Goal: Task Accomplishment & Management: Complete application form

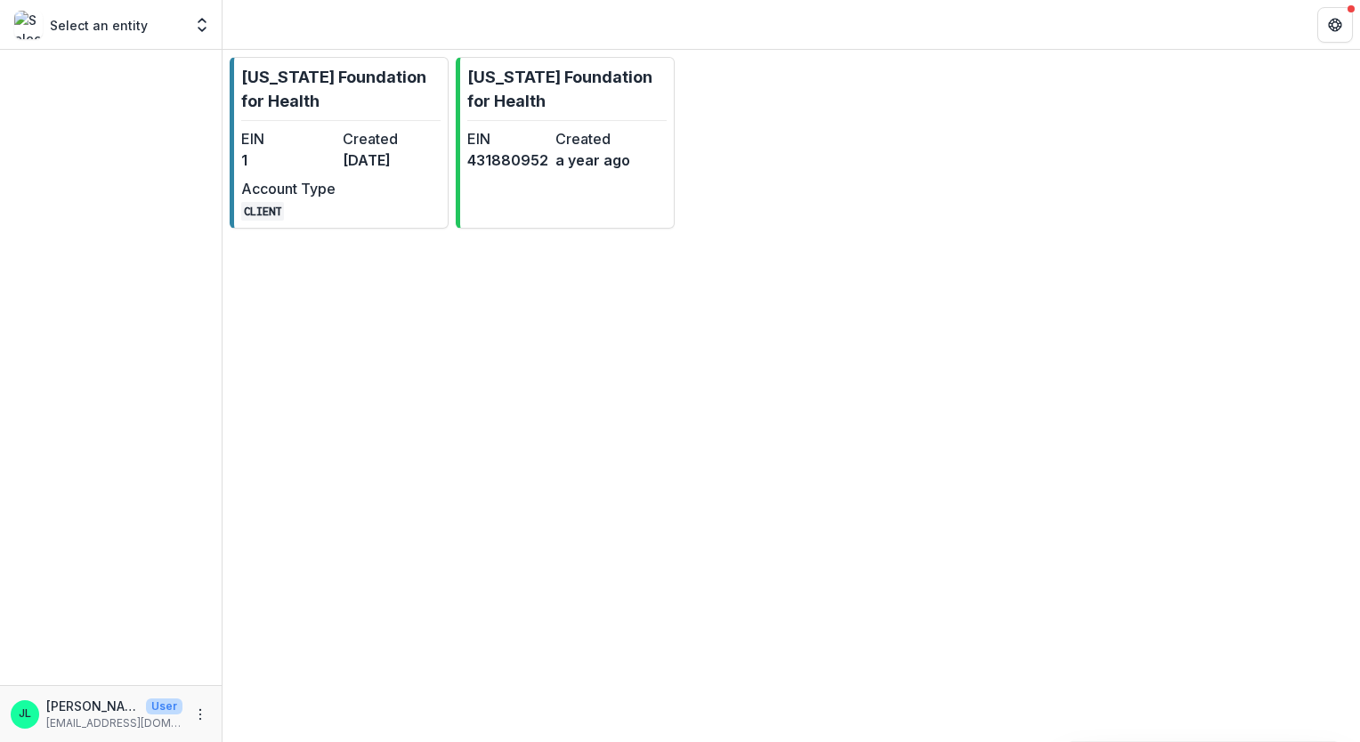
click at [130, 14] on div "Select an entity" at bounding box center [98, 25] width 168 height 28
click at [130, 20] on p "Select an entity" at bounding box center [99, 25] width 98 height 19
click at [206, 29] on icon "Open entity switcher" at bounding box center [202, 25] width 18 height 18
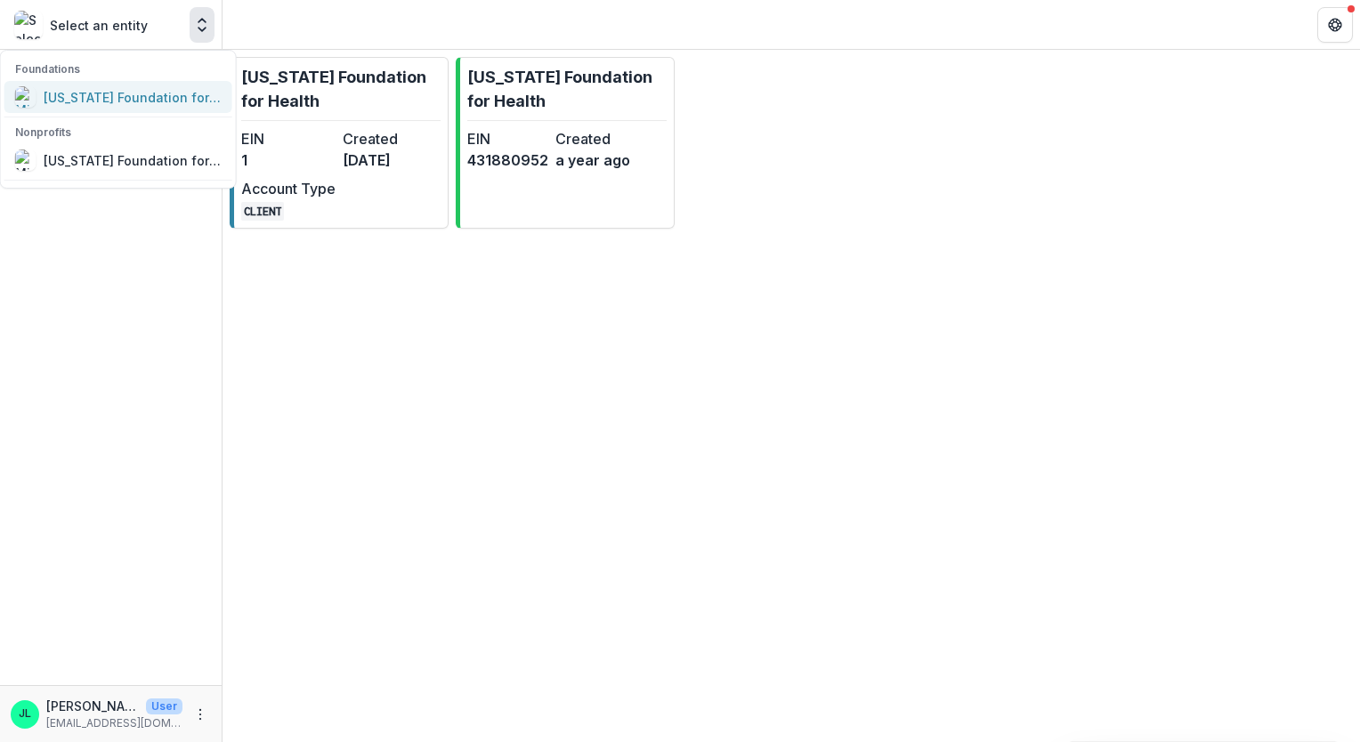
click at [190, 91] on div "[US_STATE] Foundation for Health" at bounding box center [133, 97] width 178 height 19
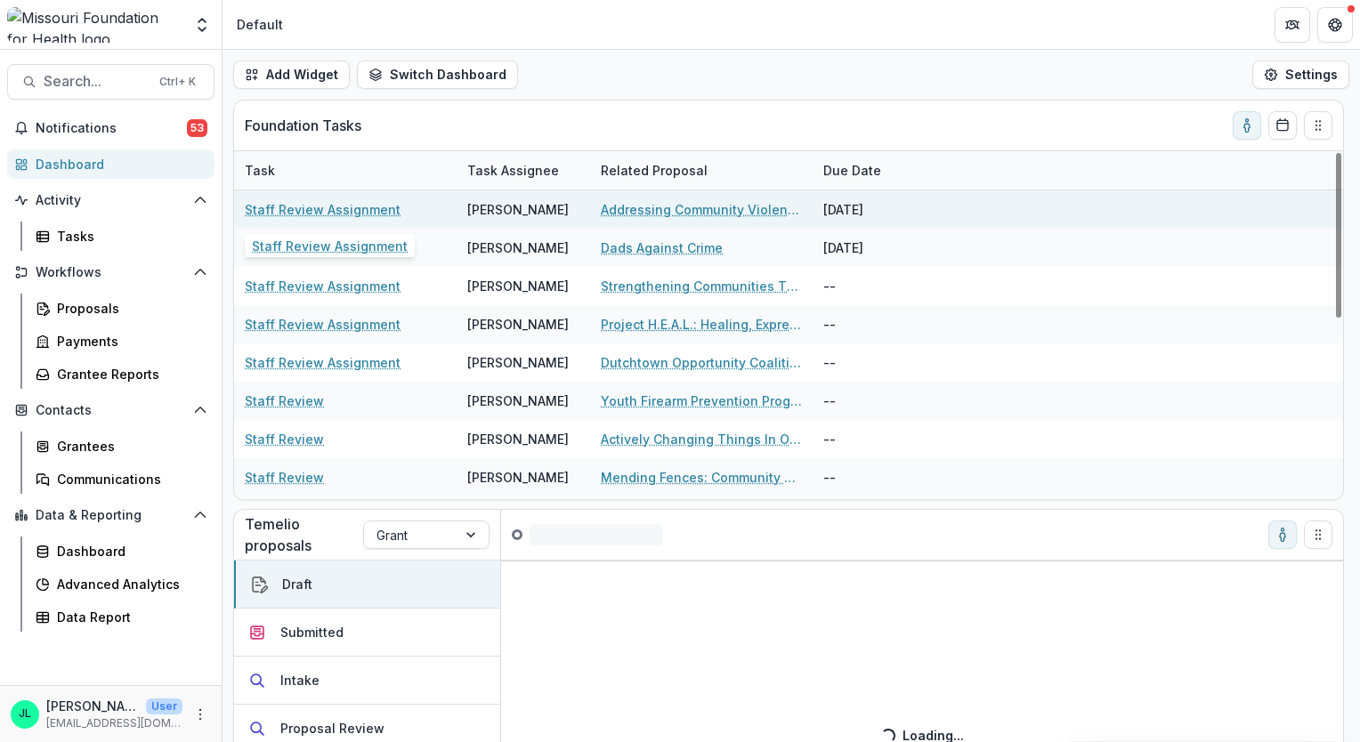
click at [366, 208] on link "Staff Review Assignment" at bounding box center [323, 209] width 156 height 19
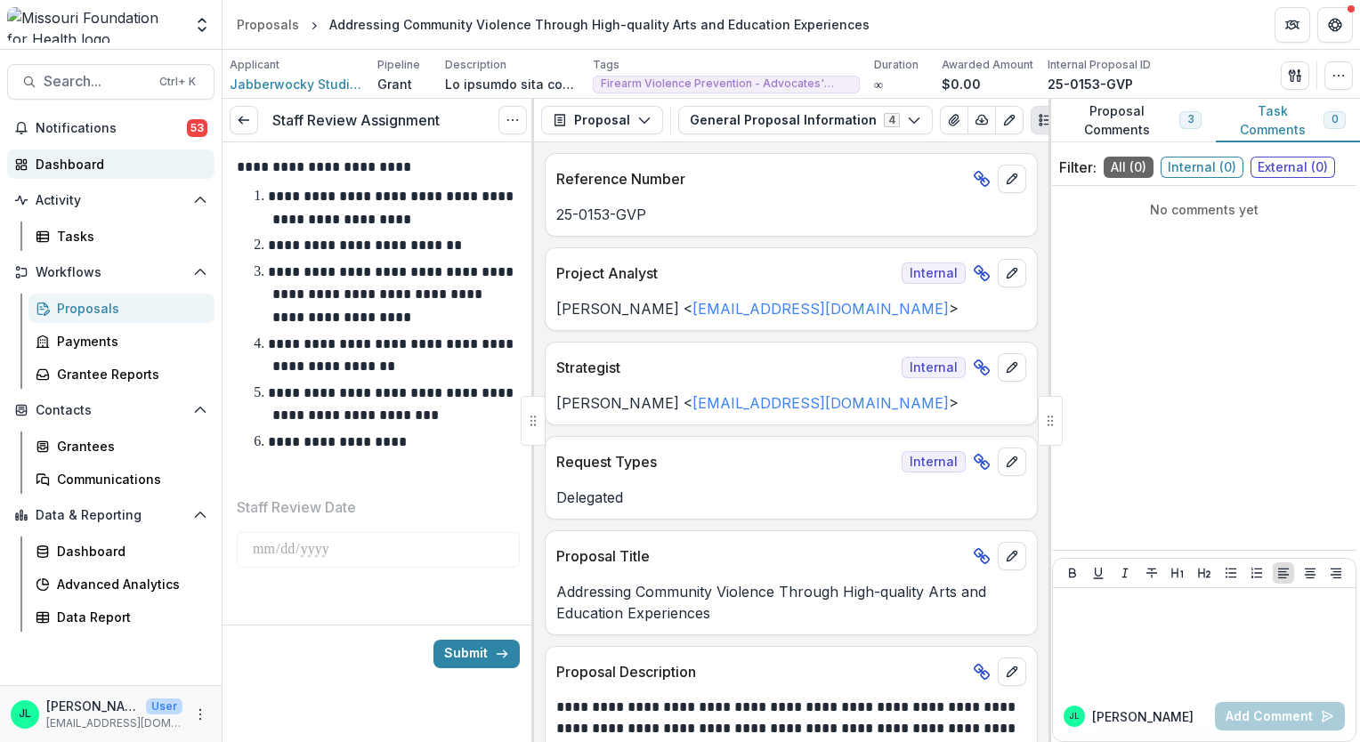
click at [119, 167] on div "Dashboard" at bounding box center [118, 164] width 165 height 19
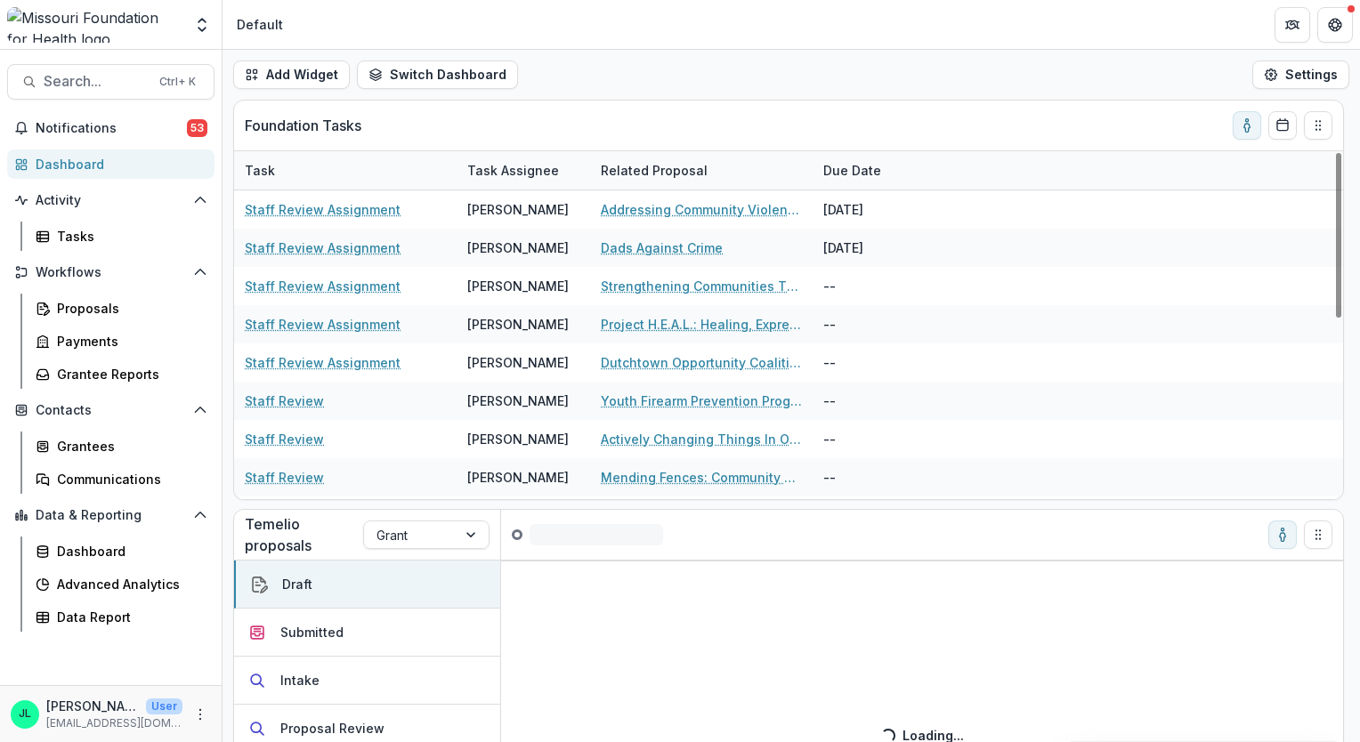
drag, startPoint x: 1198, startPoint y: 174, endPoint x: 854, endPoint y: 633, distance: 574.1
click at [854, 633] on div "Loading... Loading..." at bounding box center [922, 734] width 842 height 349
click at [337, 728] on div "Proposal Review" at bounding box center [332, 728] width 104 height 19
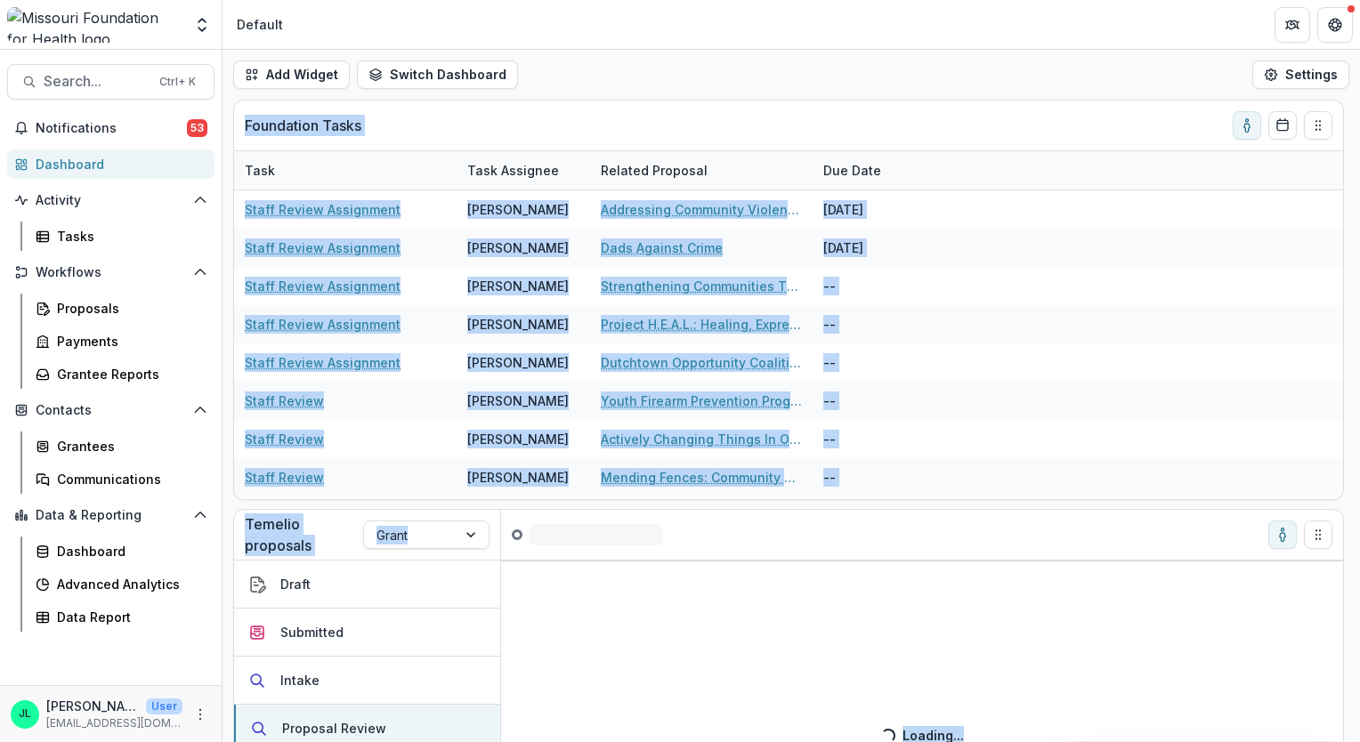
drag, startPoint x: 1353, startPoint y: 534, endPoint x: 1342, endPoint y: 587, distance: 53.6
click at [1342, 587] on div "Foundation Tasks Task Task Assignee Related Proposal Due Date Staff Review Assi…" at bounding box center [791, 421] width 1137 height 643
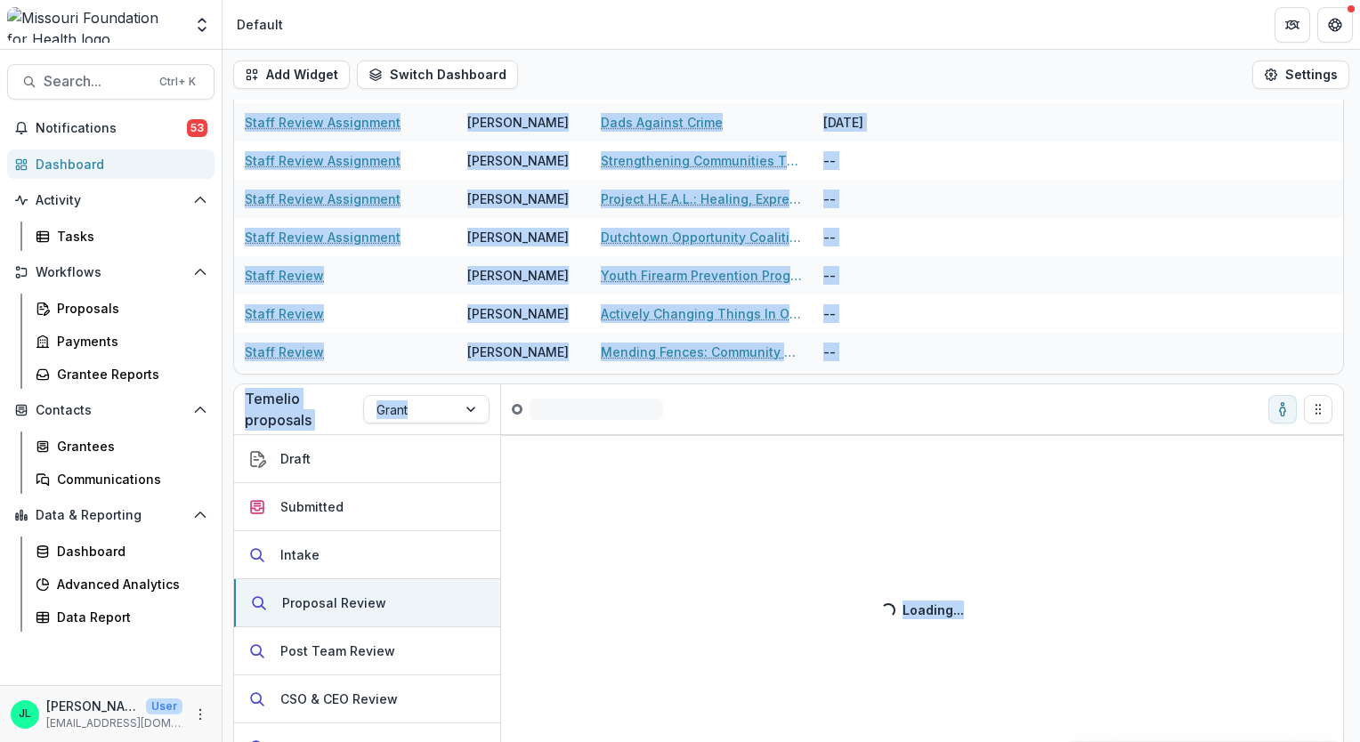
scroll to position [166, 0]
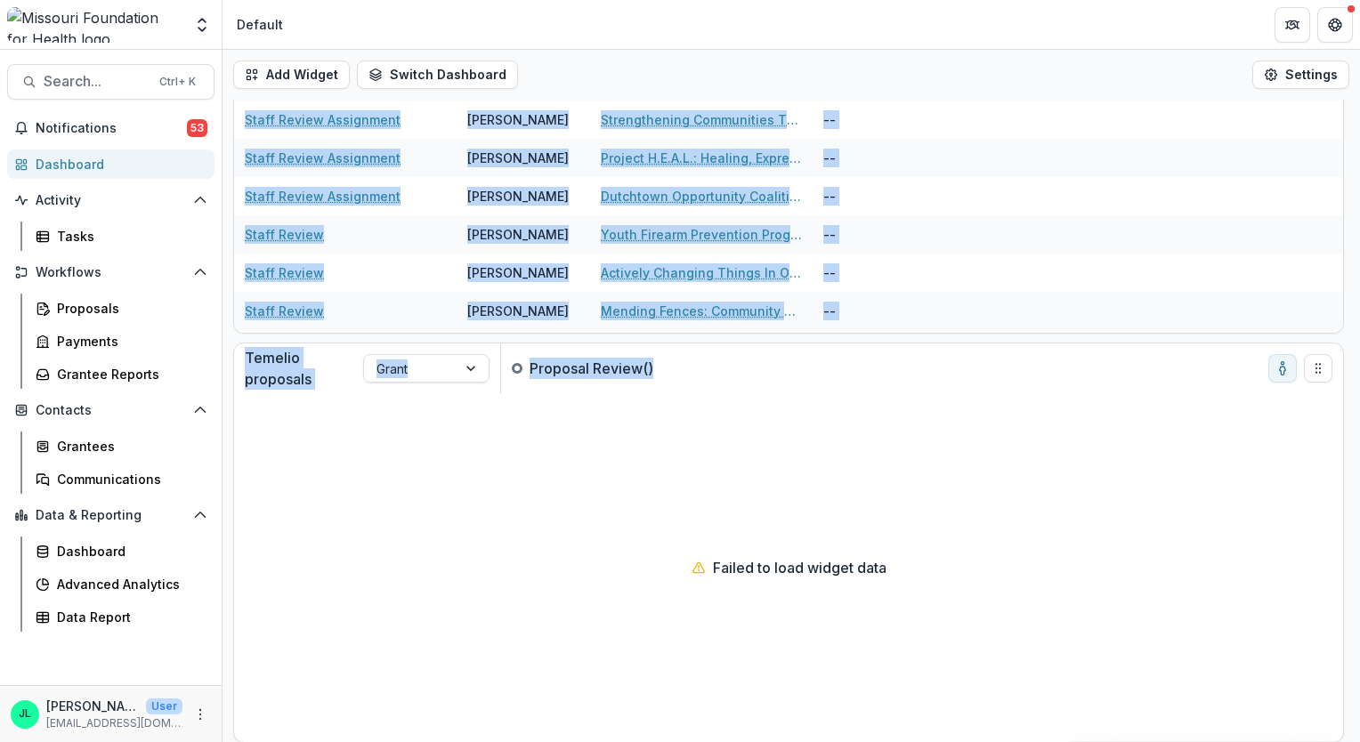
click at [409, 455] on div "Failed to load widget data" at bounding box center [788, 567] width 1109 height 349
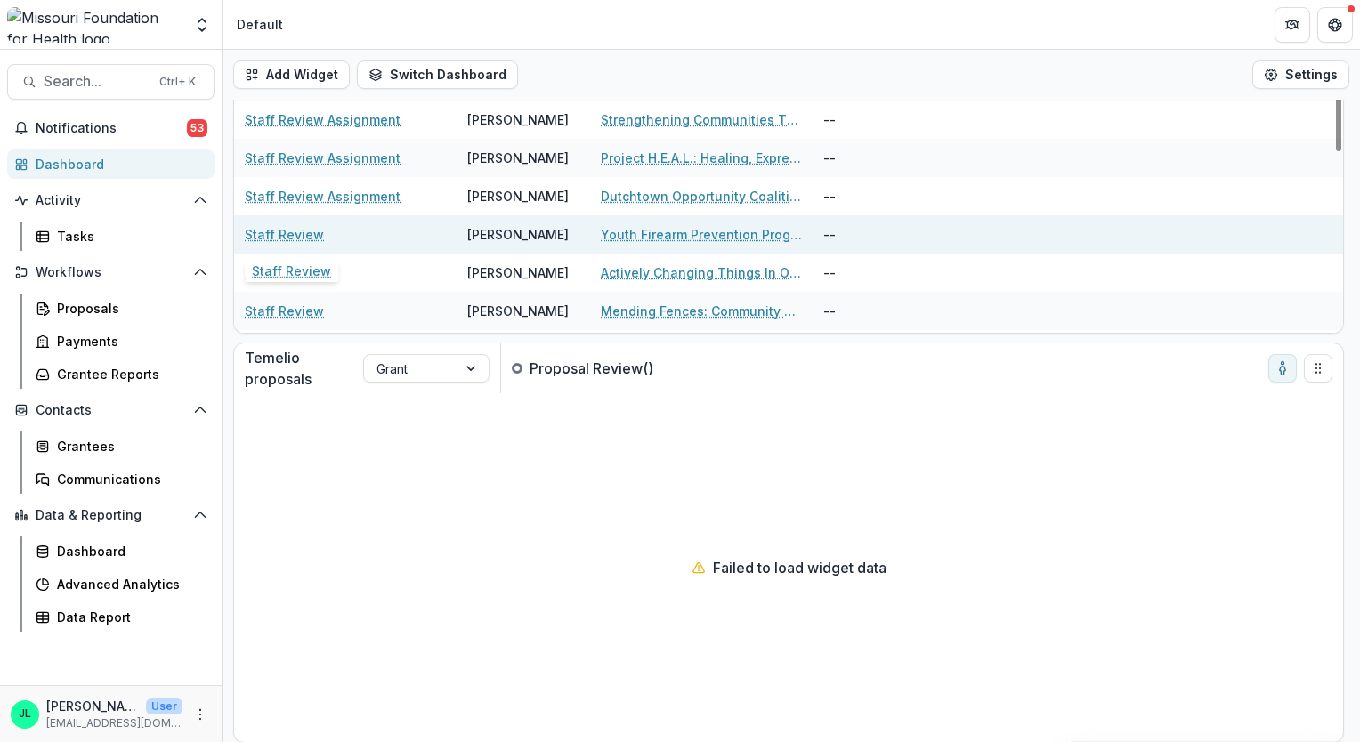
click at [294, 236] on link "Staff Review" at bounding box center [284, 234] width 79 height 19
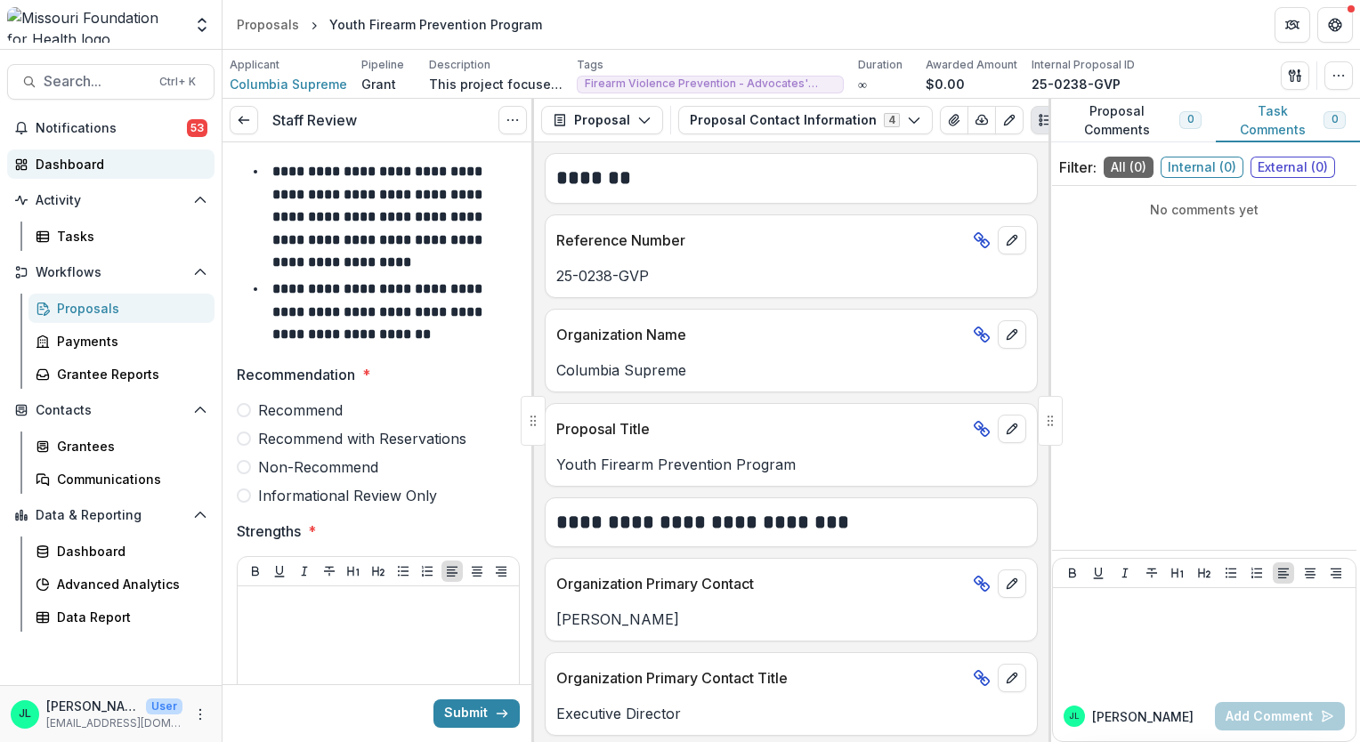
click at [85, 167] on div "Dashboard" at bounding box center [118, 164] width 165 height 19
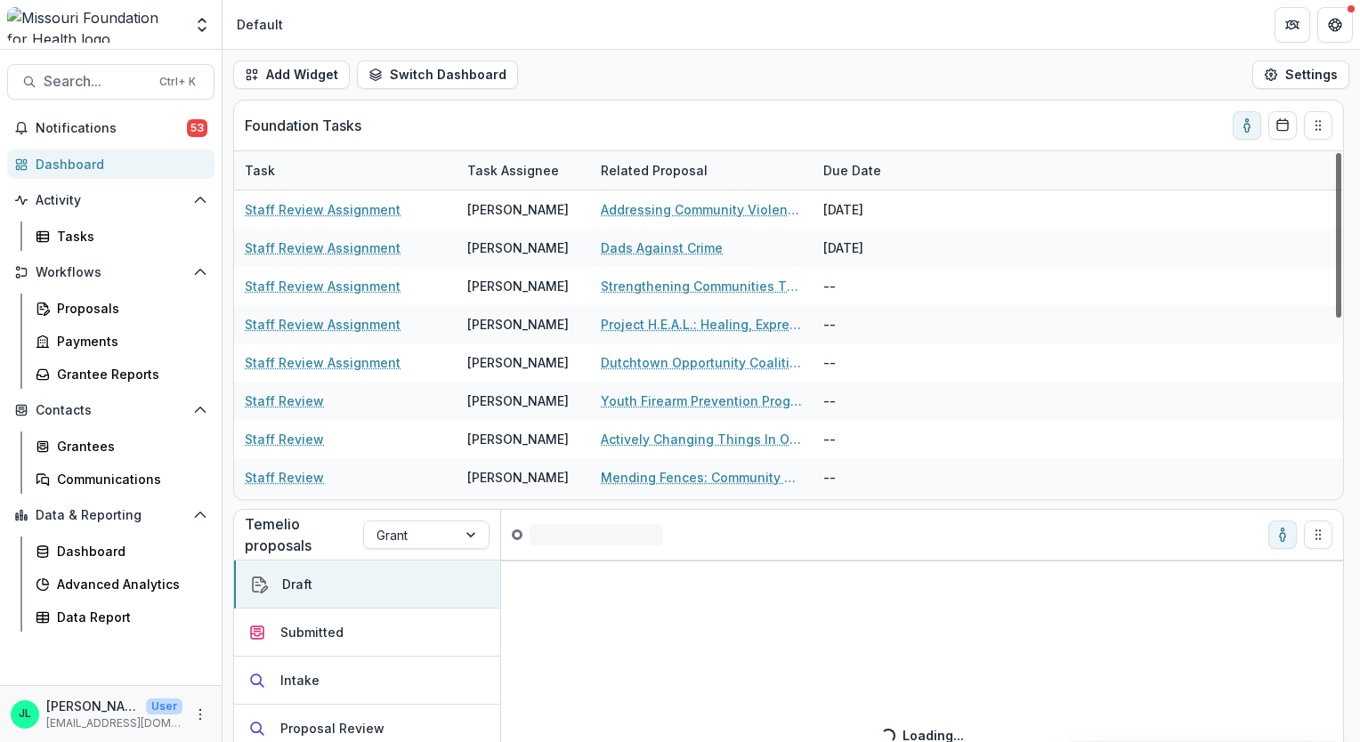
drag, startPoint x: 1336, startPoint y: 231, endPoint x: 1338, endPoint y: 322, distance: 90.8
click at [1338, 318] on div at bounding box center [1338, 235] width 5 height 165
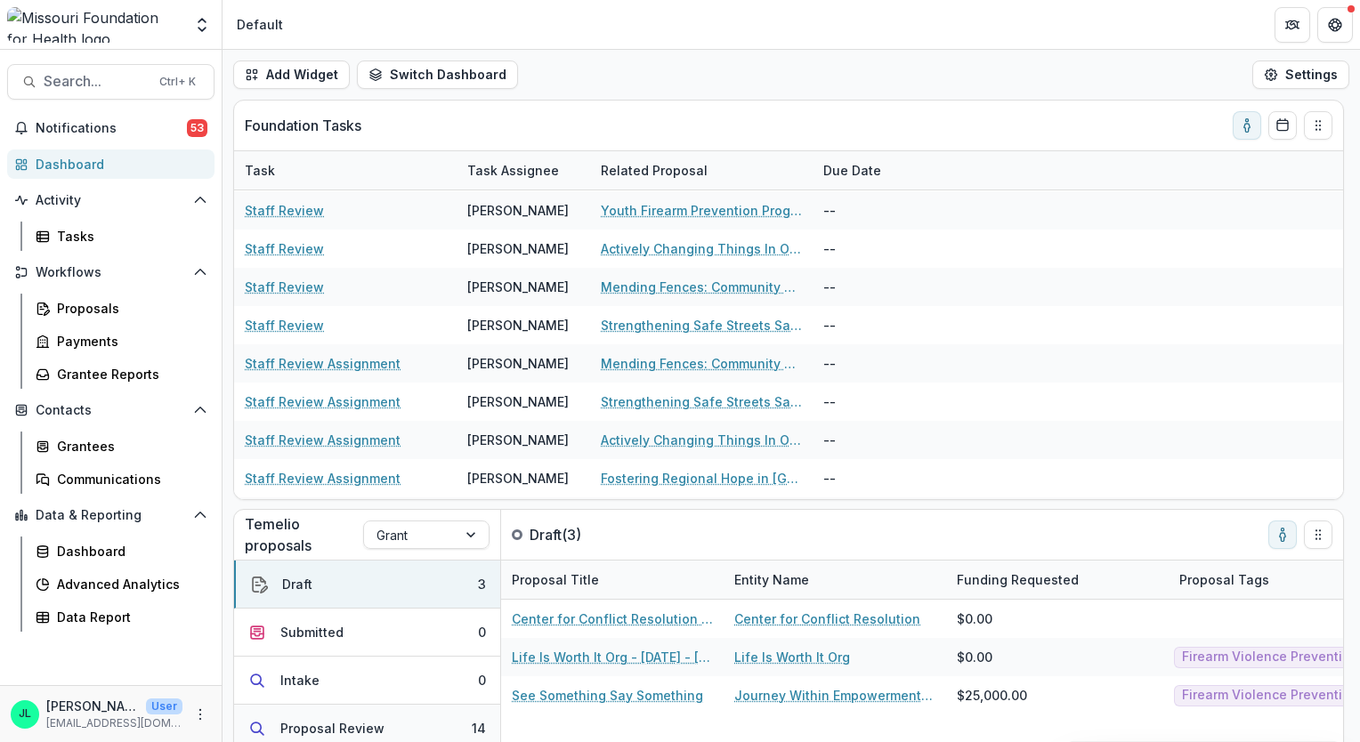
click at [377, 719] on div "Proposal Review" at bounding box center [332, 728] width 104 height 19
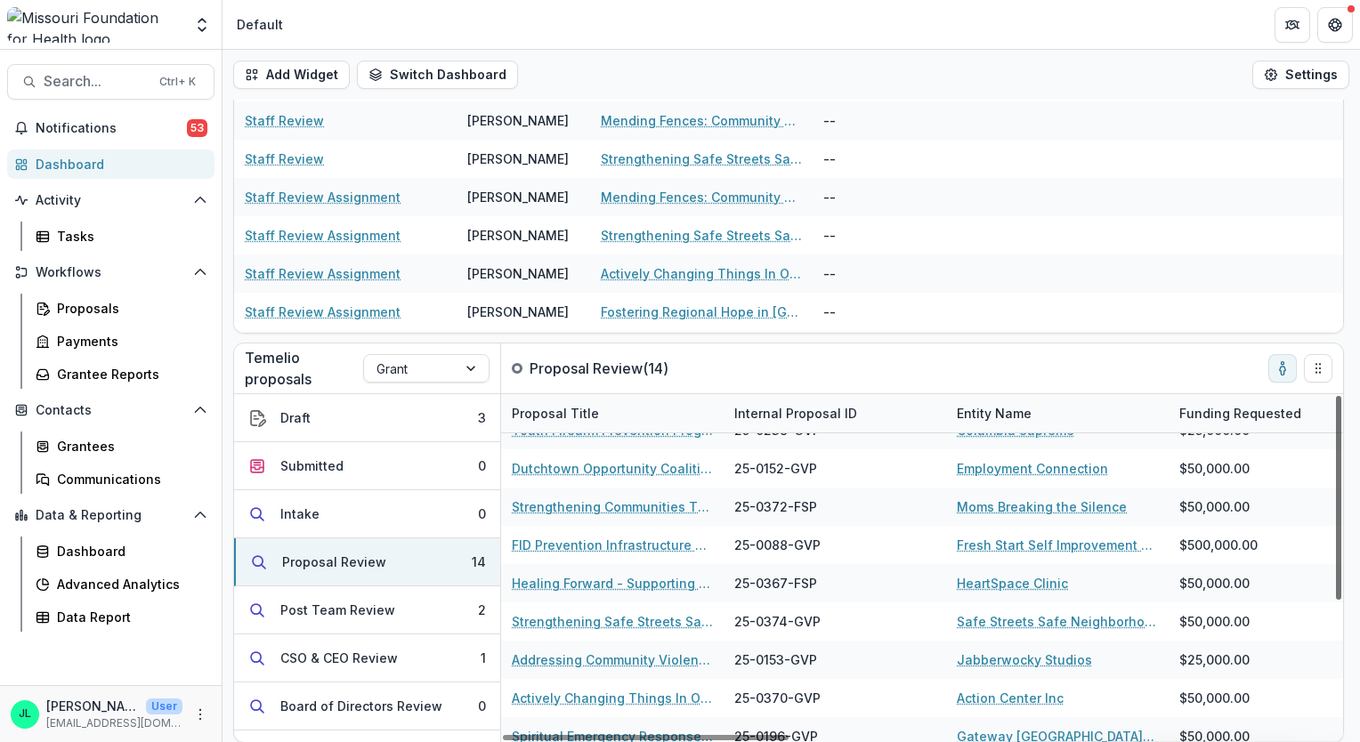
scroll to position [225, 0]
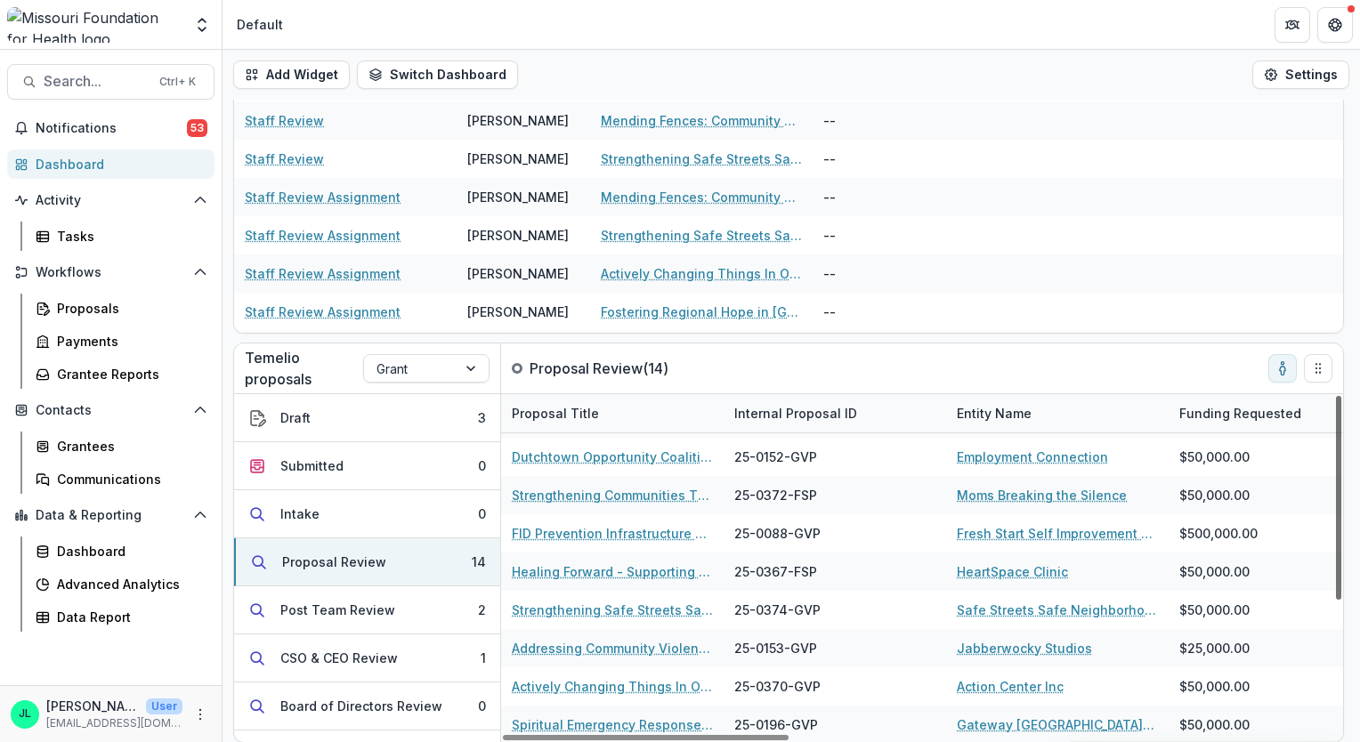
drag, startPoint x: 1341, startPoint y: 477, endPoint x: 1339, endPoint y: 619, distance: 142.4
click at [1339, 600] on div at bounding box center [1338, 498] width 5 height 204
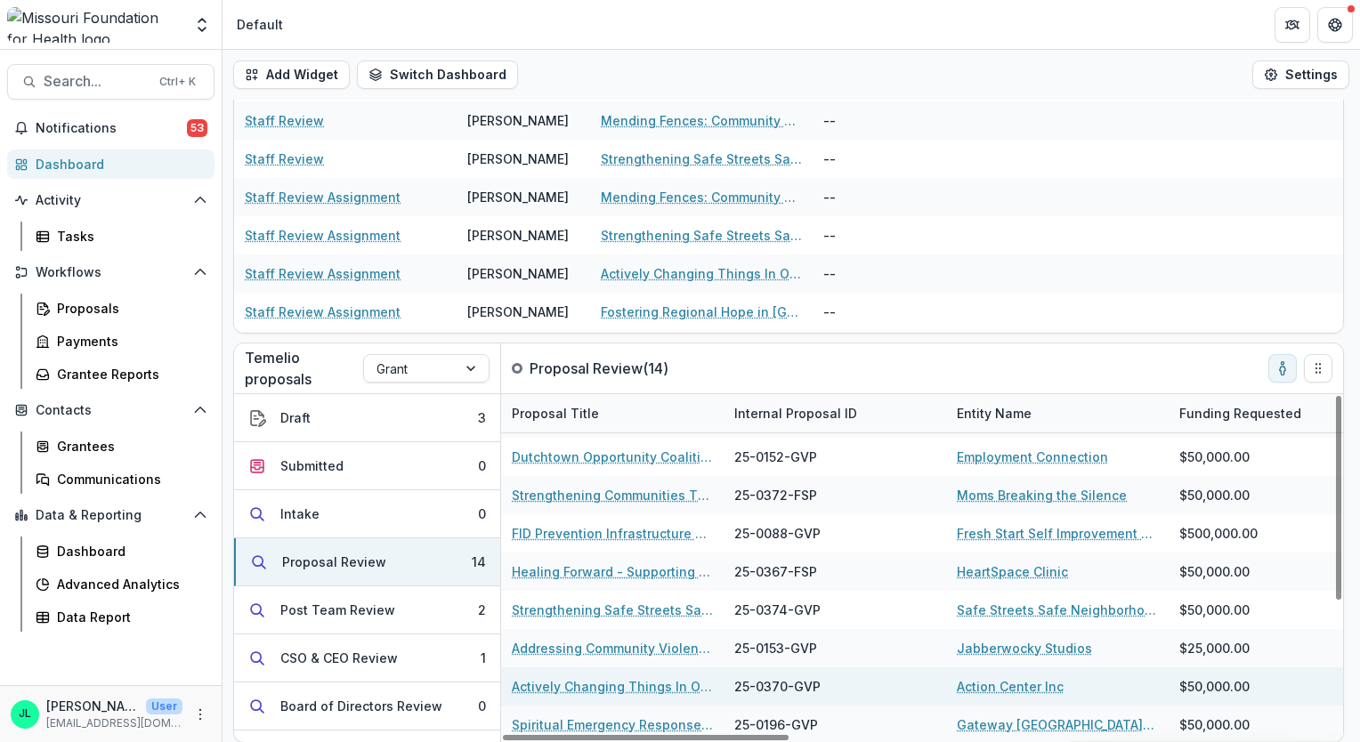
click at [570, 688] on link "Actively Changing Things In Our Neighborhoods" at bounding box center [612, 686] width 201 height 19
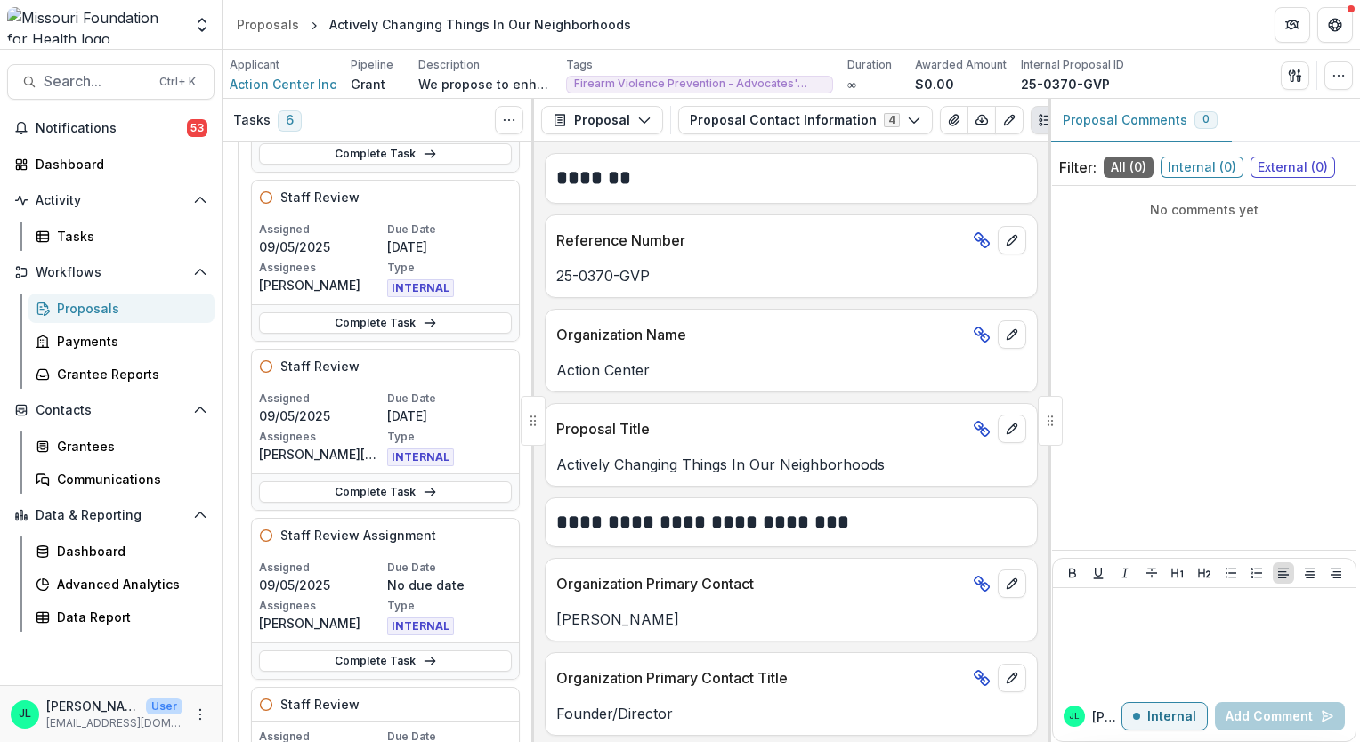
scroll to position [533, 0]
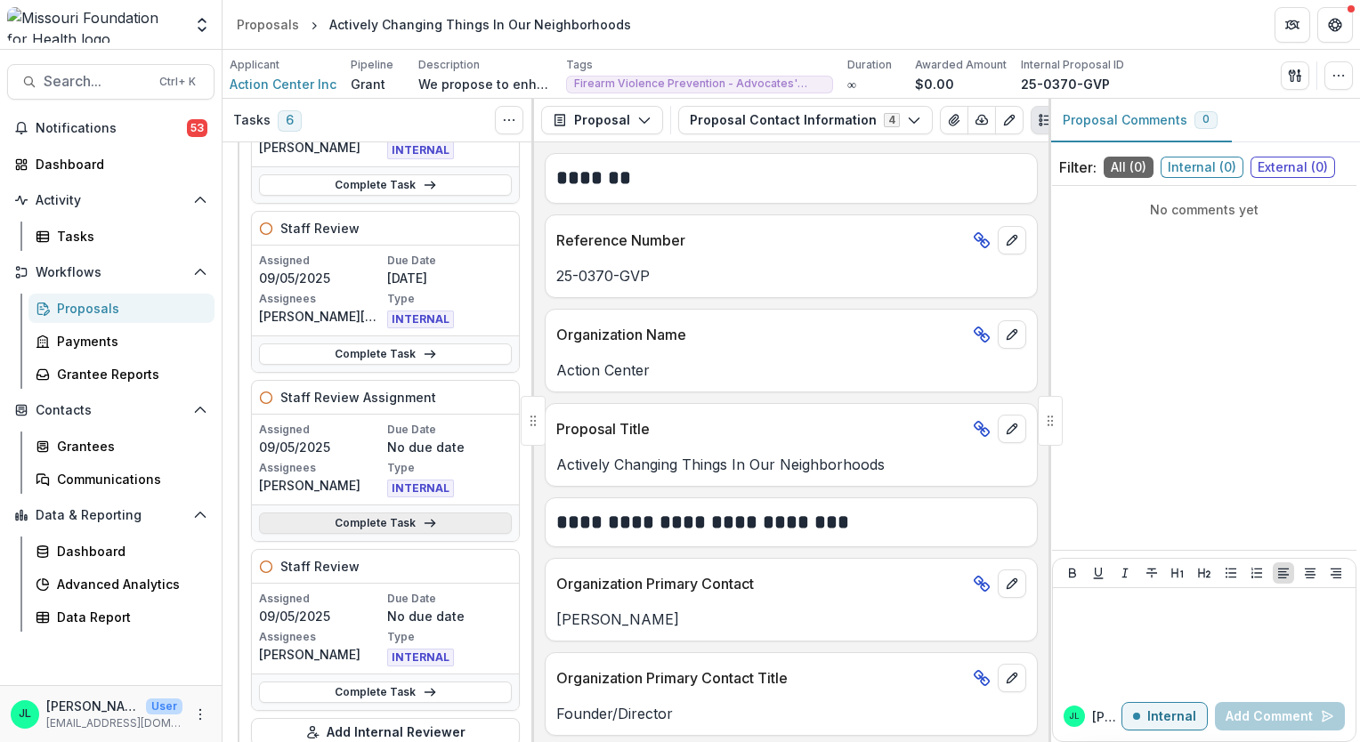
click at [427, 516] on icon at bounding box center [430, 523] width 14 height 14
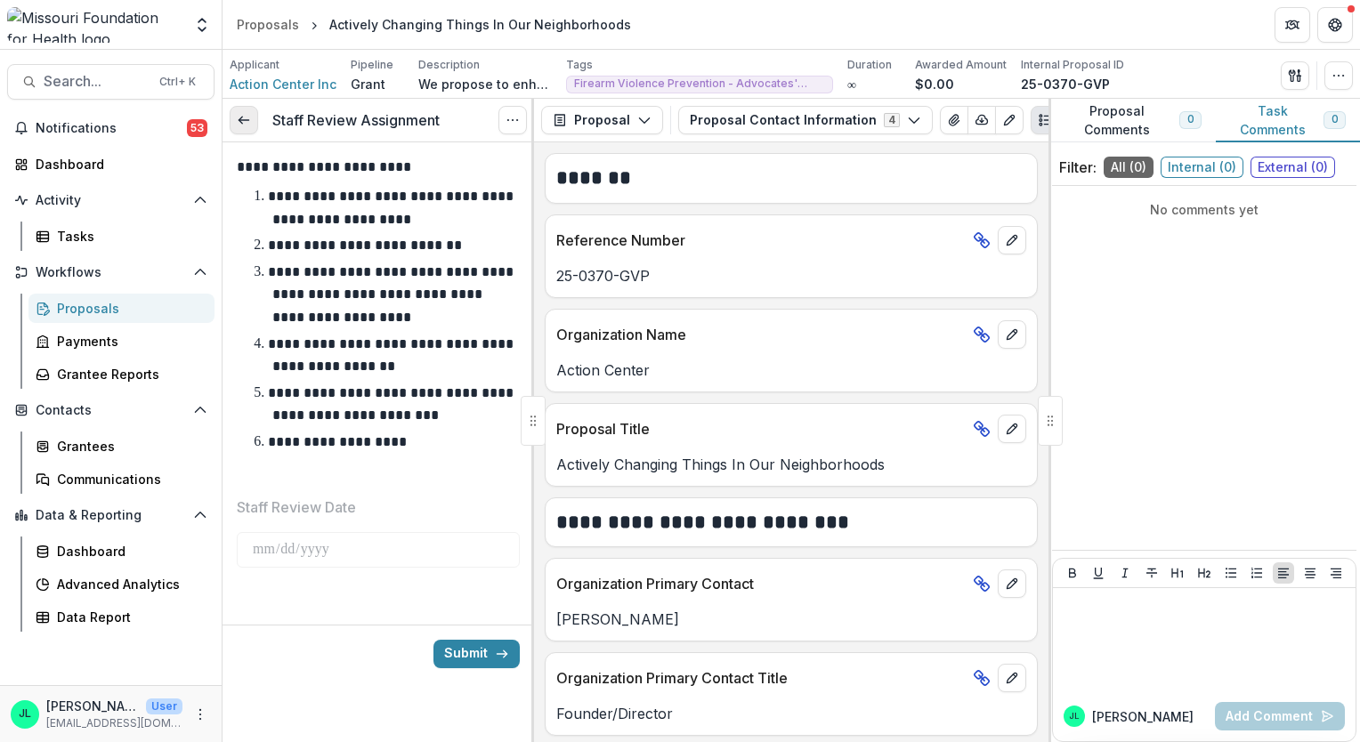
click at [235, 120] on link at bounding box center [244, 120] width 28 height 28
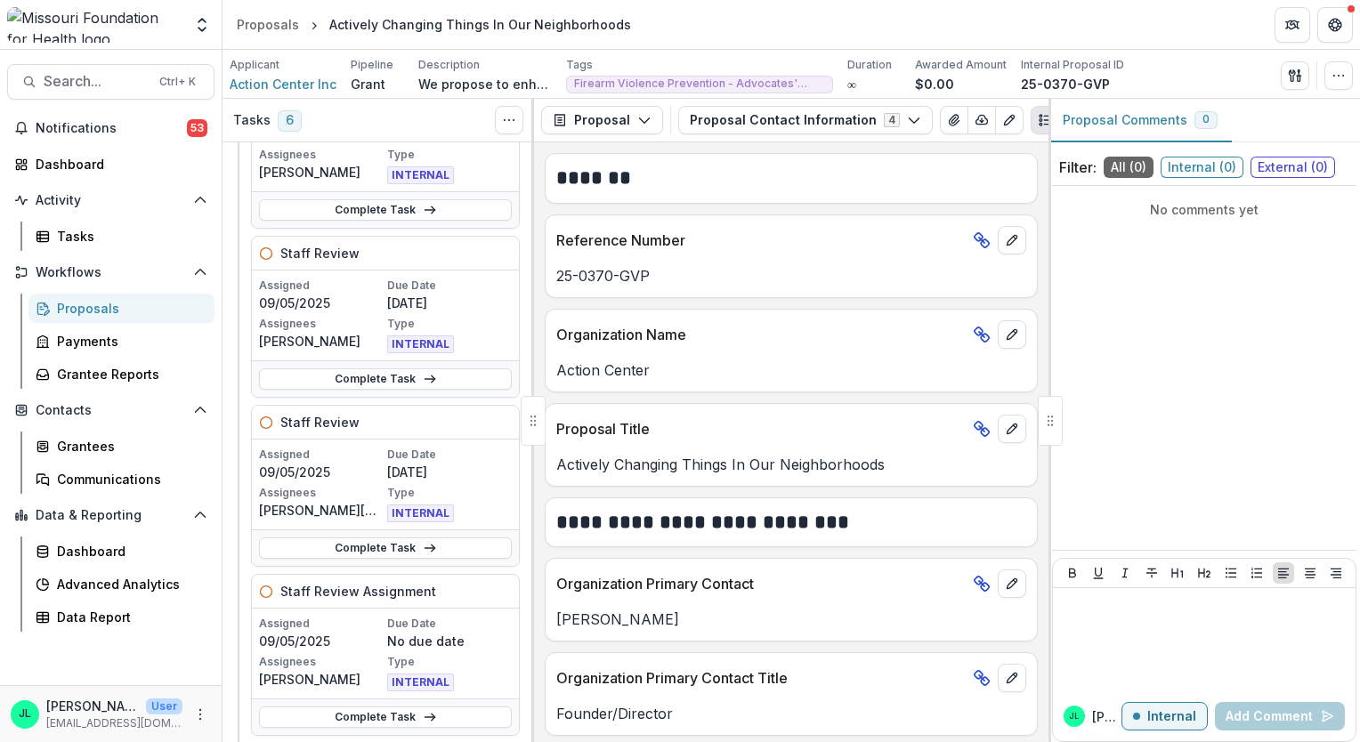
scroll to position [554, 0]
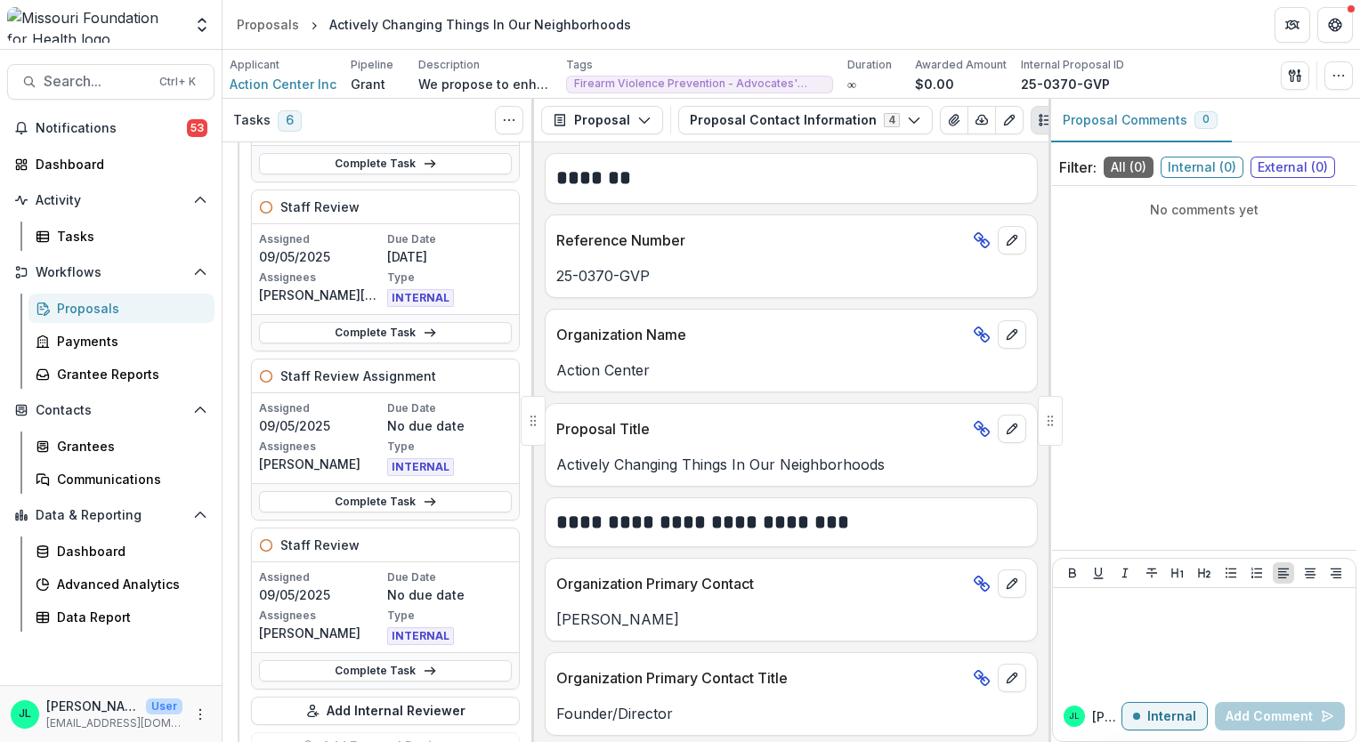
click at [345, 393] on div "Assigned [DATE] Due Date No due date Assignees [PERSON_NAME] Type INTERNAL" at bounding box center [385, 438] width 267 height 90
click at [327, 493] on link "Complete Task" at bounding box center [385, 501] width 253 height 21
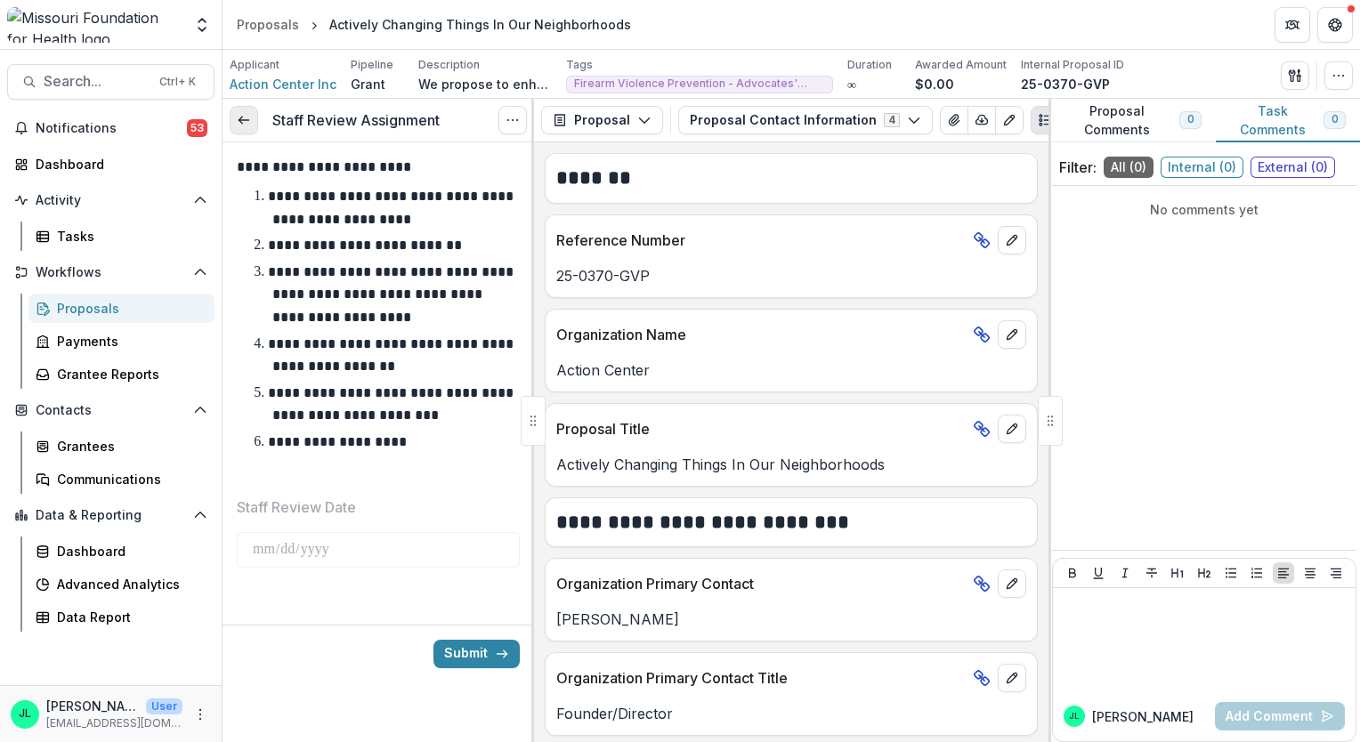
click at [245, 130] on link at bounding box center [244, 120] width 28 height 28
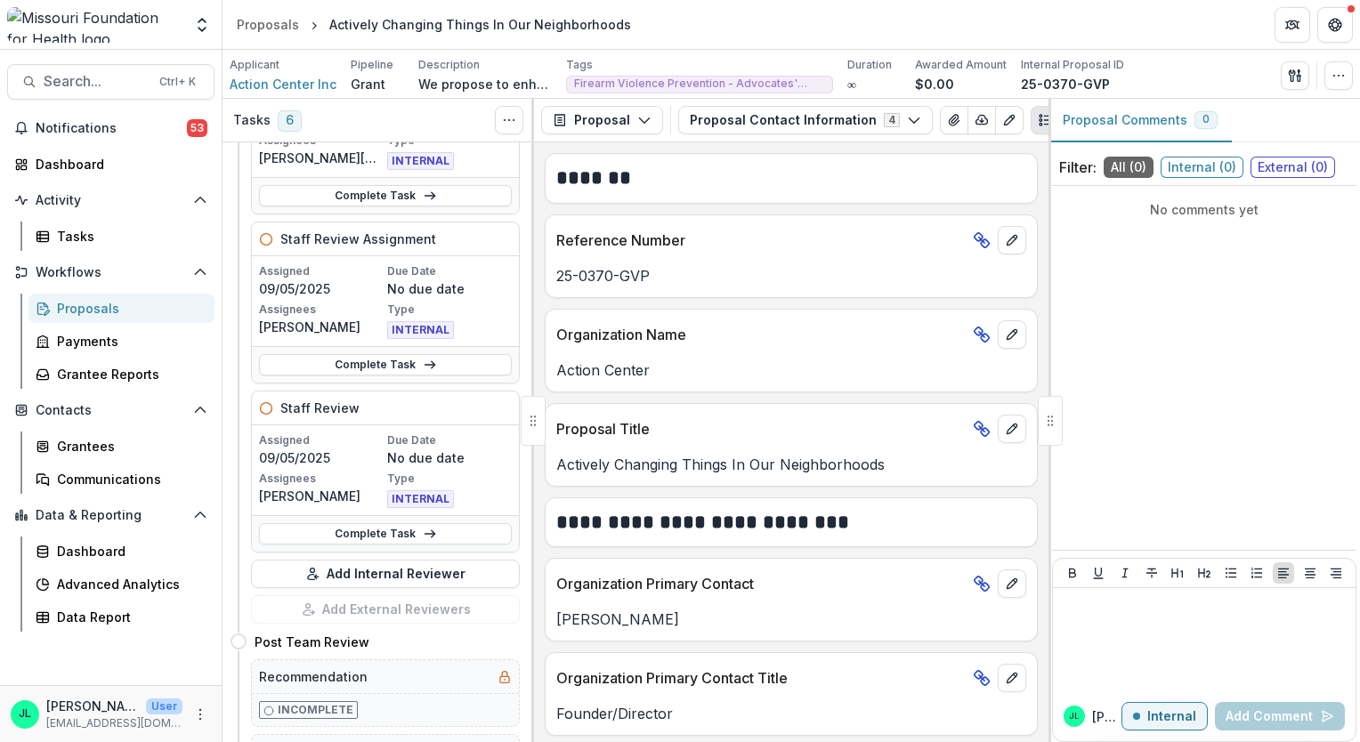
scroll to position [702, 0]
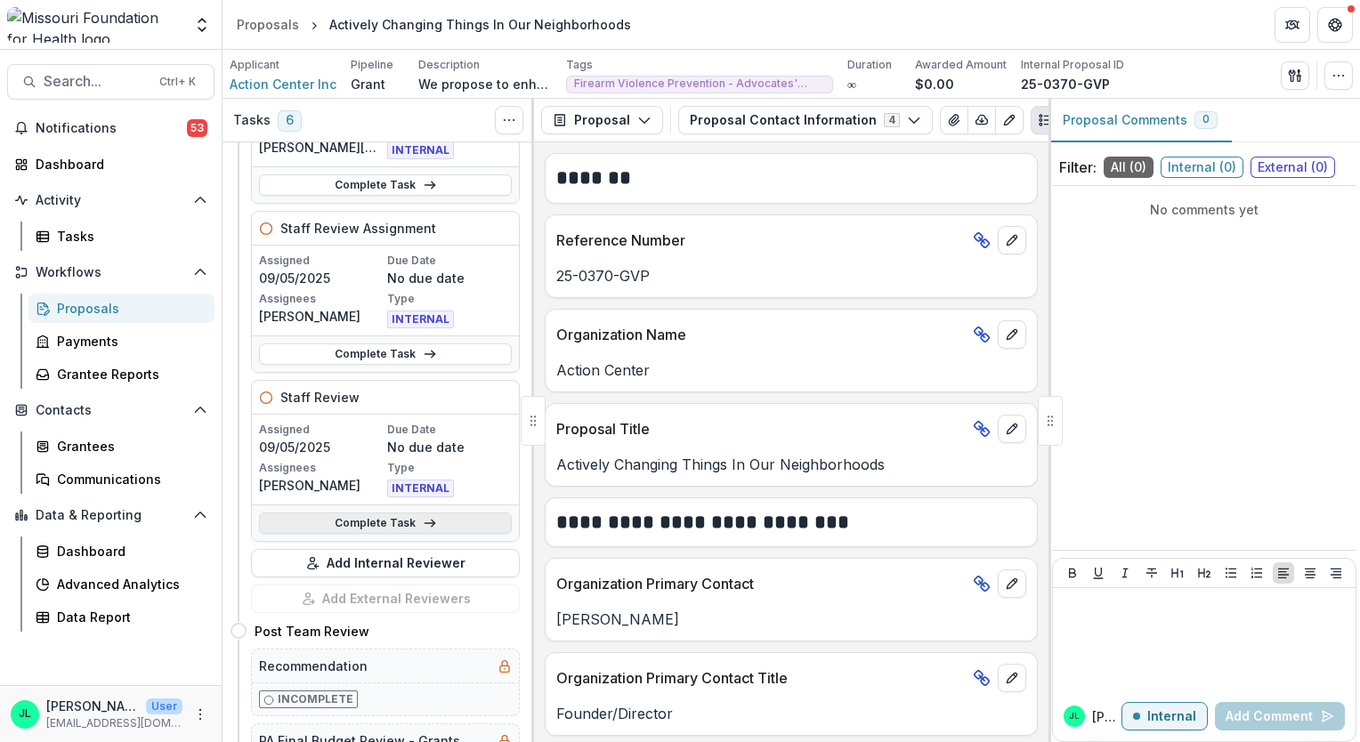
click at [392, 513] on link "Complete Task" at bounding box center [385, 523] width 253 height 21
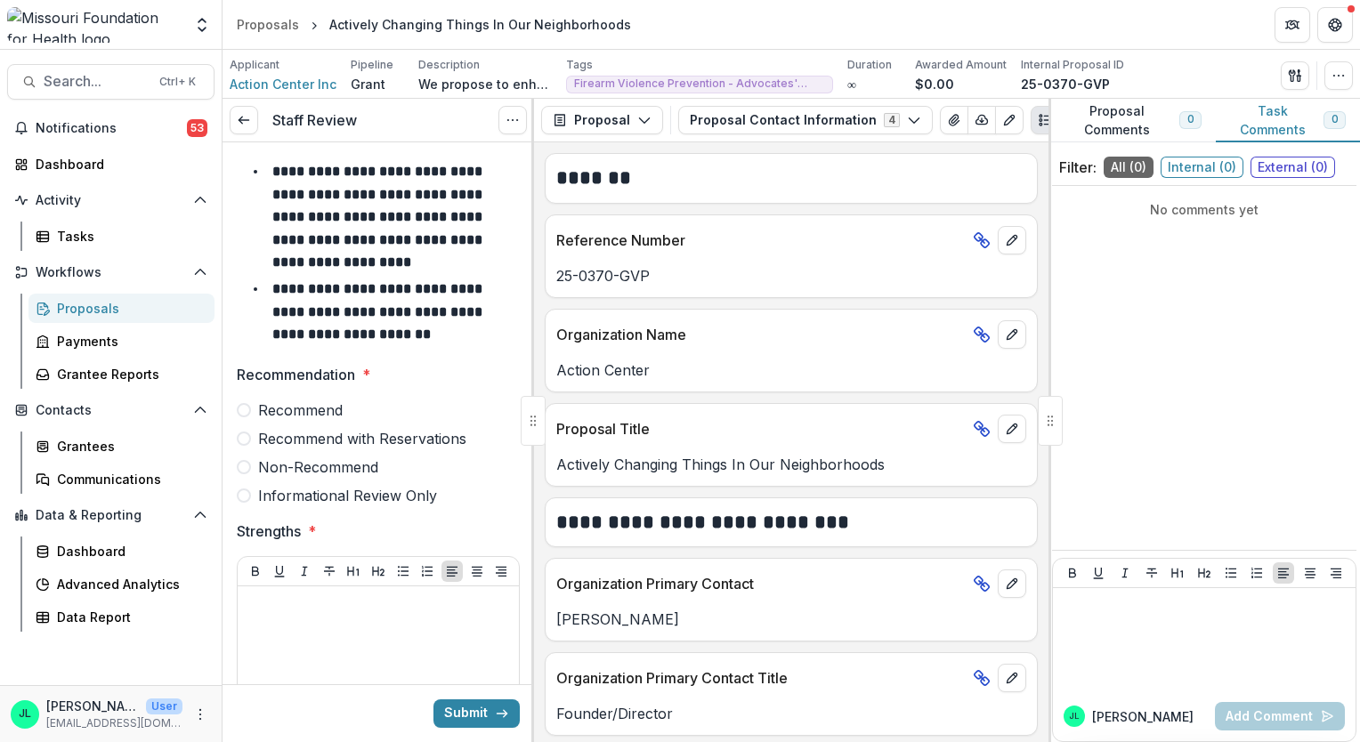
click at [243, 415] on span at bounding box center [244, 410] width 14 height 14
click at [294, 628] on div at bounding box center [378, 727] width 267 height 267
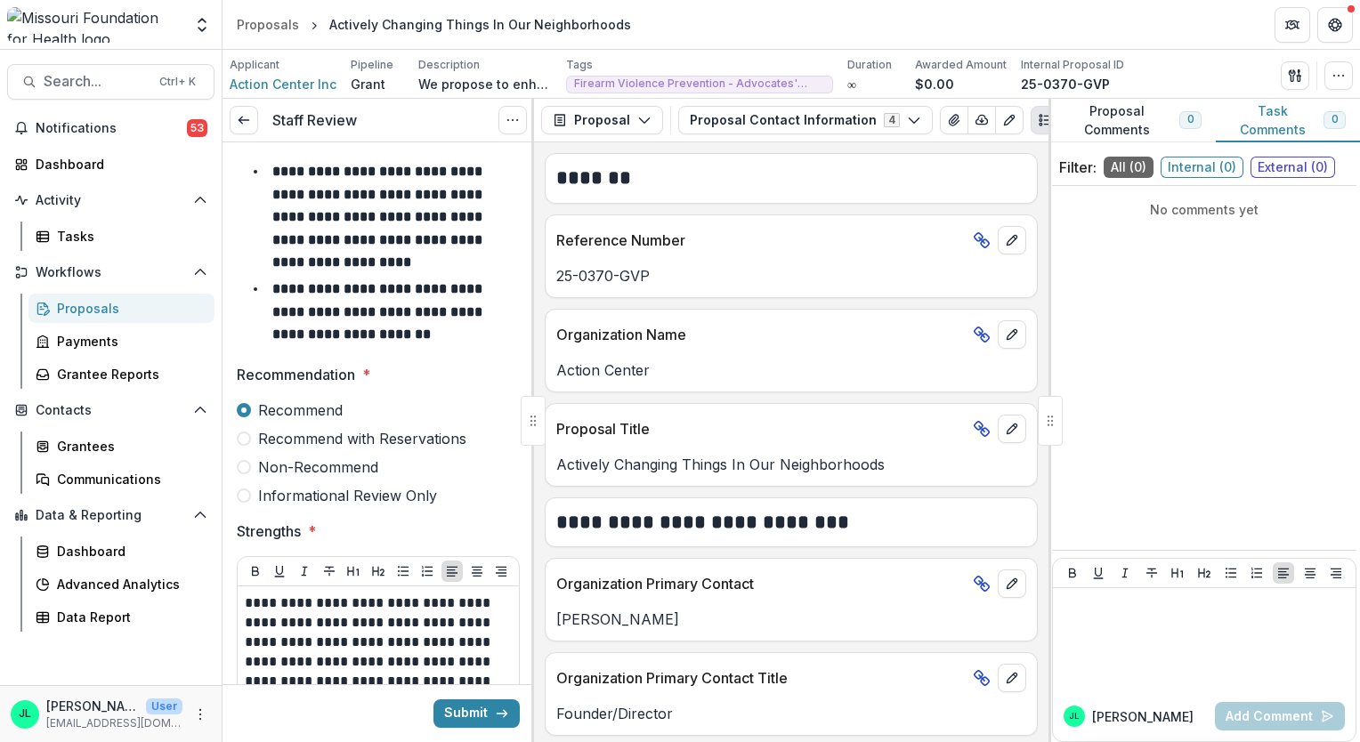
click at [531, 322] on div at bounding box center [532, 420] width 3 height 643
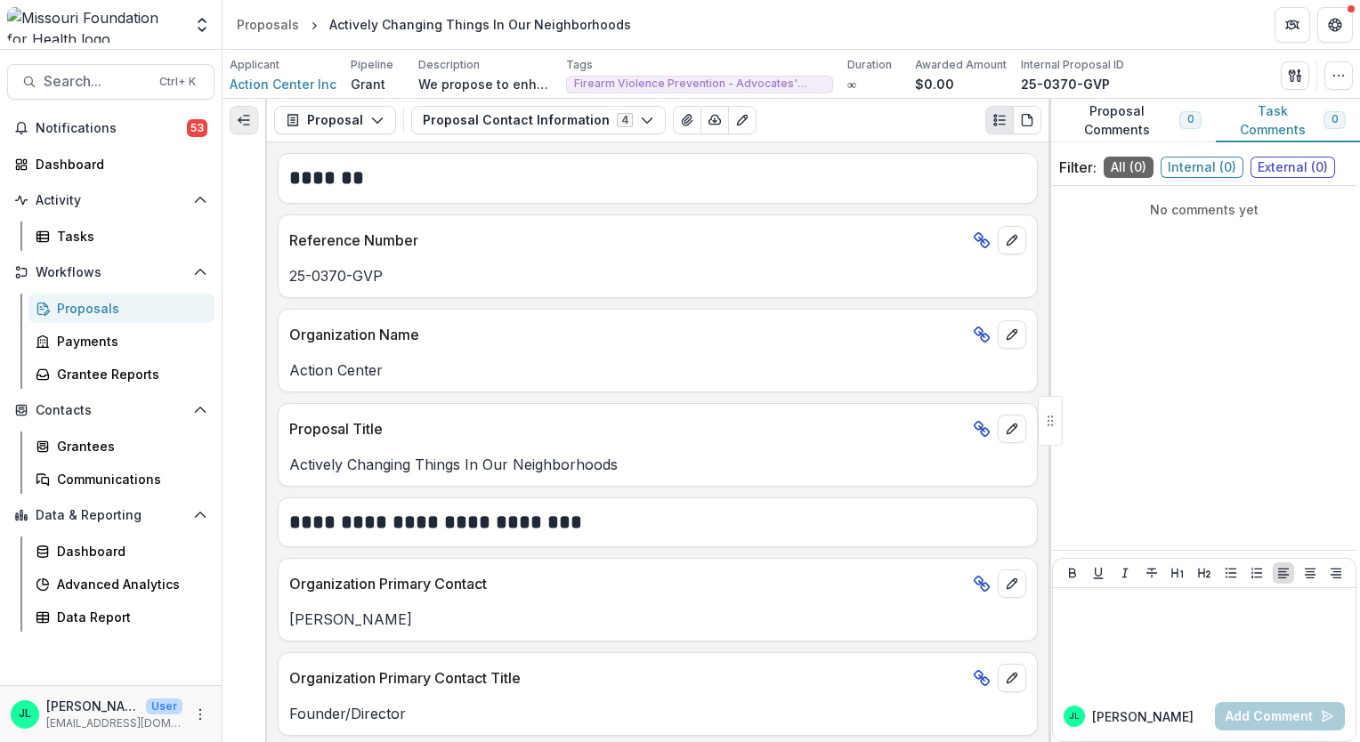
click at [250, 126] on button "Expand left" at bounding box center [244, 120] width 28 height 28
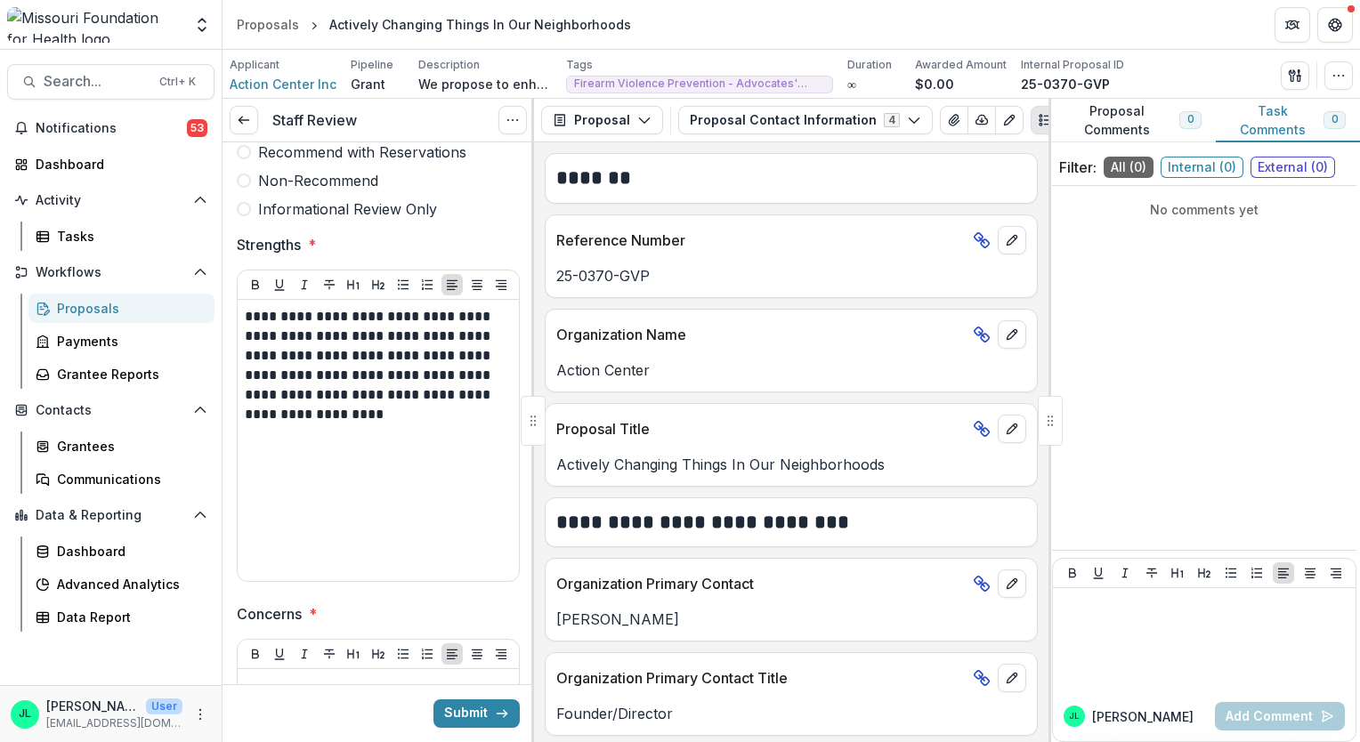
scroll to position [320, 0]
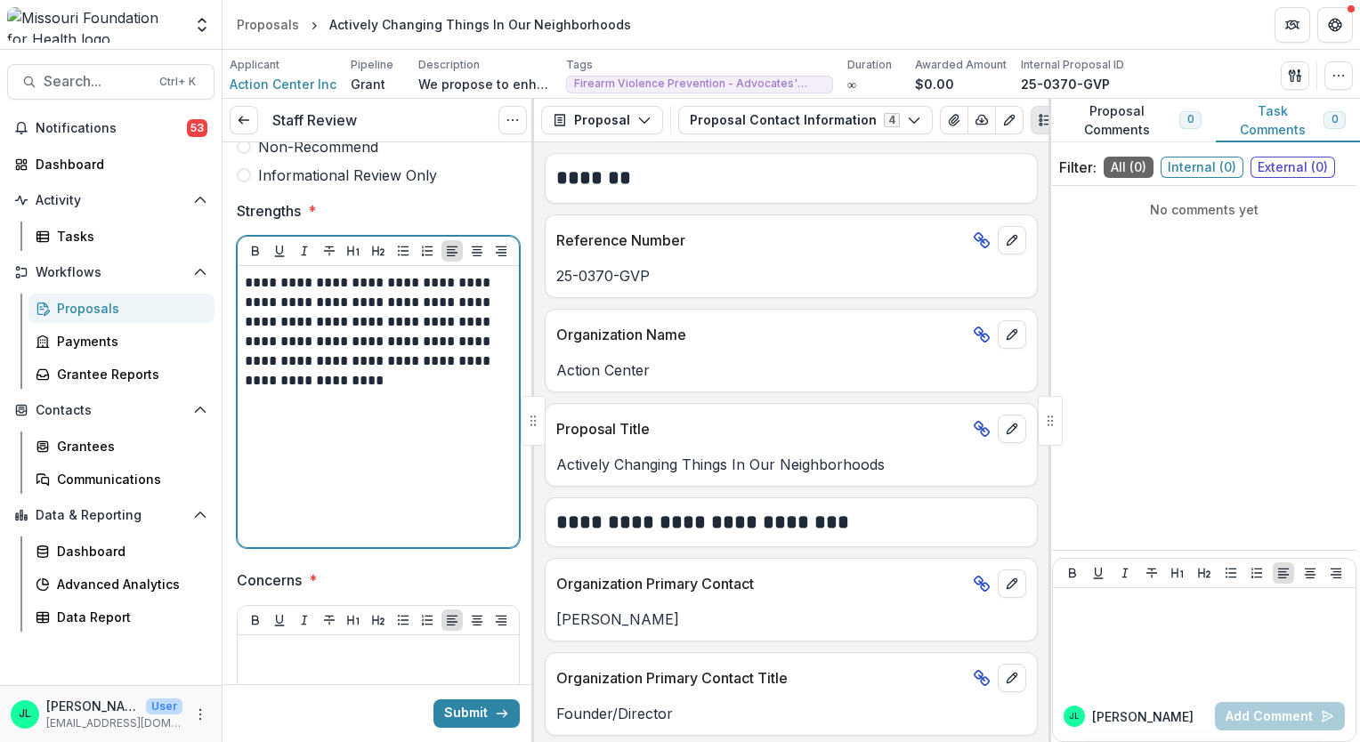
click at [338, 379] on p "**********" at bounding box center [376, 331] width 263 height 117
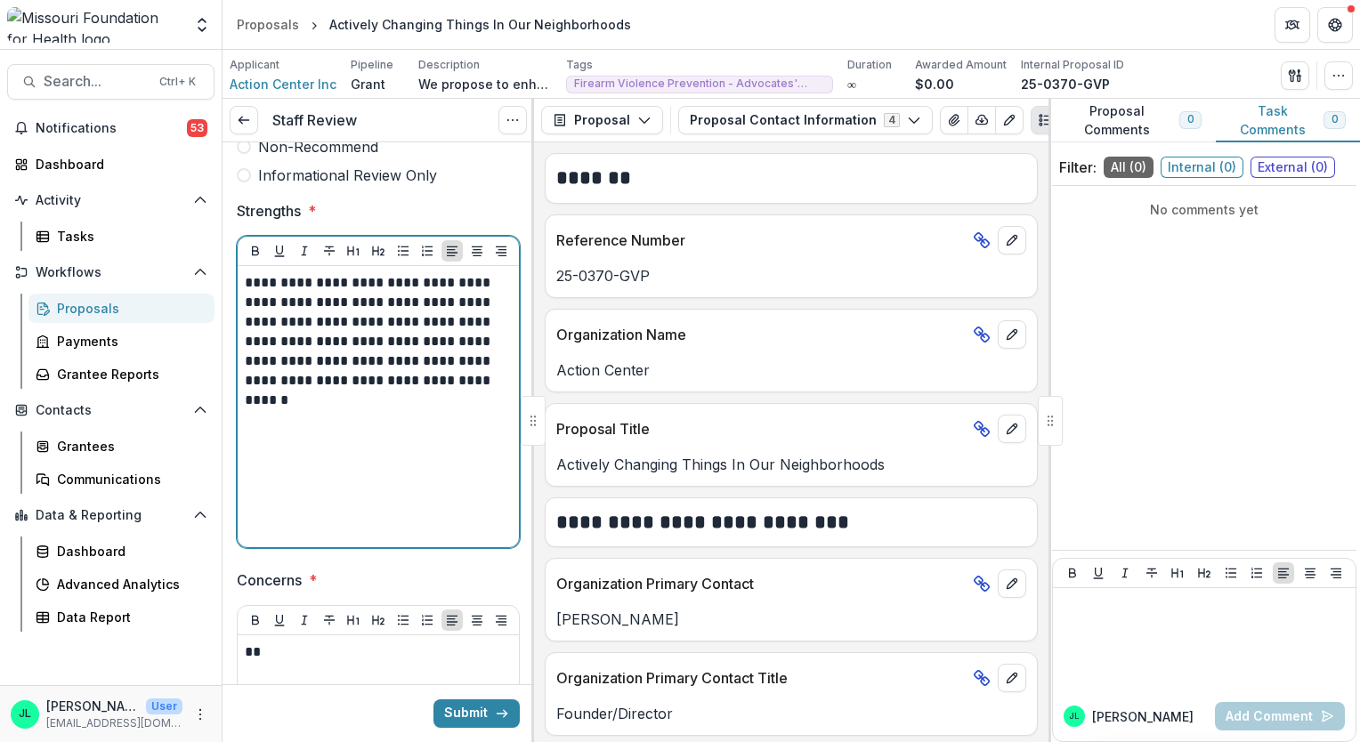
click at [456, 379] on p "**********" at bounding box center [376, 331] width 263 height 117
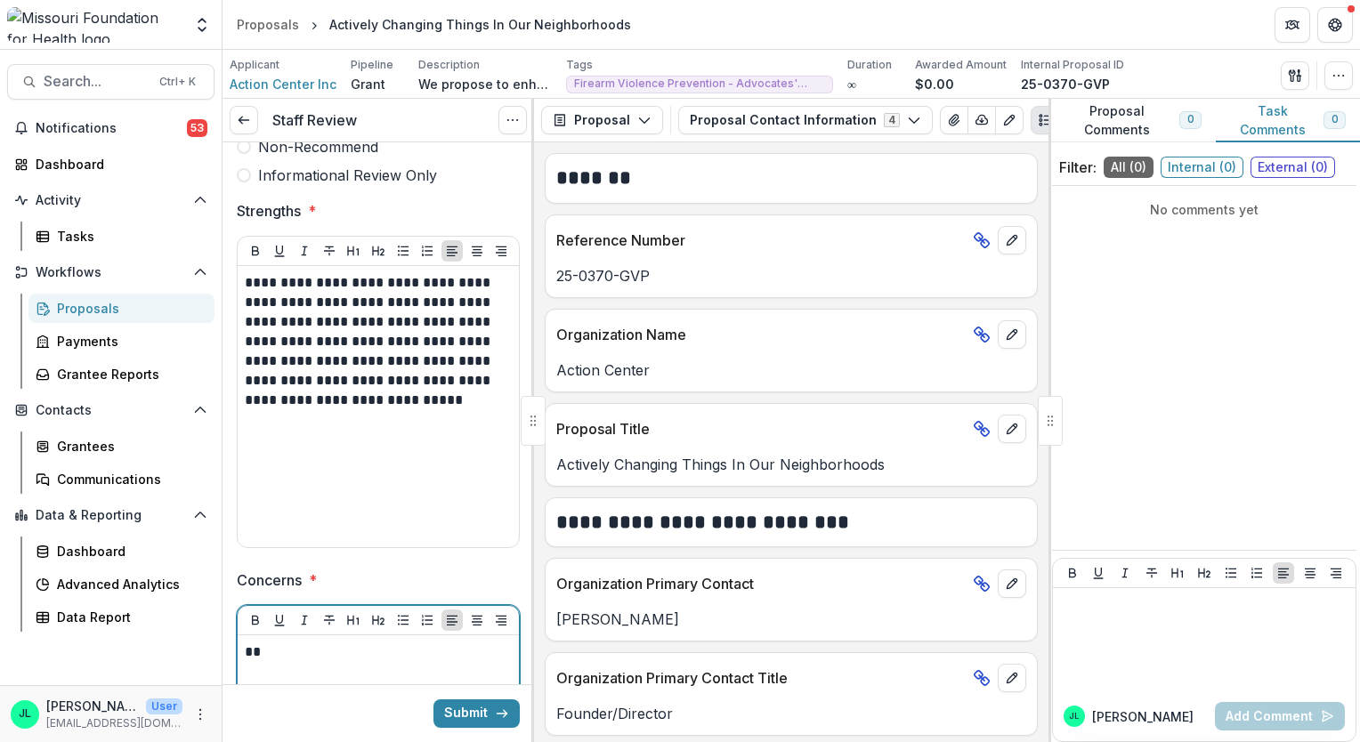
click at [320, 659] on p "**" at bounding box center [376, 653] width 263 height 20
click at [525, 372] on div "**********" at bounding box center [379, 572] width 312 height 1501
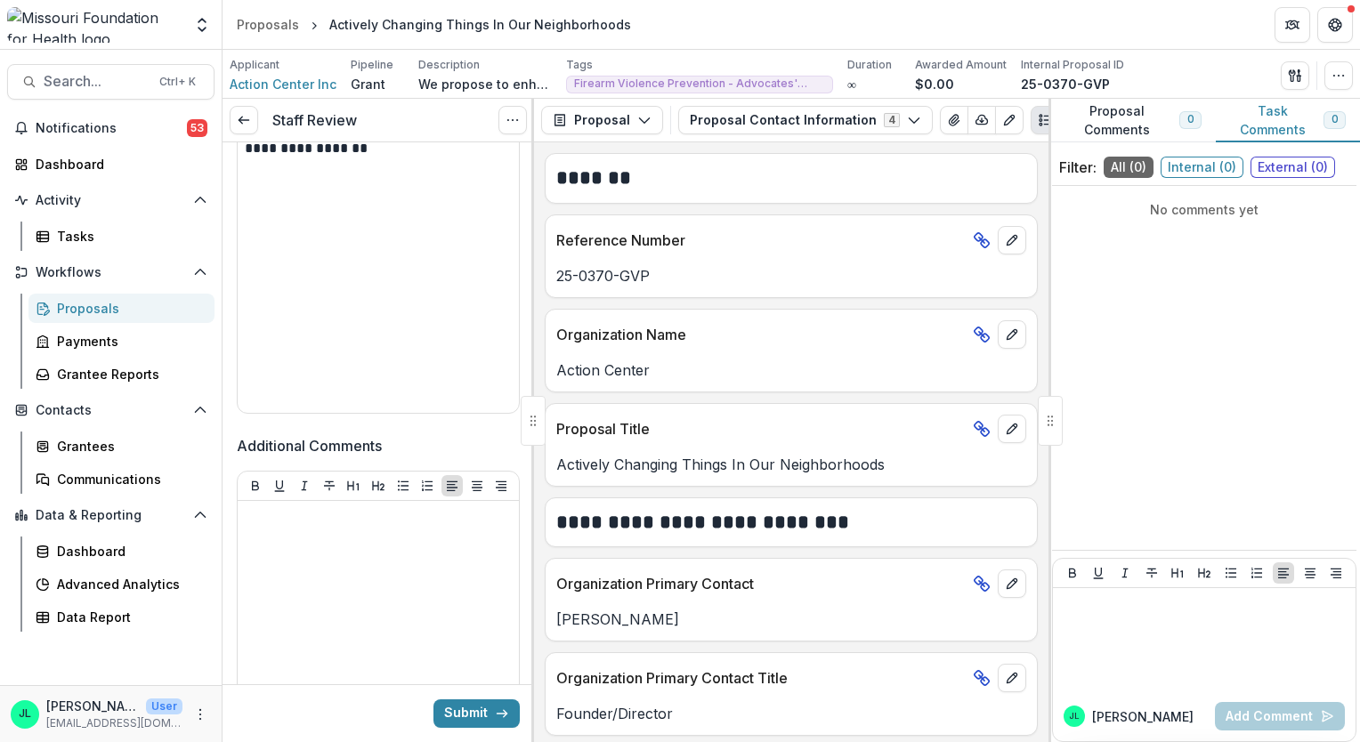
scroll to position [826, 0]
click at [389, 509] on p at bounding box center [378, 516] width 267 height 20
click at [475, 714] on button "Submit" at bounding box center [476, 714] width 86 height 28
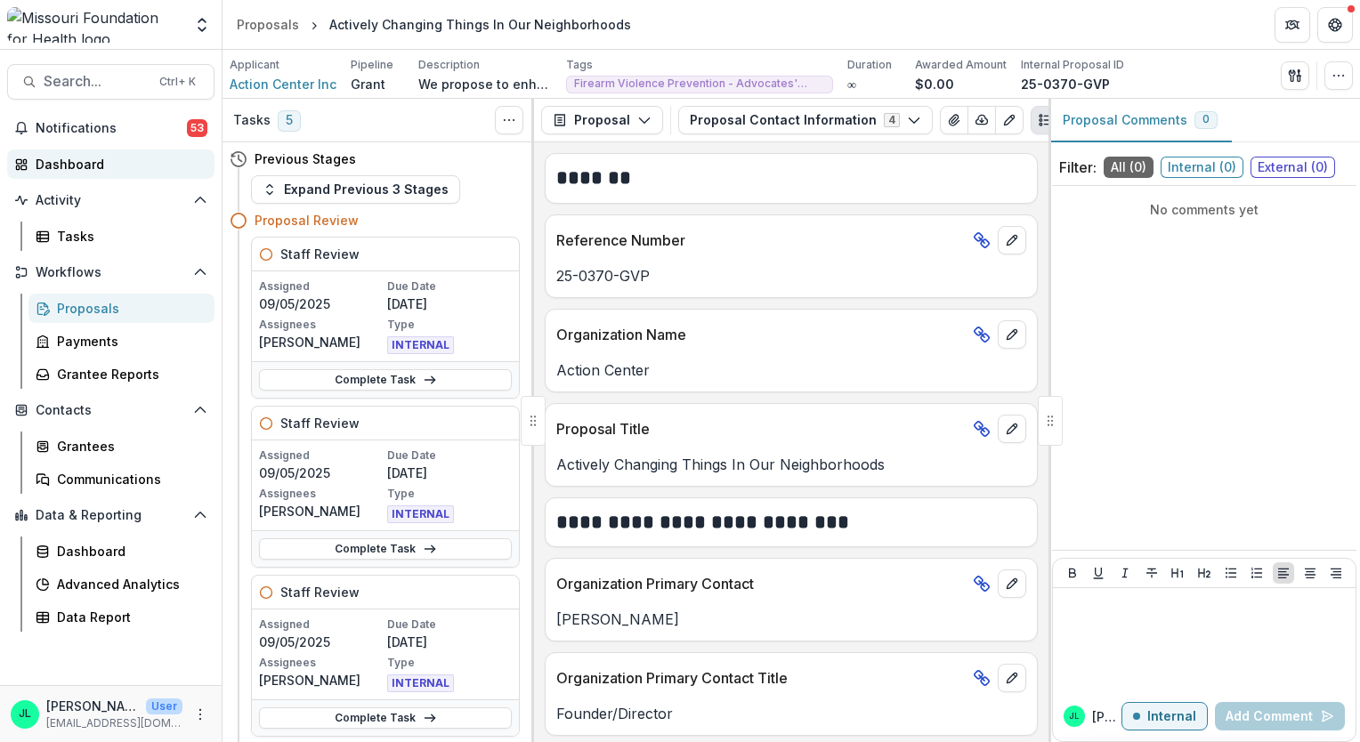
click at [57, 168] on div "Dashboard" at bounding box center [118, 164] width 165 height 19
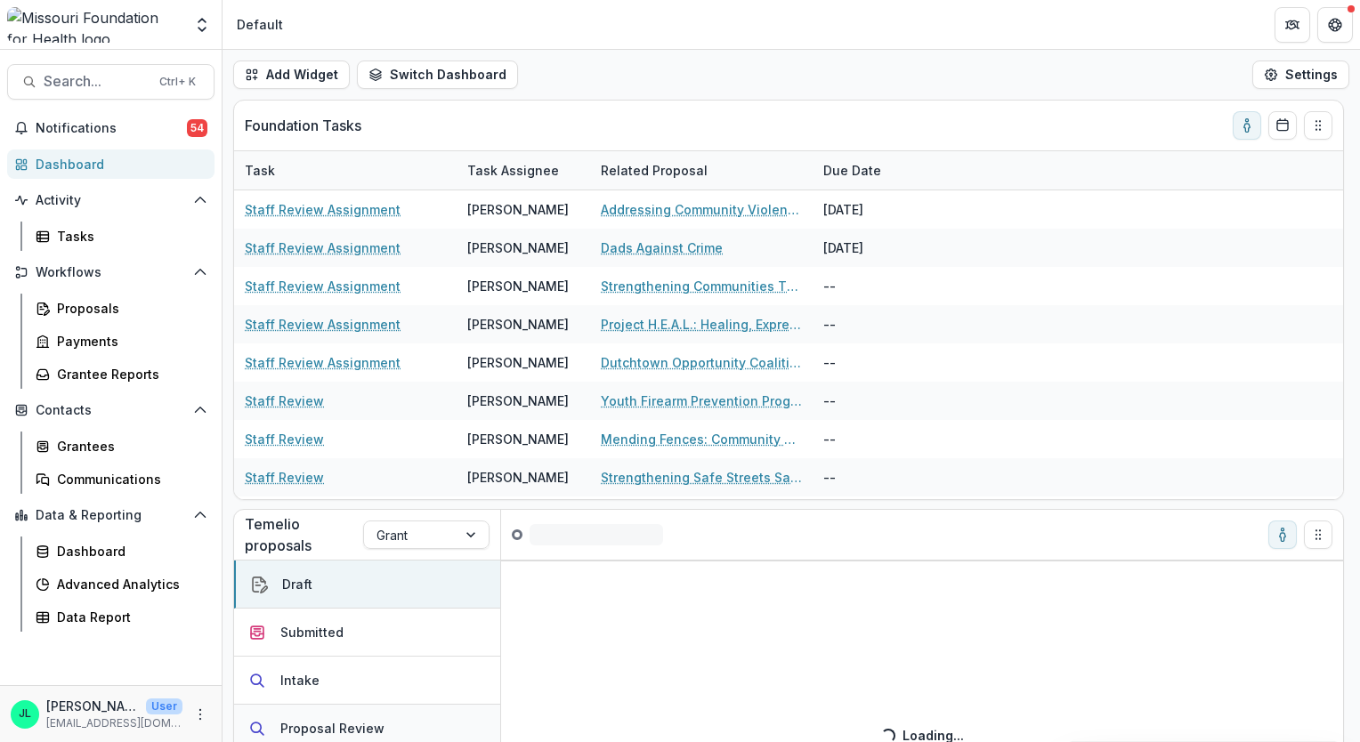
click at [369, 724] on div "Proposal Review" at bounding box center [332, 728] width 104 height 19
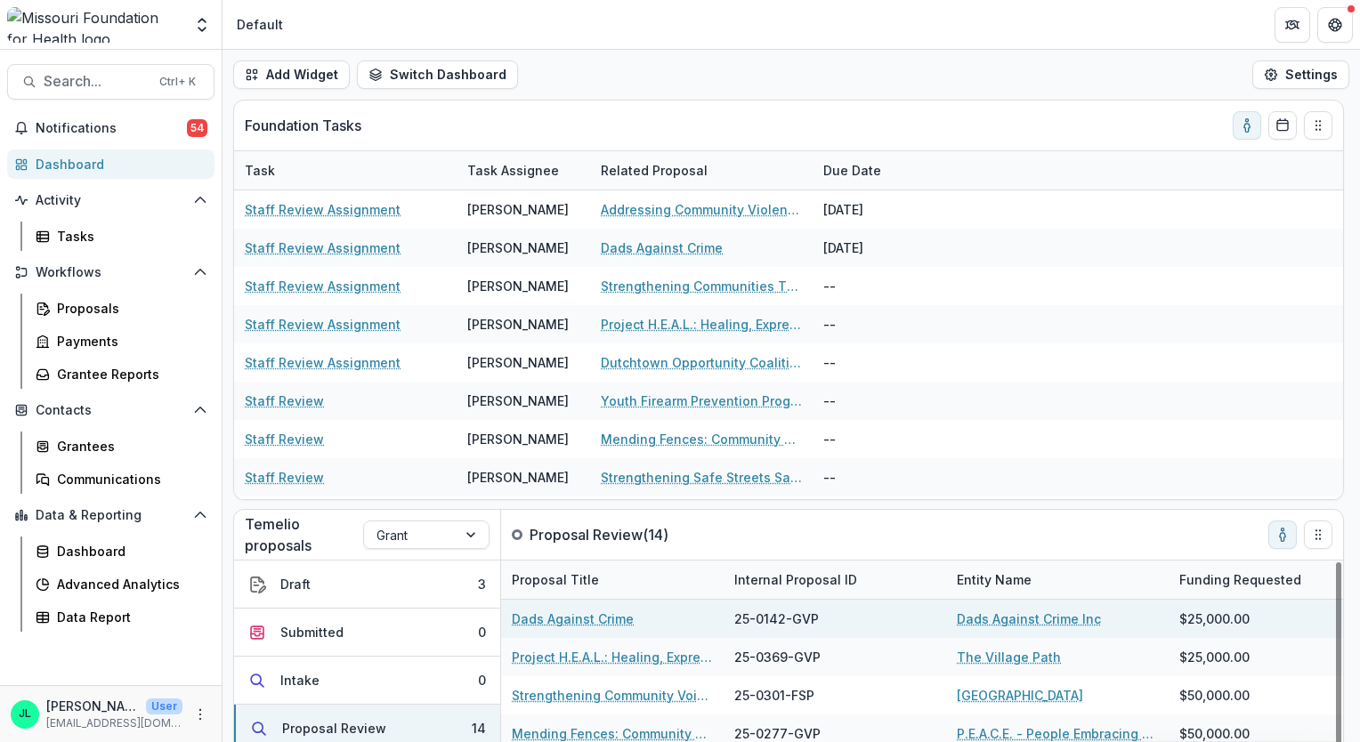
click at [568, 623] on link "Dads Against Crime" at bounding box center [573, 619] width 122 height 19
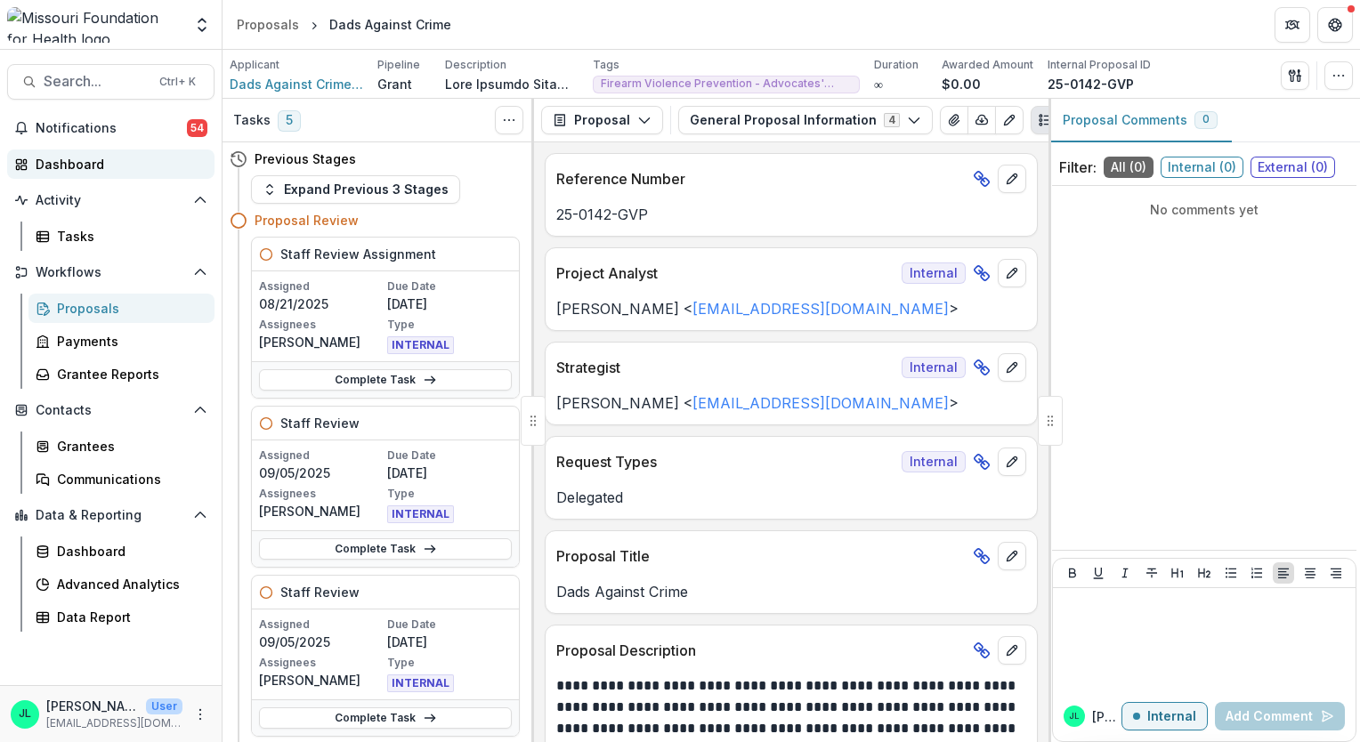
click at [104, 163] on div "Dashboard" at bounding box center [118, 164] width 165 height 19
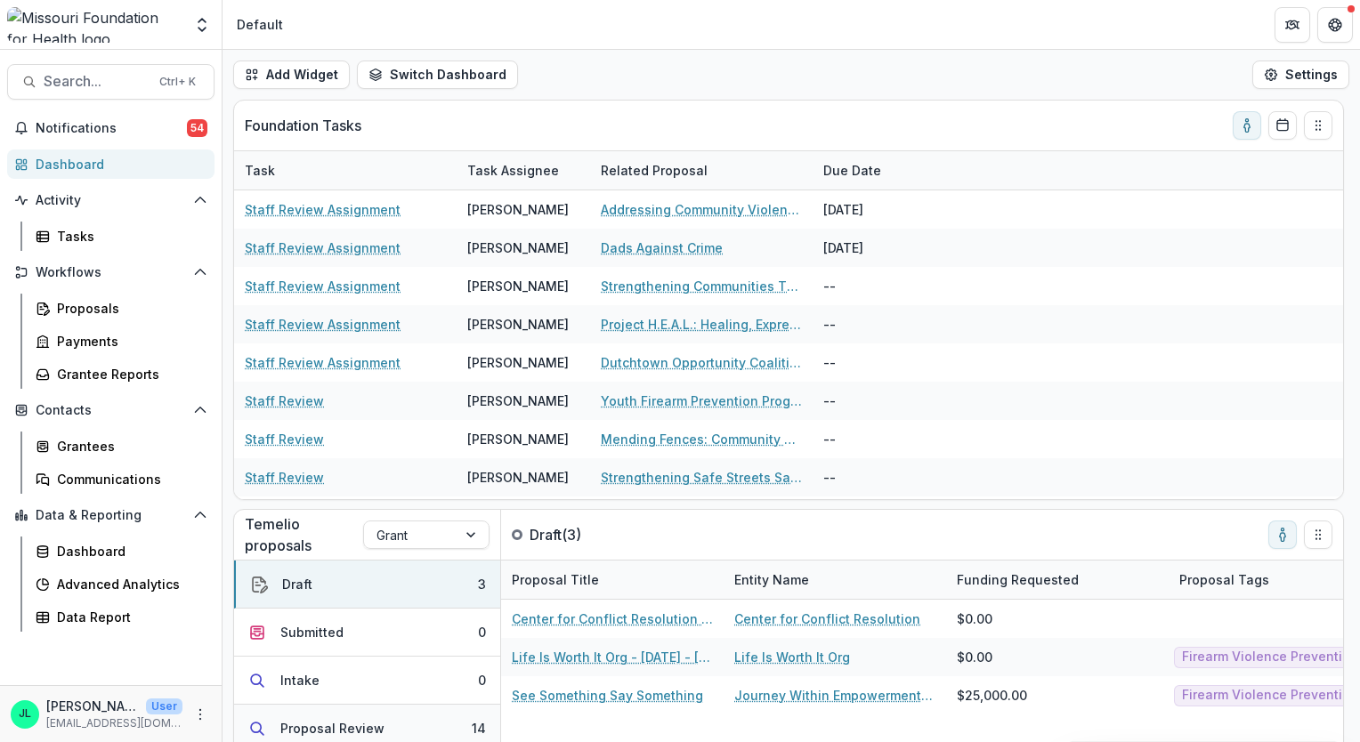
click at [352, 716] on button "Proposal Review 14" at bounding box center [367, 729] width 266 height 48
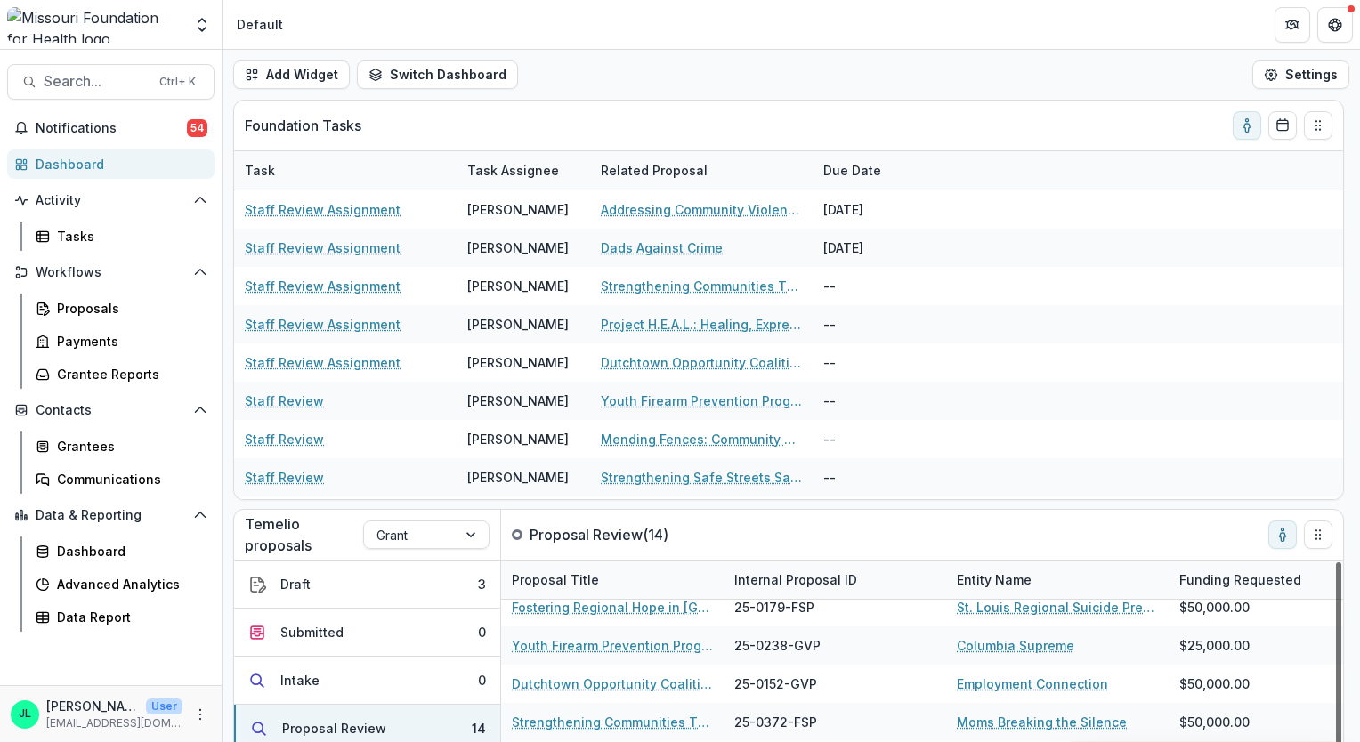
scroll to position [225, 0]
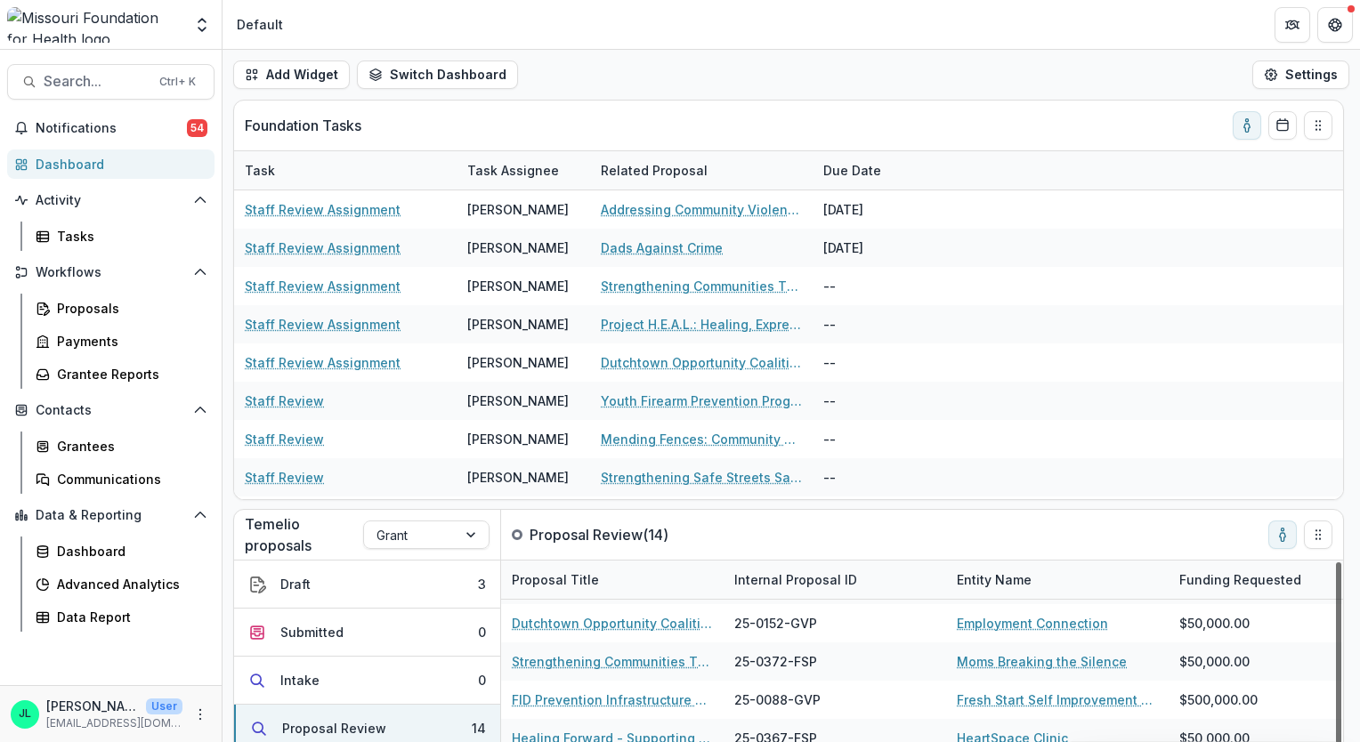
drag, startPoint x: 1340, startPoint y: 614, endPoint x: 1323, endPoint y: 757, distance: 144.3
click at [1336, 741] on div at bounding box center [1338, 664] width 5 height 204
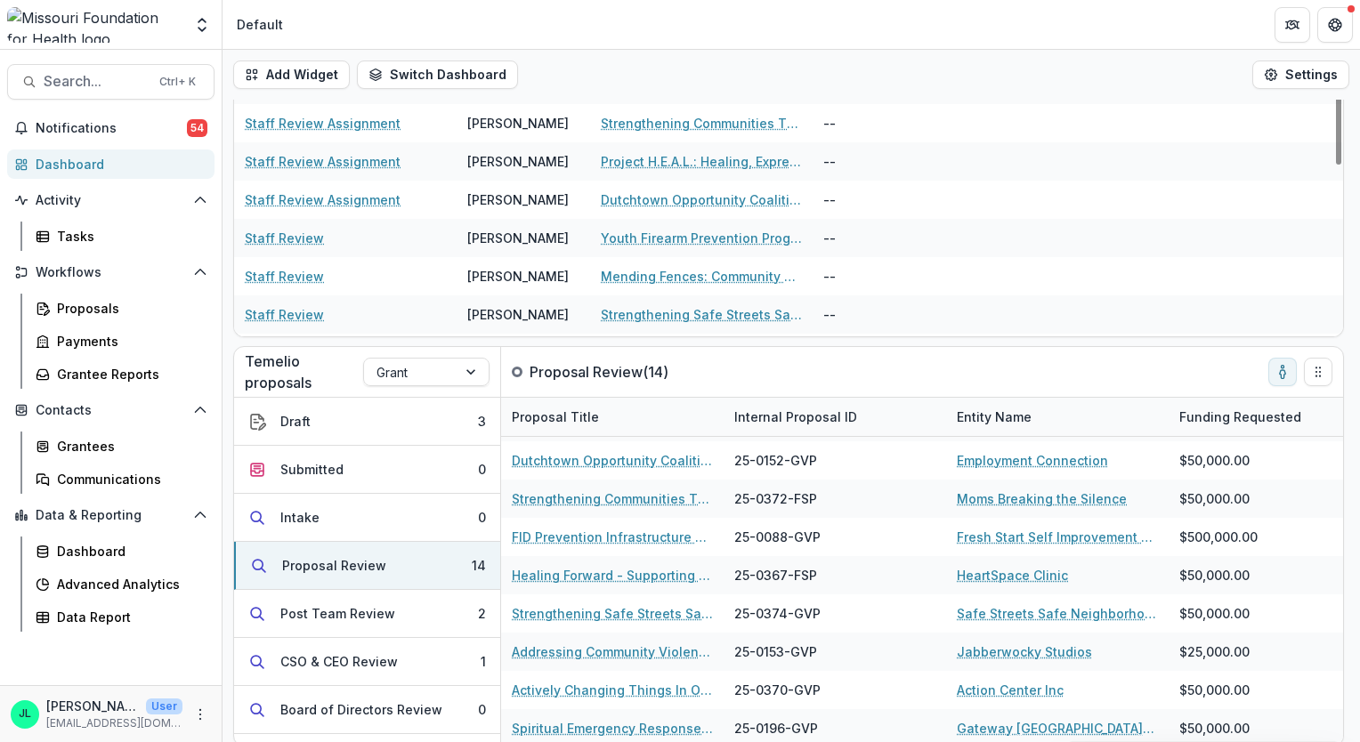
scroll to position [166, 0]
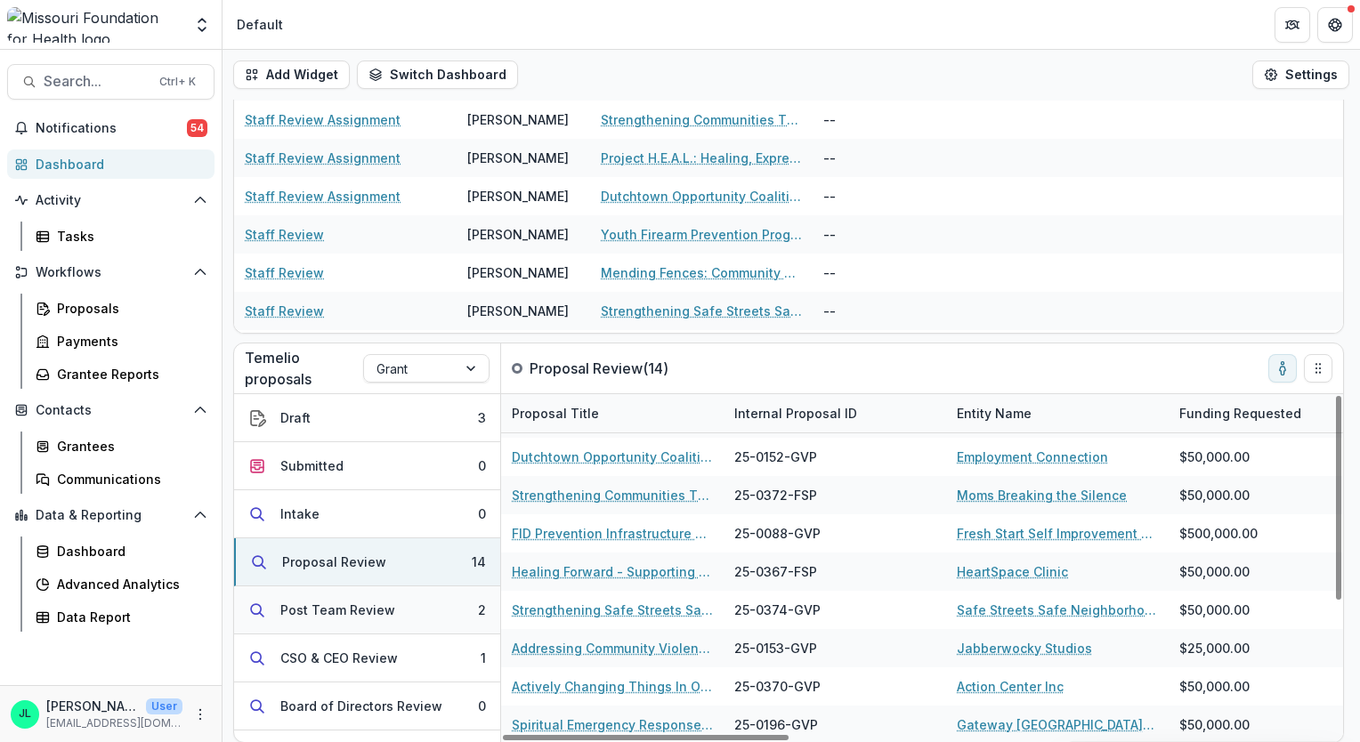
click at [289, 619] on button "Post Team Review 2" at bounding box center [367, 611] width 266 height 48
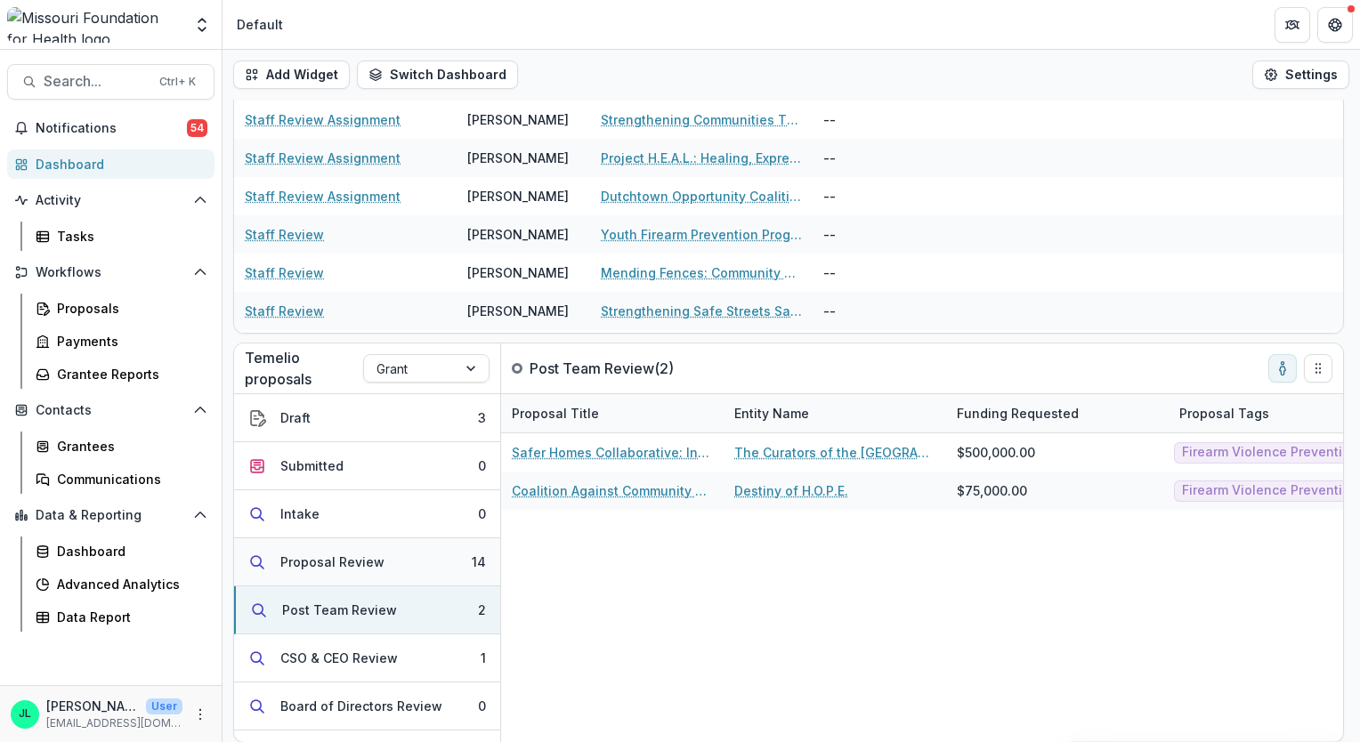
click at [304, 564] on div "Proposal Review" at bounding box center [332, 562] width 104 height 19
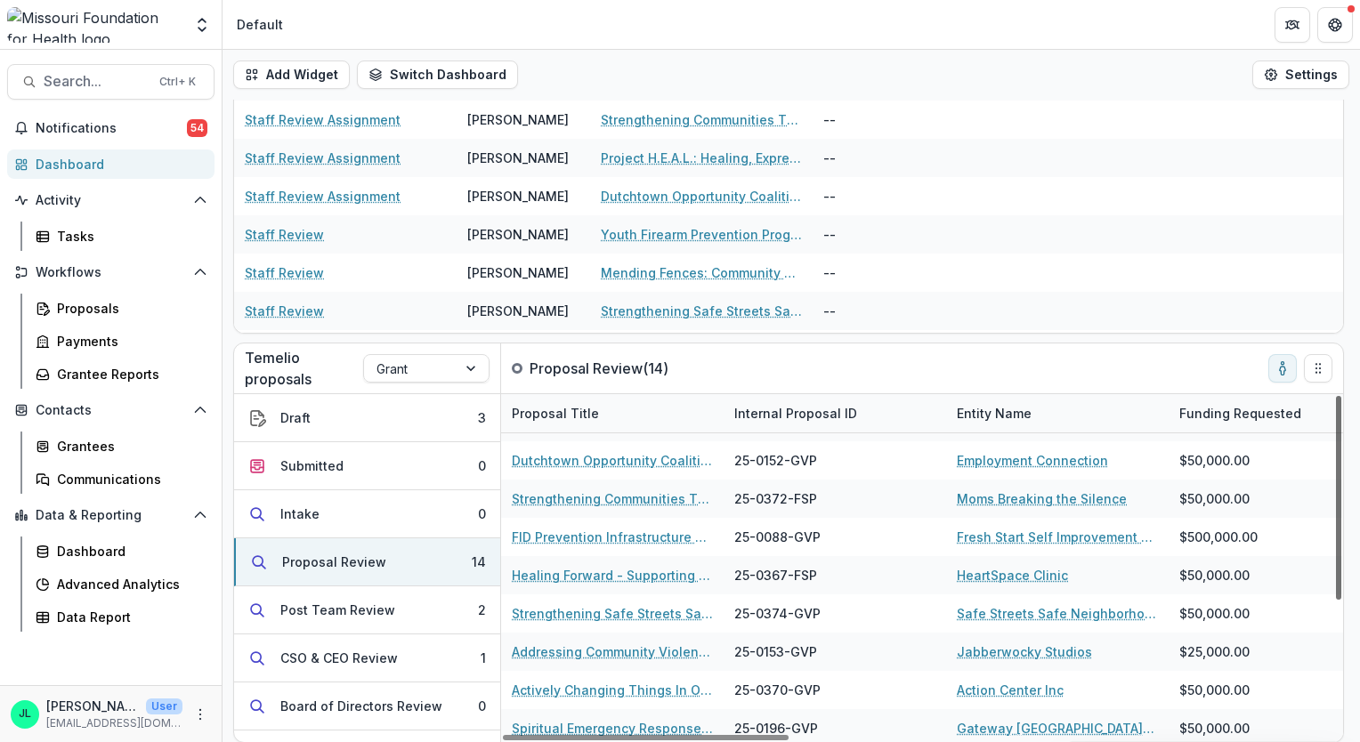
scroll to position [225, 0]
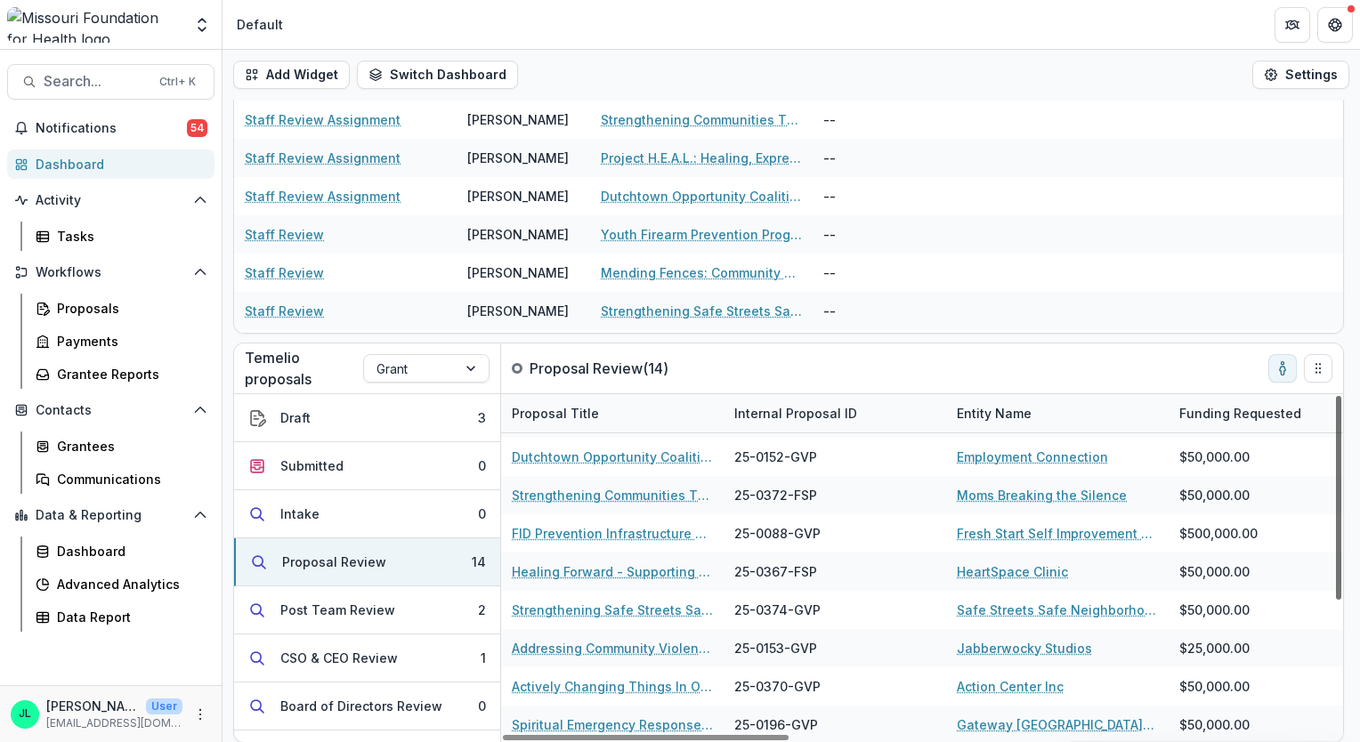
drag, startPoint x: 1337, startPoint y: 460, endPoint x: 1363, endPoint y: 624, distance: 165.8
click at [1341, 600] on div at bounding box center [1338, 498] width 5 height 204
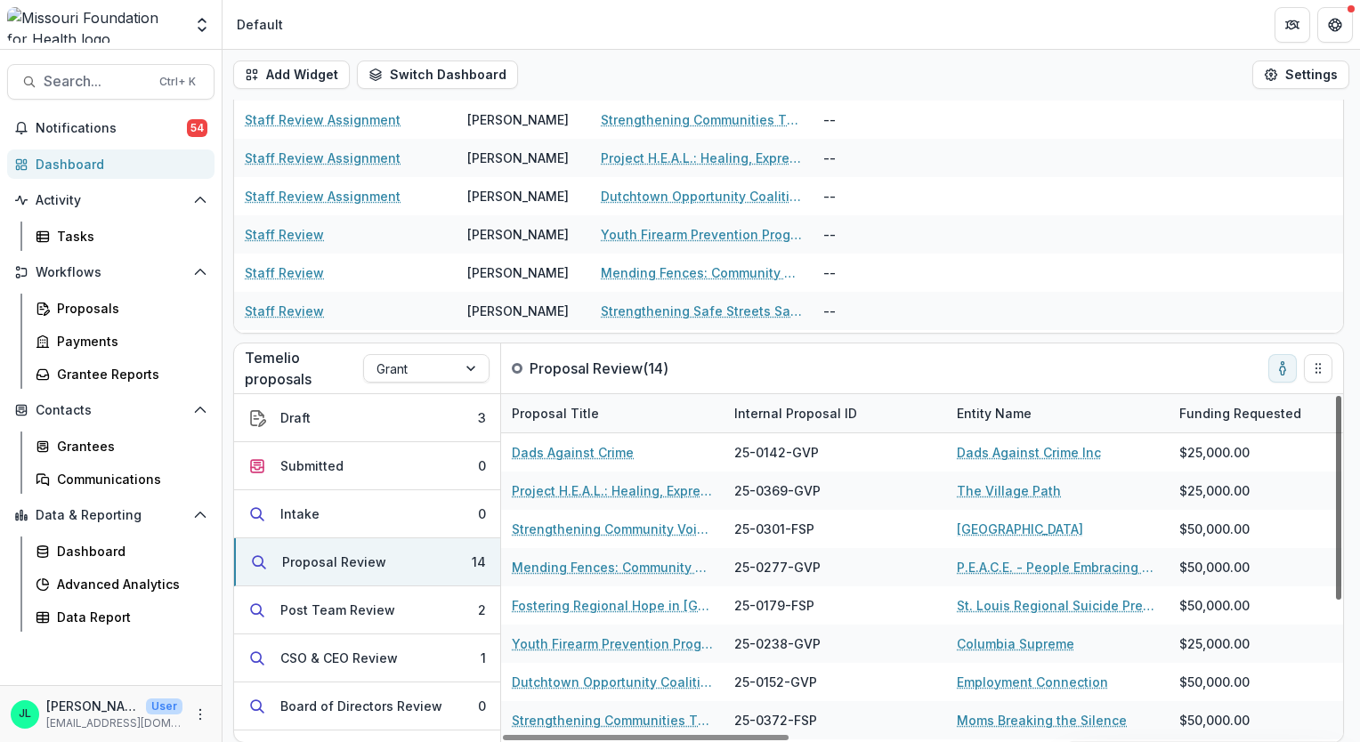
drag, startPoint x: 1339, startPoint y: 536, endPoint x: 1320, endPoint y: 371, distance: 165.8
click at [1336, 396] on div at bounding box center [1338, 498] width 5 height 204
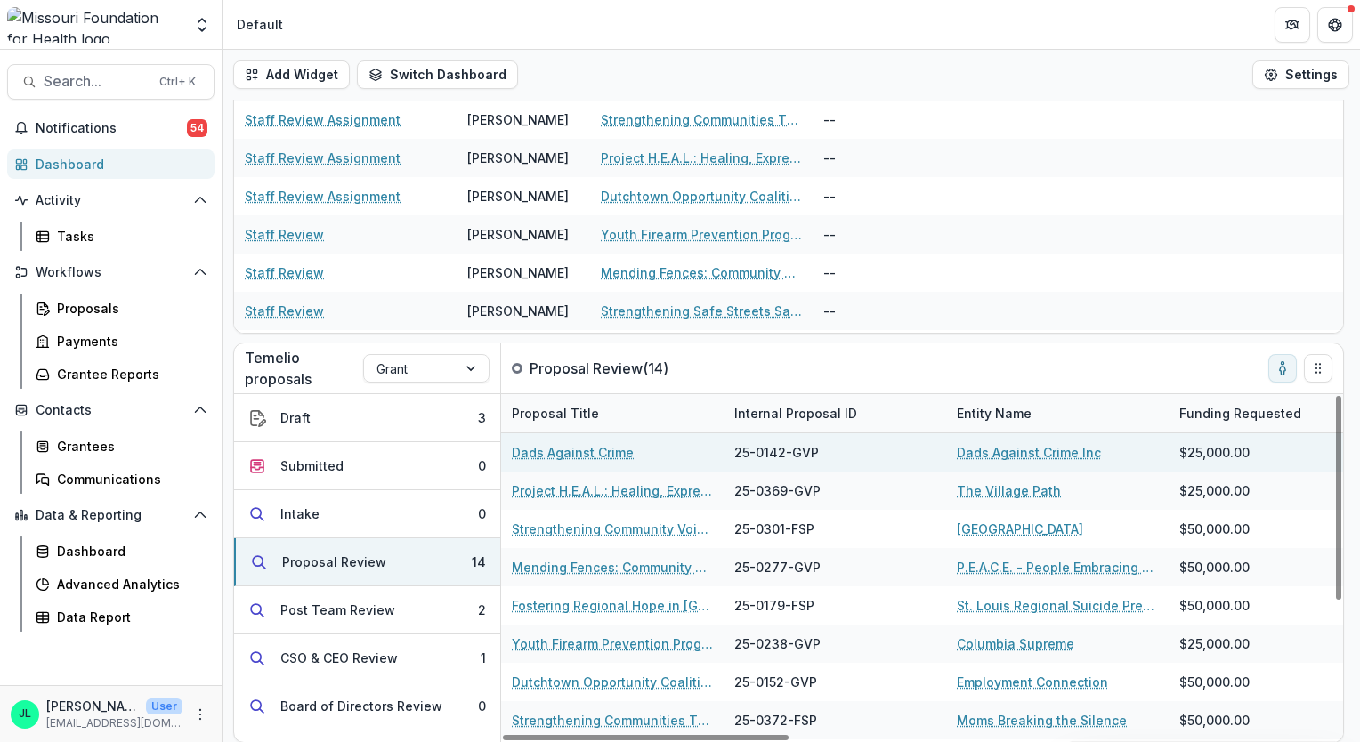
click at [595, 448] on link "Dads Against Crime" at bounding box center [573, 452] width 122 height 19
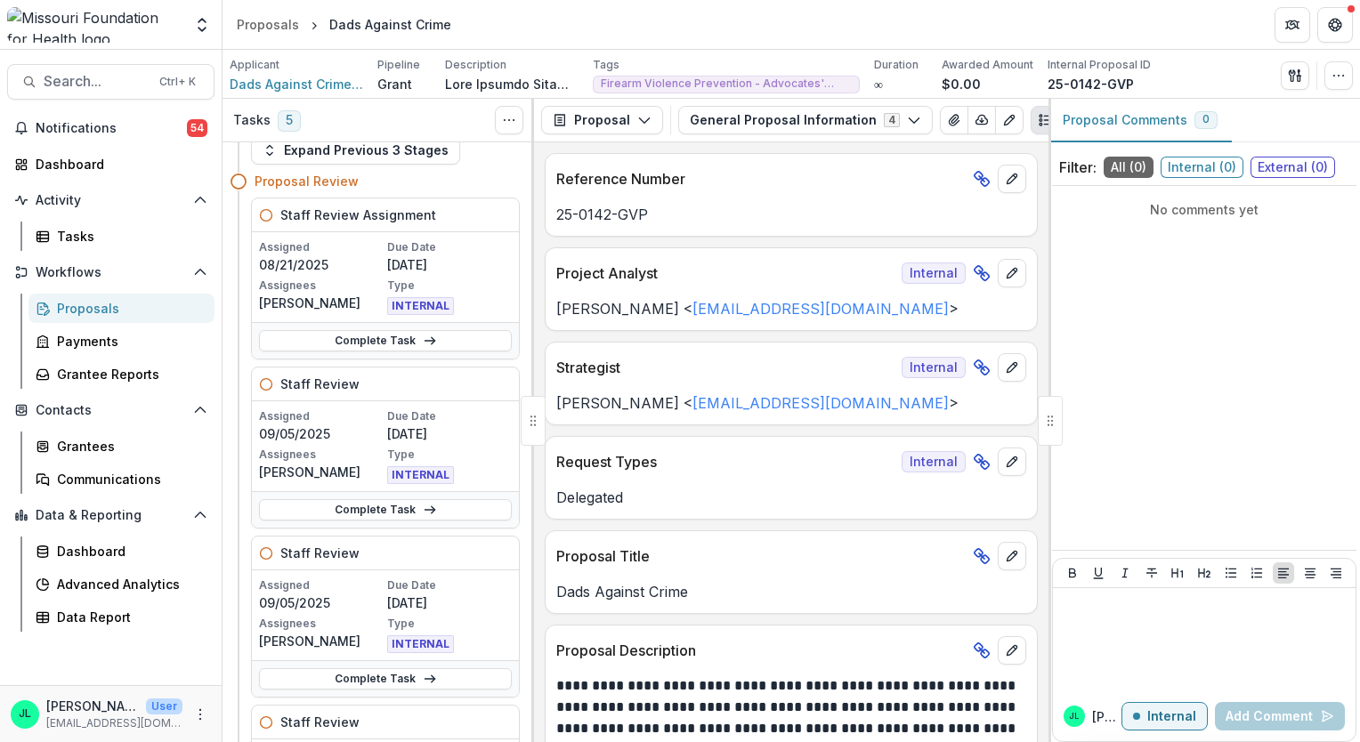
scroll to position [50, 0]
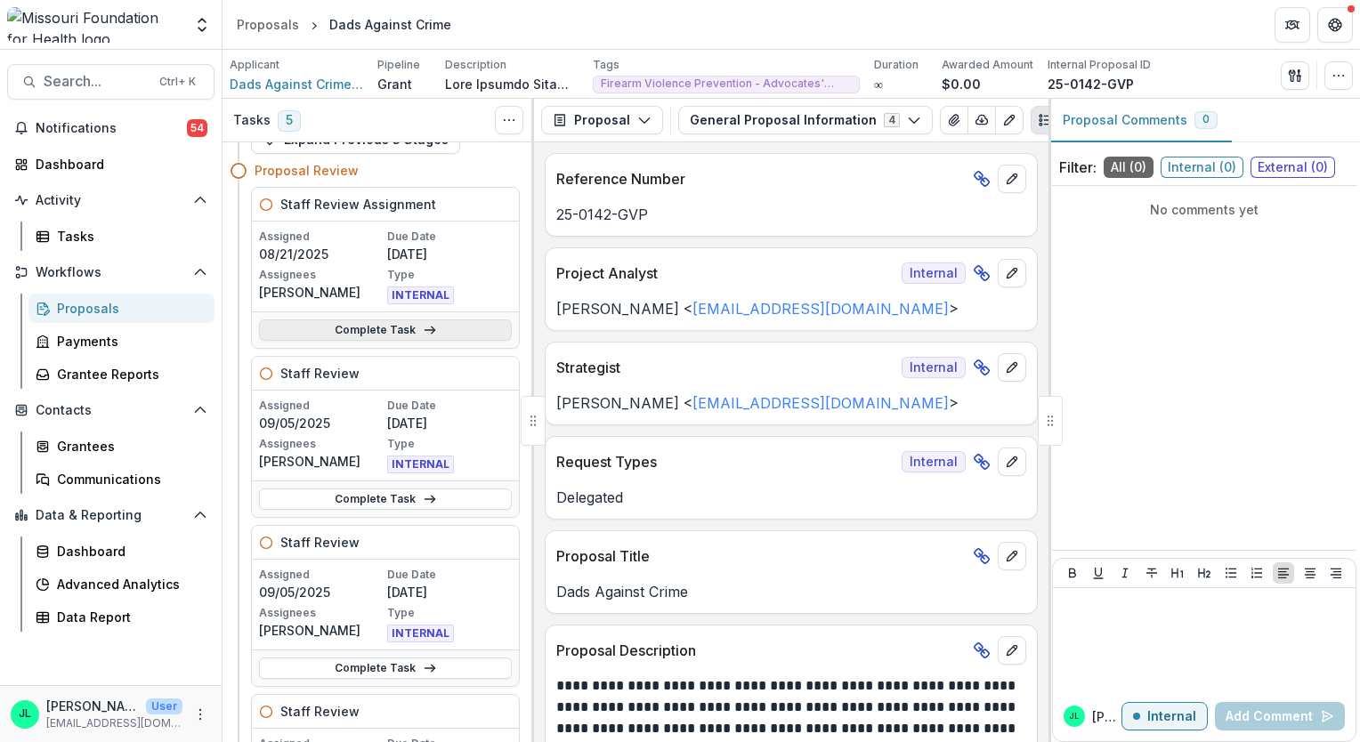
click at [392, 336] on link "Complete Task" at bounding box center [385, 330] width 253 height 21
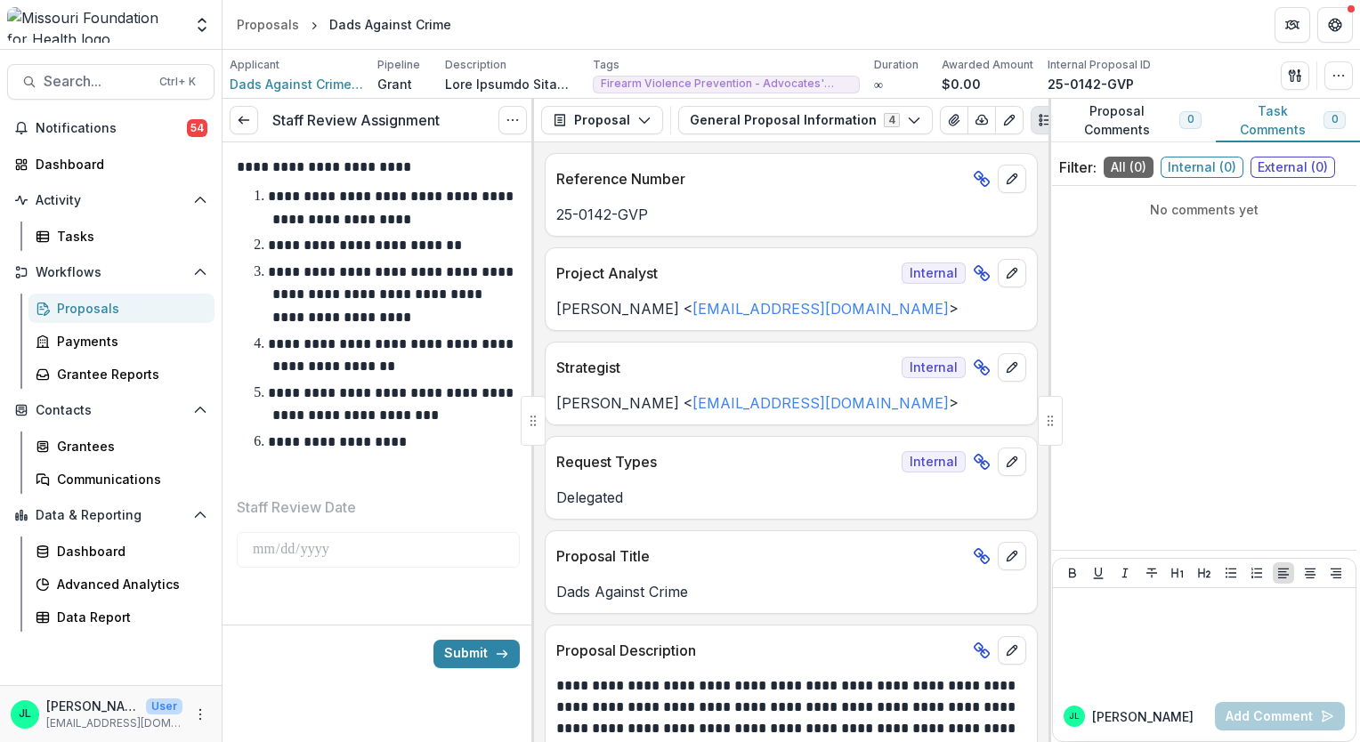
click at [369, 579] on div "**********" at bounding box center [378, 369] width 283 height 454
click at [481, 649] on button "Submit" at bounding box center [476, 654] width 86 height 28
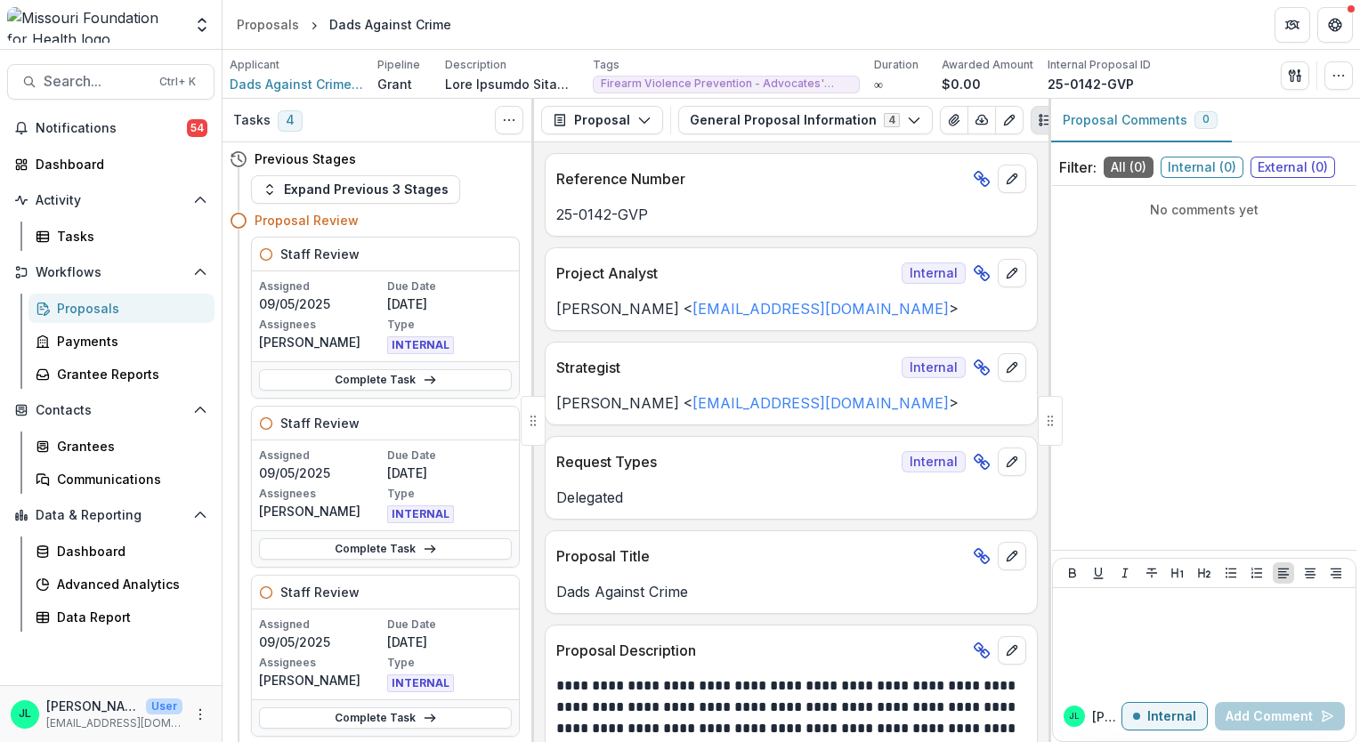
click at [522, 275] on div "Previous Stages Expand Previous 3 Stages Proposal Review Staff Review Assigned …" at bounding box center [379, 442] width 312 height 600
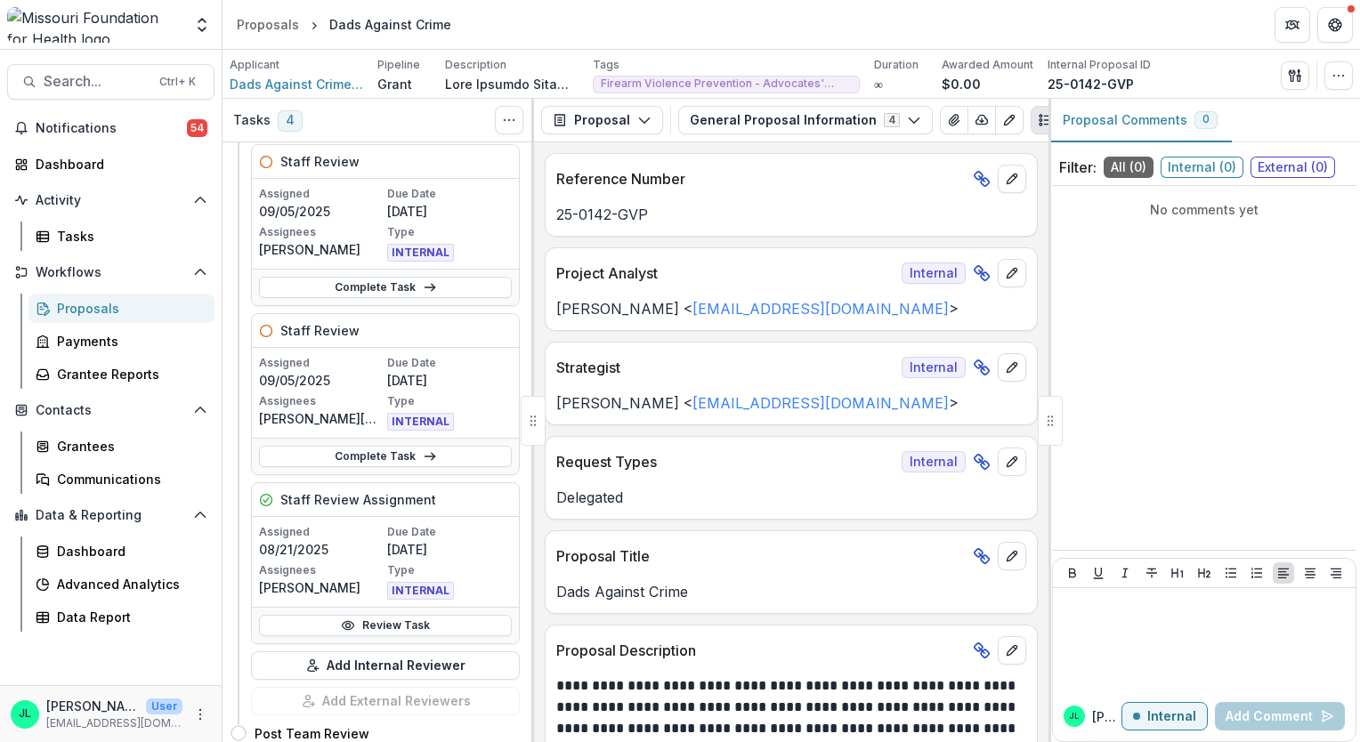
scroll to position [468, 0]
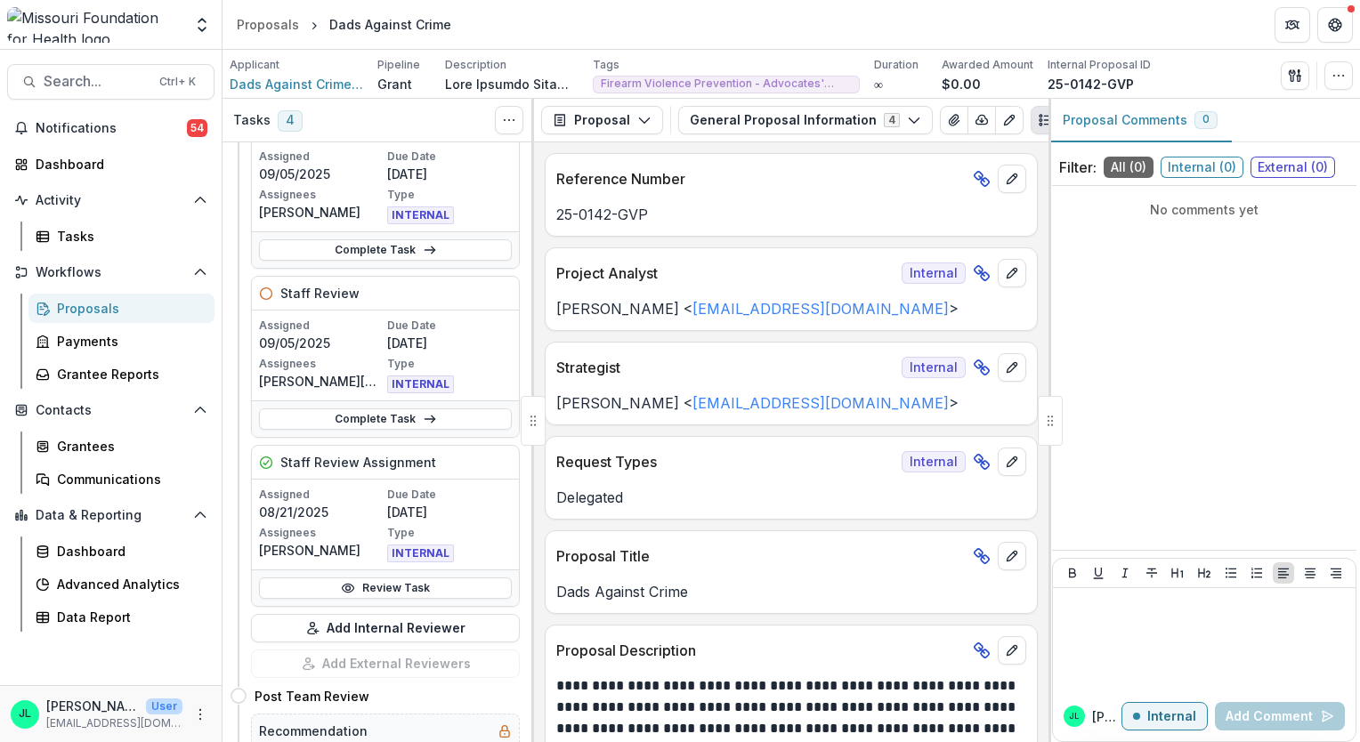
click at [363, 488] on p "Assigned" at bounding box center [321, 495] width 125 height 16
click at [417, 619] on button "Add Internal Reviewer" at bounding box center [385, 628] width 269 height 28
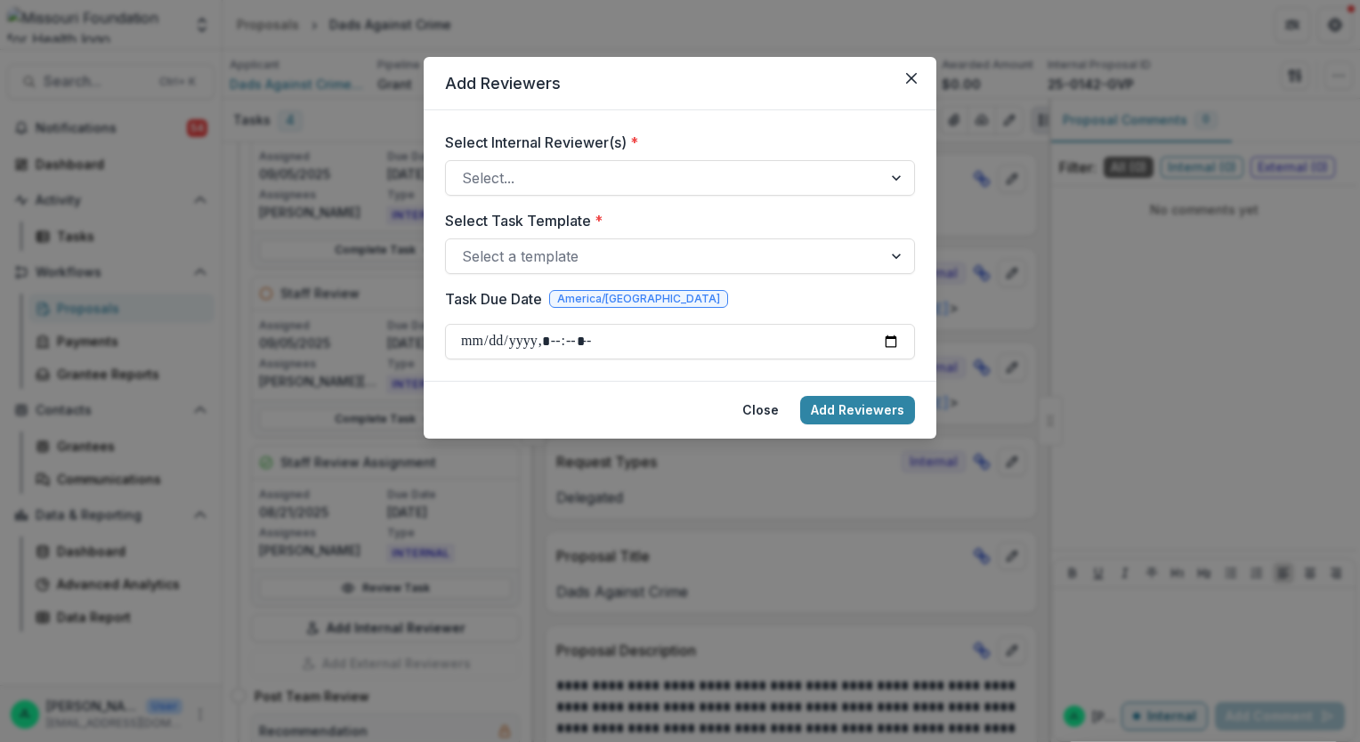
click at [728, 210] on label "Select Task Template *" at bounding box center [674, 220] width 459 height 21
click at [466, 246] on input "Select Task Template *" at bounding box center [464, 256] width 4 height 21
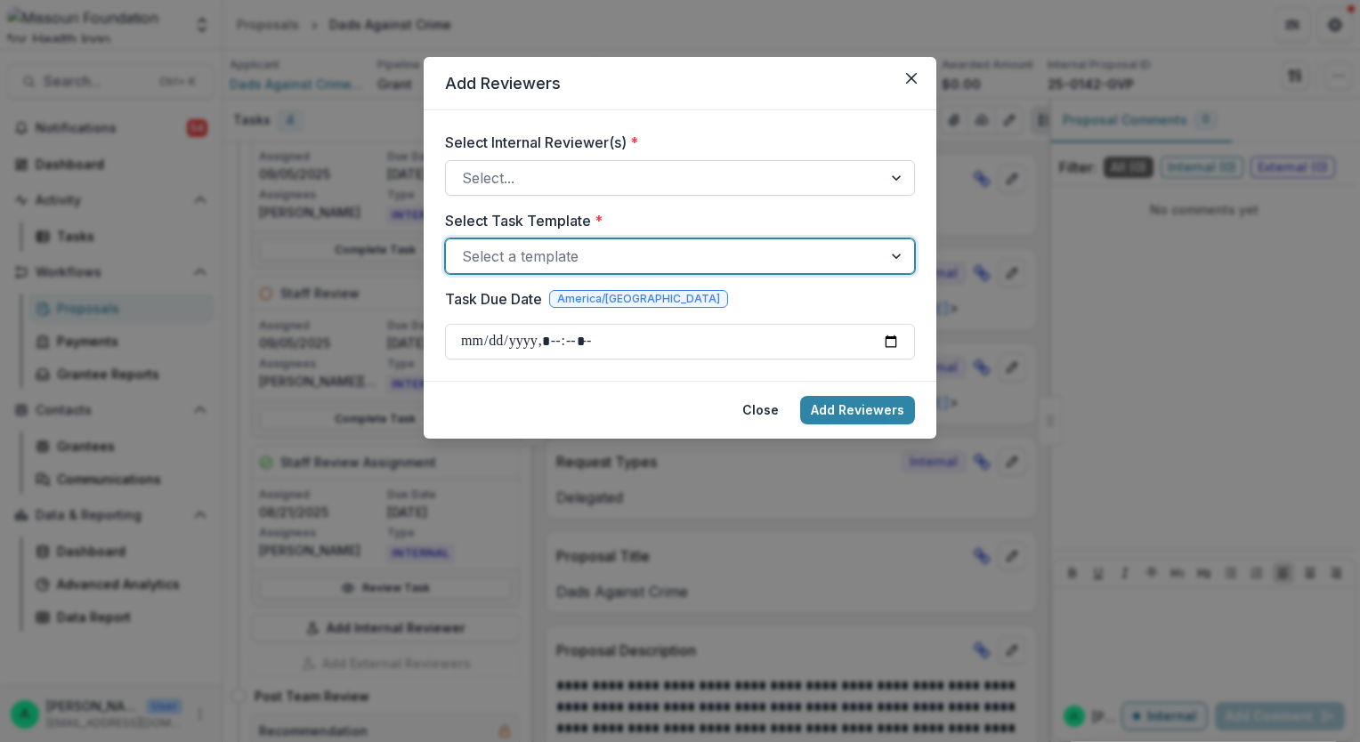
click at [720, 180] on div at bounding box center [664, 178] width 404 height 25
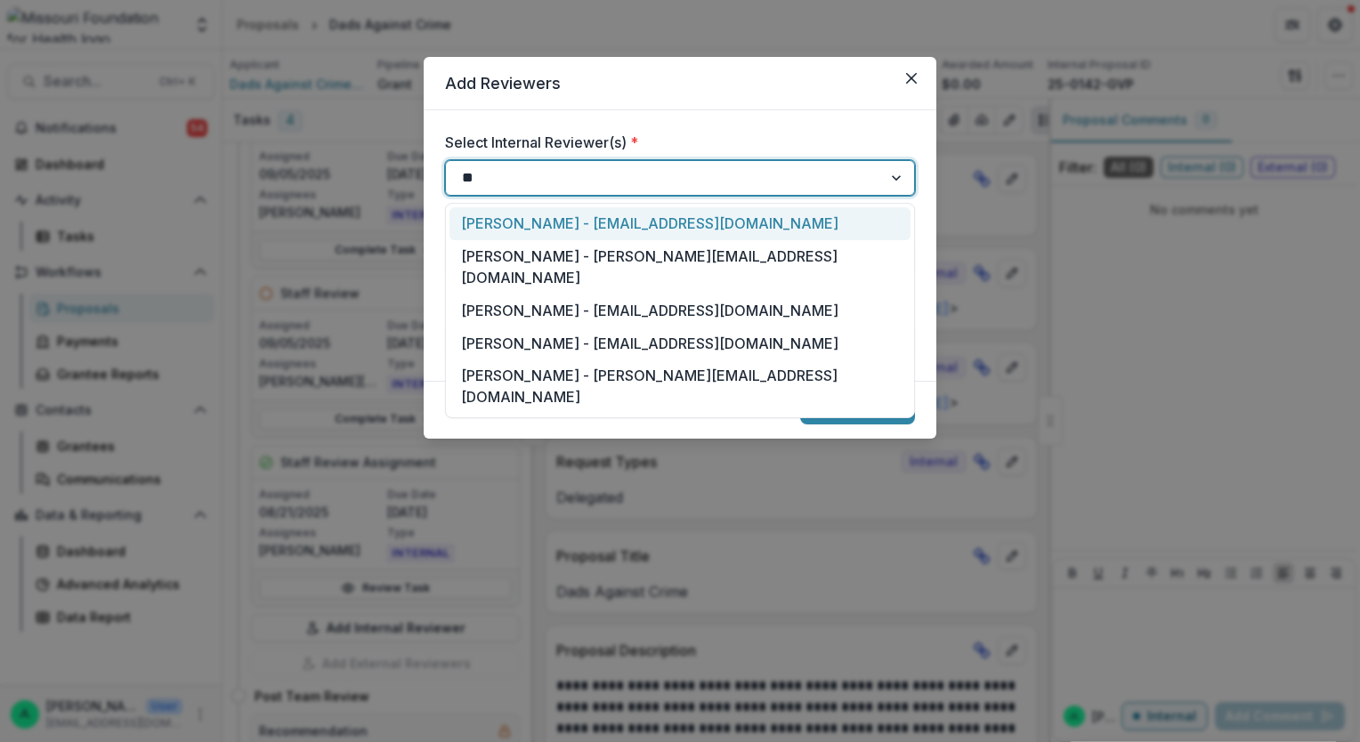
type input "***"
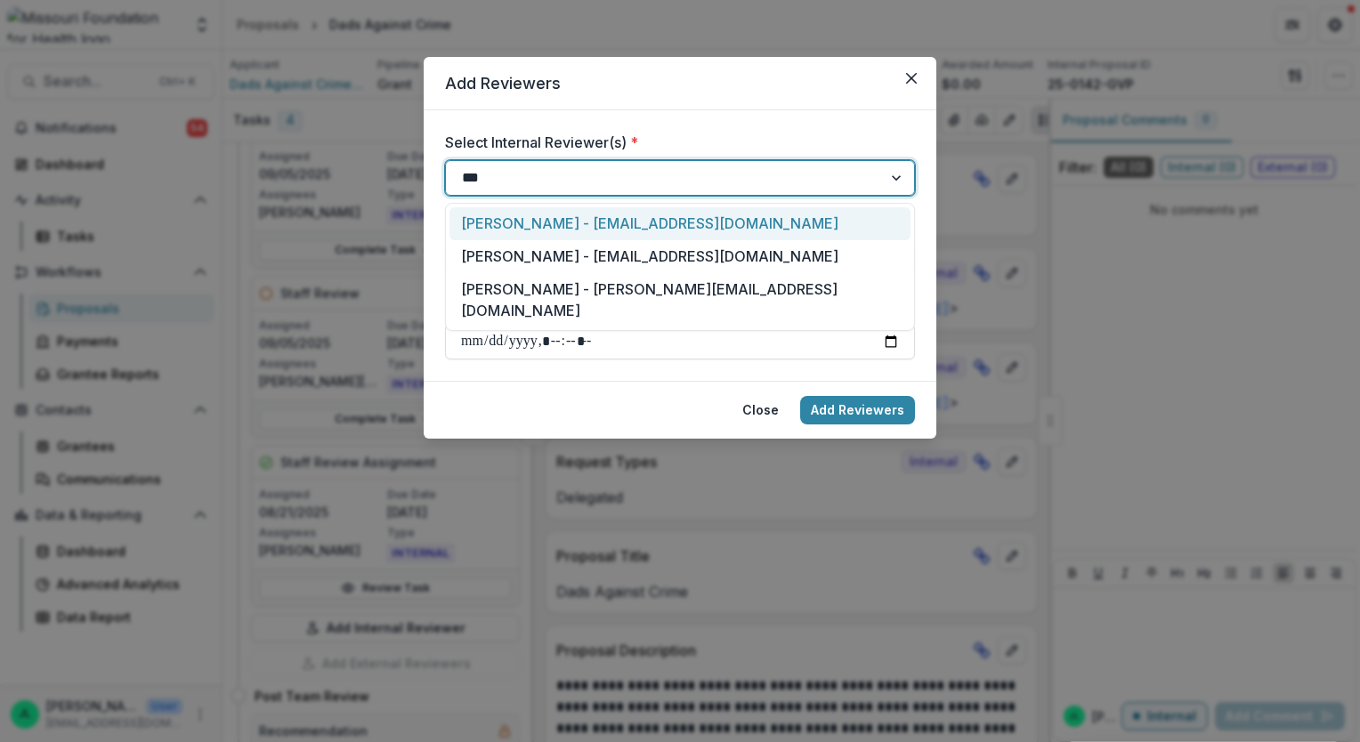
click at [684, 223] on div "[PERSON_NAME] - [EMAIL_ADDRESS][DOMAIN_NAME]" at bounding box center [679, 223] width 461 height 33
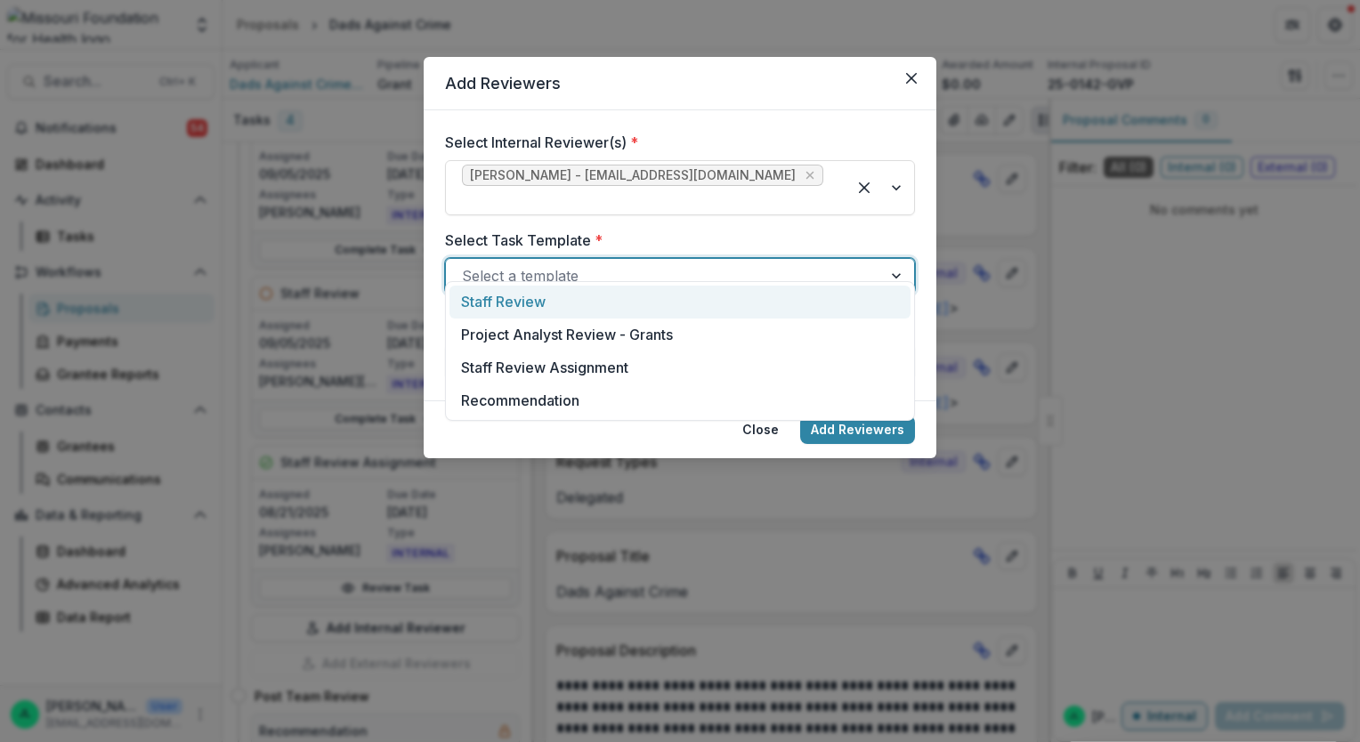
click at [651, 270] on div "Select a template" at bounding box center [664, 276] width 436 height 28
click at [595, 305] on div "Staff Review" at bounding box center [679, 302] width 461 height 33
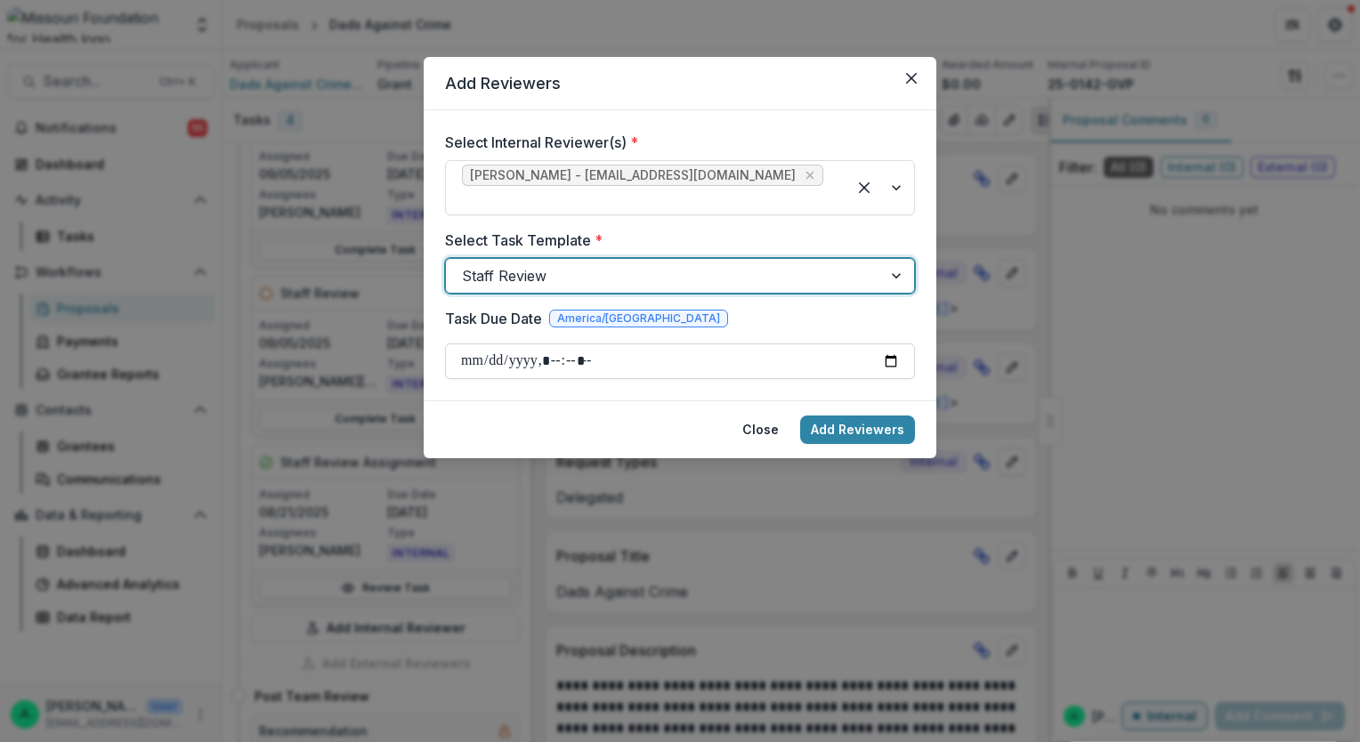
click at [886, 344] on input "Task Due Date" at bounding box center [680, 362] width 470 height 36
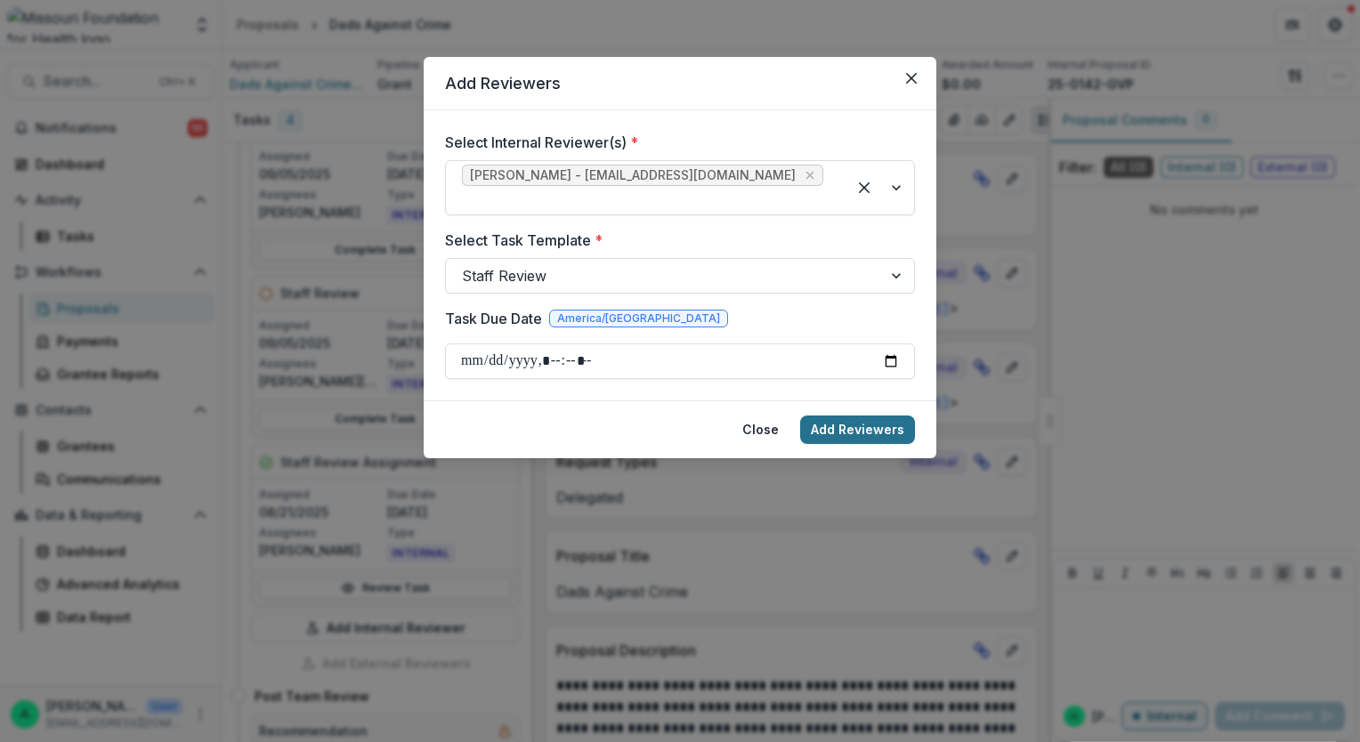
type input "**********"
click at [843, 416] on button "Add Reviewers" at bounding box center [857, 430] width 115 height 28
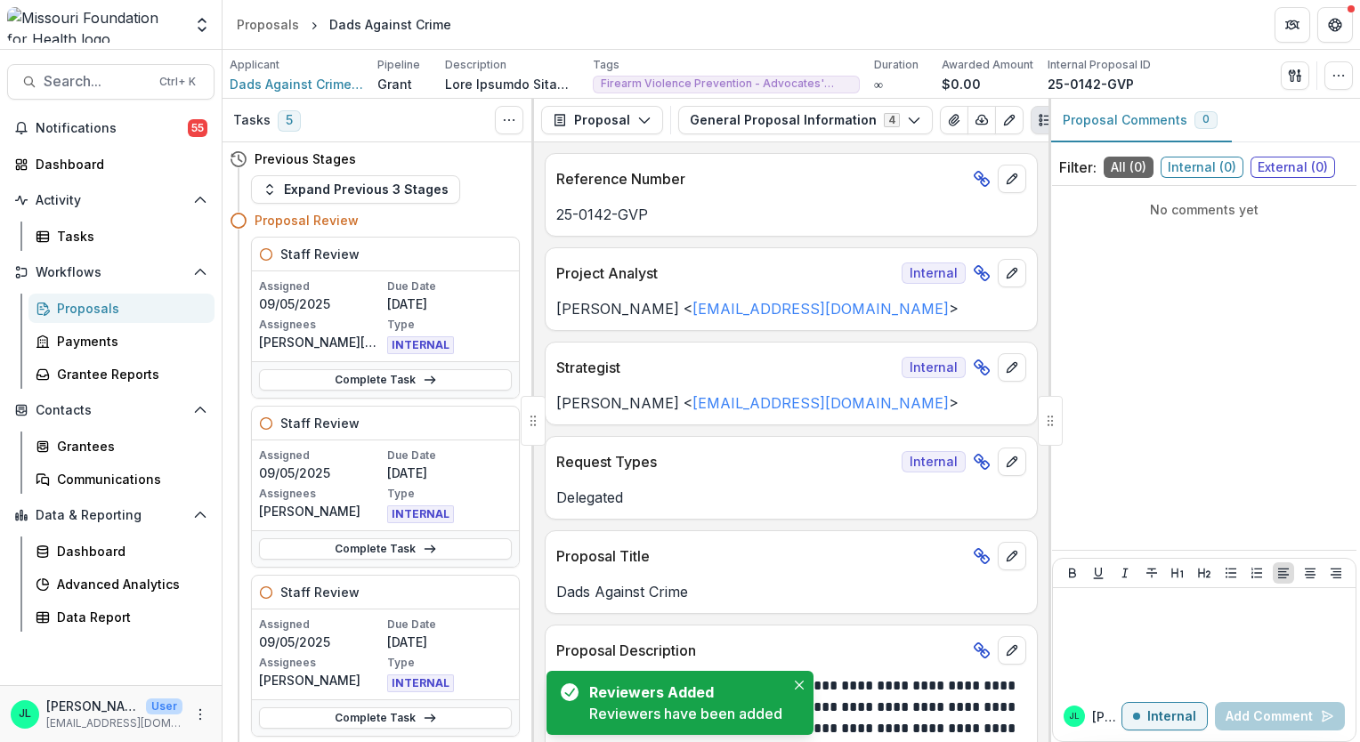
scroll to position [0, 0]
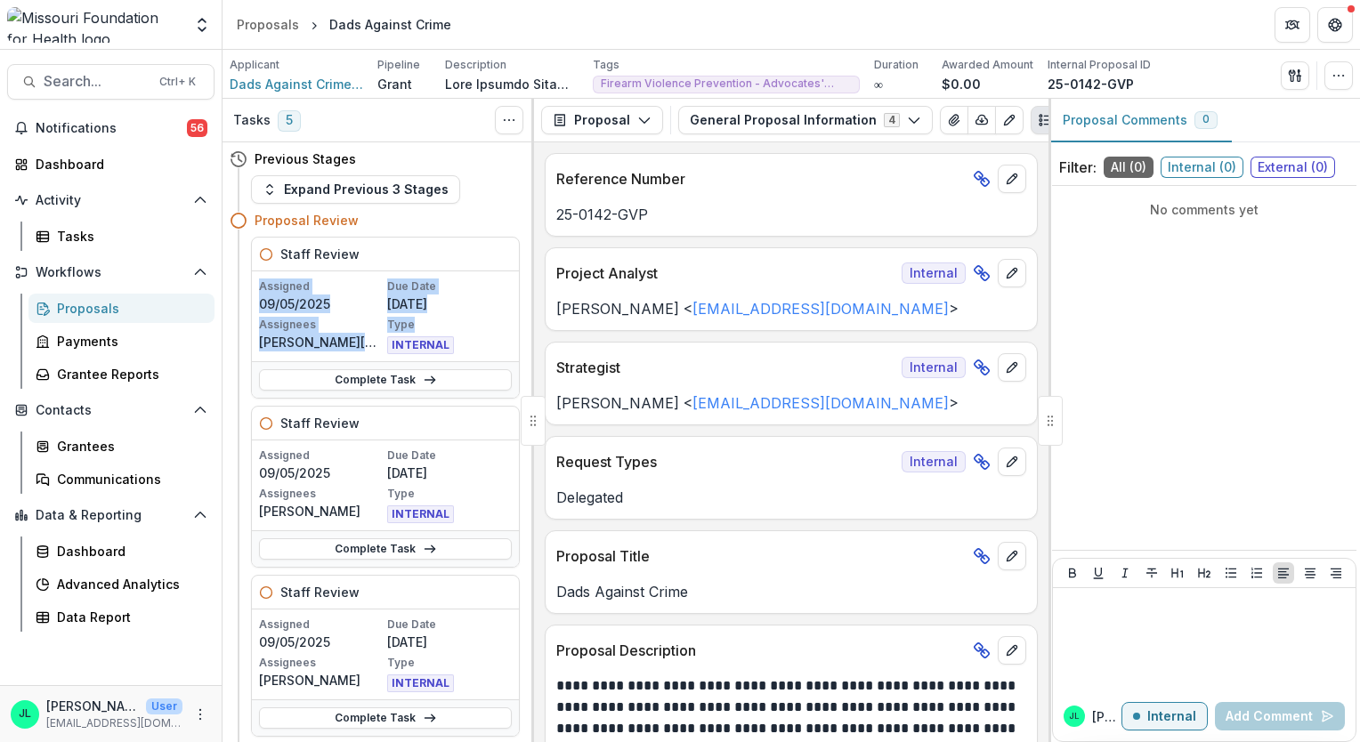
drag, startPoint x: 526, startPoint y: 263, endPoint x: 522, endPoint y: 329, distance: 66.0
click at [522, 329] on div "Previous Stages Expand Previous 3 Stages Proposal Review Staff Review Assigned …" at bounding box center [379, 442] width 312 height 600
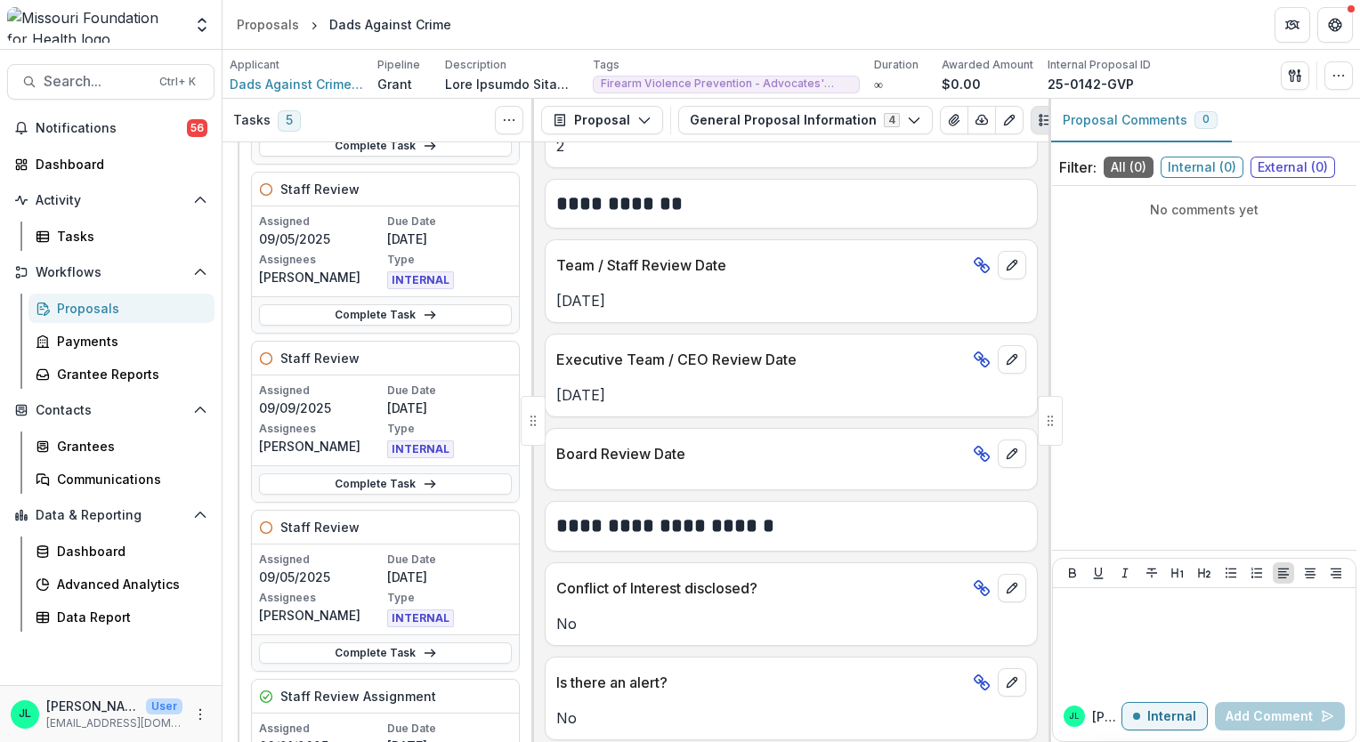
scroll to position [414, 0]
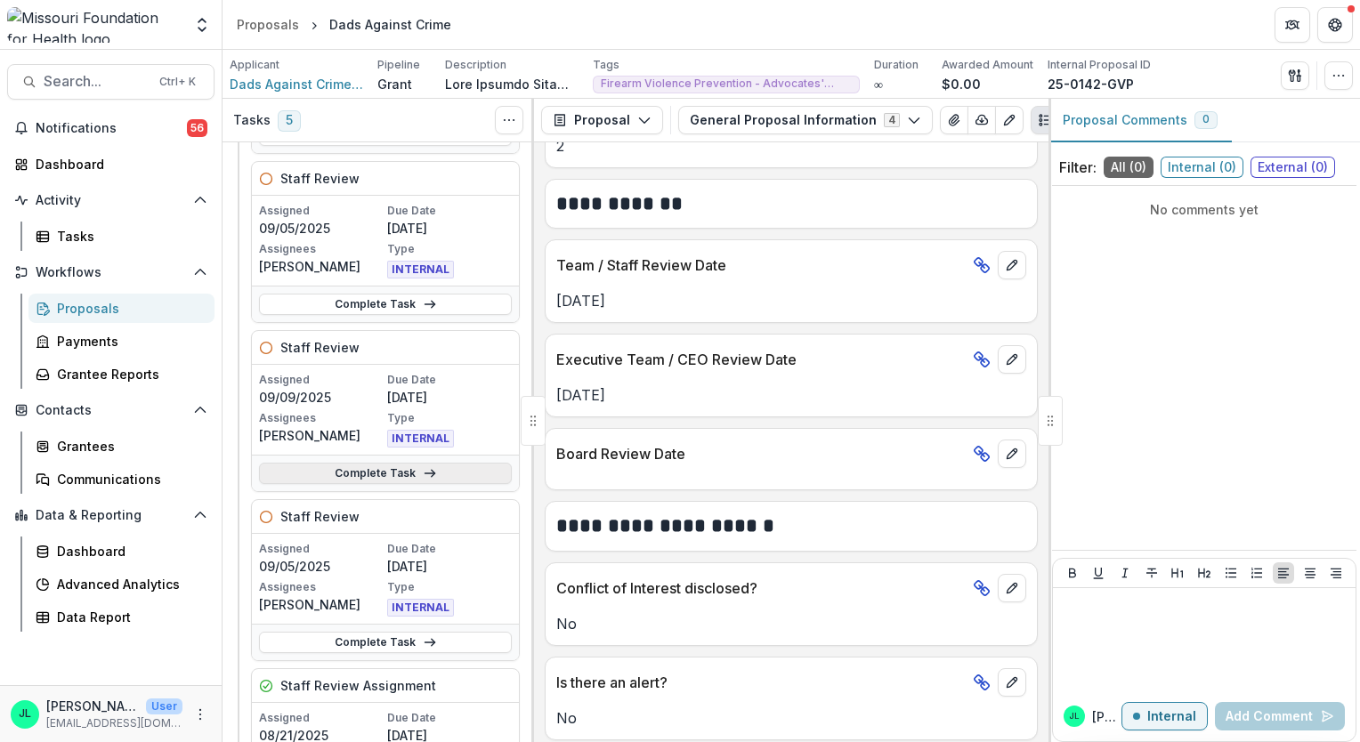
click at [391, 471] on link "Complete Task" at bounding box center [385, 473] width 253 height 21
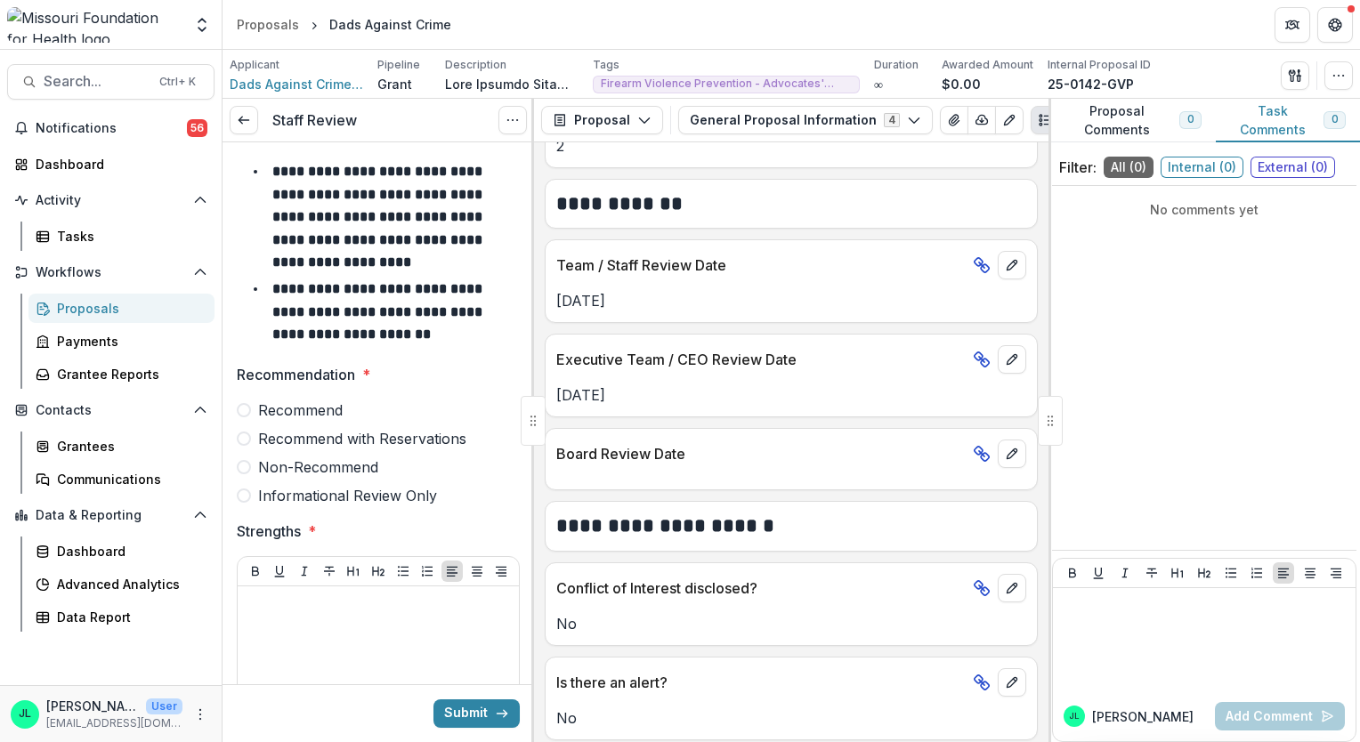
click at [246, 464] on span at bounding box center [244, 467] width 14 height 14
click at [285, 622] on div at bounding box center [378, 727] width 267 height 267
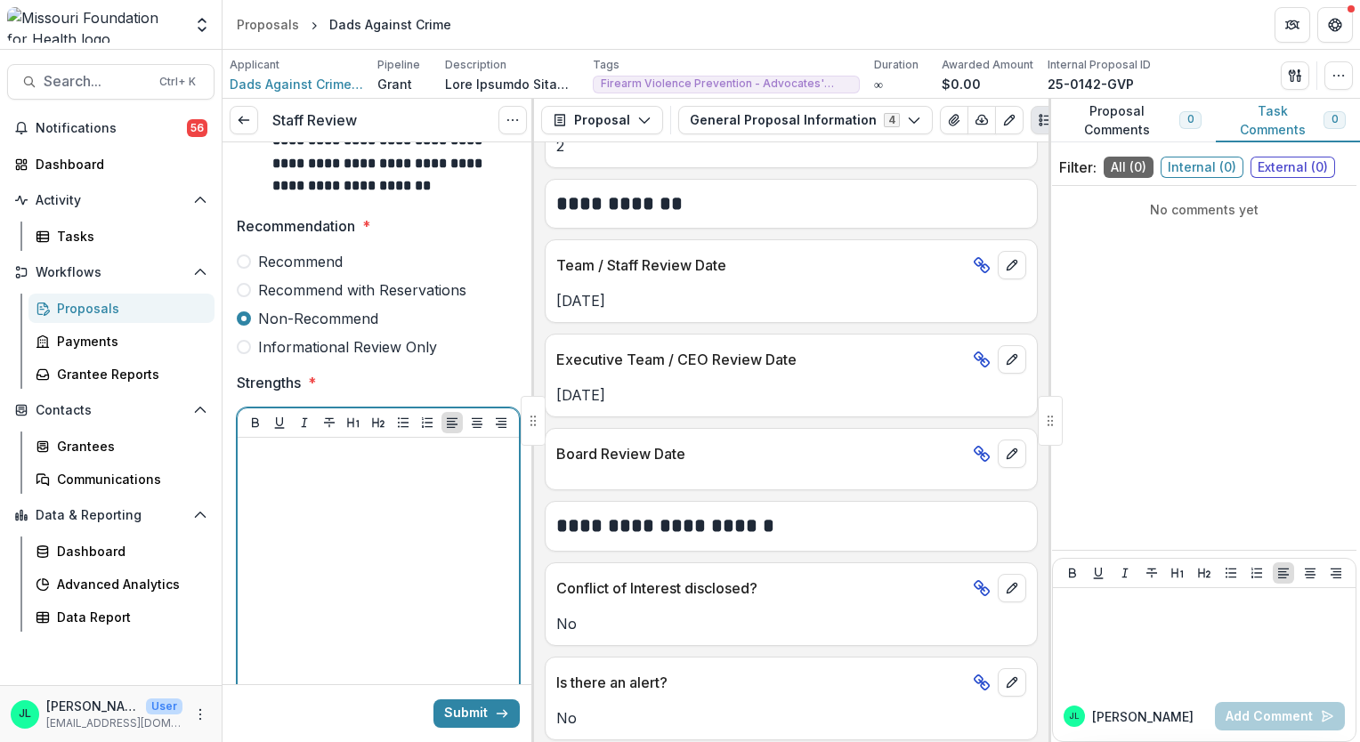
scroll to position [151, 0]
click at [329, 511] on div at bounding box center [378, 575] width 267 height 267
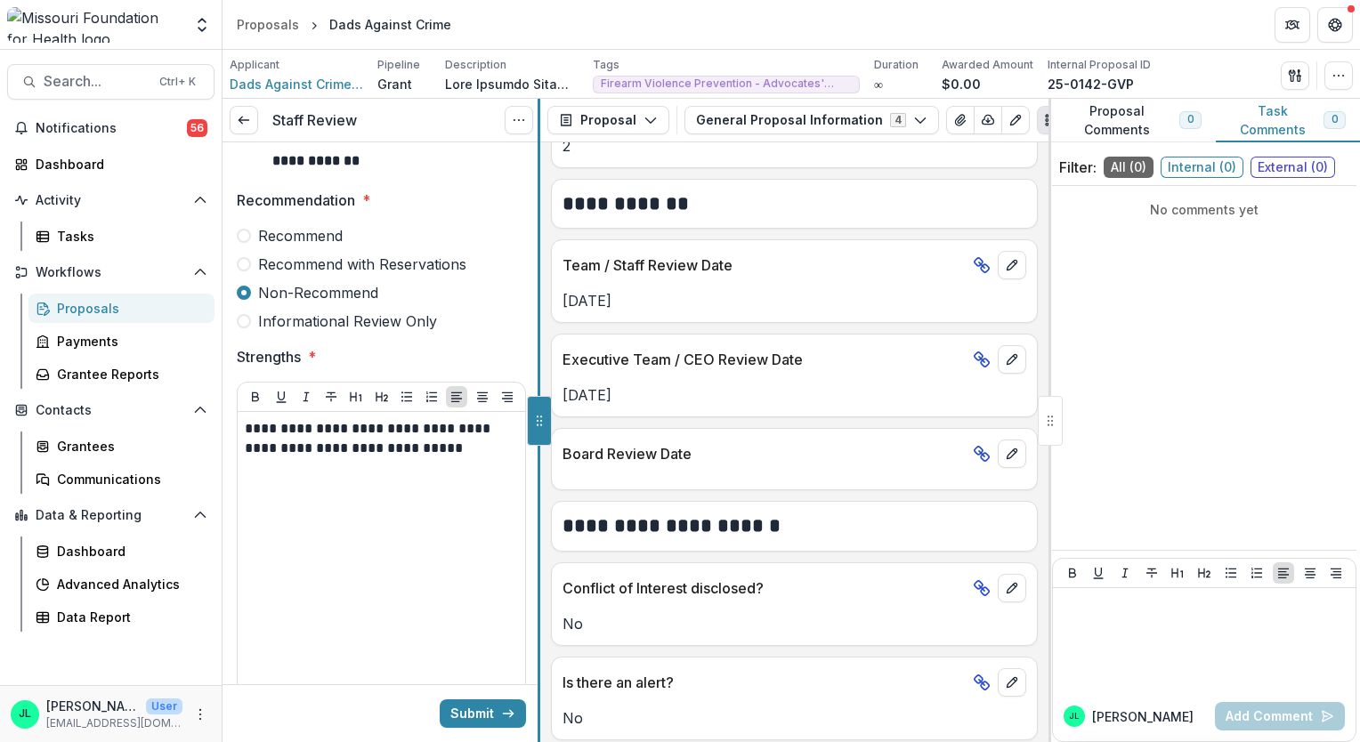
scroll to position [2365, 0]
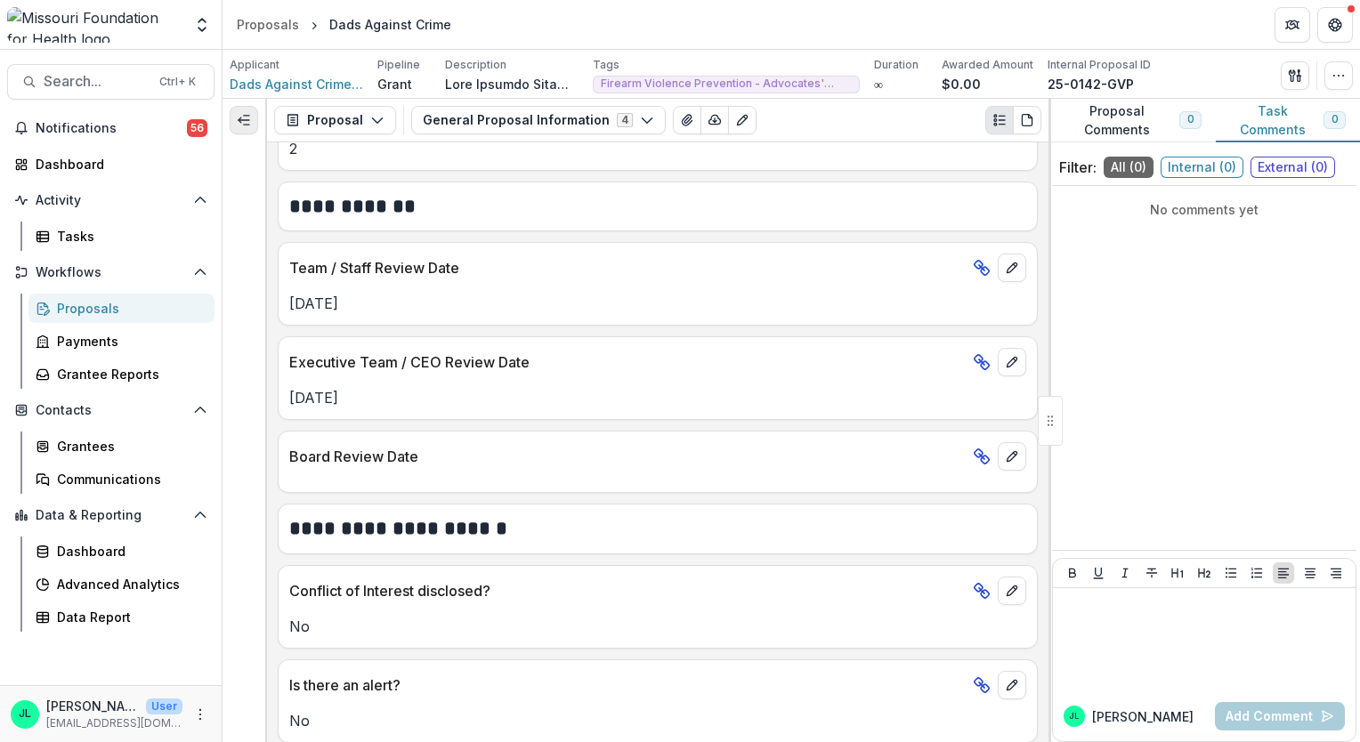
click at [246, 122] on icon "Expand left" at bounding box center [244, 120] width 14 height 14
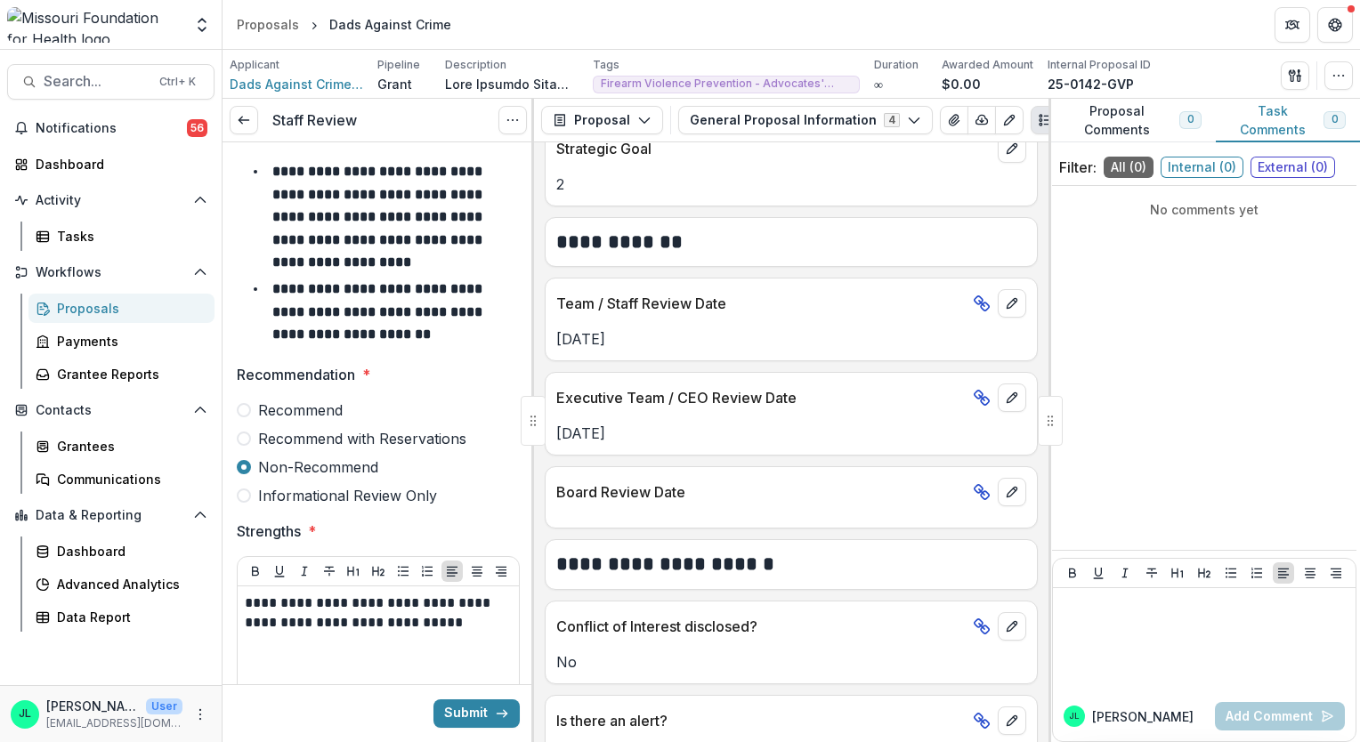
scroll to position [2638, 0]
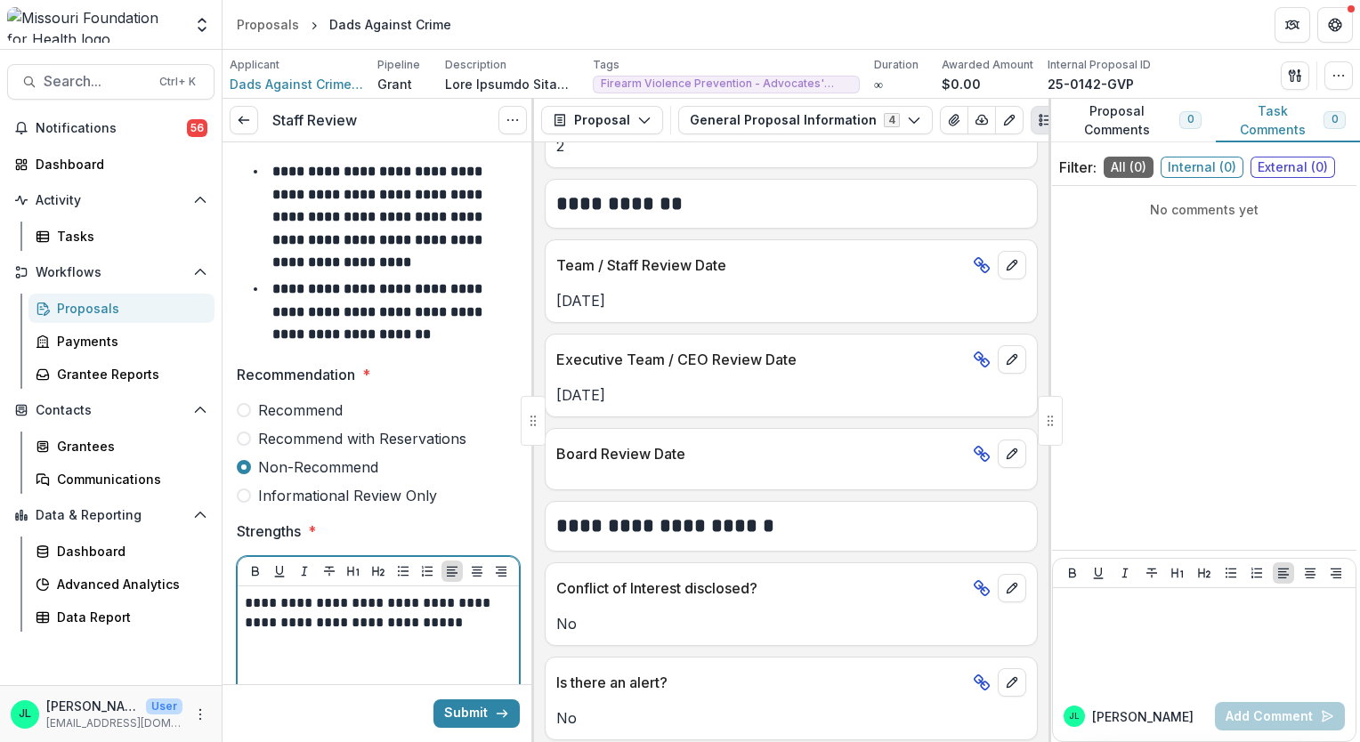
click at [448, 607] on p "**********" at bounding box center [376, 613] width 263 height 39
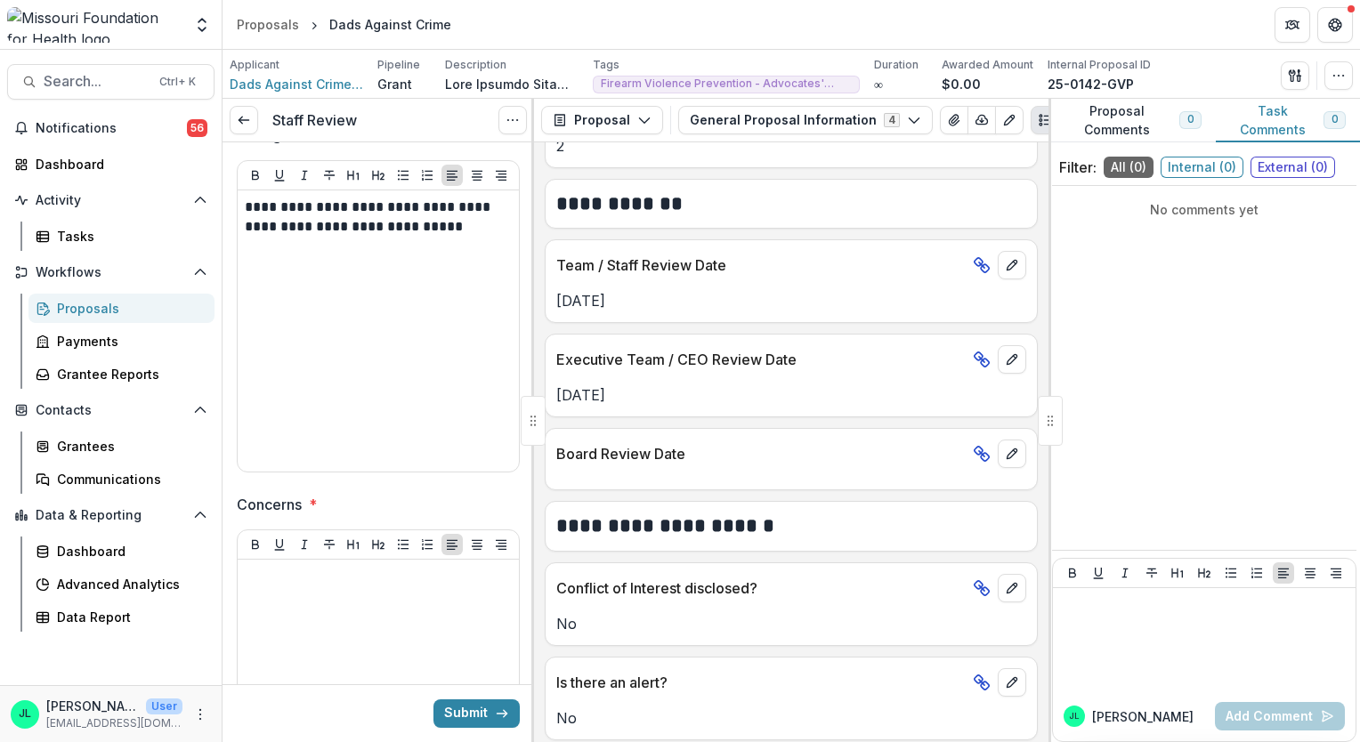
scroll to position [427, 0]
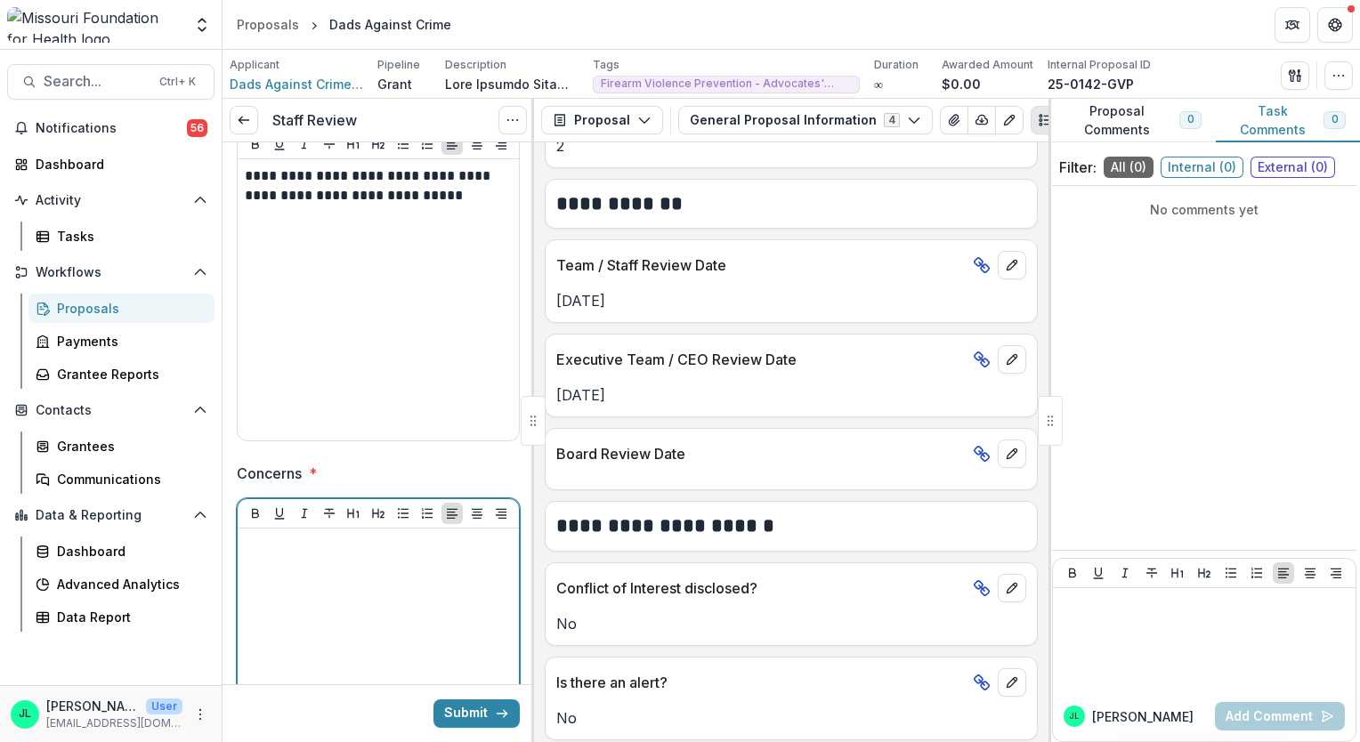
click at [303, 546] on p at bounding box center [378, 546] width 267 height 20
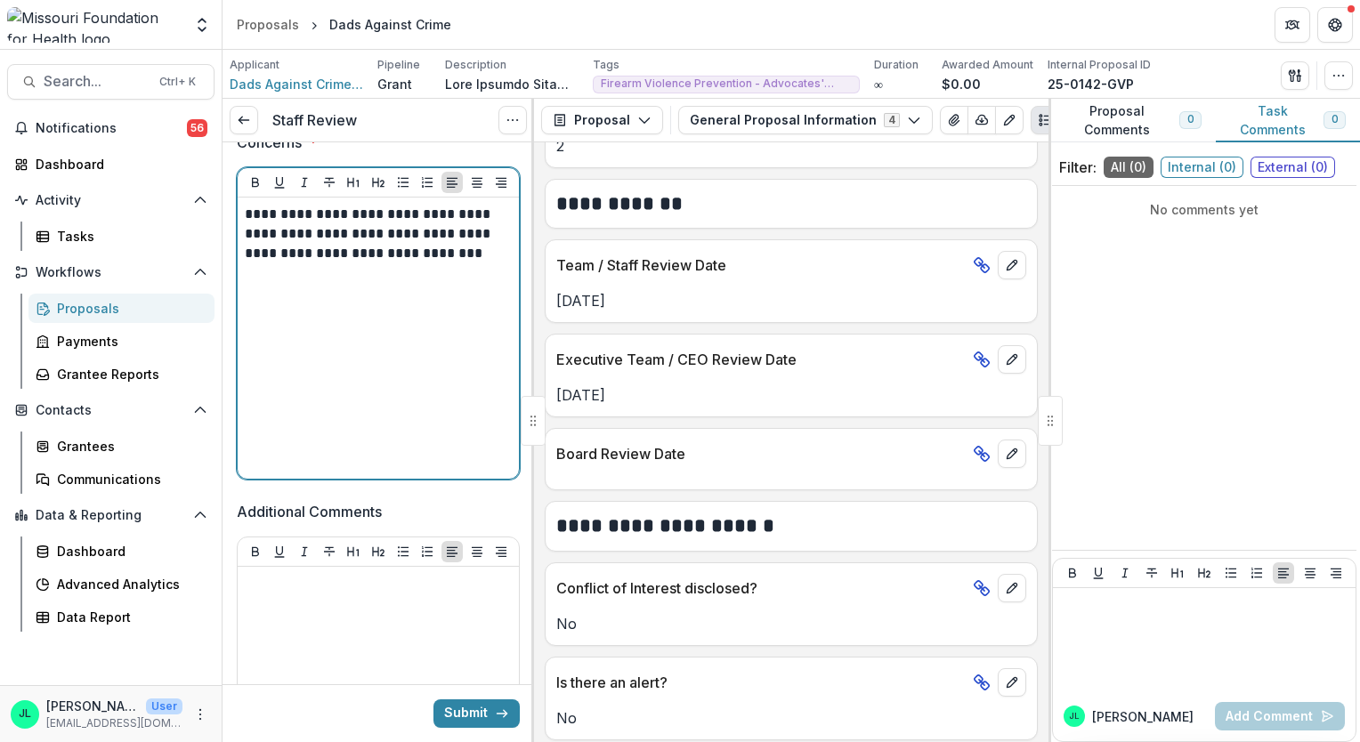
scroll to position [765, 0]
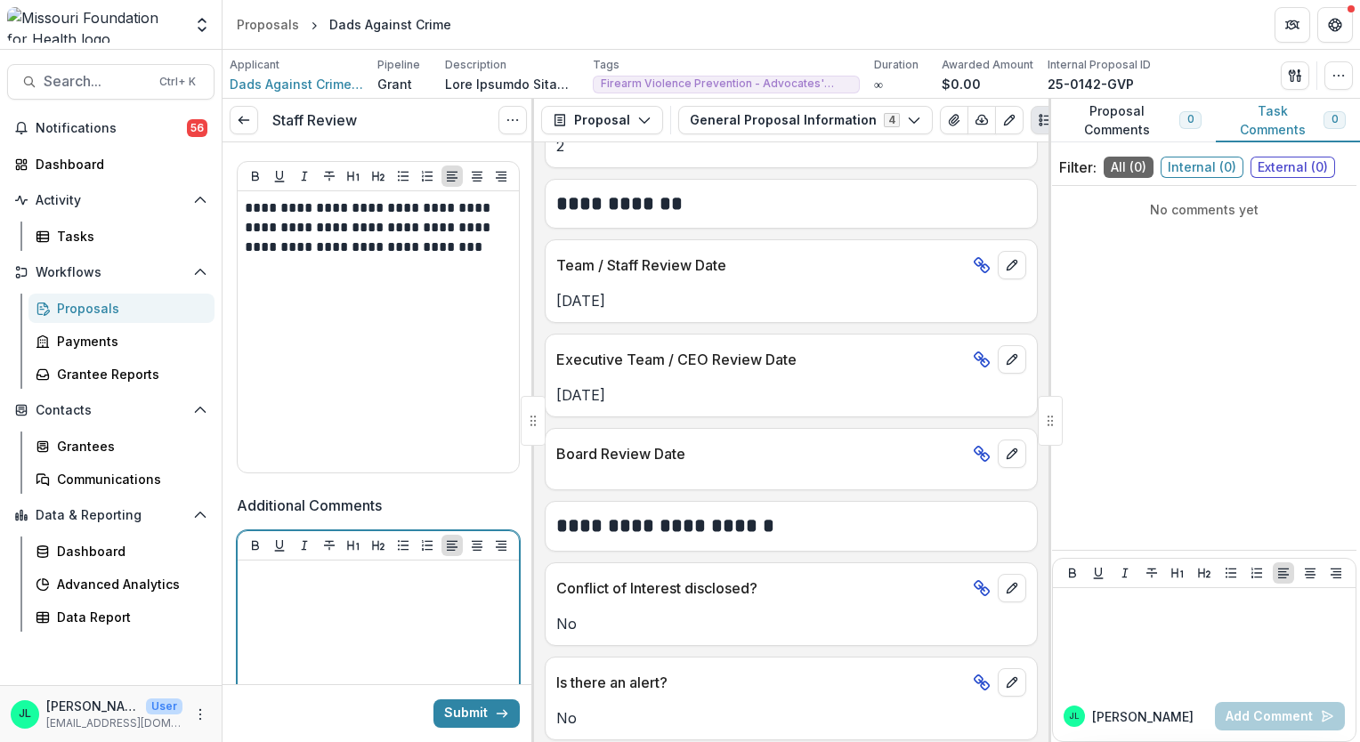
click at [438, 600] on div at bounding box center [378, 701] width 267 height 267
click at [464, 710] on button "Submit" at bounding box center [476, 714] width 86 height 28
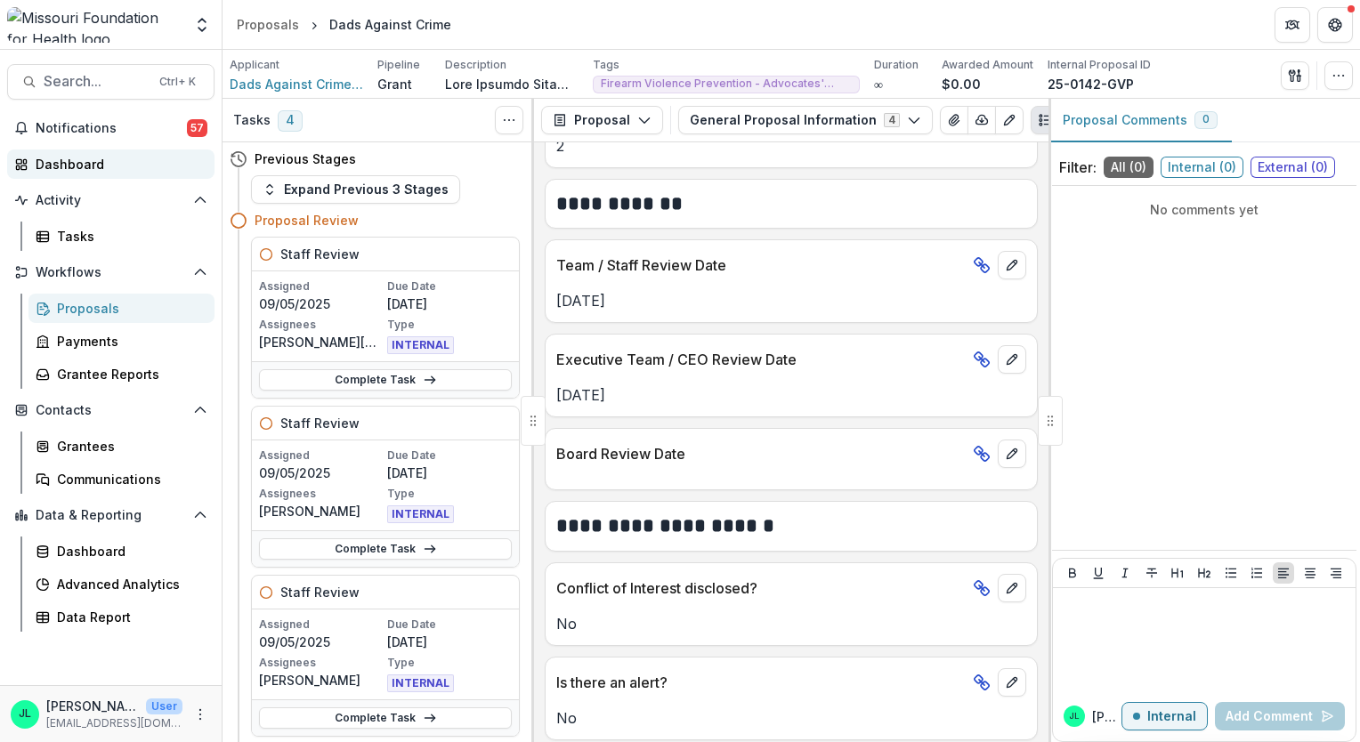
click at [68, 168] on div "Dashboard" at bounding box center [118, 164] width 165 height 19
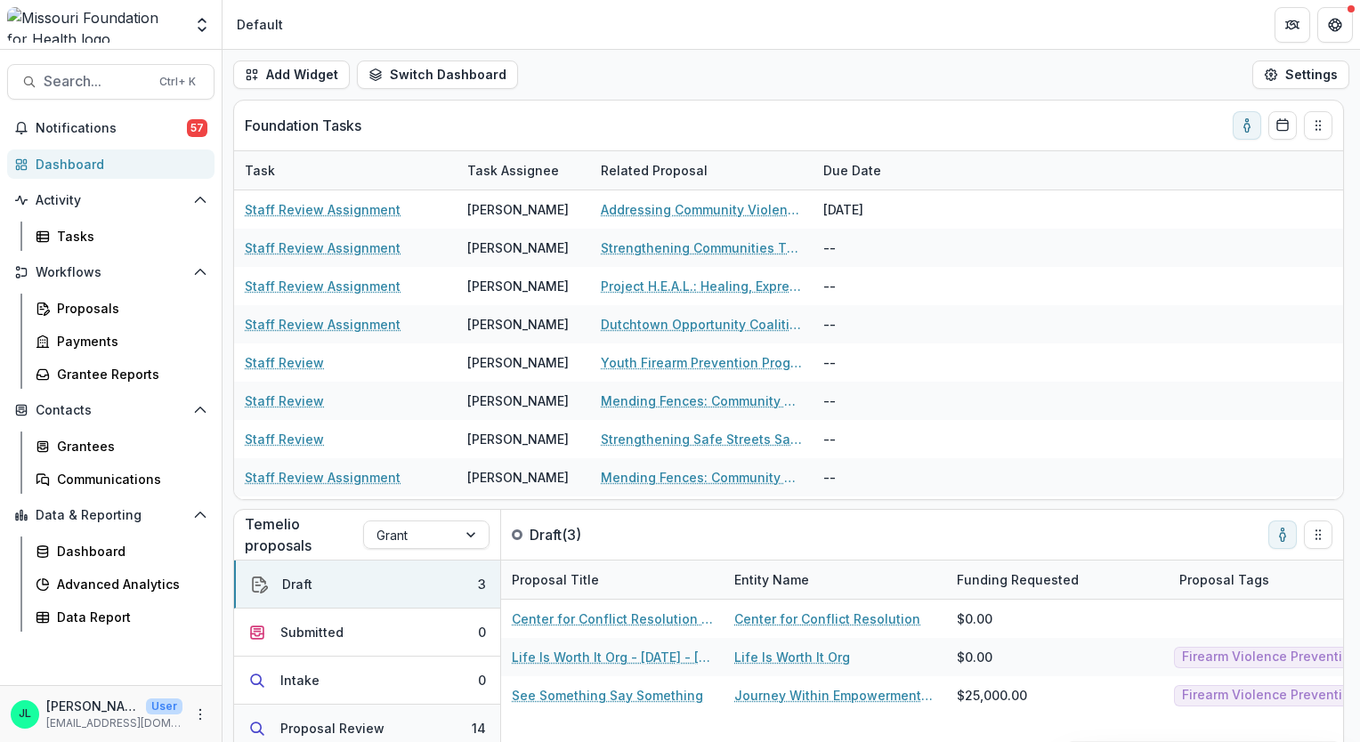
click at [425, 714] on button "Proposal Review 14" at bounding box center [367, 729] width 266 height 48
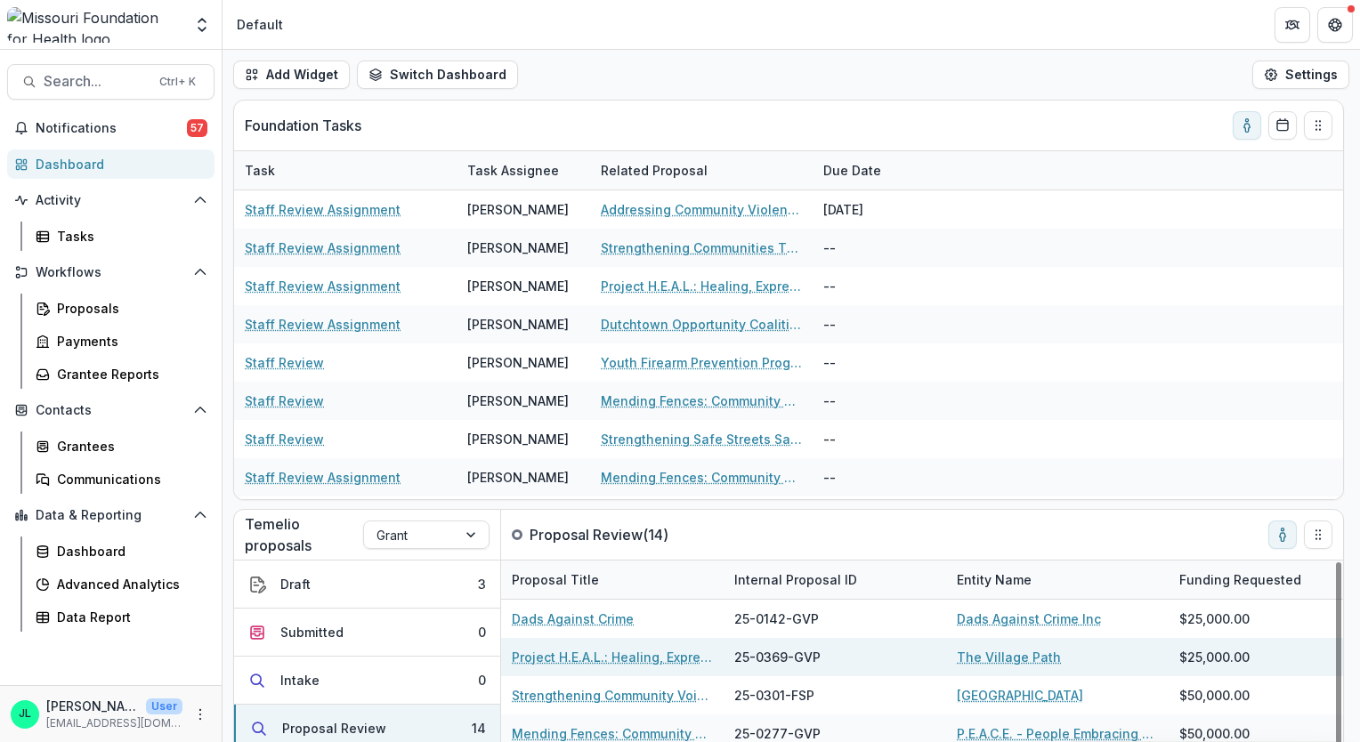
click at [658, 653] on link "Project H.E.A.L.: Healing, Expression, Affirmation, Liberation" at bounding box center [612, 657] width 201 height 19
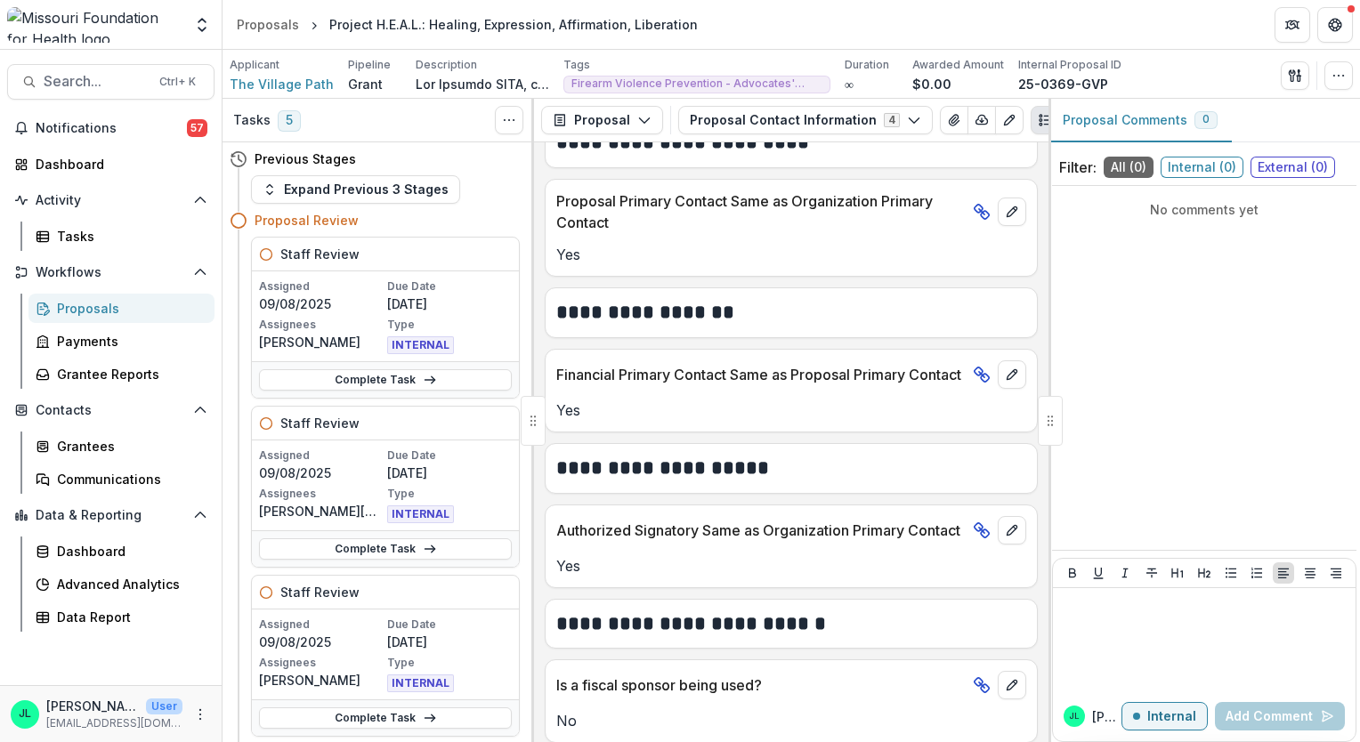
scroll to position [759, 0]
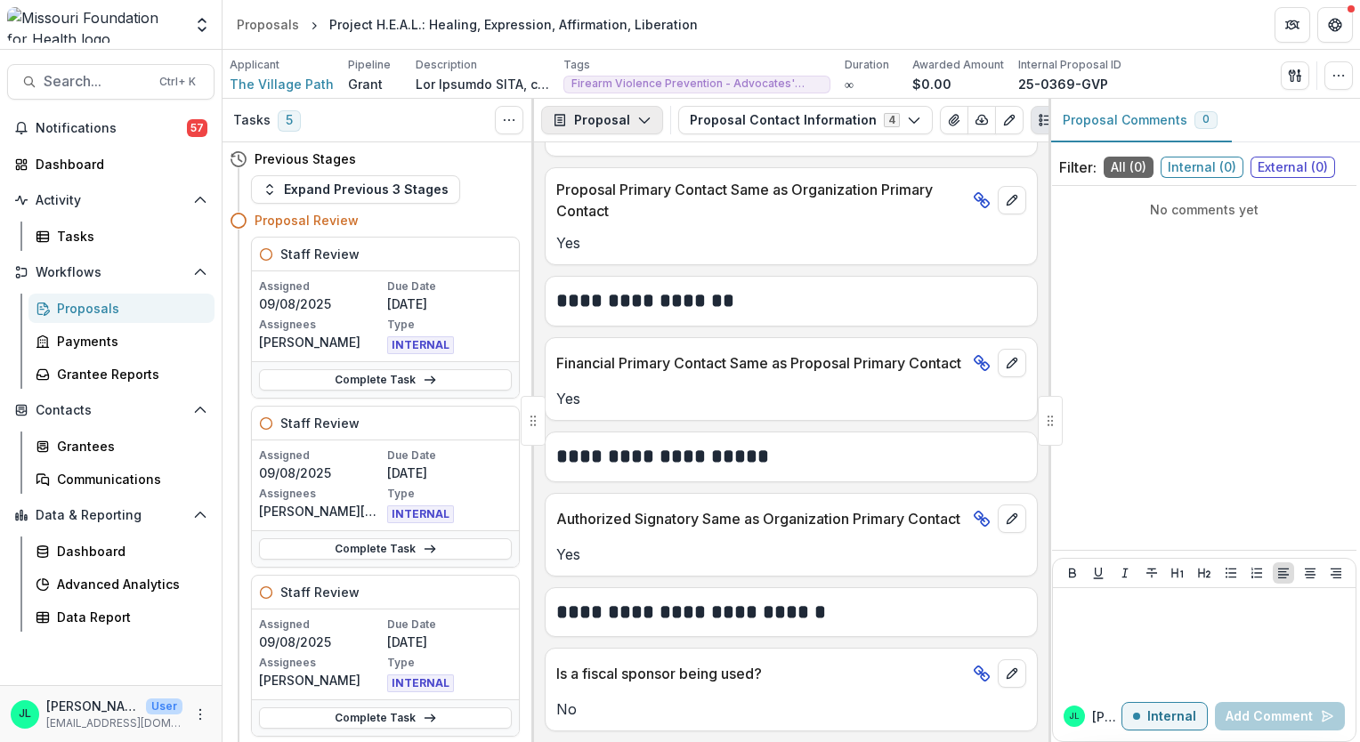
click at [623, 114] on button "Proposal" at bounding box center [602, 120] width 122 height 28
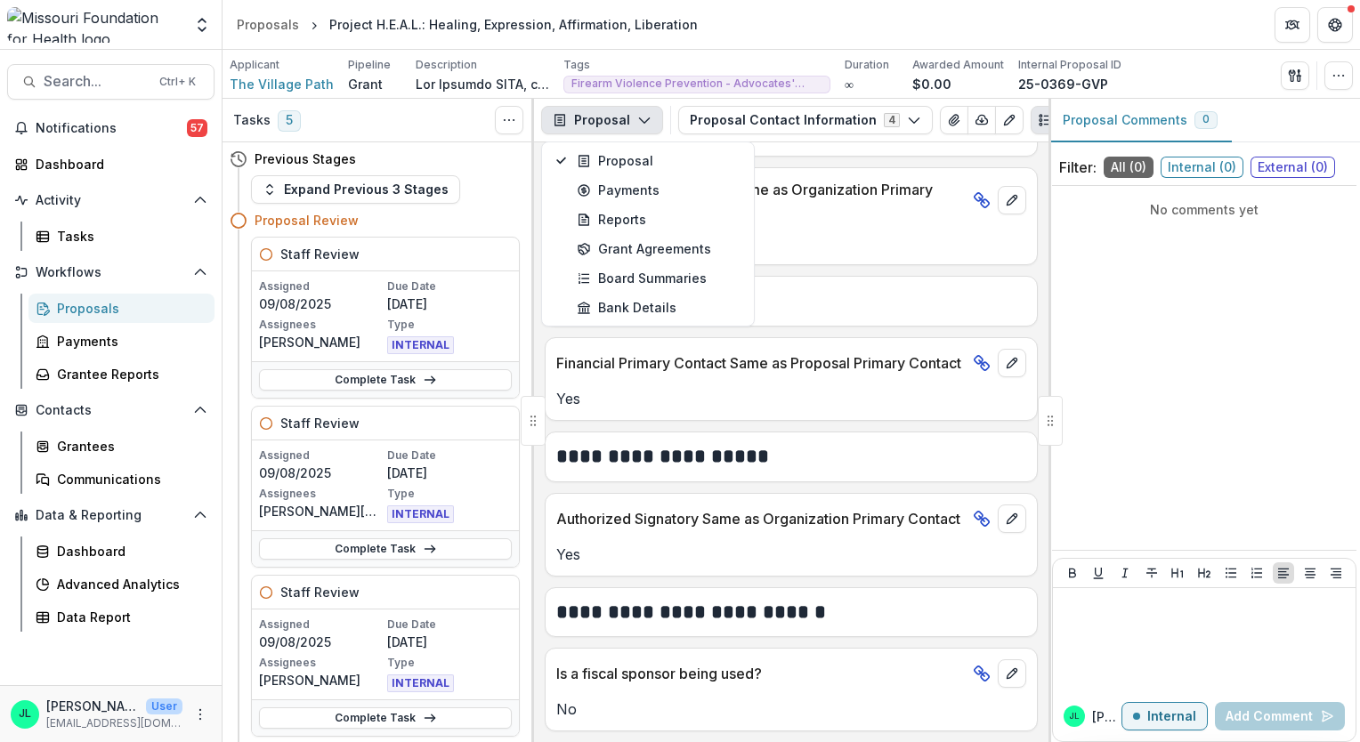
click at [623, 114] on button "Proposal" at bounding box center [602, 120] width 122 height 28
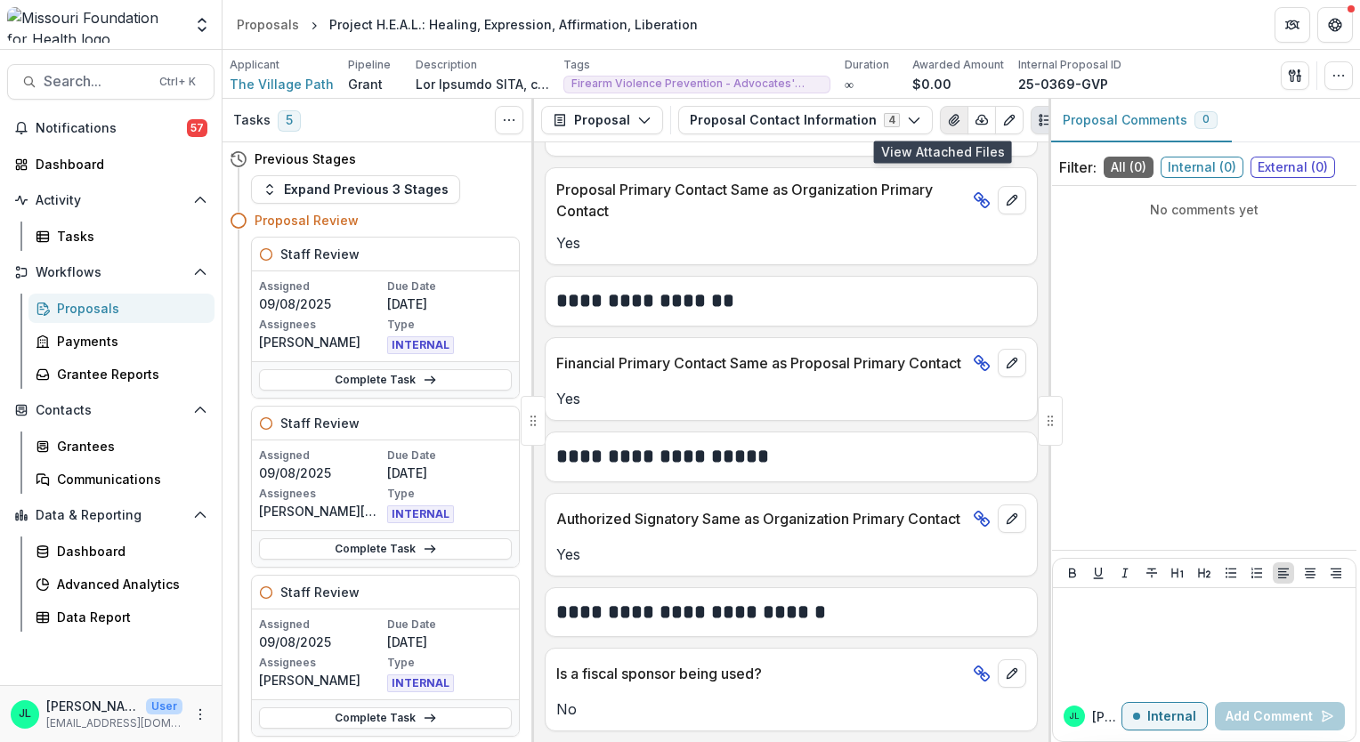
click at [947, 125] on button "View Attached Files" at bounding box center [954, 120] width 28 height 28
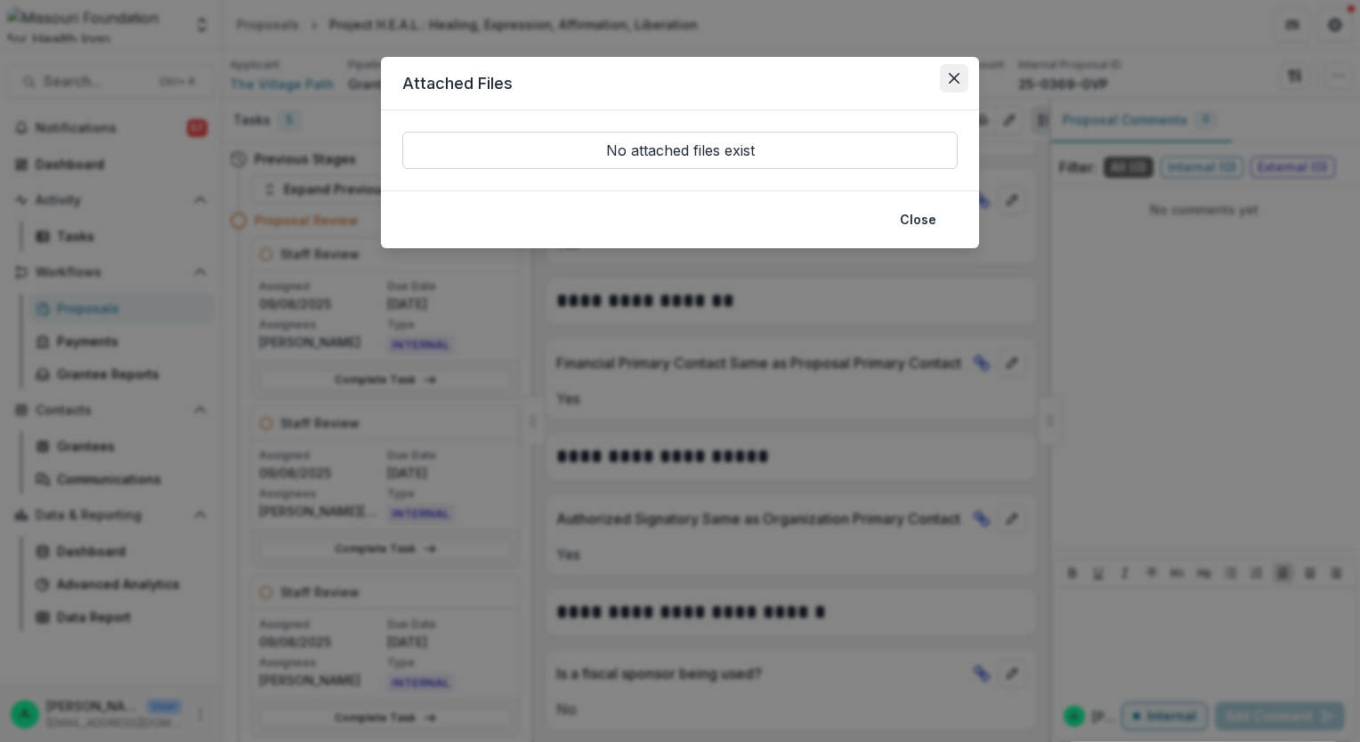
click at [957, 78] on icon "Close" at bounding box center [954, 78] width 11 height 11
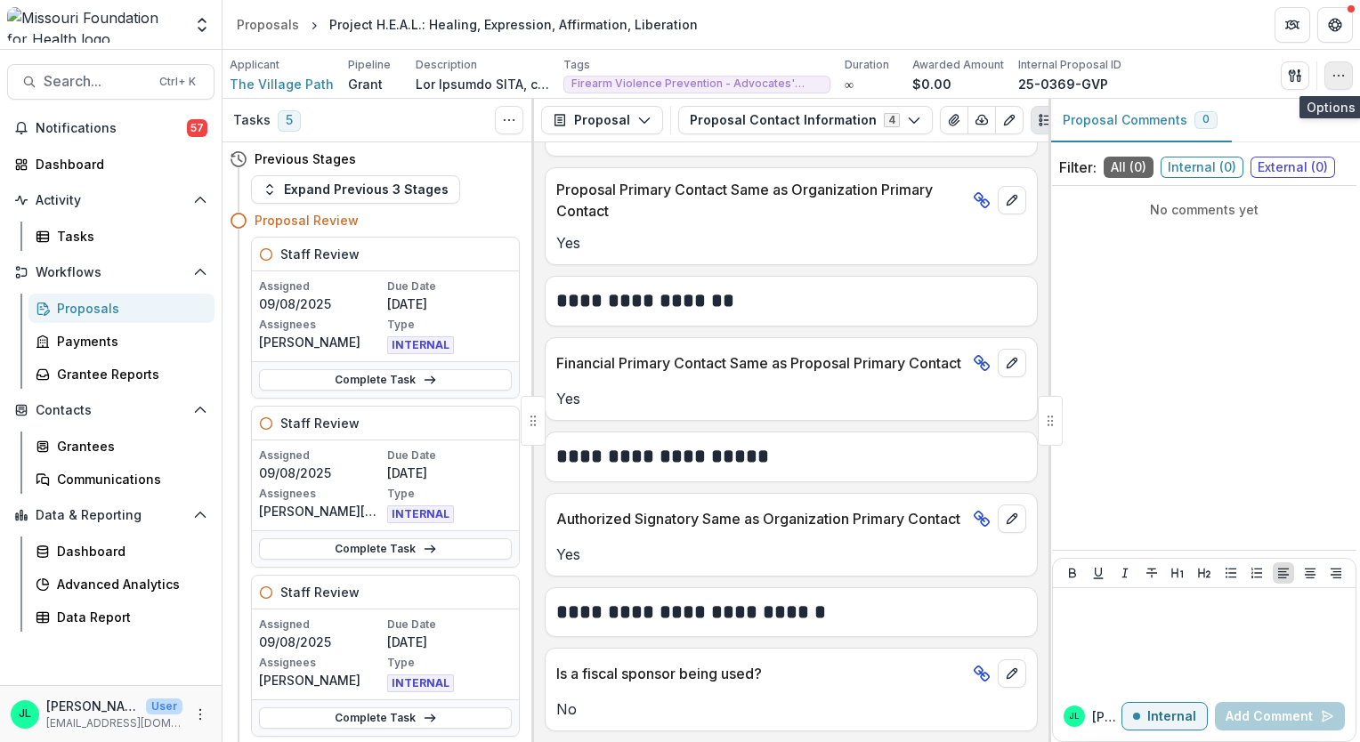
click at [1326, 63] on button "button" at bounding box center [1338, 75] width 28 height 28
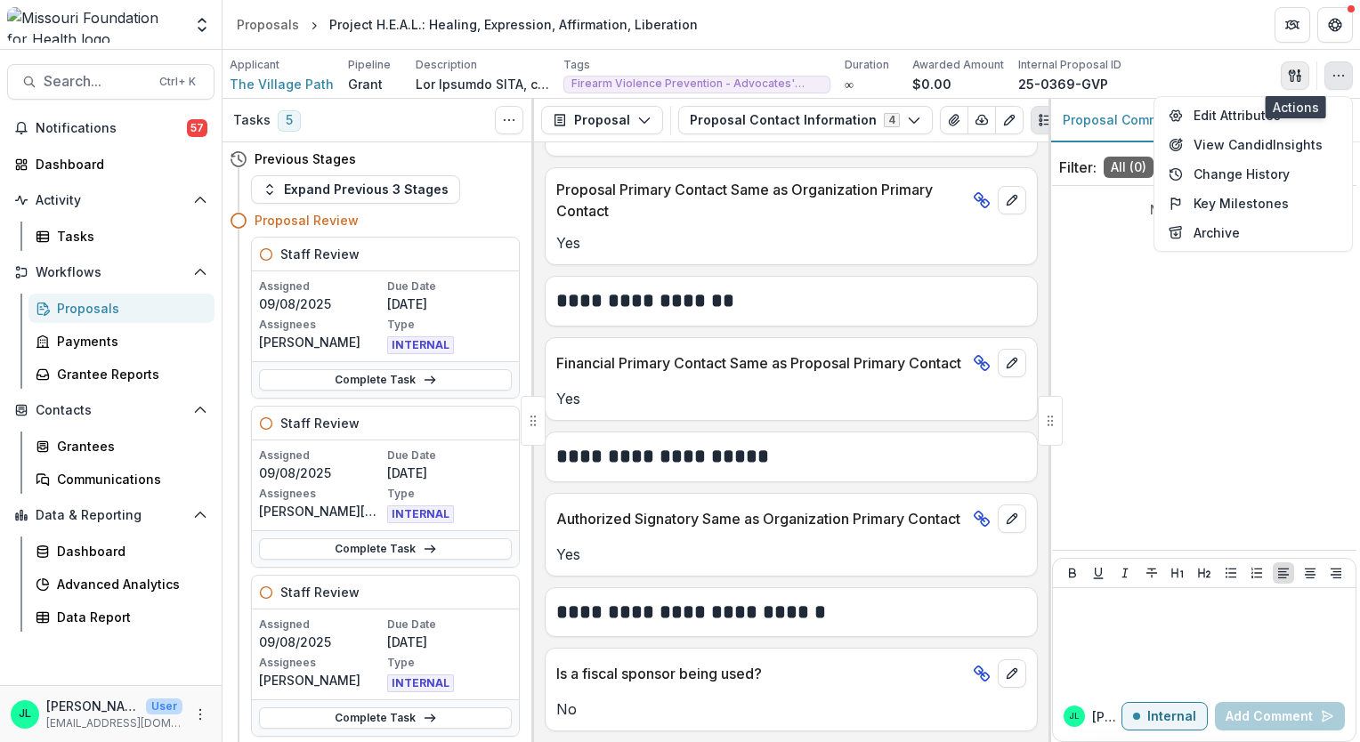
click at [1291, 77] on icon "button" at bounding box center [1292, 75] width 6 height 12
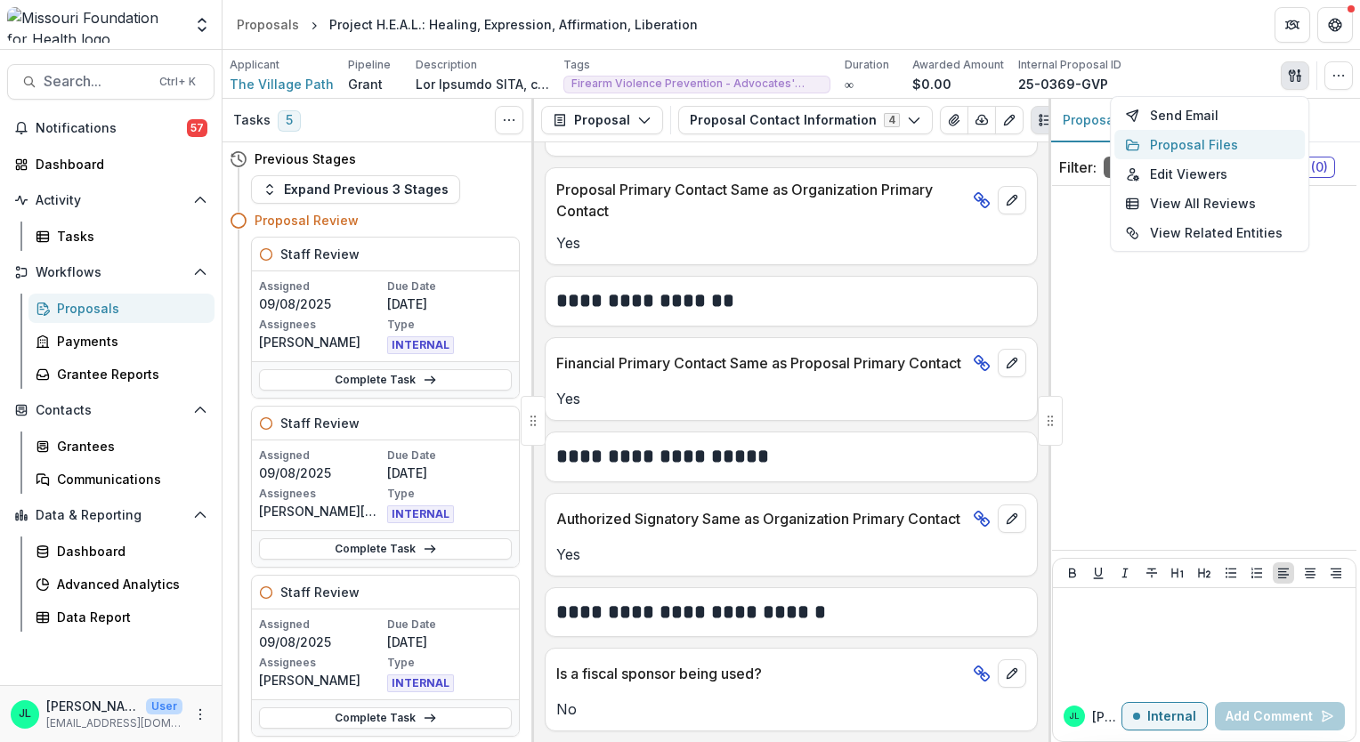
click at [1245, 144] on button "Proposal Files" at bounding box center [1209, 144] width 190 height 29
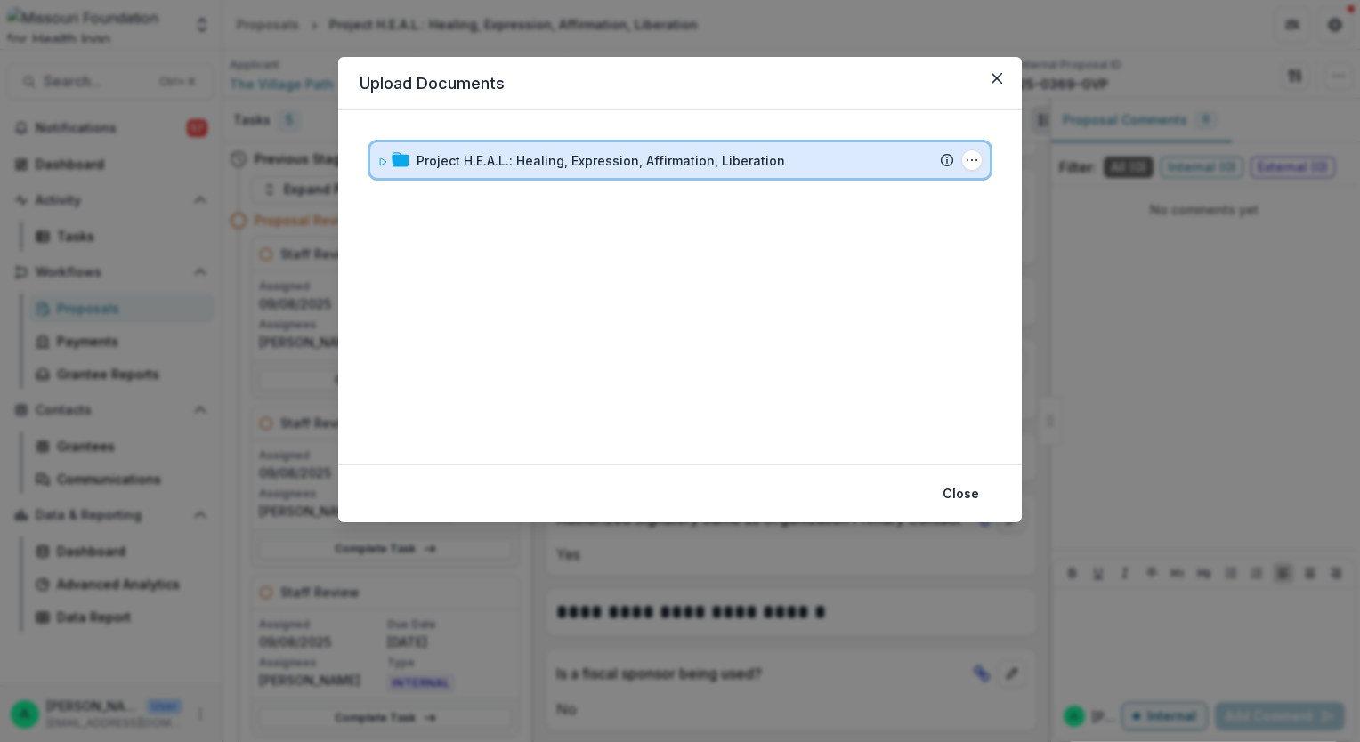
click at [384, 167] on span at bounding box center [382, 160] width 11 height 19
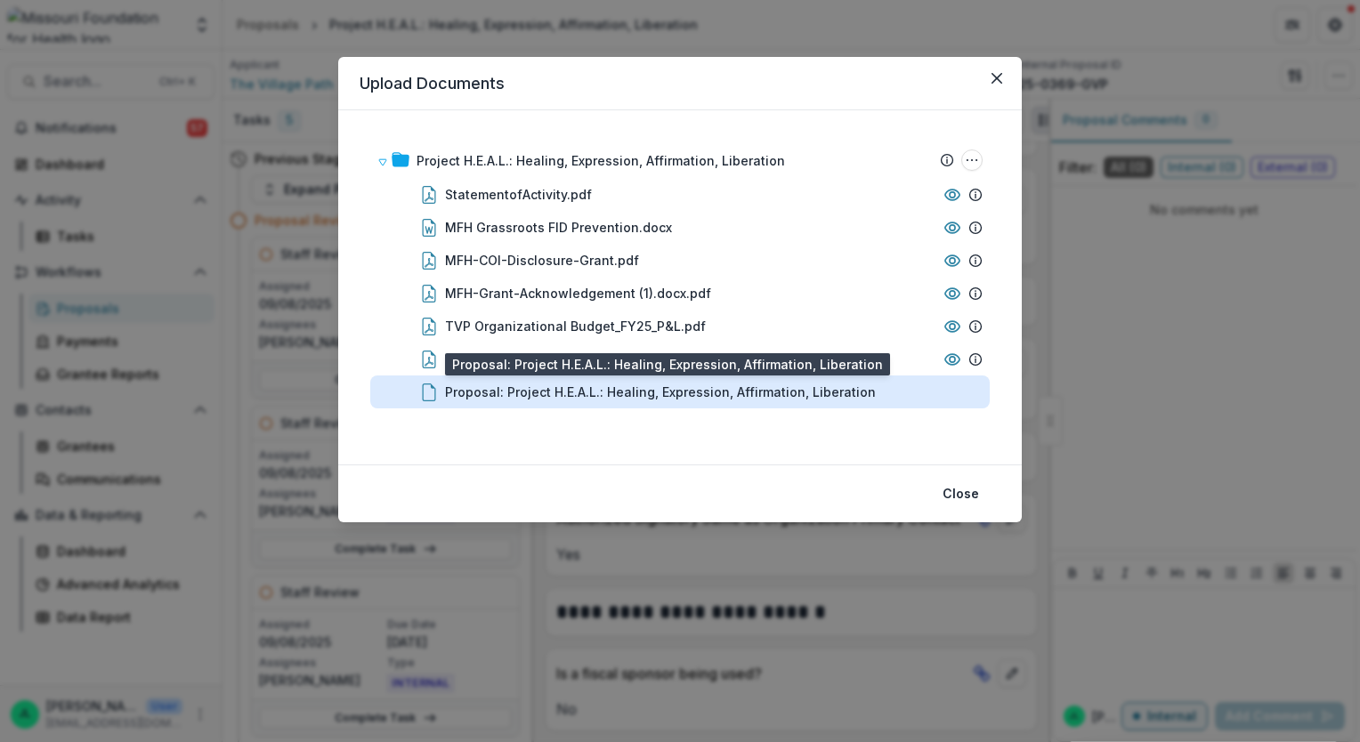
click at [521, 393] on div "Proposal: Project H.E.A.L.: Healing, Expression, Affirmation, Liberation" at bounding box center [660, 392] width 431 height 19
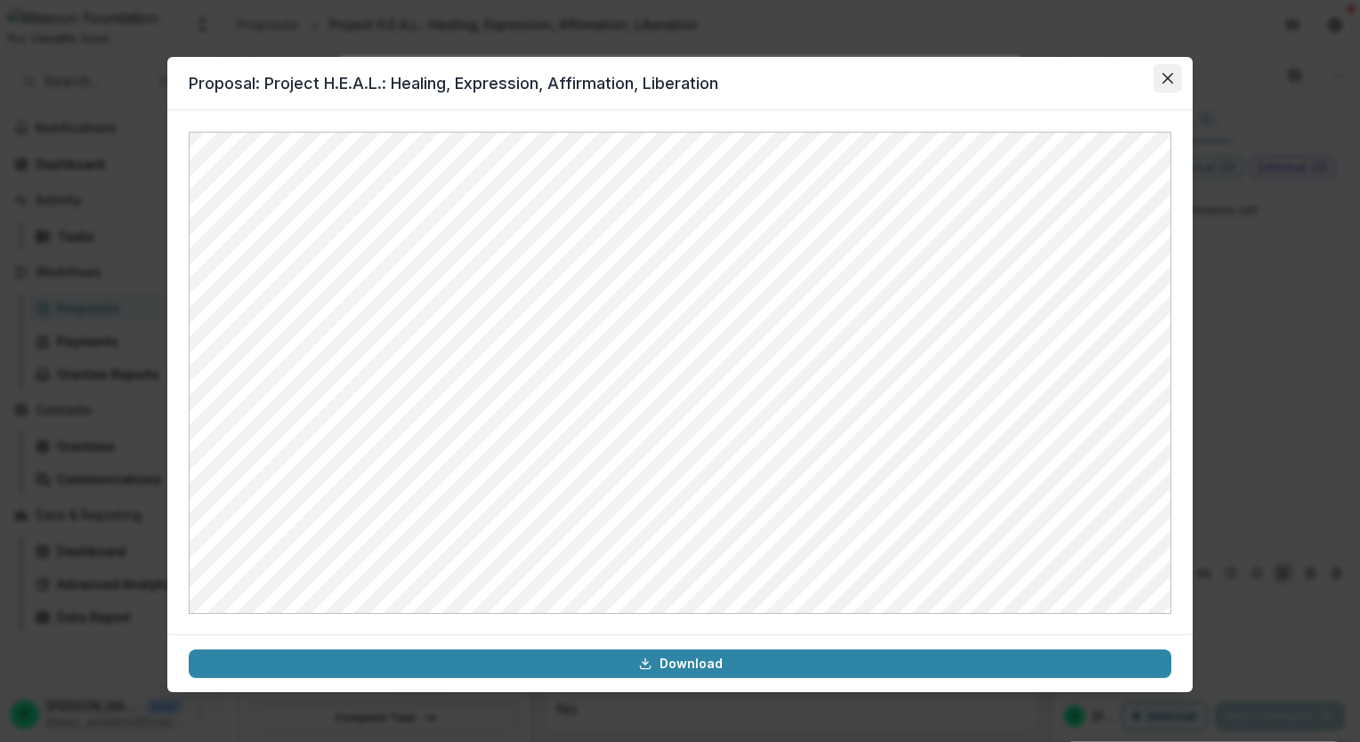
click at [1171, 68] on button "Close" at bounding box center [1167, 78] width 28 height 28
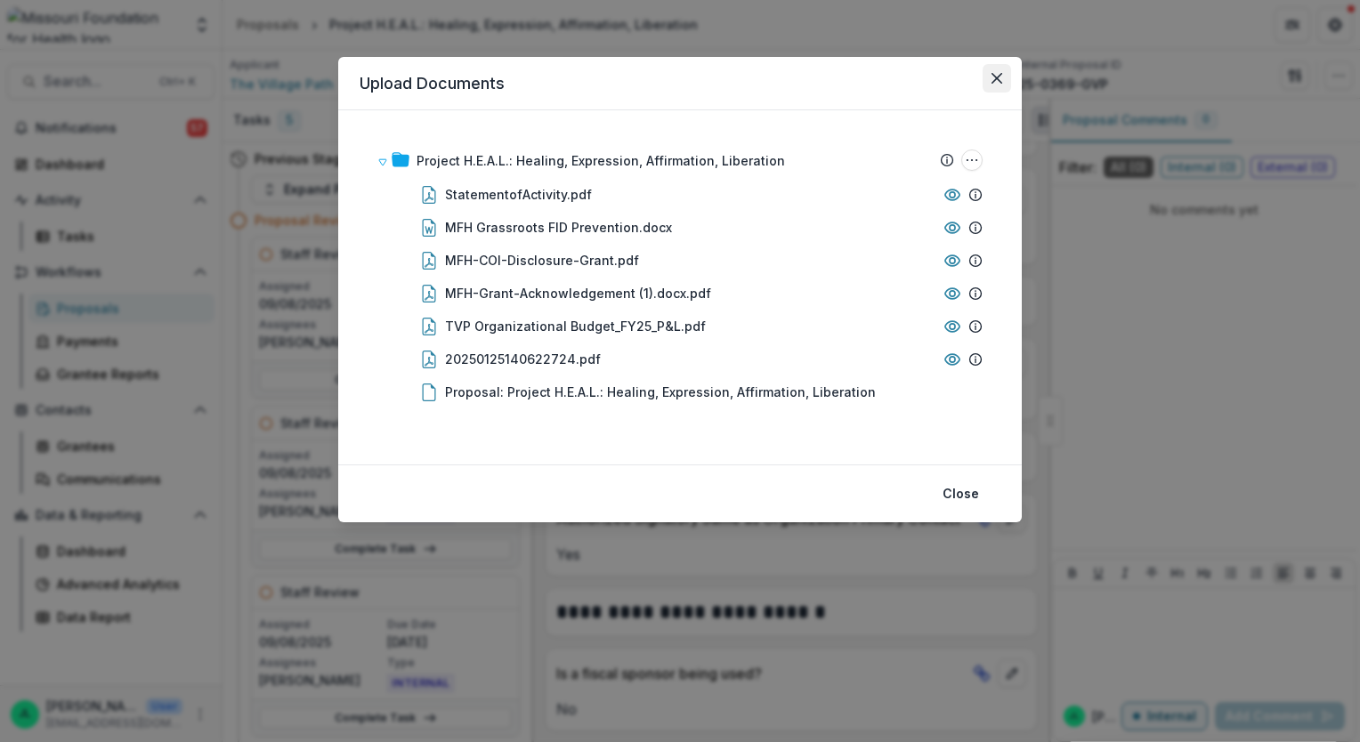
click at [999, 88] on button "Close" at bounding box center [997, 78] width 28 height 28
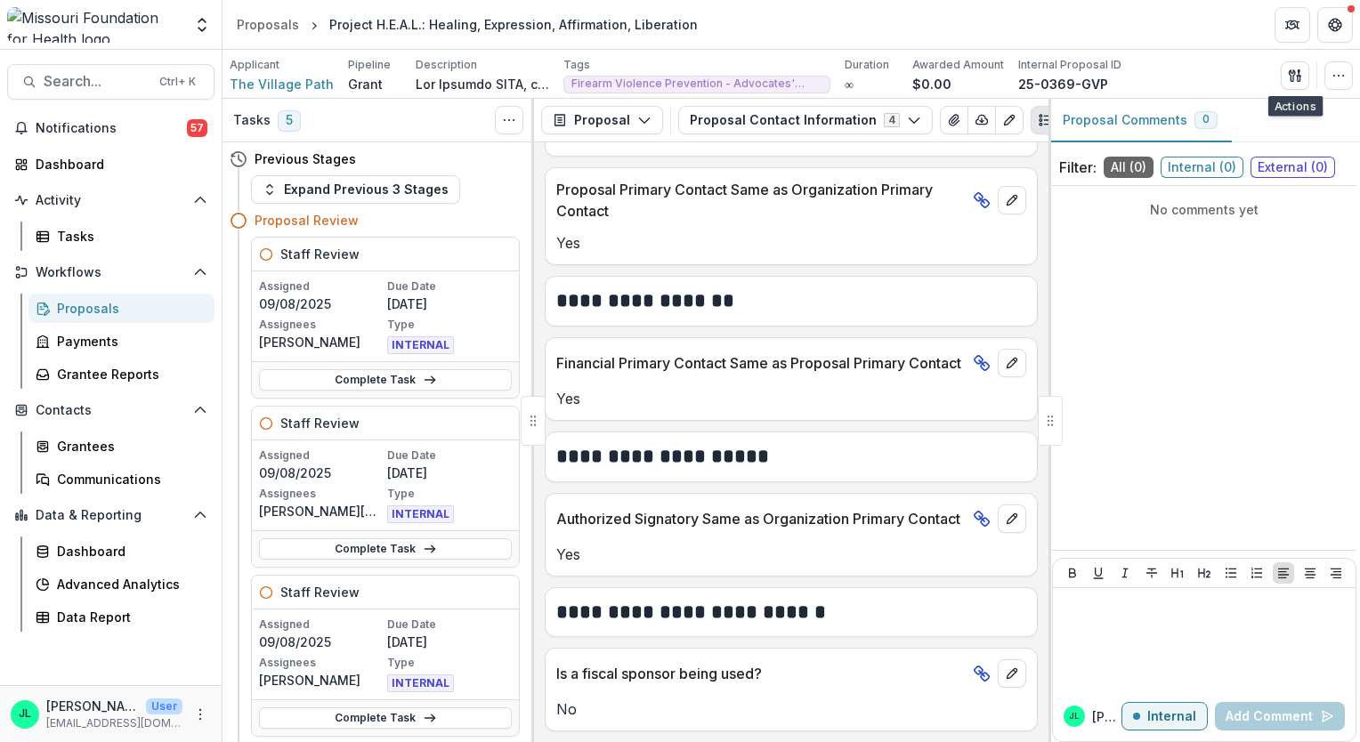
click at [531, 308] on div at bounding box center [532, 420] width 3 height 643
drag, startPoint x: 527, startPoint y: 299, endPoint x: 538, endPoint y: 375, distance: 76.5
click at [538, 375] on div "Tasks 5 Show Cancelled Tasks Previous Stages Expand Previous 3 Stages Proposal …" at bounding box center [791, 420] width 1137 height 643
drag, startPoint x: 538, startPoint y: 375, endPoint x: 512, endPoint y: 307, distance: 72.7
click at [512, 307] on div "Assigned [DATE] Due Date [DATE] Assignees [PERSON_NAME] Type INTERNAL" at bounding box center [385, 316] width 267 height 90
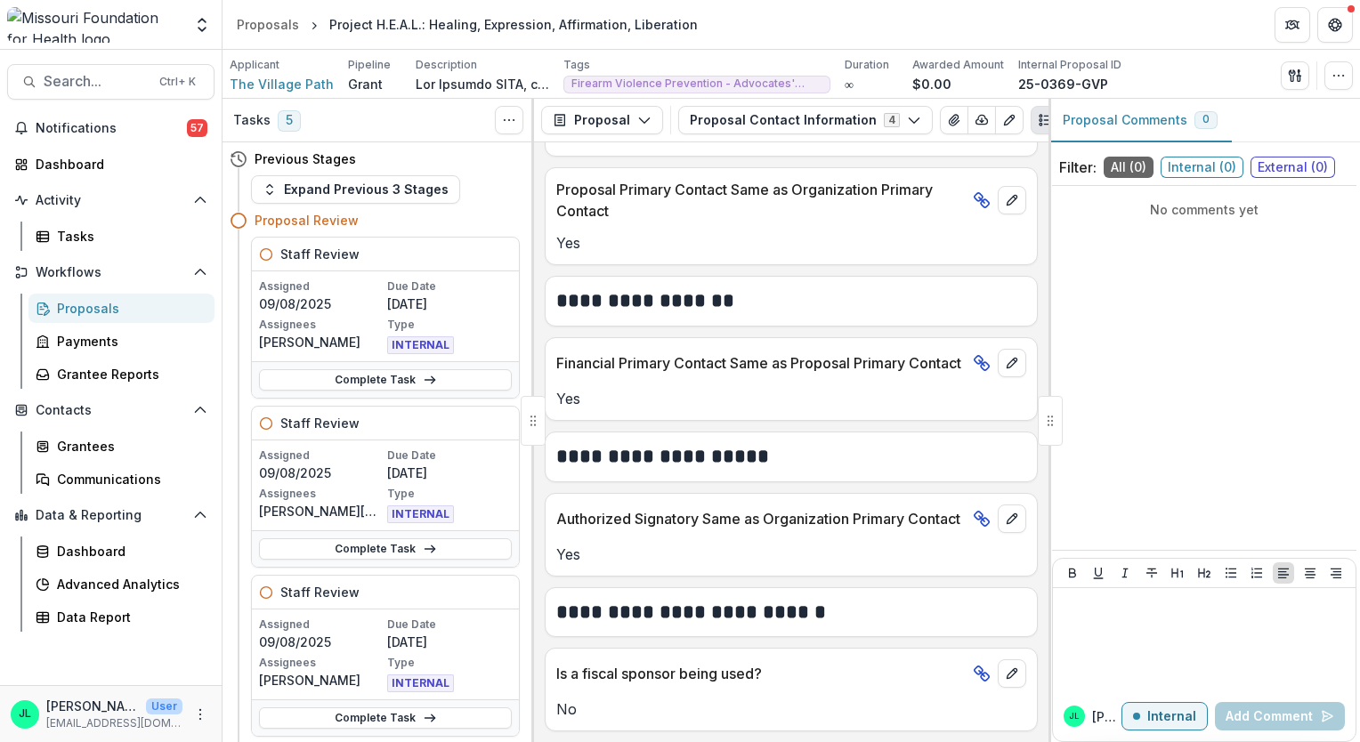
click at [527, 326] on div "Previous Stages Expand Previous 3 Stages Proposal Review Staff Review Assigned …" at bounding box center [379, 442] width 312 height 600
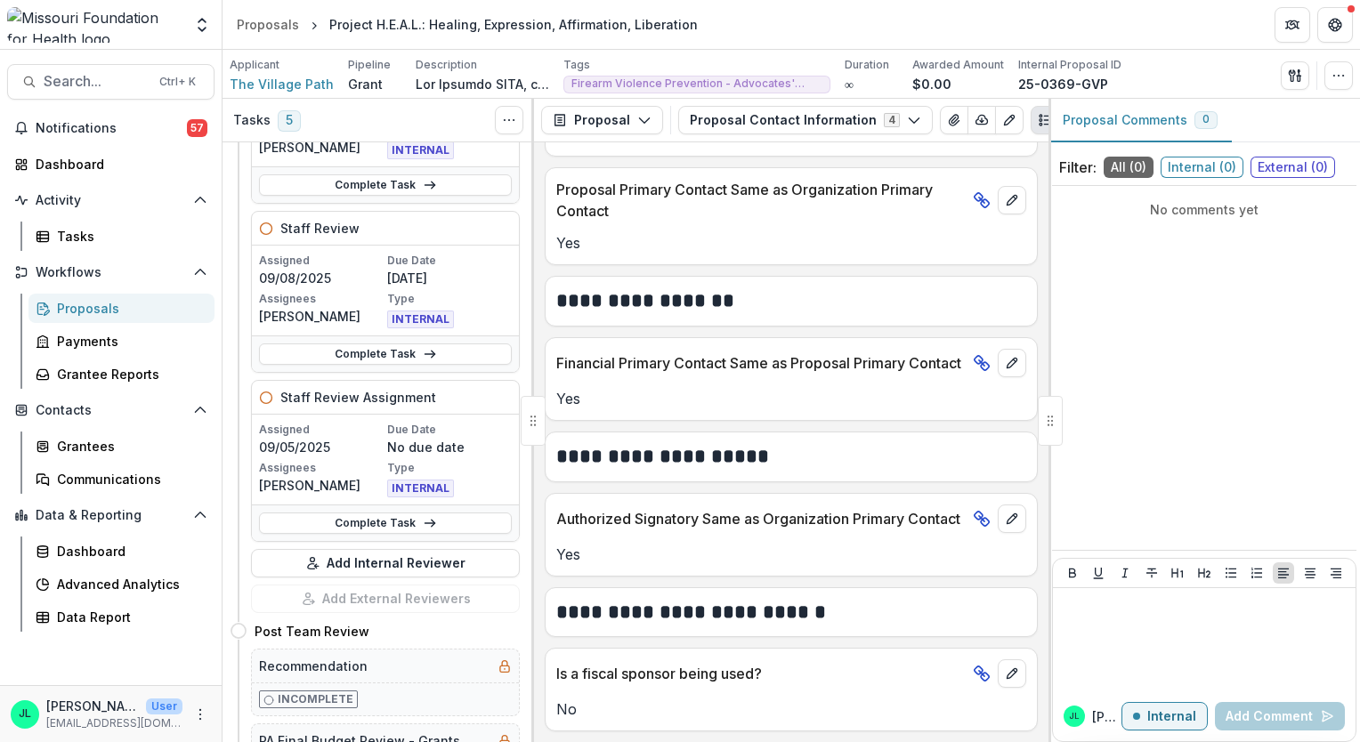
scroll to position [536, 0]
click at [377, 520] on link "Complete Task" at bounding box center [385, 520] width 253 height 21
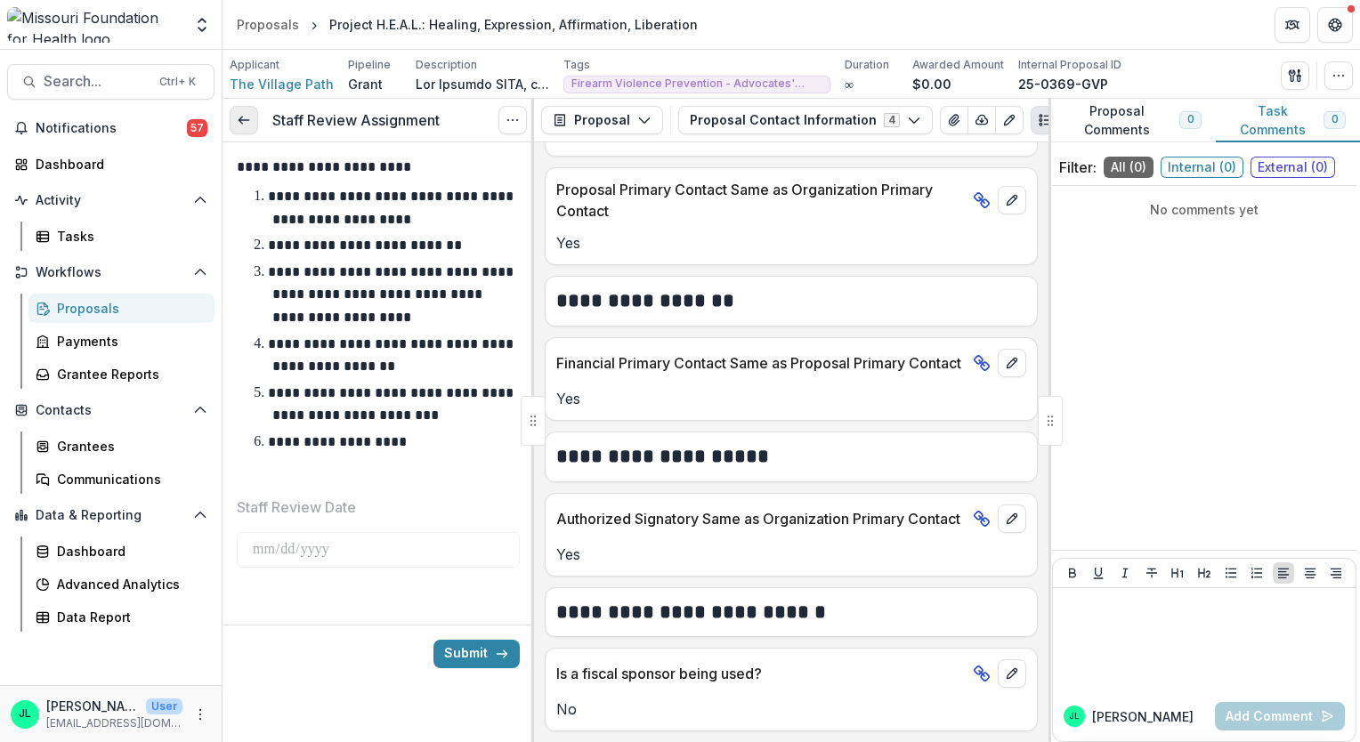
click at [249, 128] on link at bounding box center [244, 120] width 28 height 28
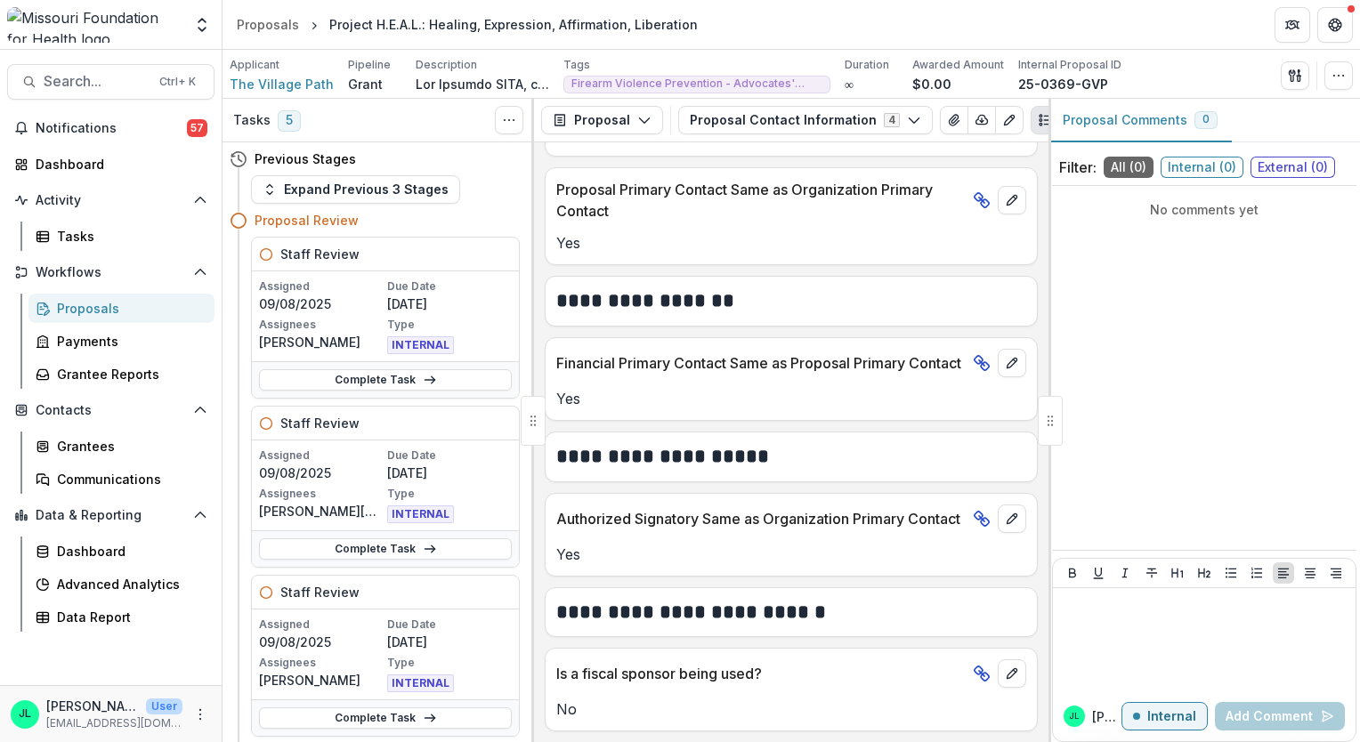
click at [527, 292] on div "Previous Stages Expand Previous 3 Stages Proposal Review Staff Review Assigned …" at bounding box center [379, 442] width 312 height 600
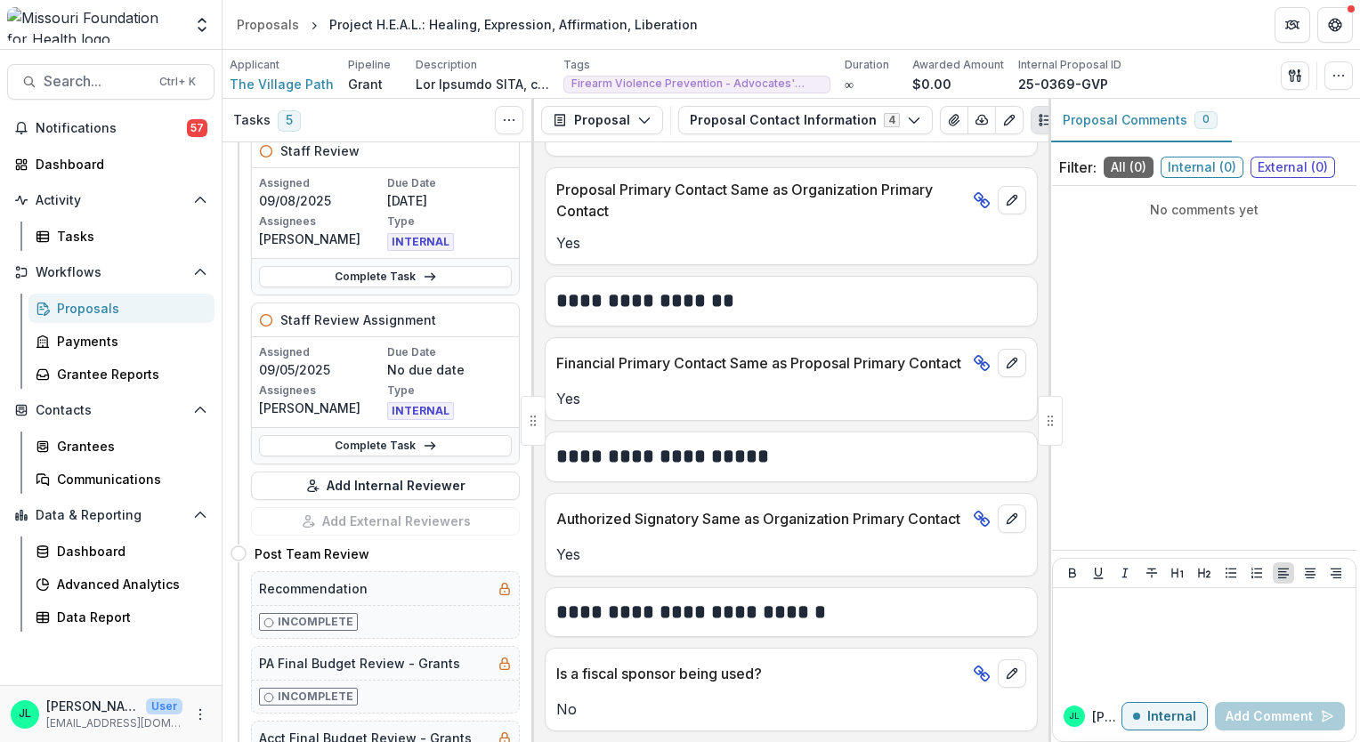
scroll to position [616, 0]
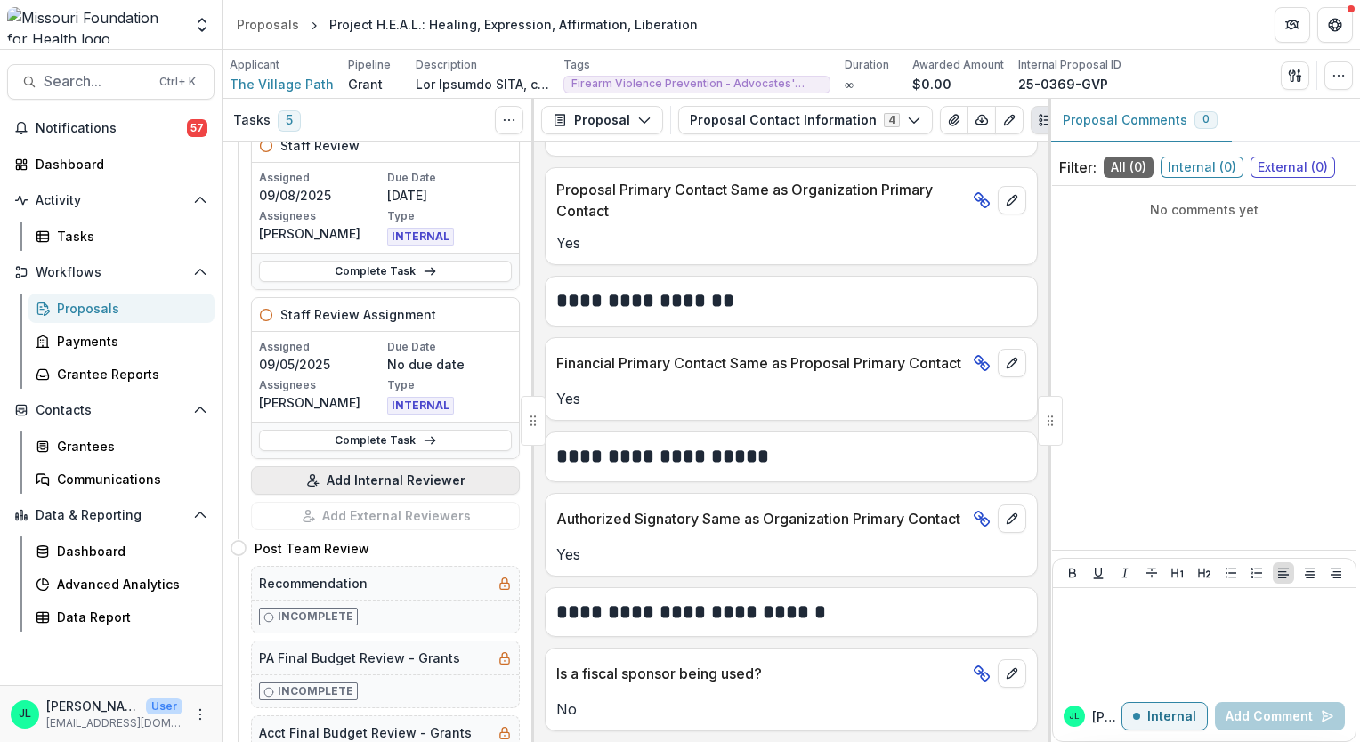
click at [398, 473] on button "Add Internal Reviewer" at bounding box center [385, 480] width 269 height 28
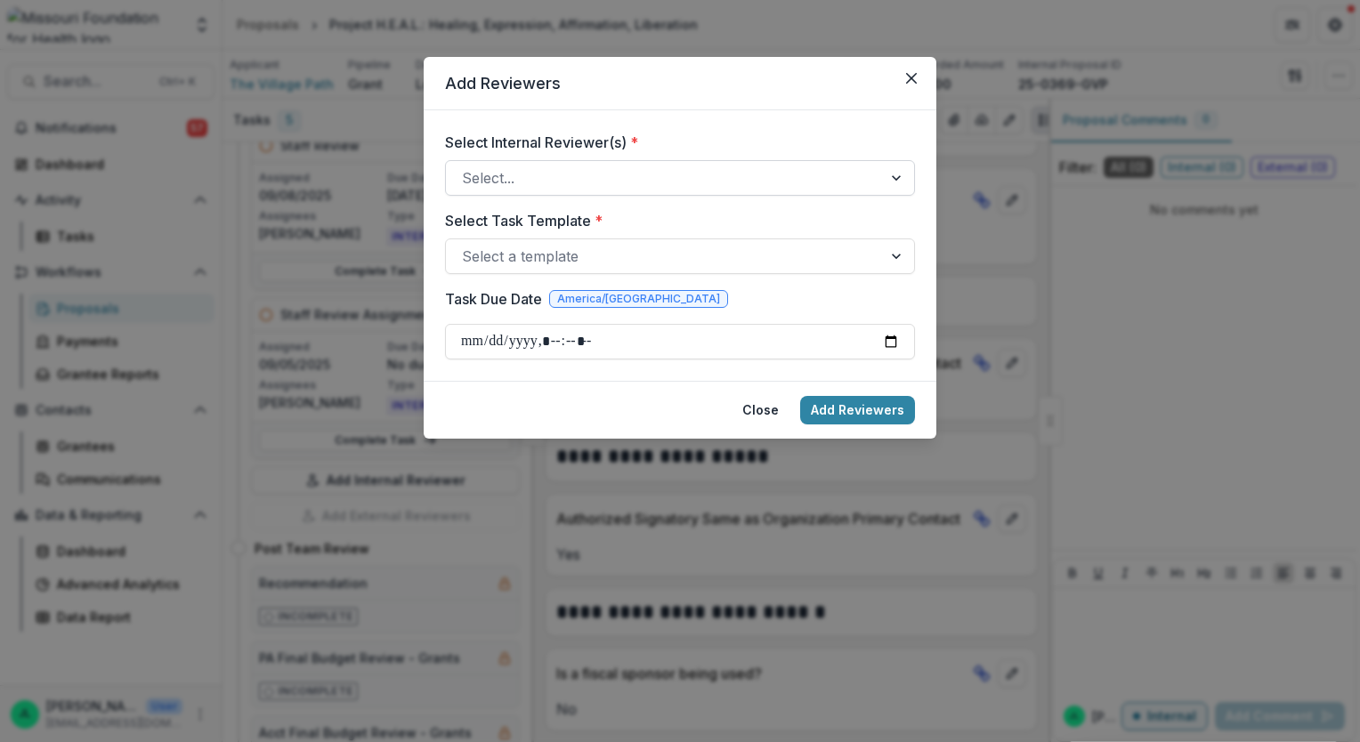
click at [605, 184] on div at bounding box center [664, 178] width 404 height 25
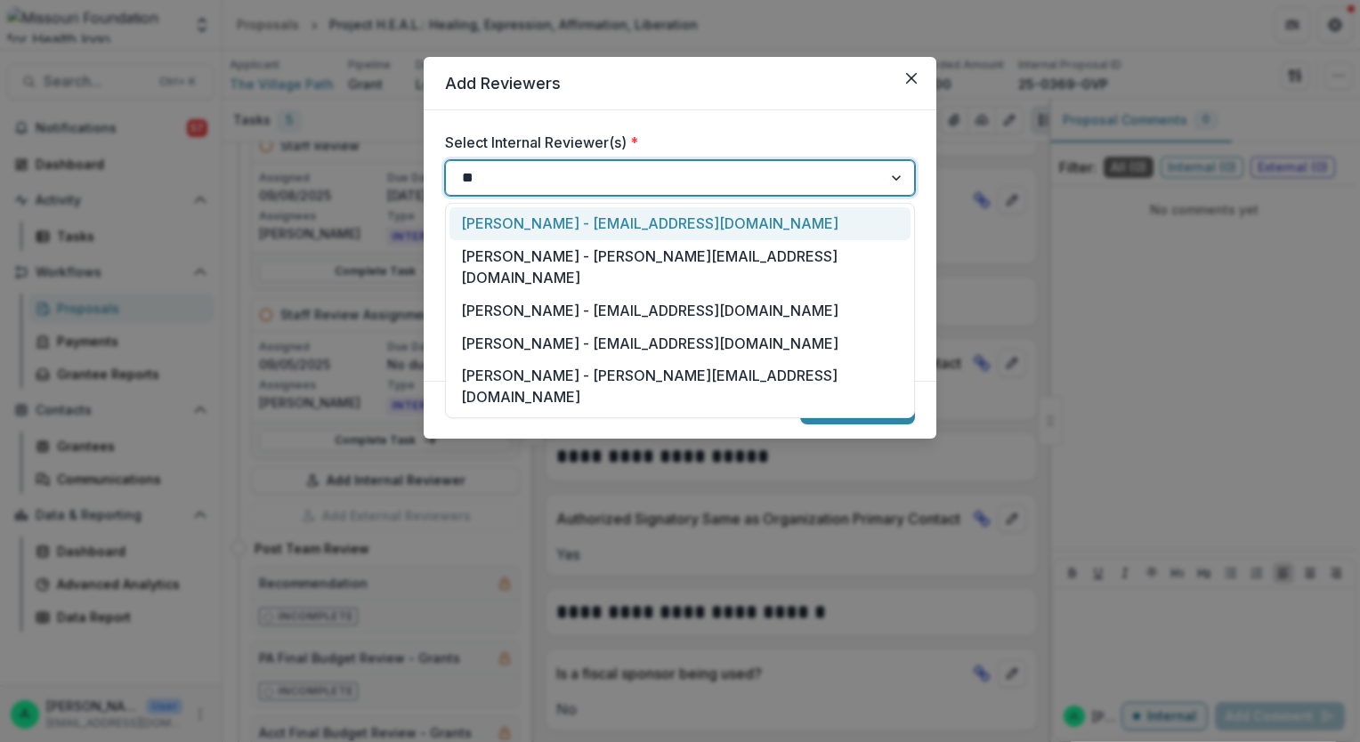
type input "***"
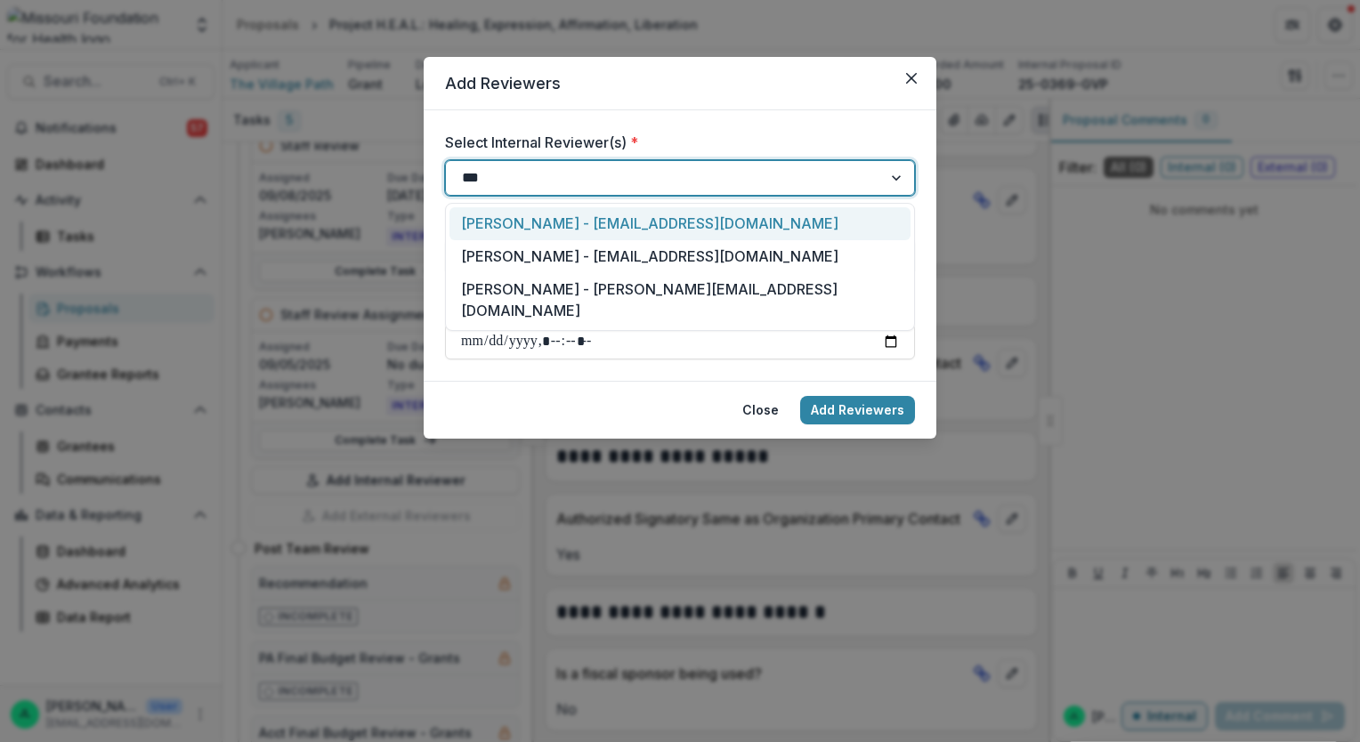
click at [613, 231] on div "[PERSON_NAME] - [EMAIL_ADDRESS][DOMAIN_NAME]" at bounding box center [679, 223] width 461 height 33
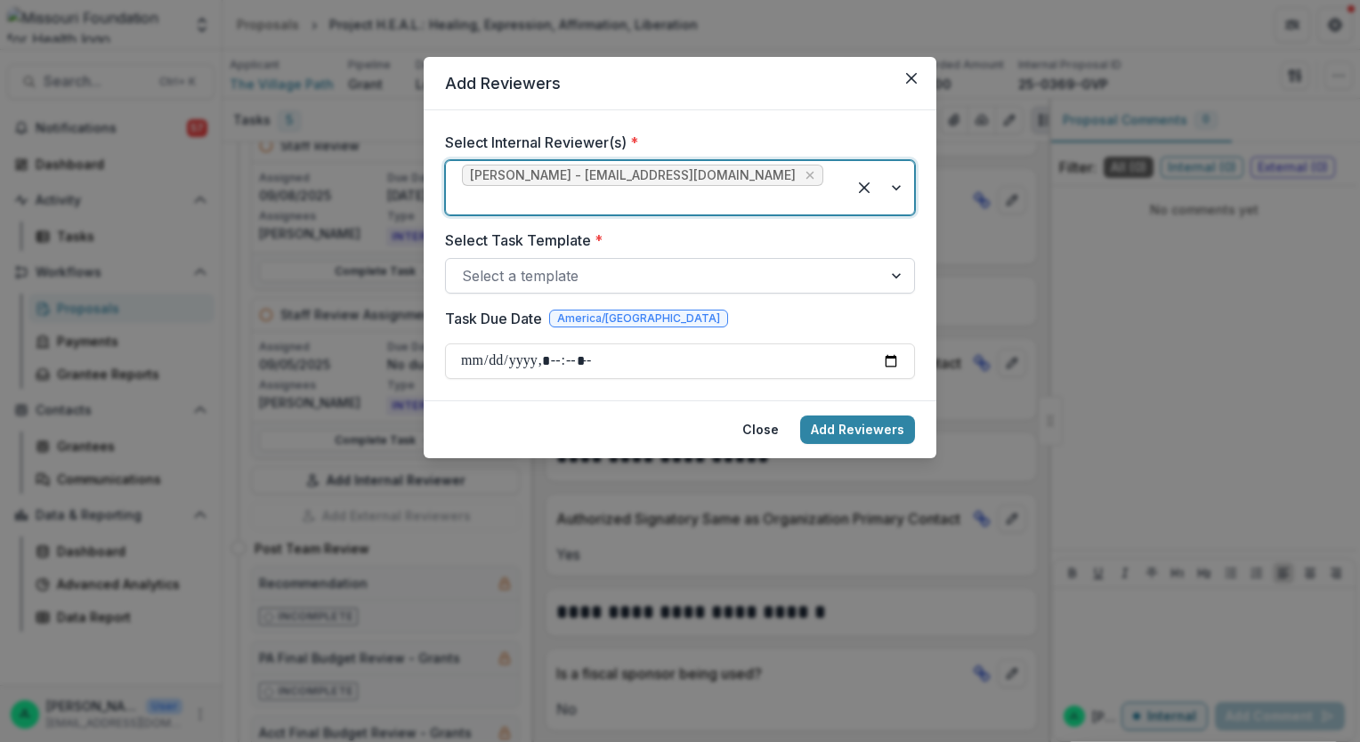
click at [612, 263] on div at bounding box center [664, 275] width 404 height 25
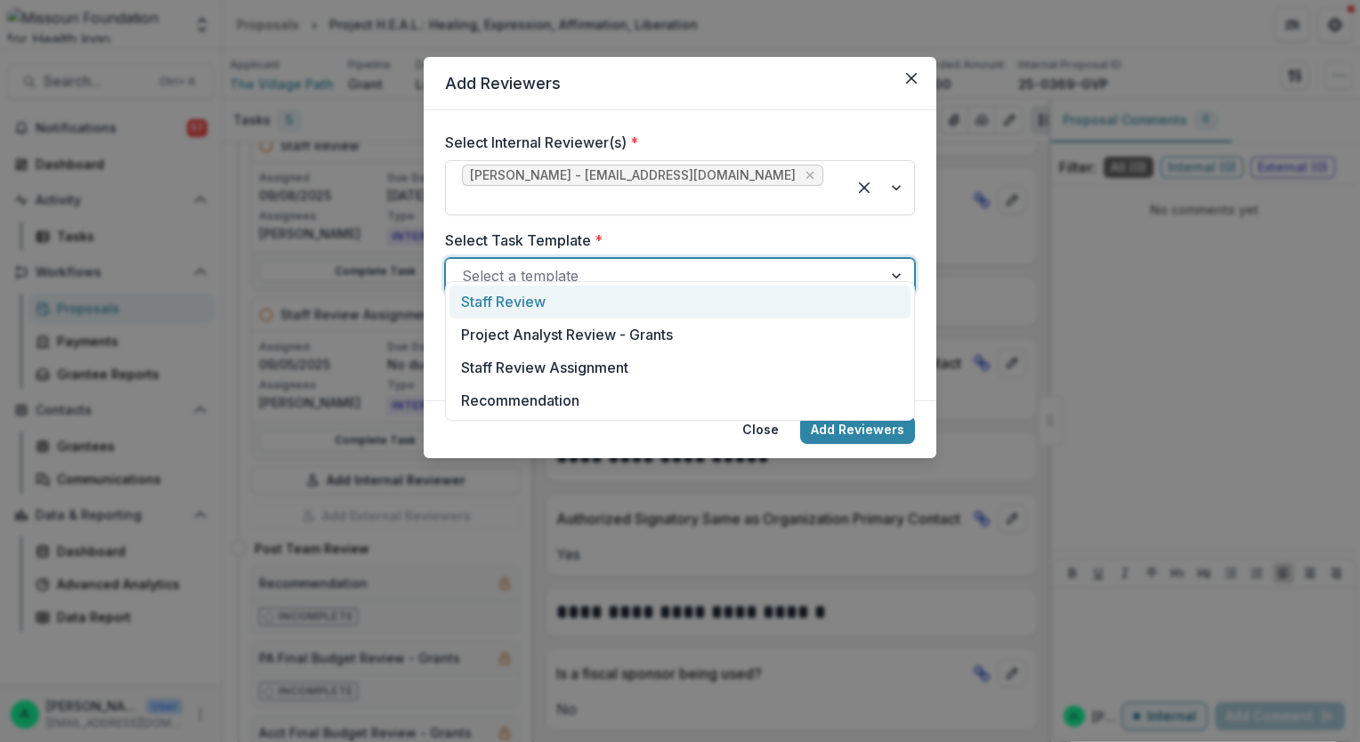
click at [591, 308] on div "Staff Review" at bounding box center [679, 302] width 461 height 33
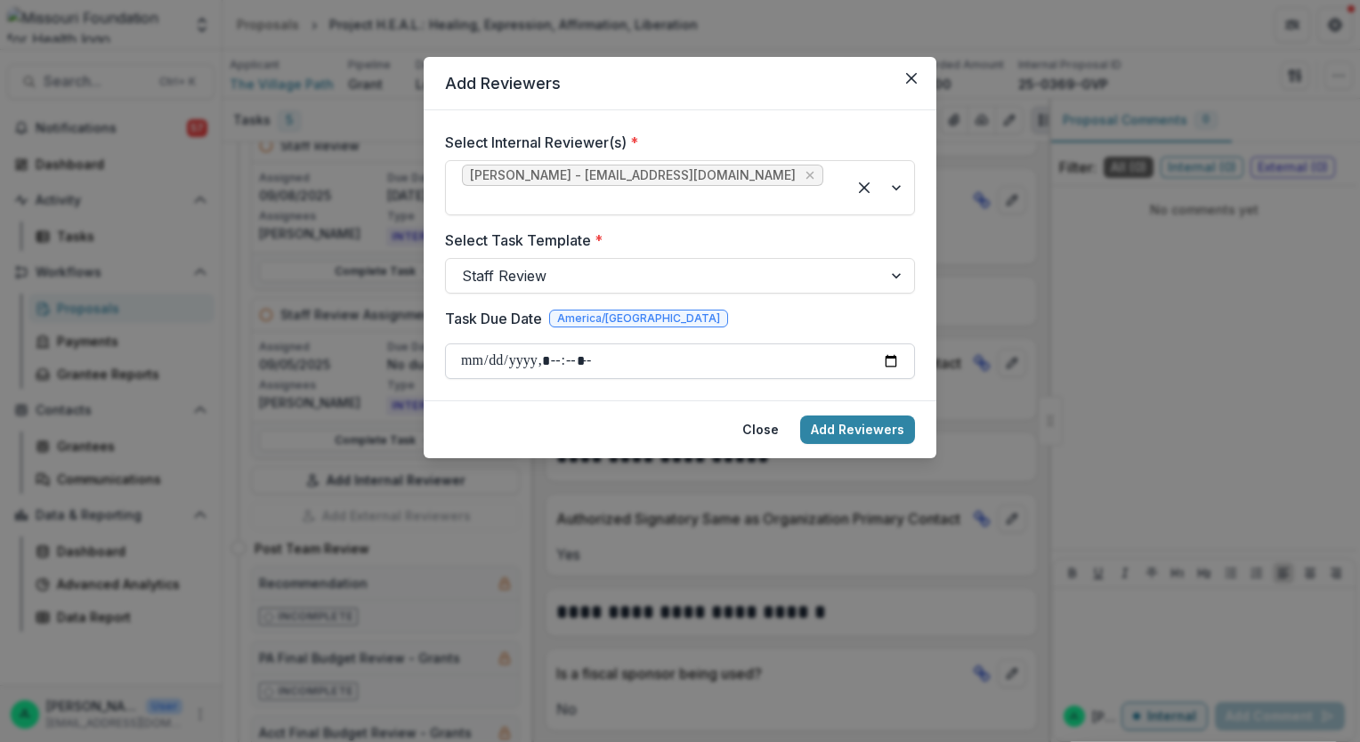
click at [901, 344] on input "Task Due Date" at bounding box center [680, 362] width 470 height 36
click at [898, 344] on input "Task Due Date" at bounding box center [680, 362] width 470 height 36
type input "**********"
click at [878, 416] on button "Add Reviewers" at bounding box center [857, 430] width 115 height 28
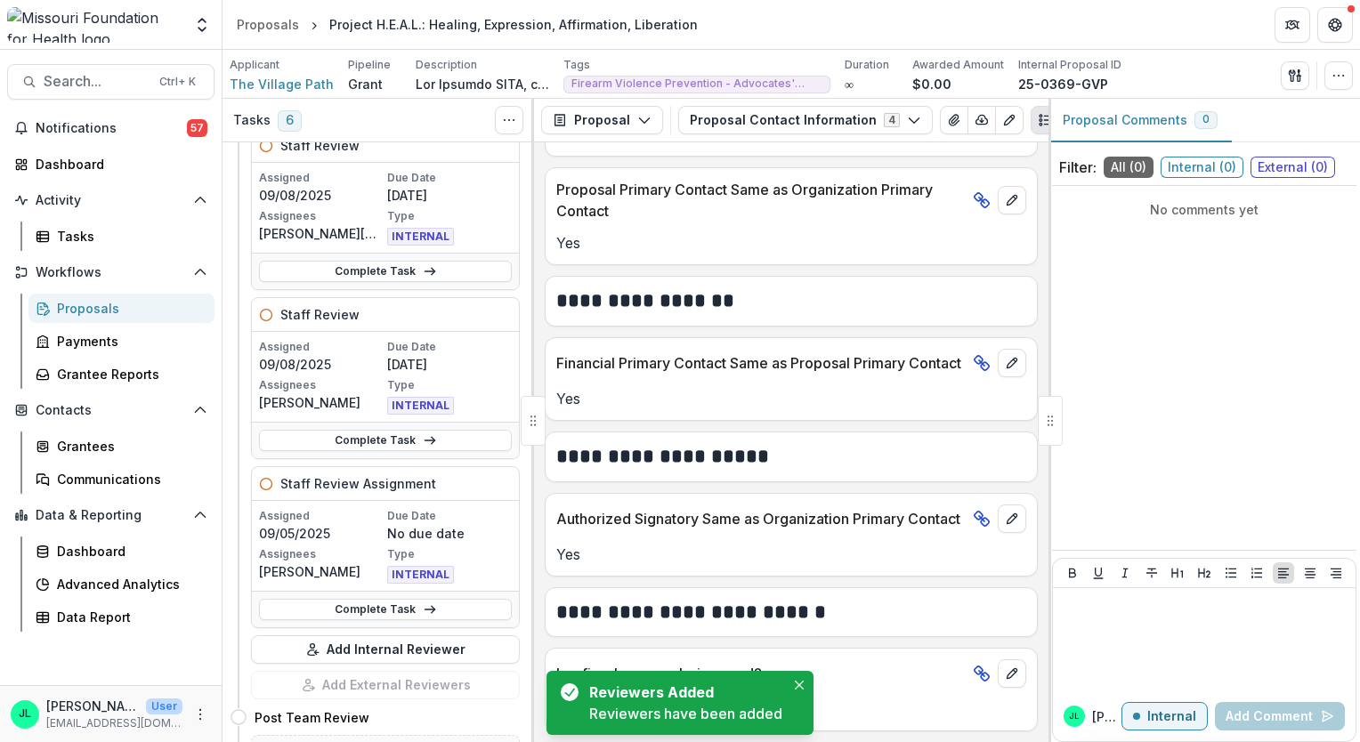
scroll to position [784, 0]
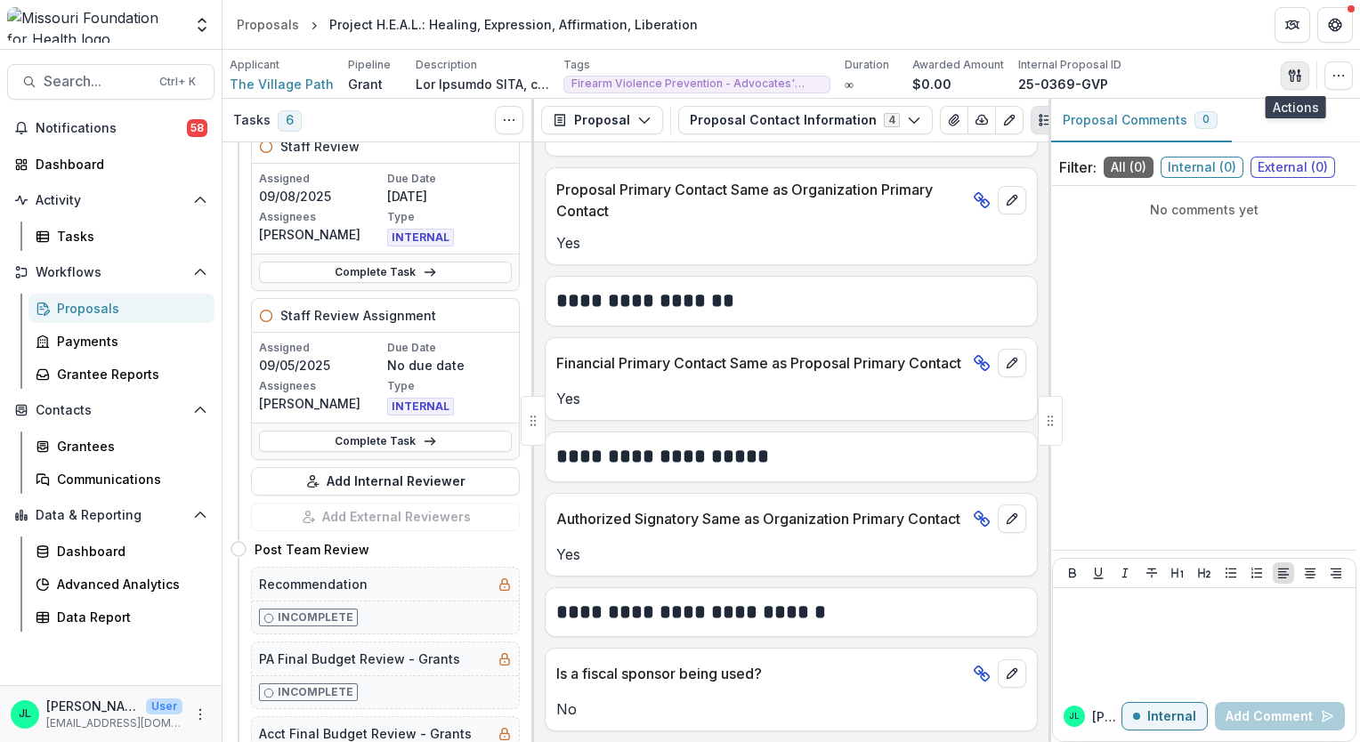
click at [1293, 72] on icon "button" at bounding box center [1292, 75] width 6 height 12
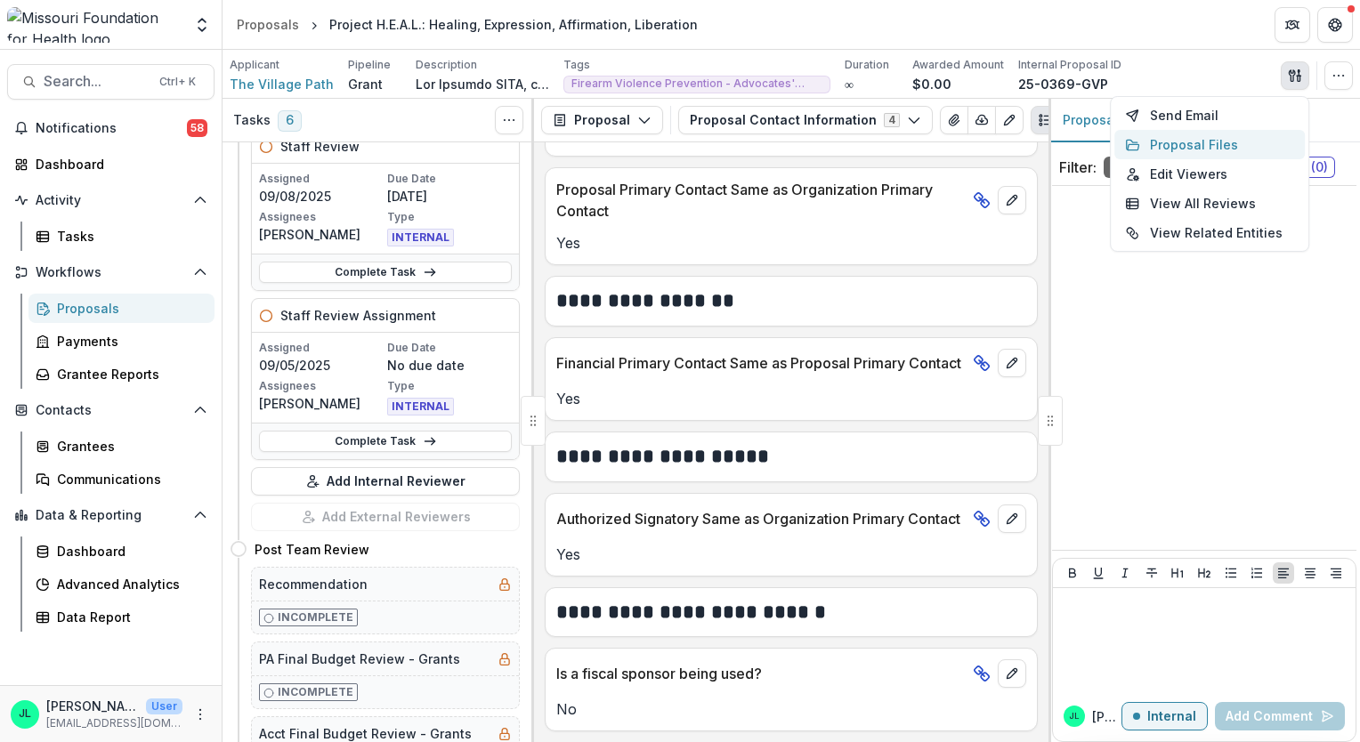
click at [1206, 147] on button "Proposal Files" at bounding box center [1209, 144] width 190 height 29
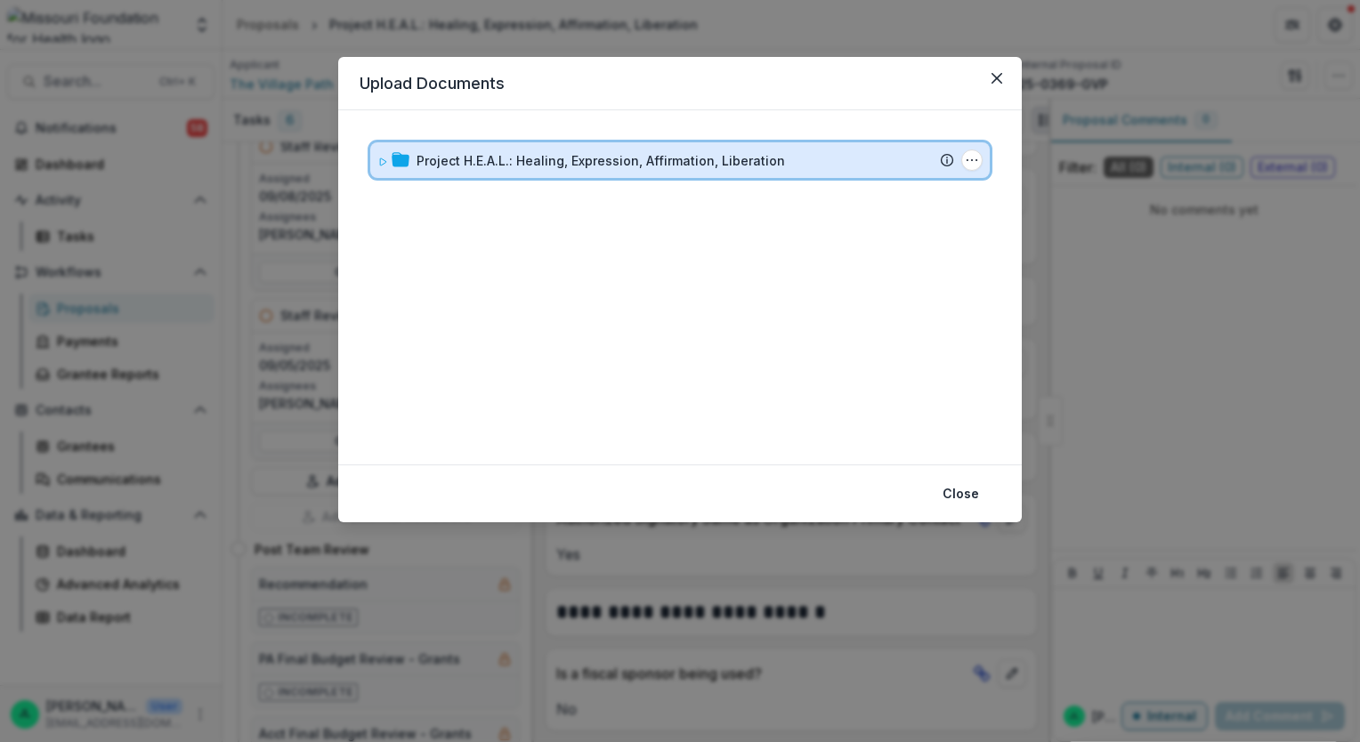
click at [385, 151] on span at bounding box center [382, 160] width 11 height 19
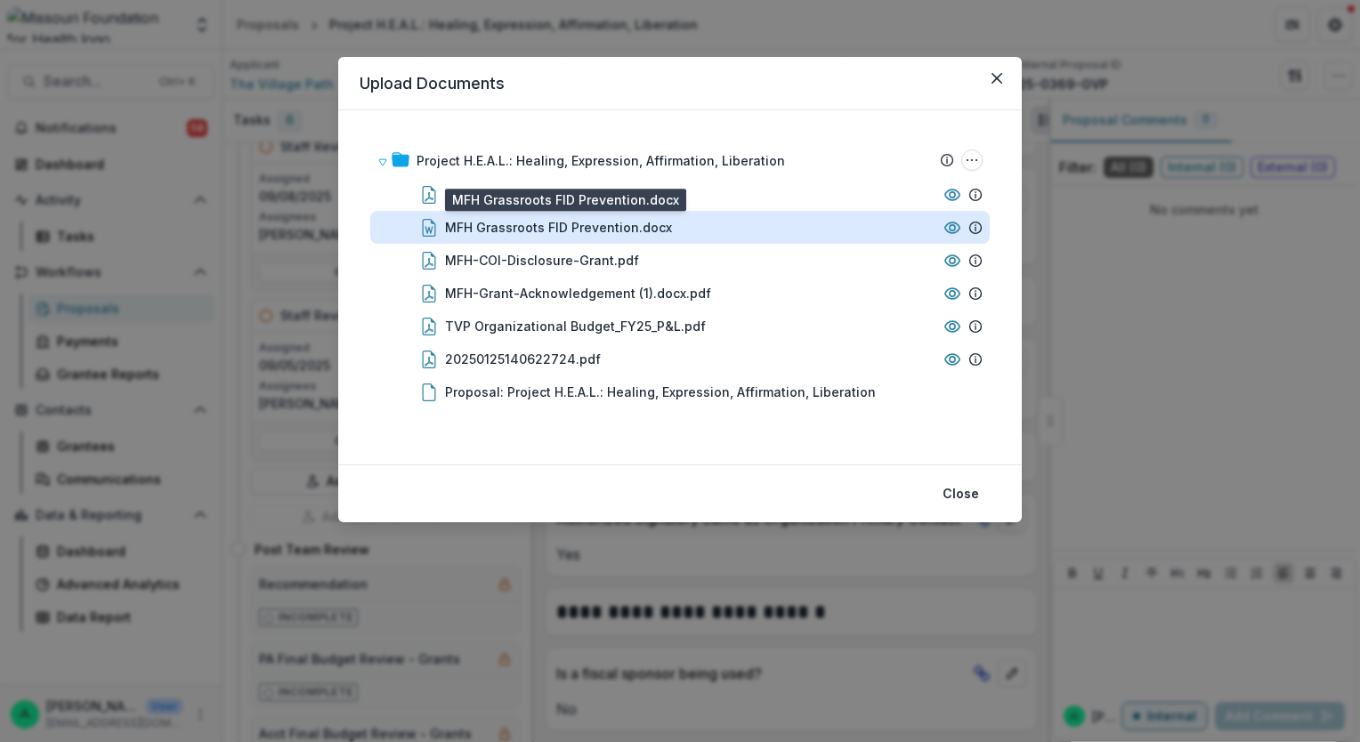
click at [627, 221] on div "MFH Grassroots FID Prevention.docx" at bounding box center [558, 227] width 227 height 19
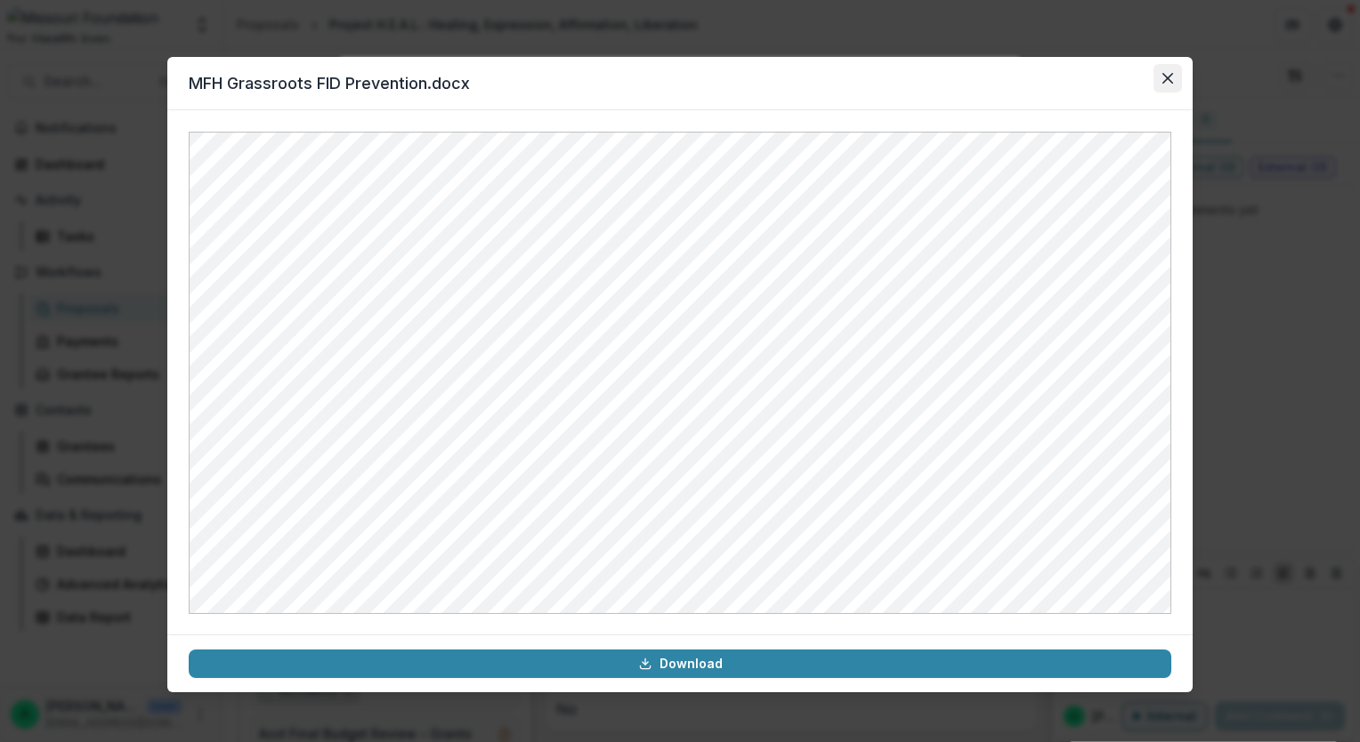
click at [1169, 80] on icon "Close" at bounding box center [1167, 78] width 11 height 11
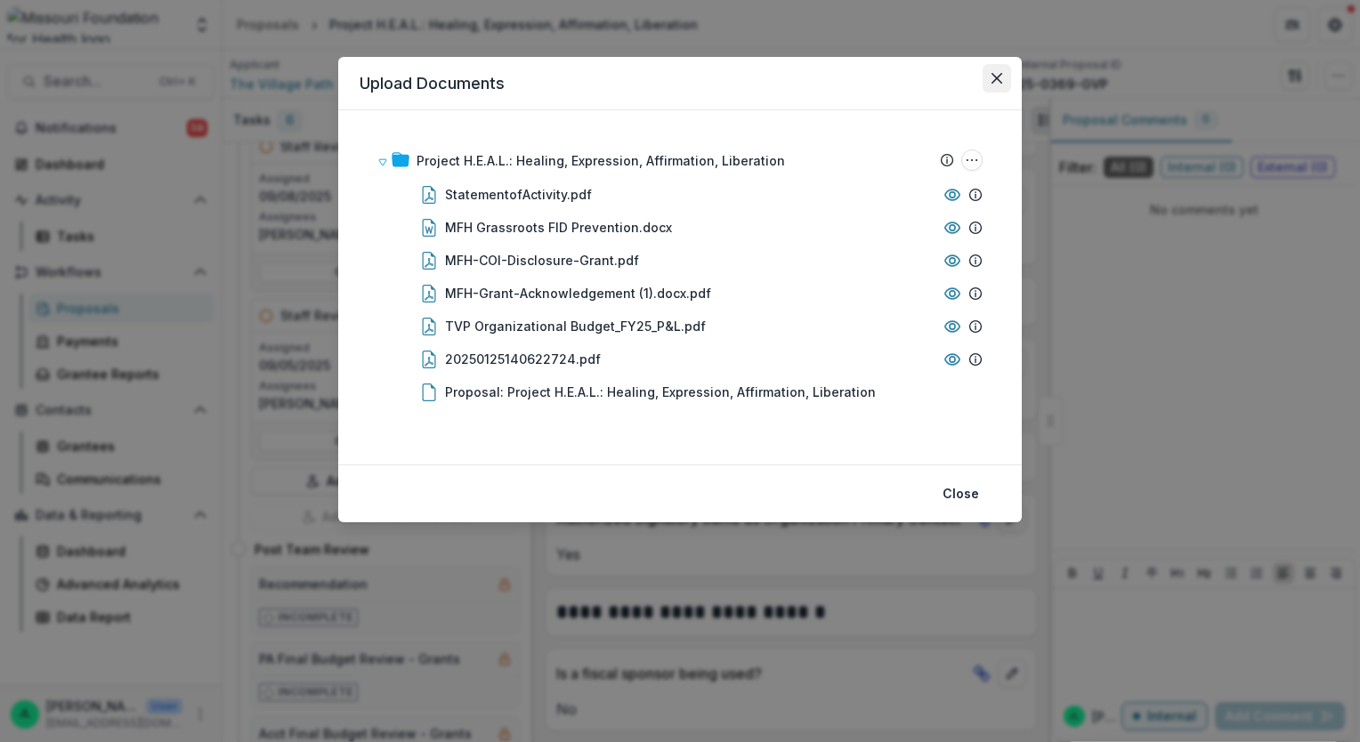
click at [990, 78] on button "Close" at bounding box center [997, 78] width 28 height 28
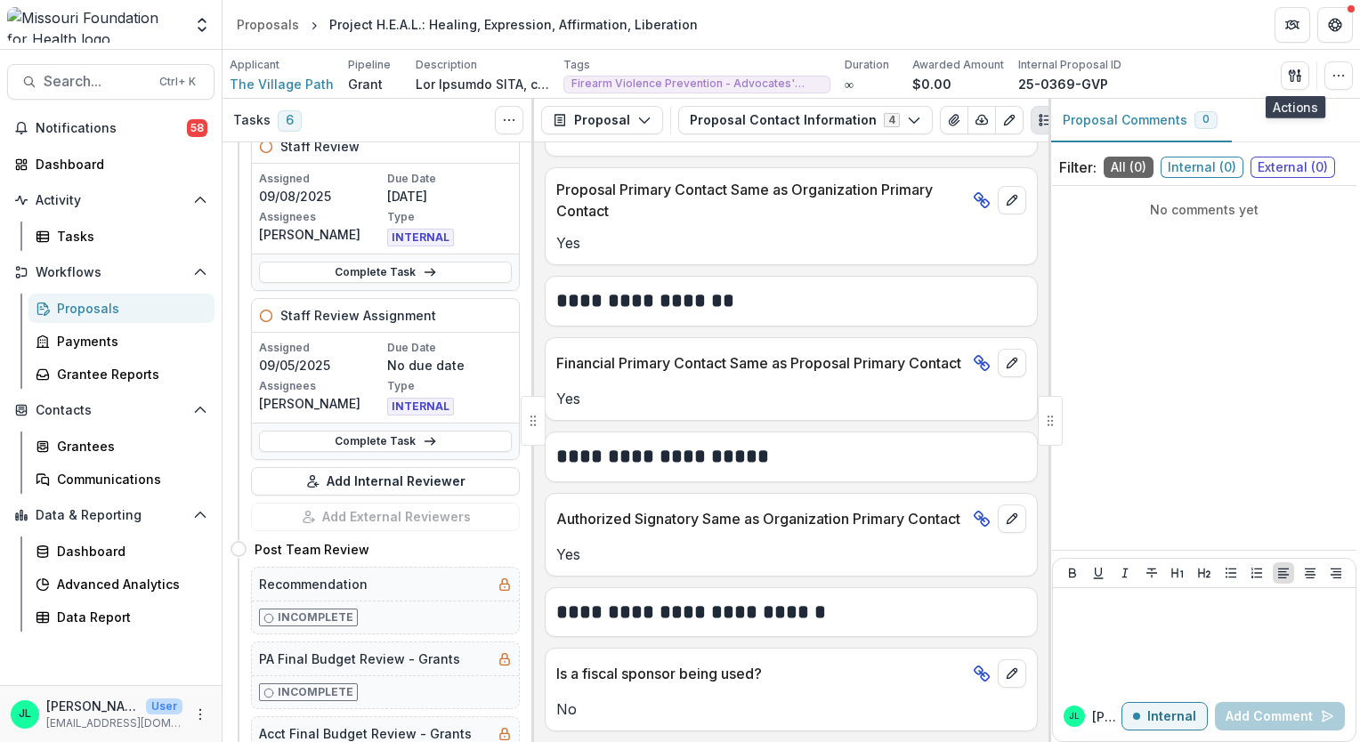
click at [1048, 503] on div at bounding box center [1049, 420] width 3 height 643
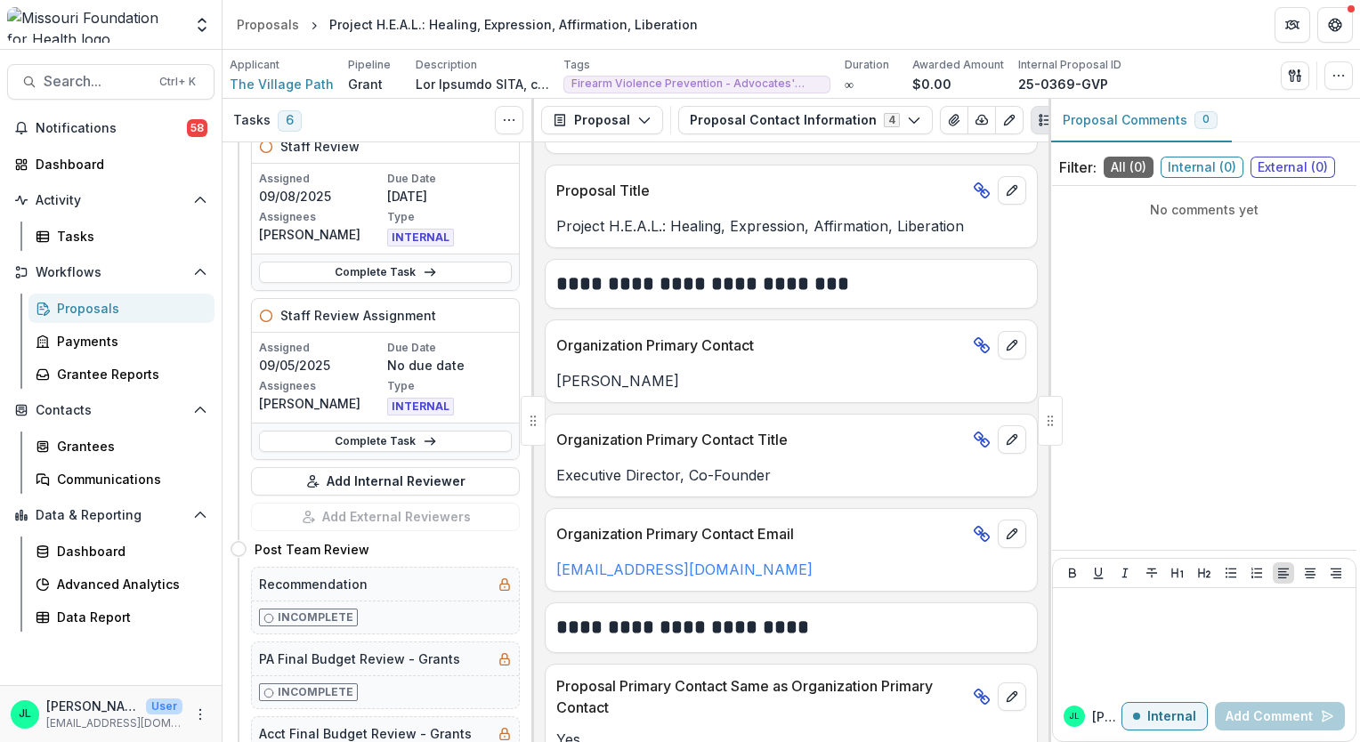
scroll to position [240, 0]
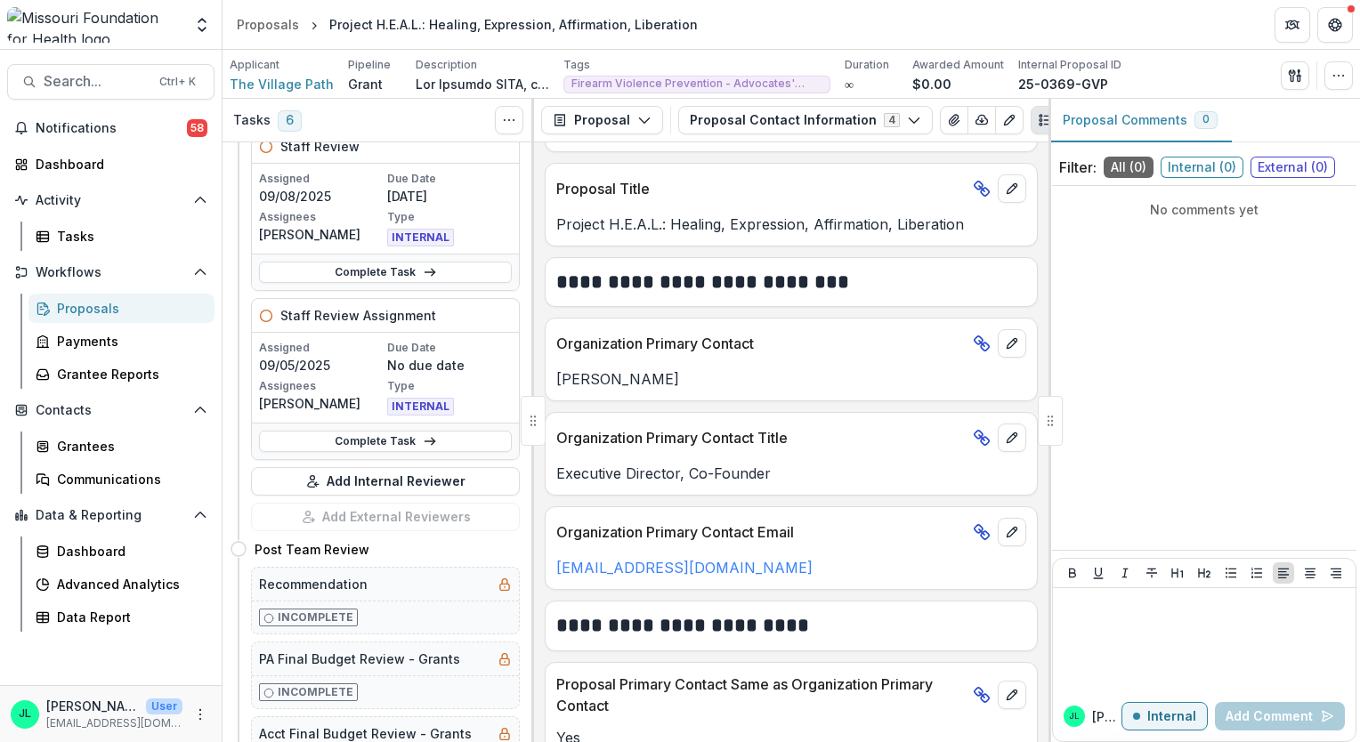
click at [533, 472] on div at bounding box center [532, 420] width 3 height 643
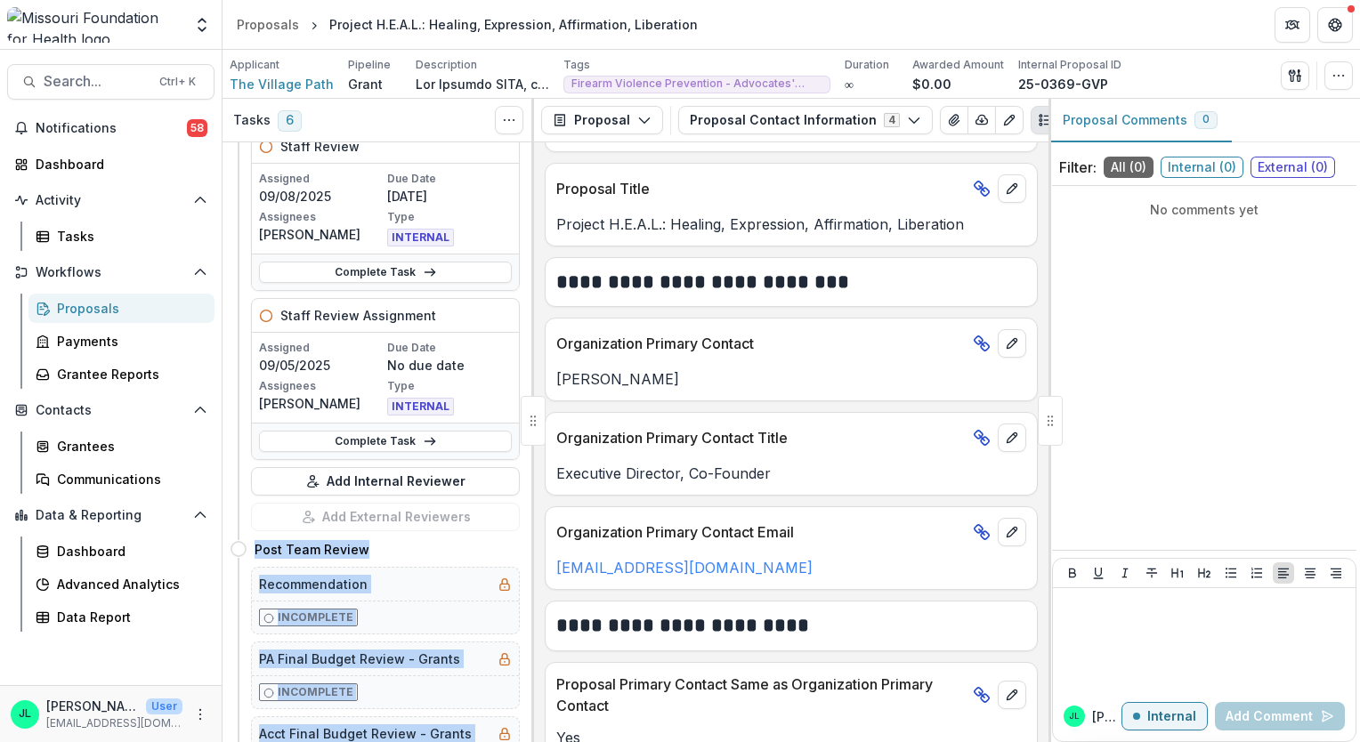
drag, startPoint x: 527, startPoint y: 499, endPoint x: 534, endPoint y: 408, distance: 91.9
click at [534, 408] on div "Tasks 6 Show Cancelled Tasks Previous Stages Expand Previous 3 Stages Proposal …" at bounding box center [379, 420] width 312 height 643
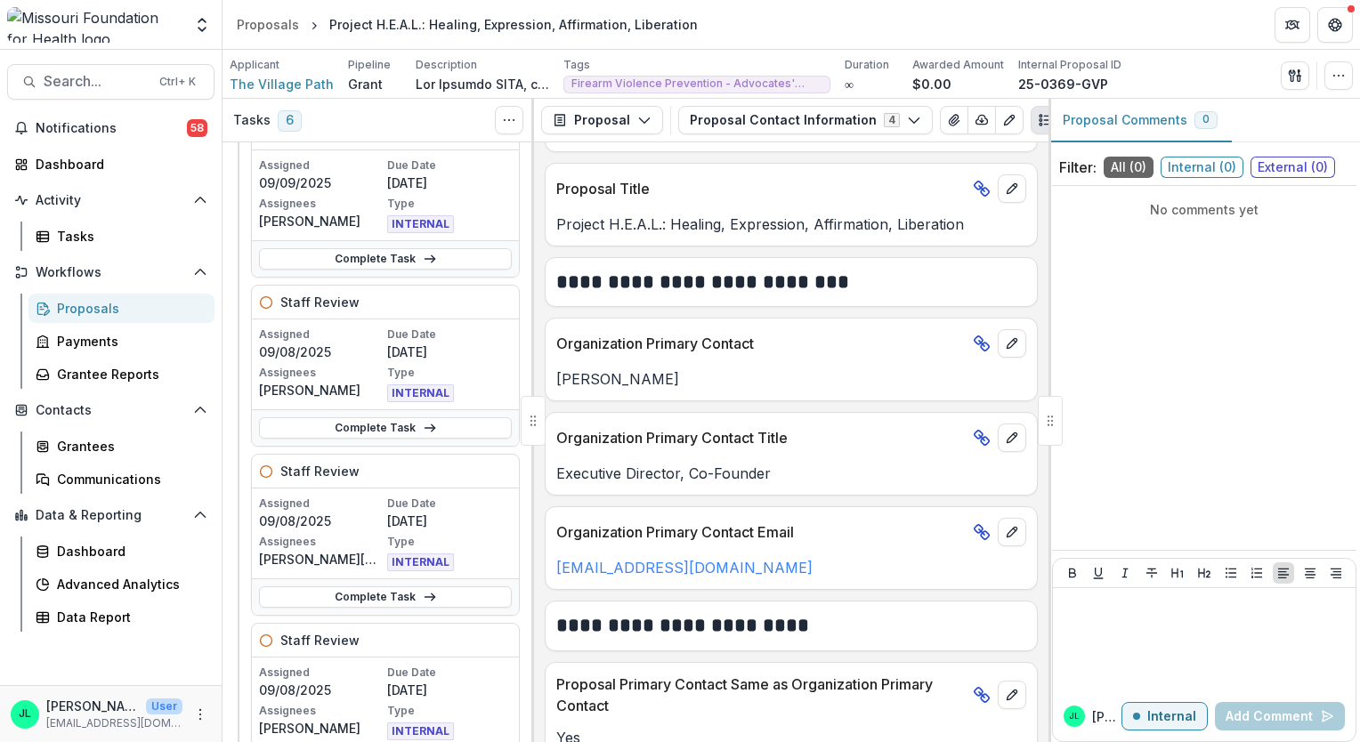
scroll to position [285, 0]
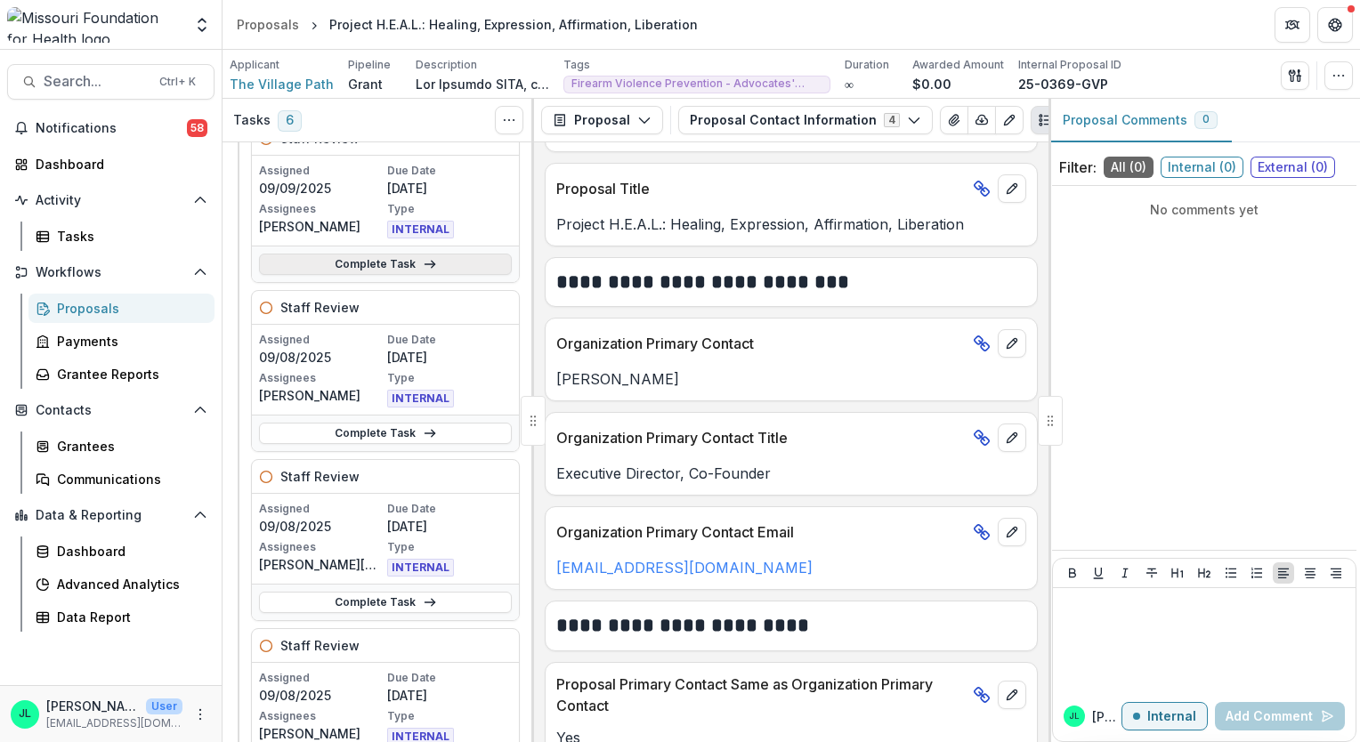
click at [373, 264] on link "Complete Task" at bounding box center [385, 264] width 253 height 21
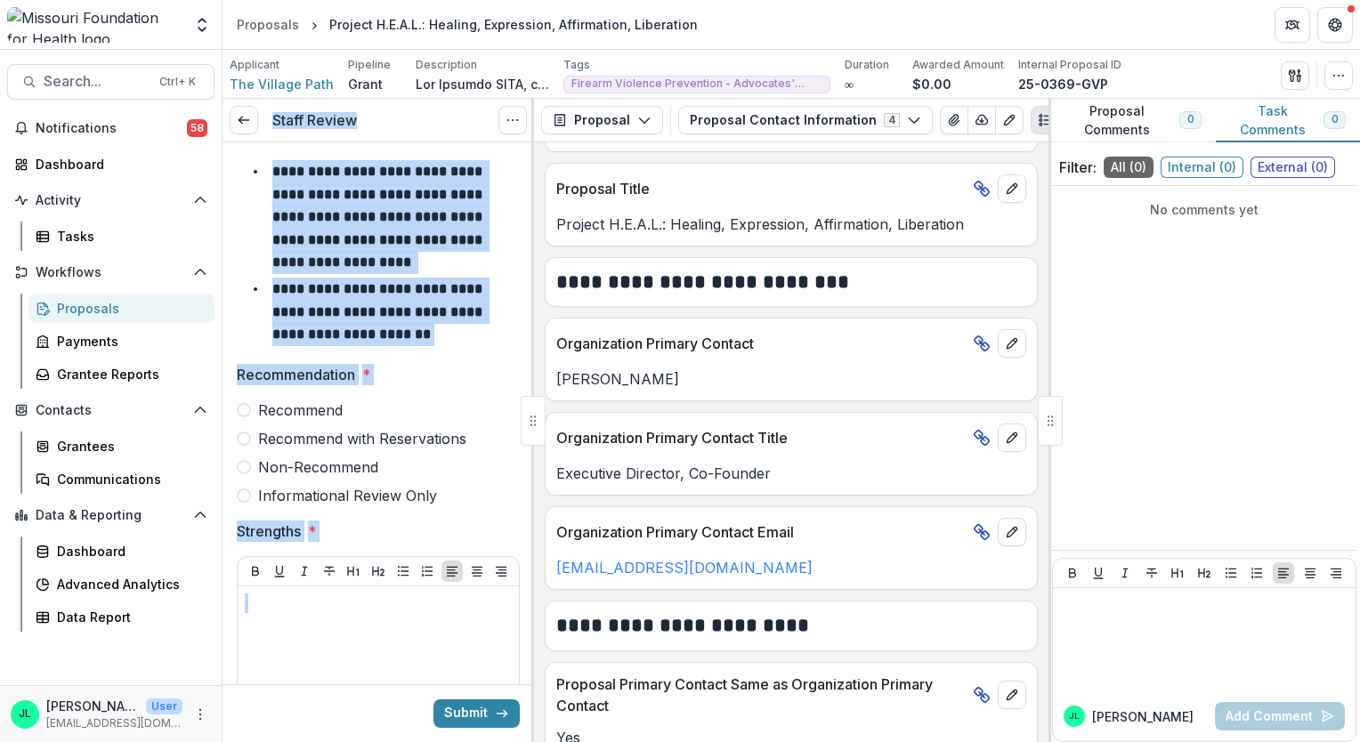
click at [243, 436] on span at bounding box center [244, 439] width 14 height 14
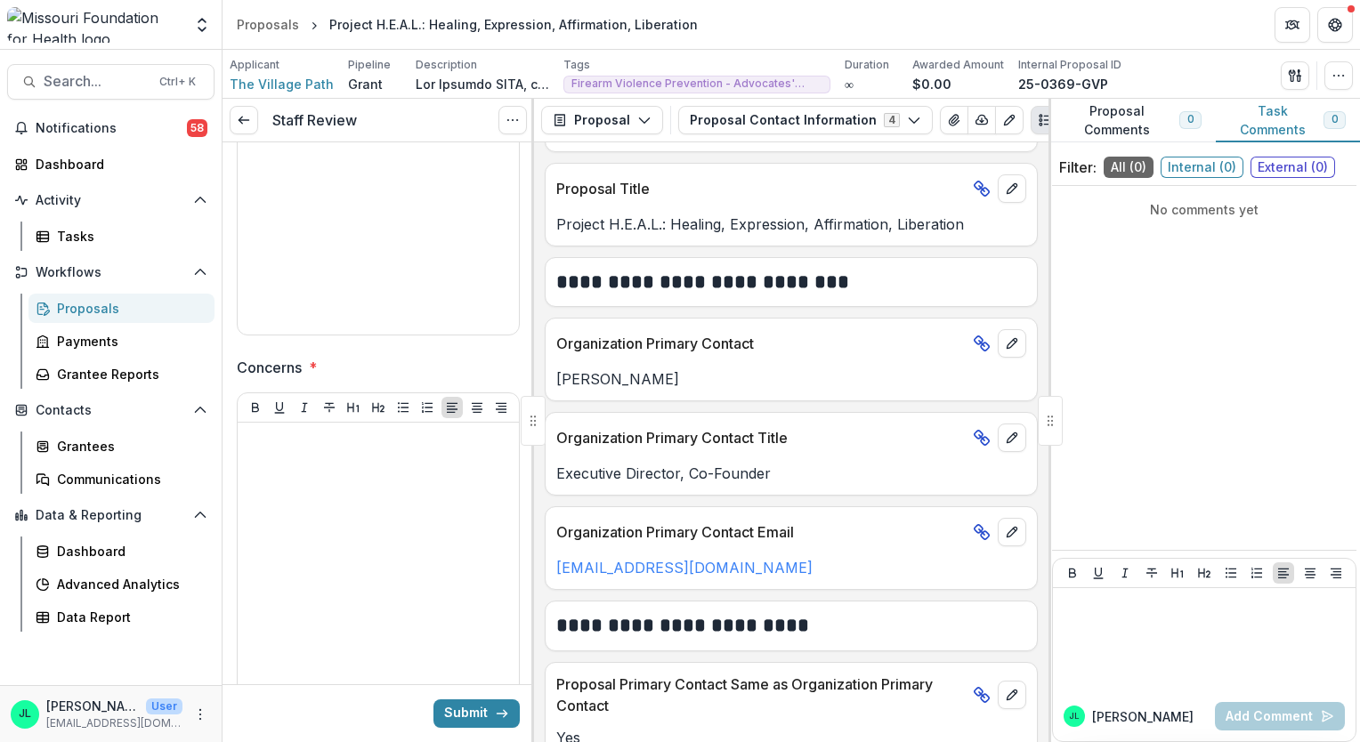
scroll to position [545, 0]
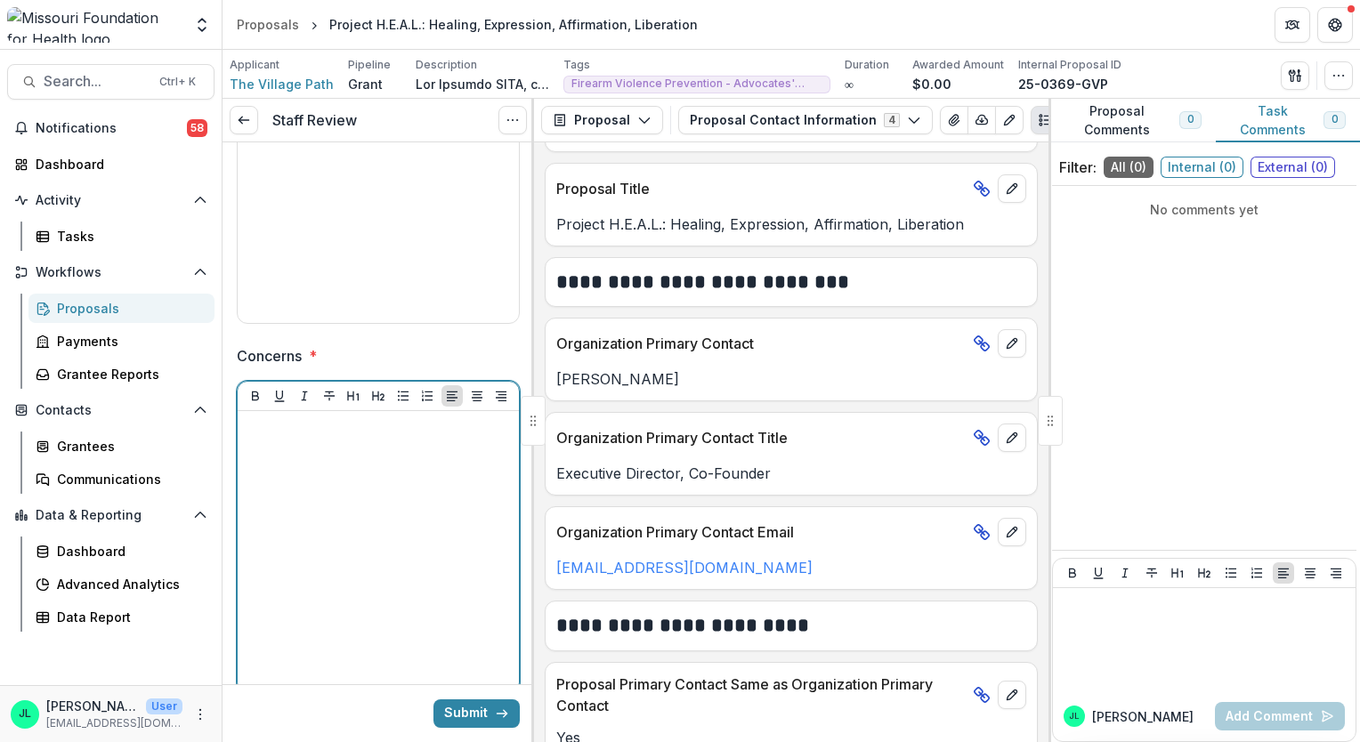
click at [445, 476] on div at bounding box center [378, 551] width 267 height 267
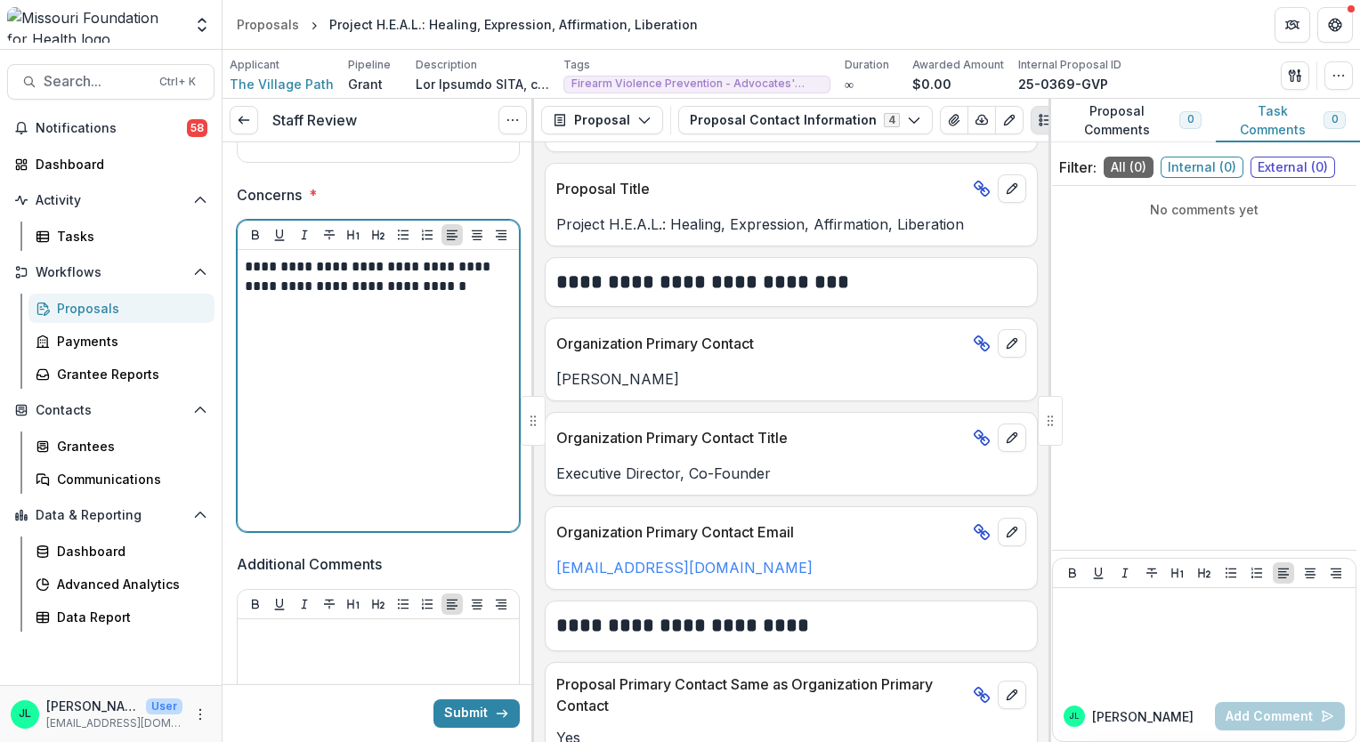
scroll to position [772, 0]
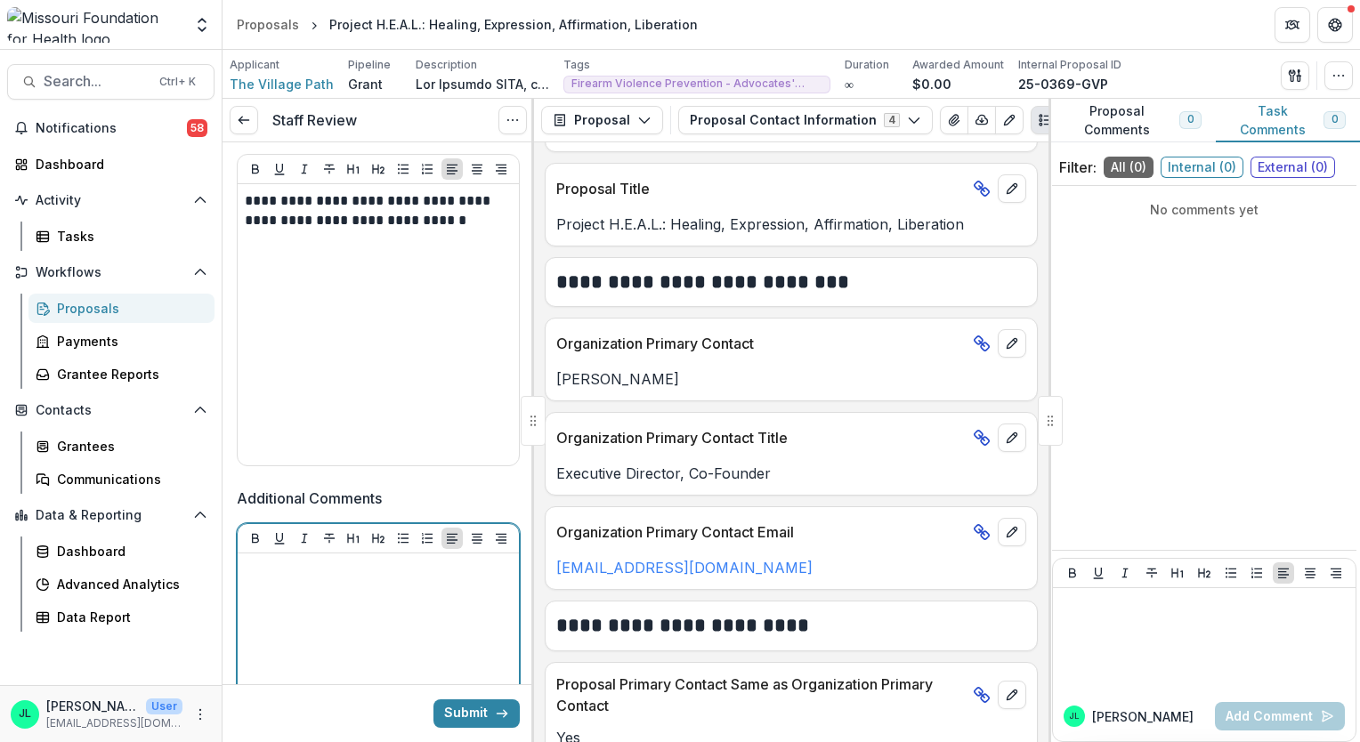
click at [336, 638] on div at bounding box center [378, 694] width 267 height 267
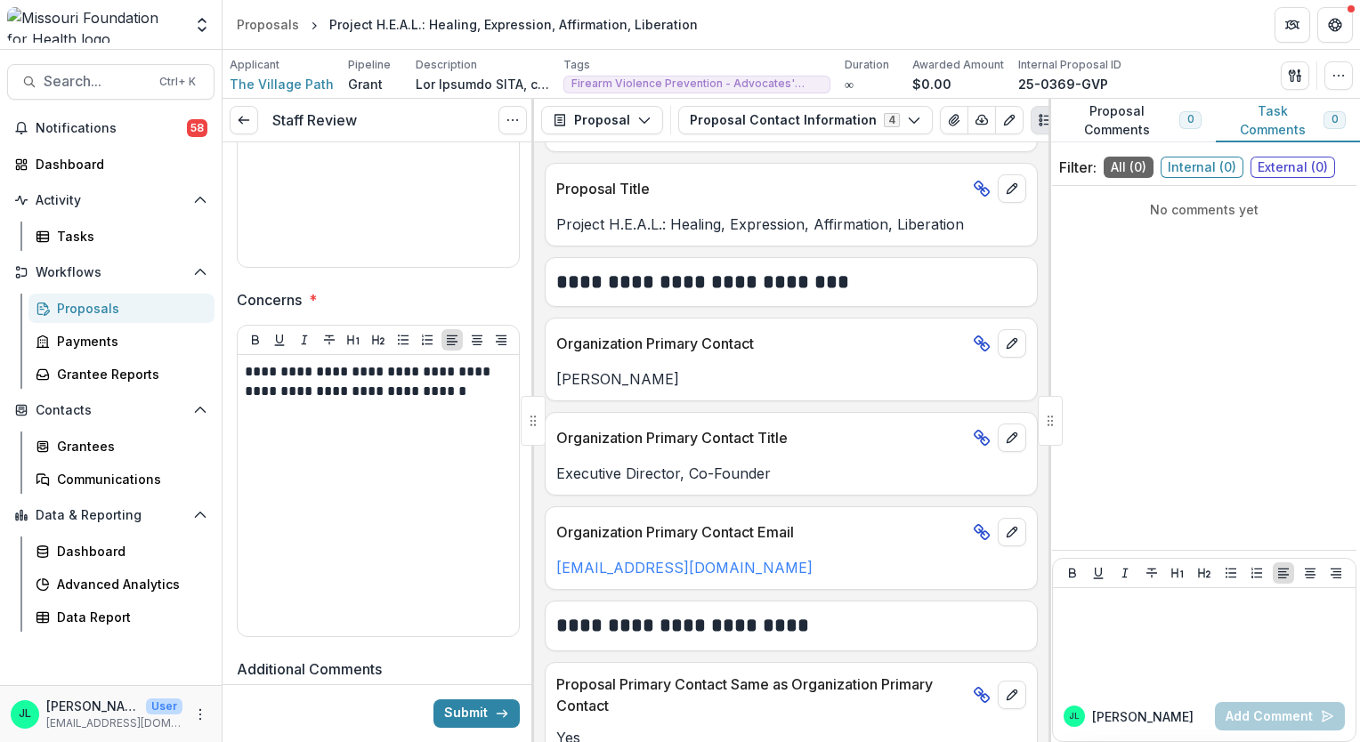
scroll to position [494, 0]
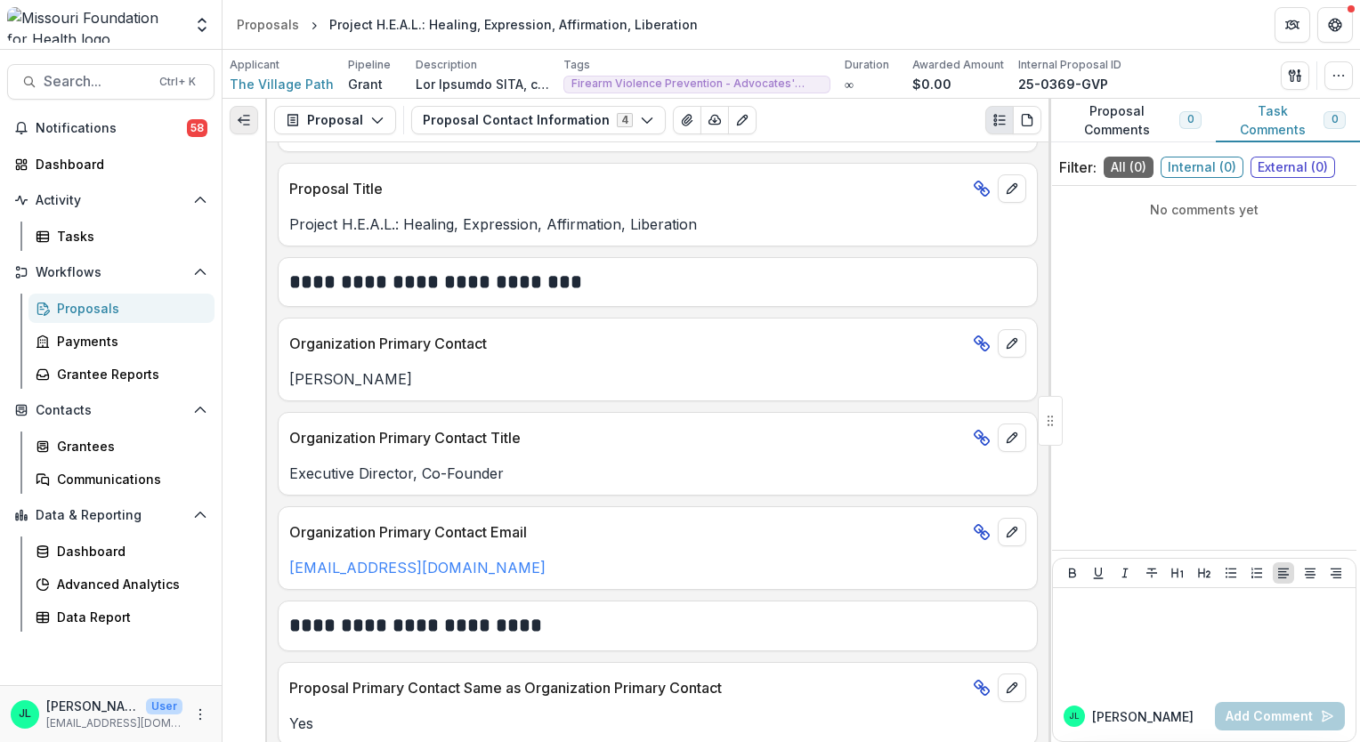
click at [252, 112] on button "Expand left" at bounding box center [244, 120] width 28 height 28
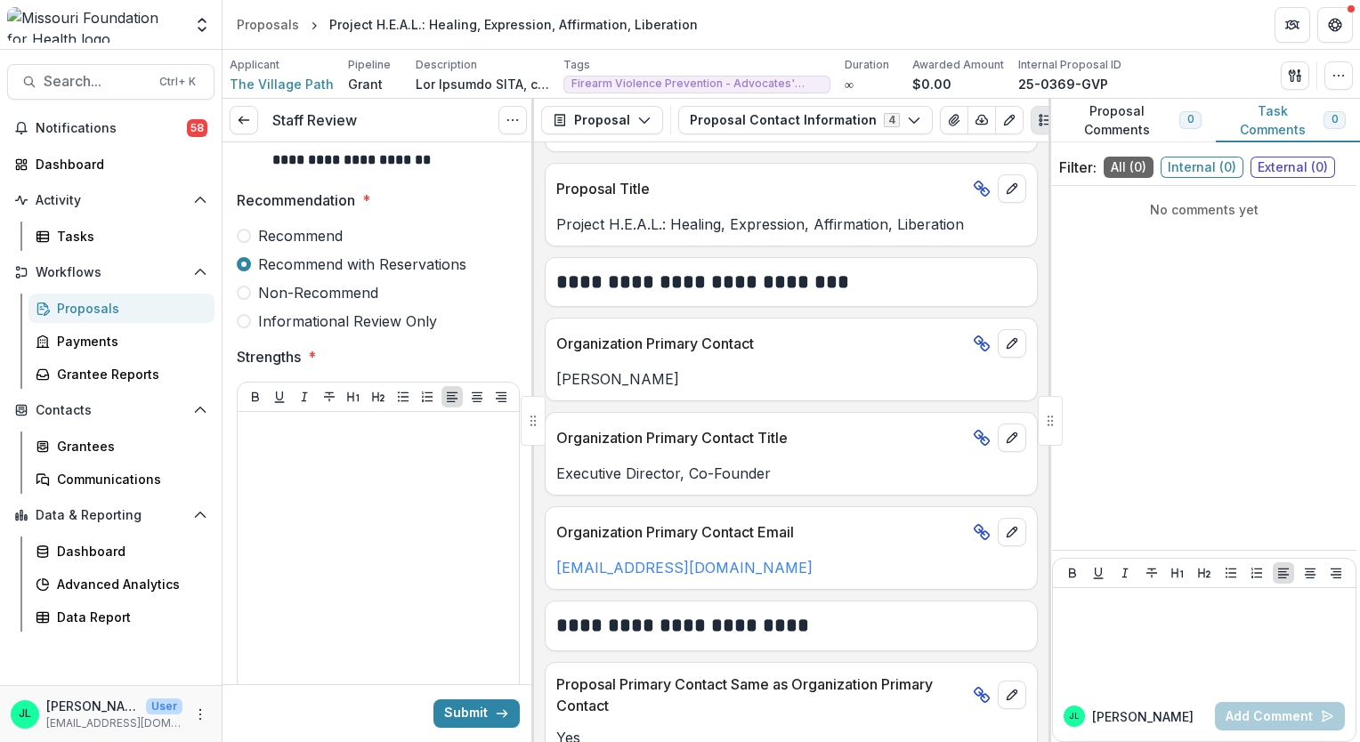
scroll to position [180, 0]
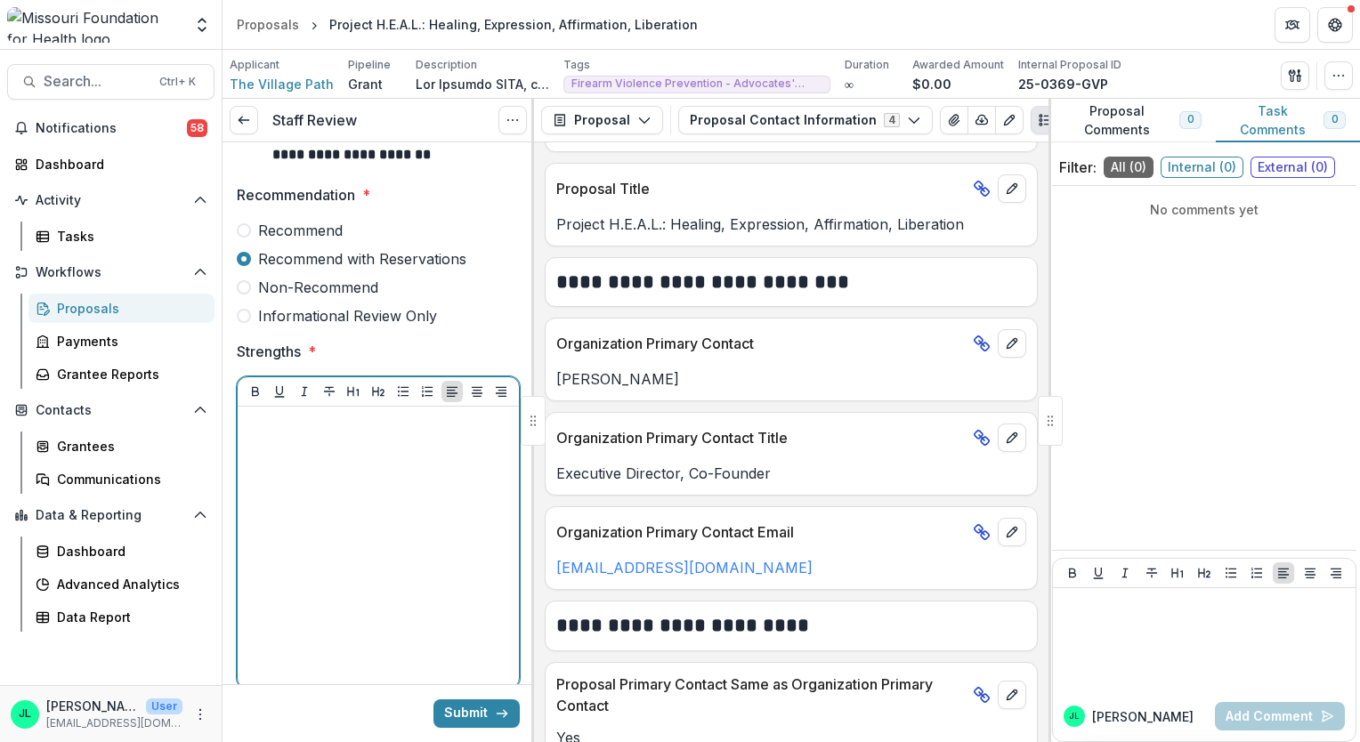
click at [425, 439] on div at bounding box center [378, 547] width 267 height 267
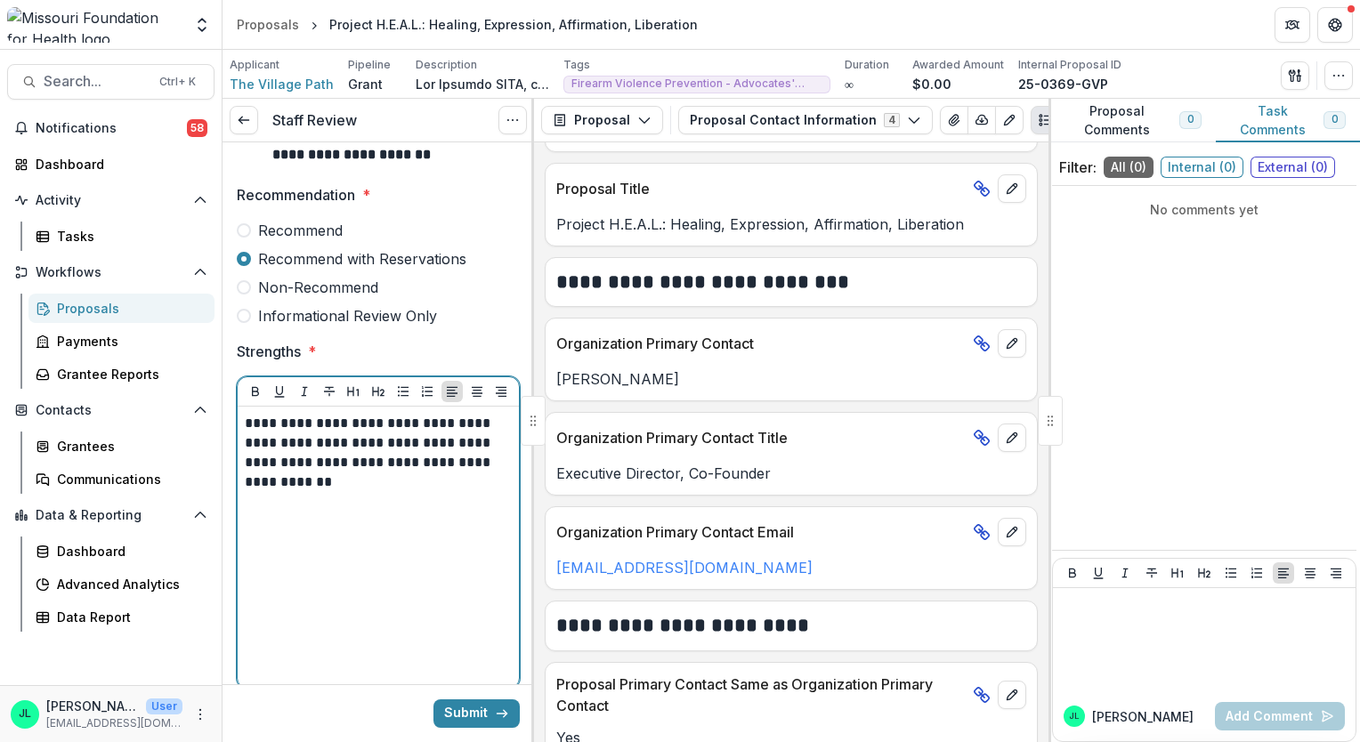
click at [477, 446] on p "**********" at bounding box center [376, 453] width 263 height 78
click at [483, 502] on p "**********" at bounding box center [376, 463] width 263 height 98
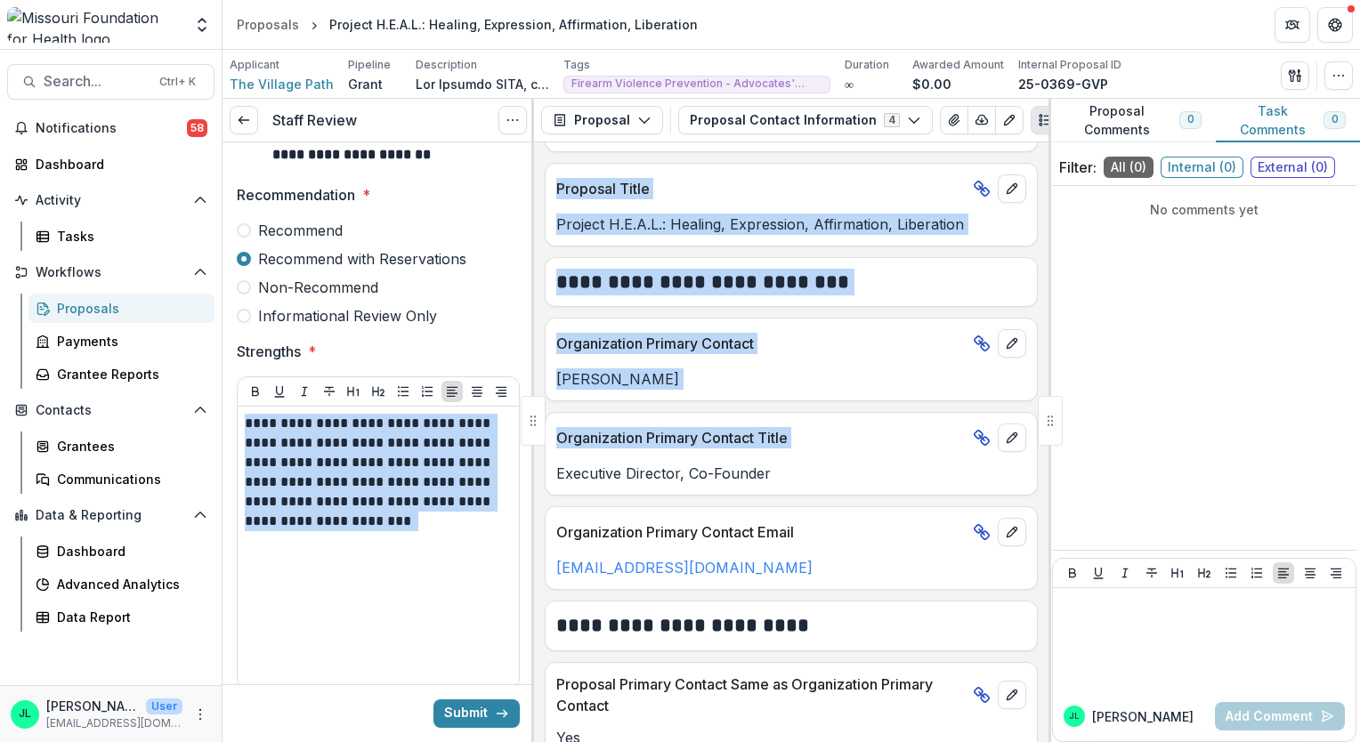
drag, startPoint x: 526, startPoint y: 383, endPoint x: 538, endPoint y: 463, distance: 80.9
click at [538, 463] on div "**********" at bounding box center [791, 420] width 1137 height 643
drag, startPoint x: 538, startPoint y: 463, endPoint x: 532, endPoint y: 361, distance: 101.6
click at [532, 361] on div at bounding box center [532, 420] width 3 height 643
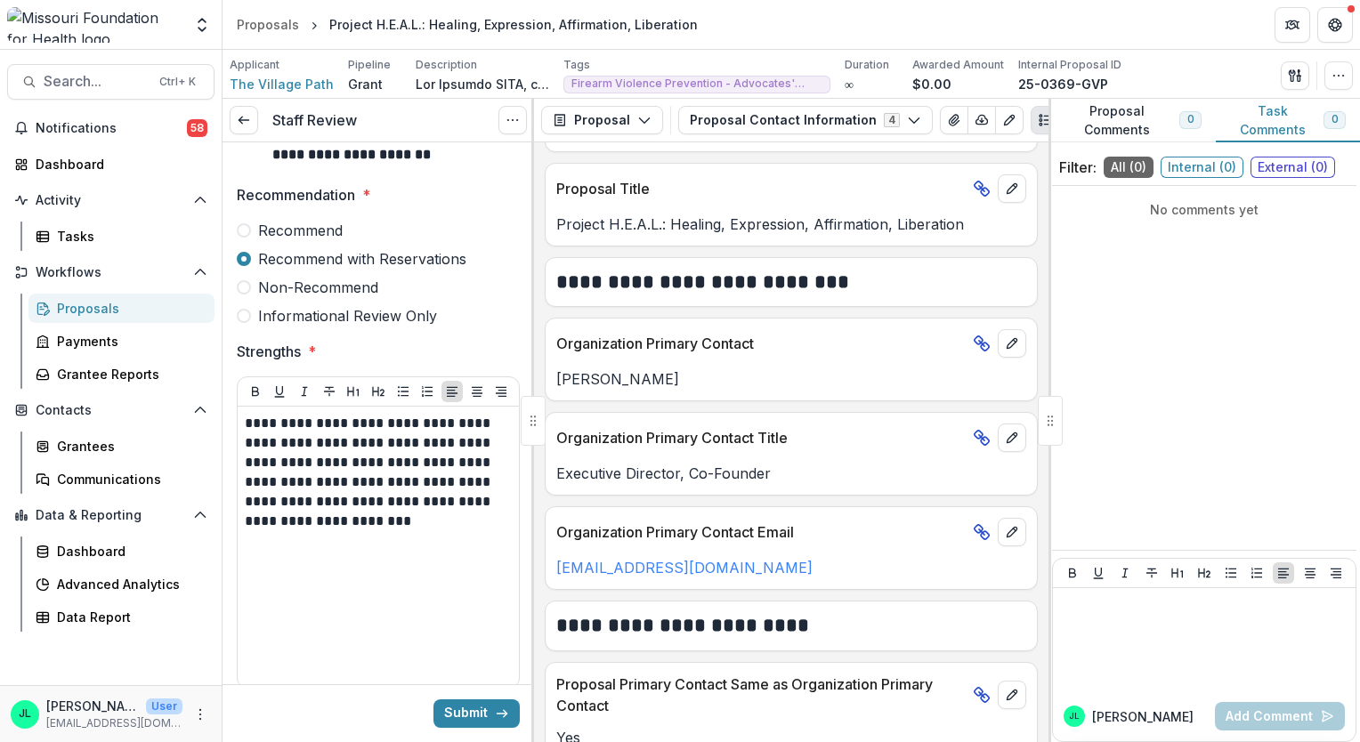
click at [504, 352] on div "**********" at bounding box center [378, 518] width 283 height 355
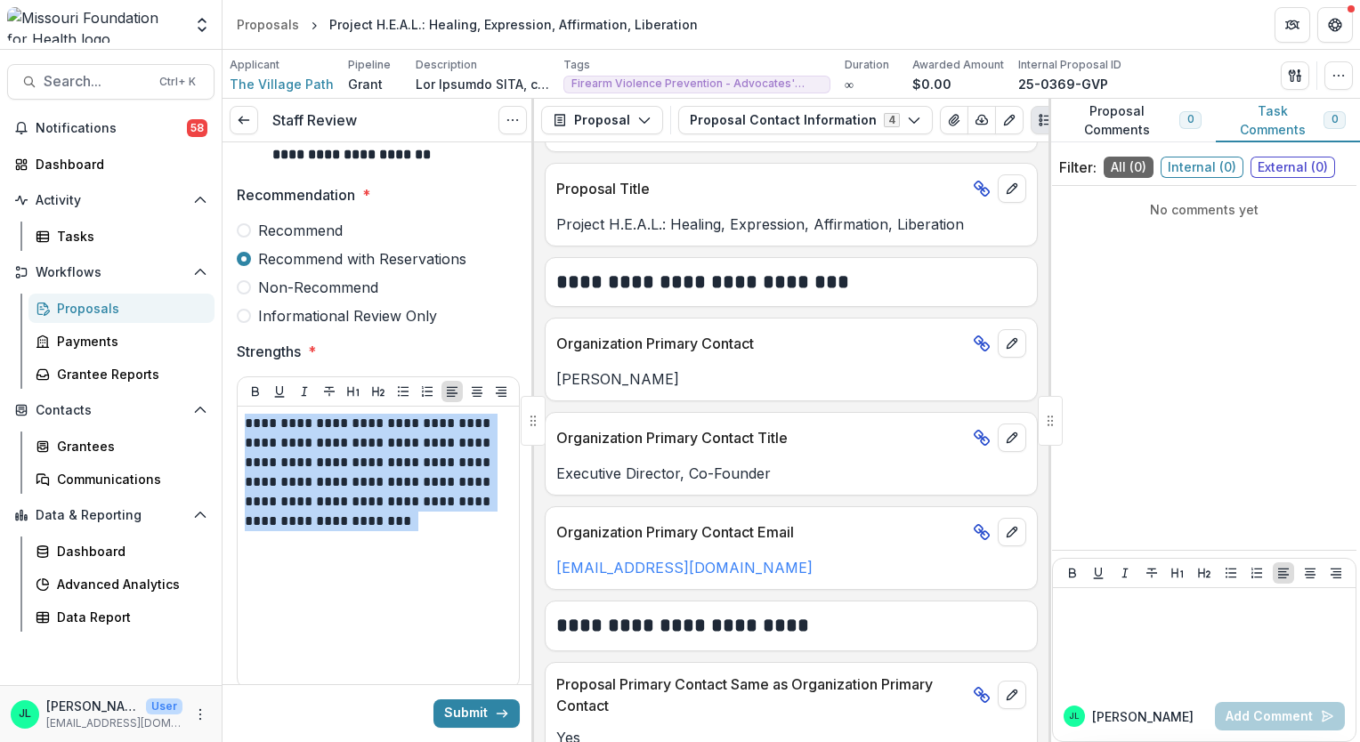
drag, startPoint x: 527, startPoint y: 352, endPoint x: 530, endPoint y: 404, distance: 51.7
click at [530, 404] on div "**********" at bounding box center [379, 420] width 312 height 643
drag, startPoint x: 530, startPoint y: 404, endPoint x: 507, endPoint y: 312, distance: 94.5
click at [507, 312] on label "Informational Review Only" at bounding box center [378, 315] width 283 height 21
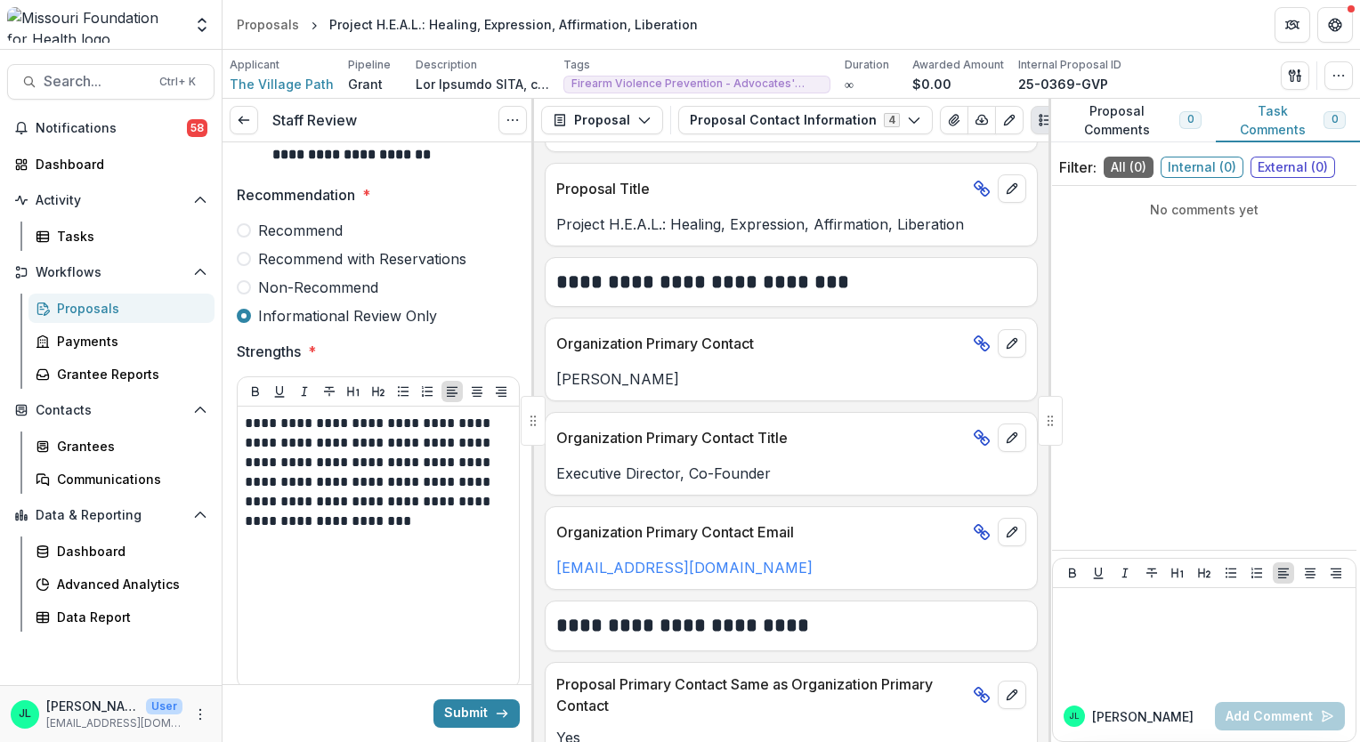
drag, startPoint x: 534, startPoint y: 315, endPoint x: 534, endPoint y: 330, distance: 15.1
click at [534, 330] on div "**********" at bounding box center [791, 442] width 514 height 600
click at [360, 253] on span "Recommend with Reservations" at bounding box center [362, 258] width 208 height 21
click at [373, 705] on div "Submit" at bounding box center [379, 713] width 312 height 58
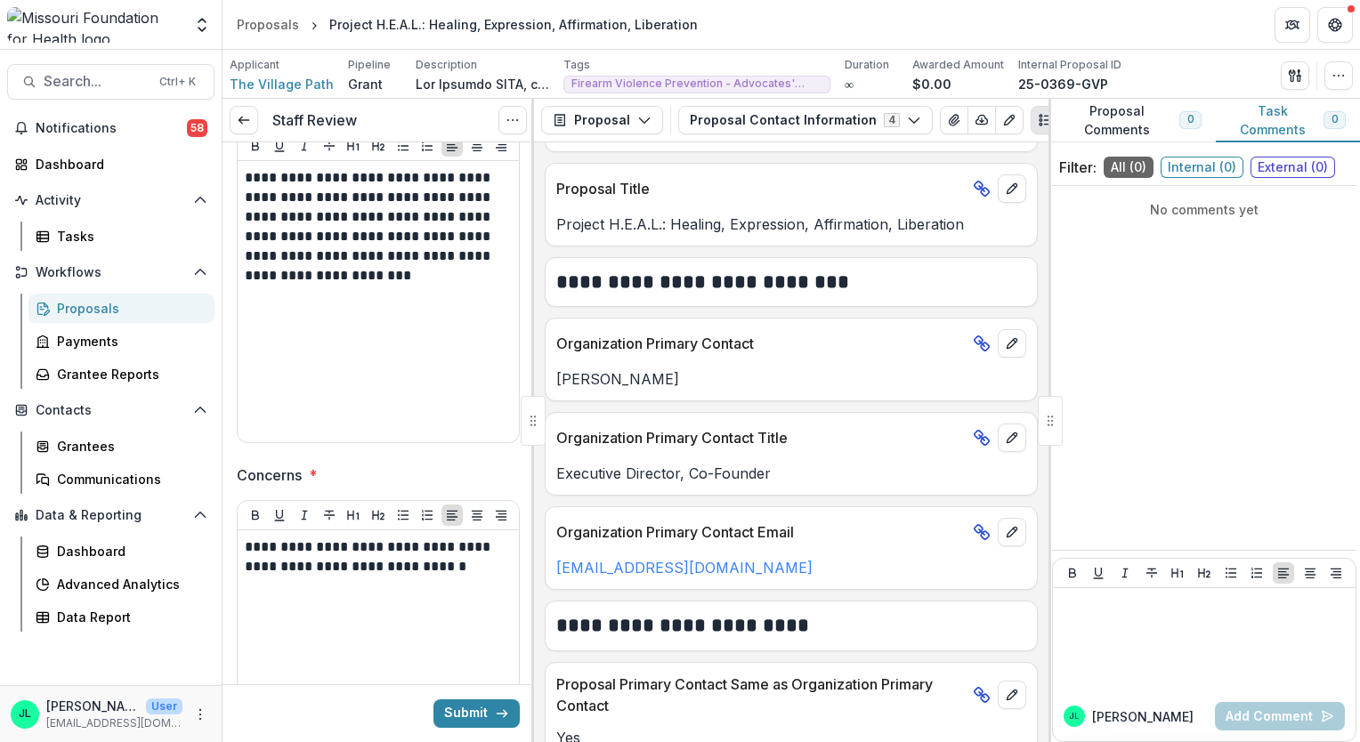
scroll to position [500, 0]
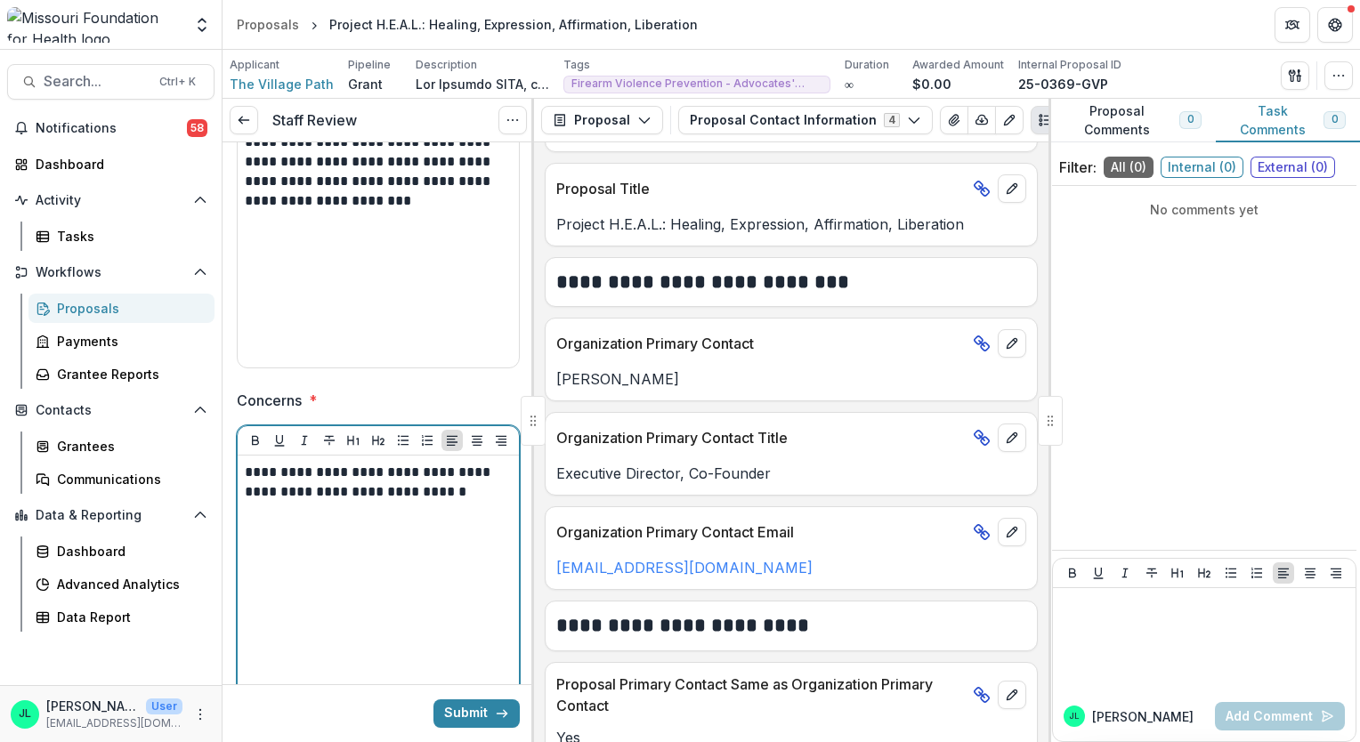
click at [459, 500] on div "**********" at bounding box center [378, 596] width 267 height 267
click at [461, 497] on p "**********" at bounding box center [376, 482] width 263 height 39
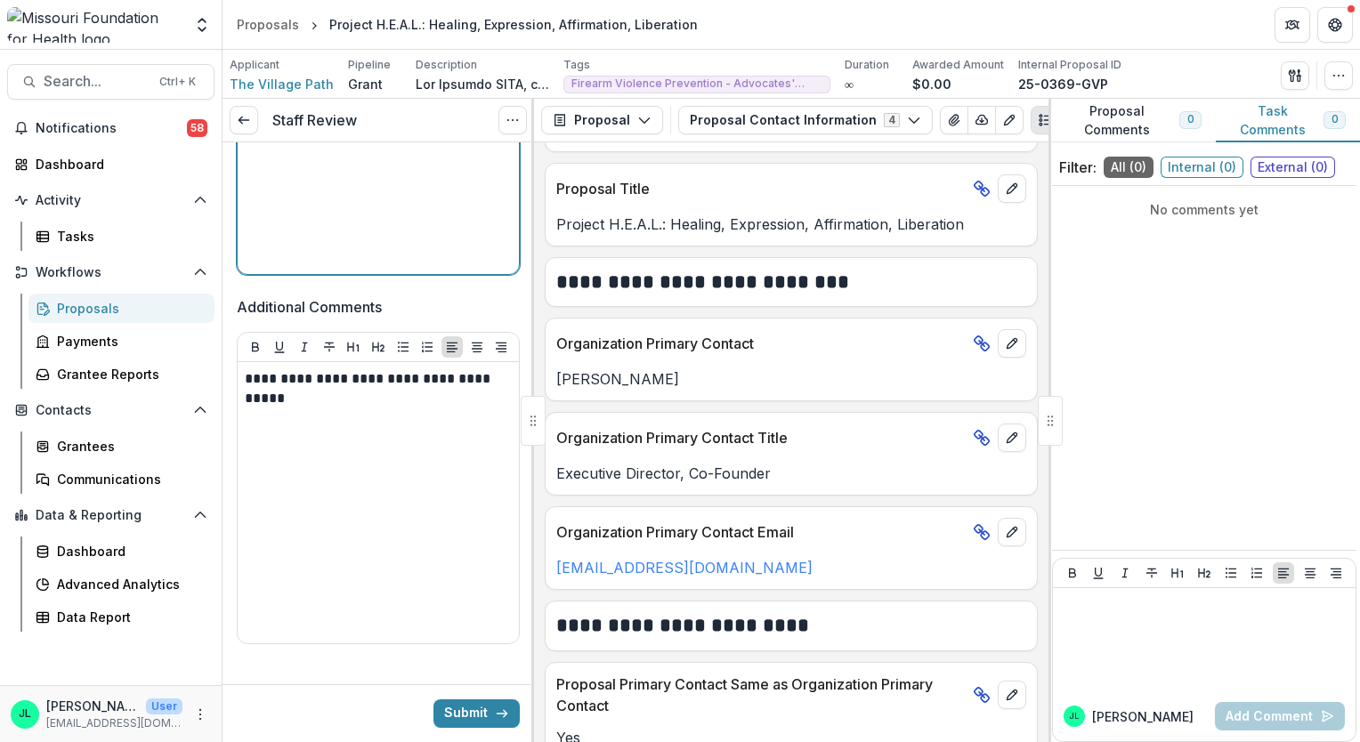
scroll to position [983, 0]
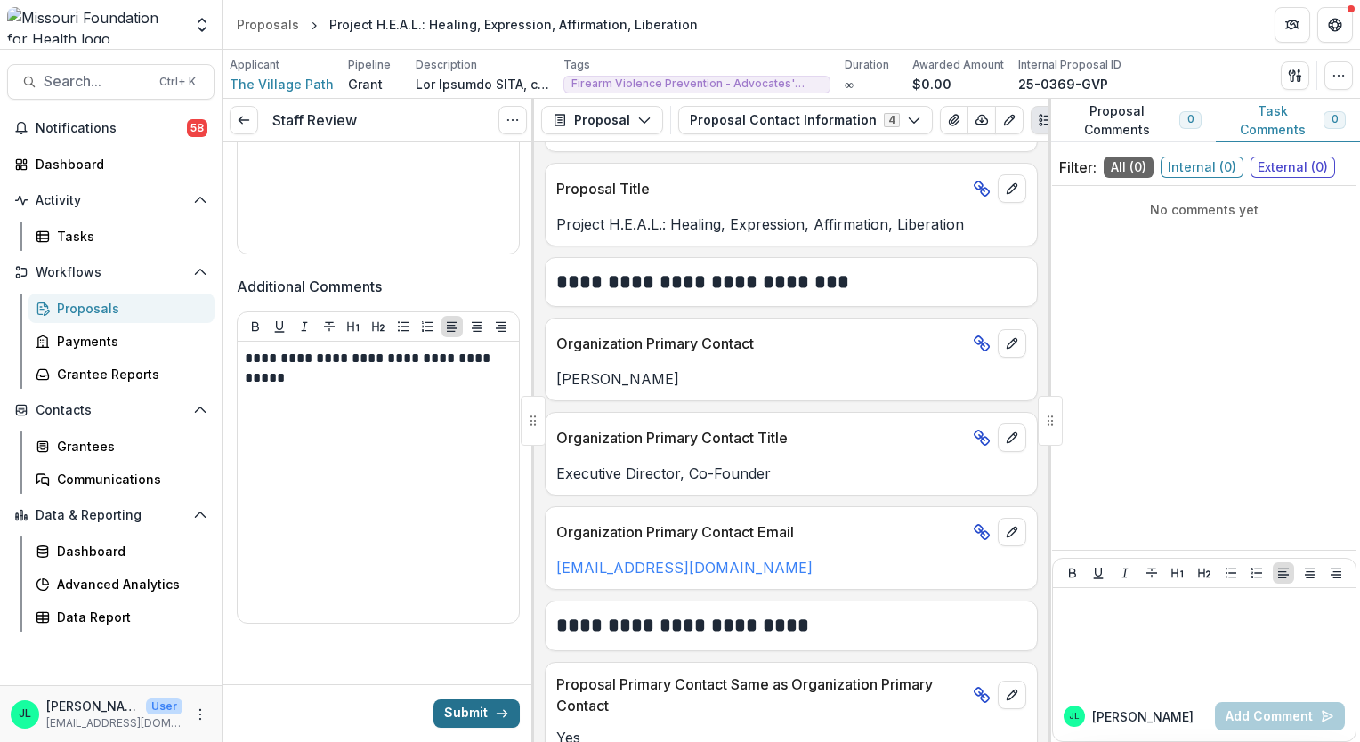
click at [456, 707] on button "Submit" at bounding box center [476, 714] width 86 height 28
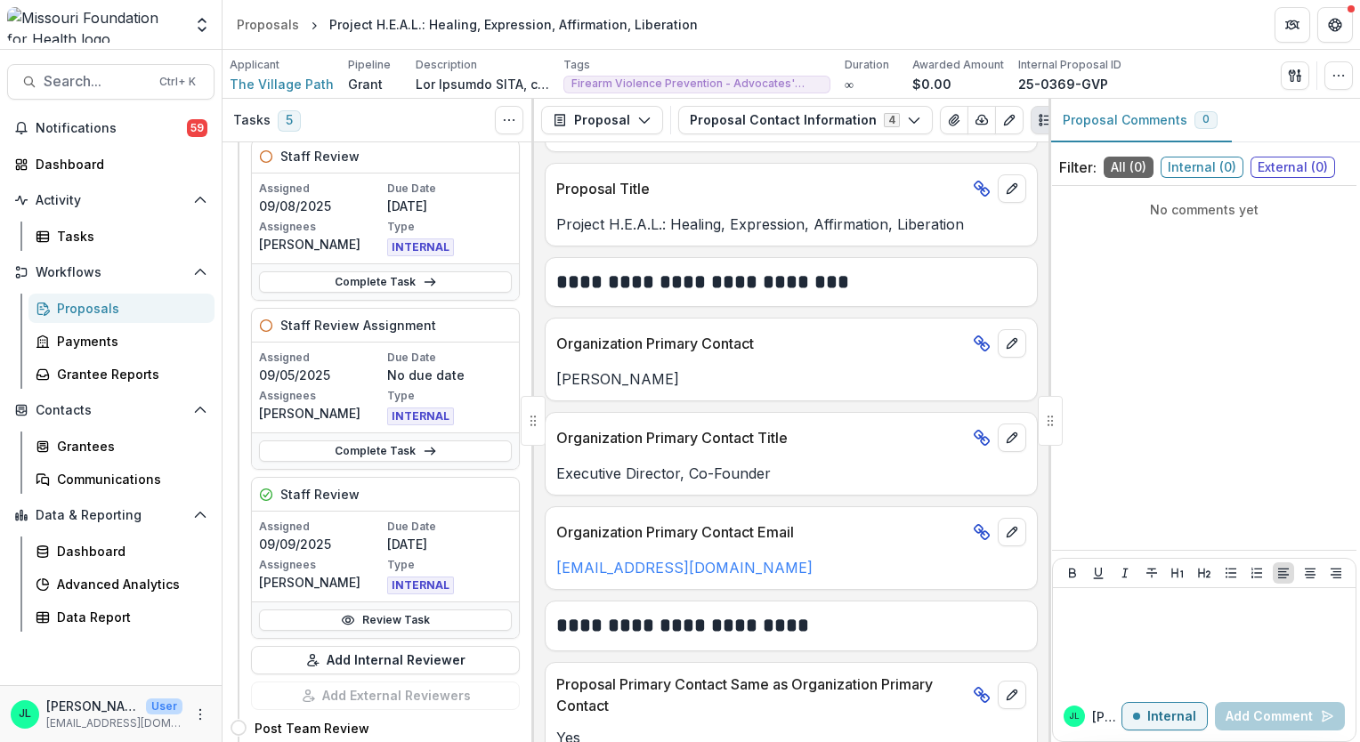
scroll to position [570, 0]
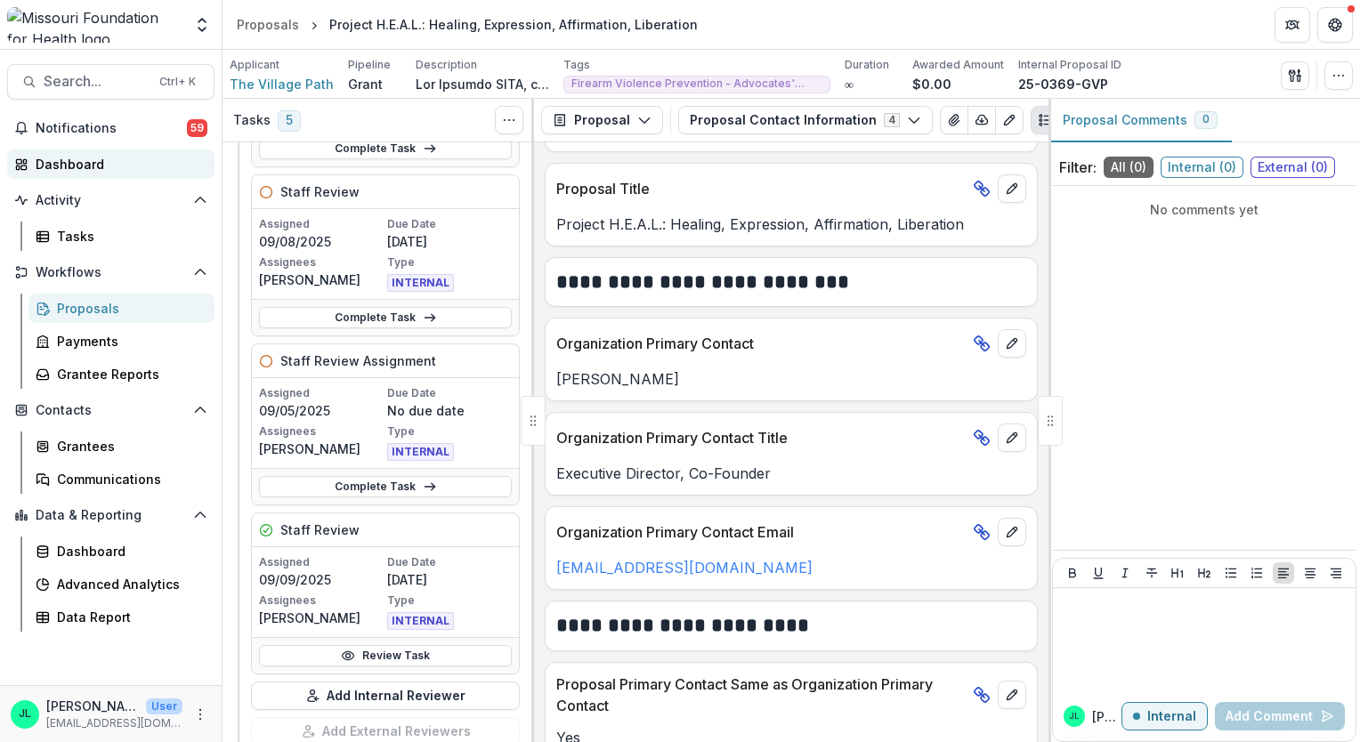
click at [76, 162] on div "Dashboard" at bounding box center [118, 164] width 165 height 19
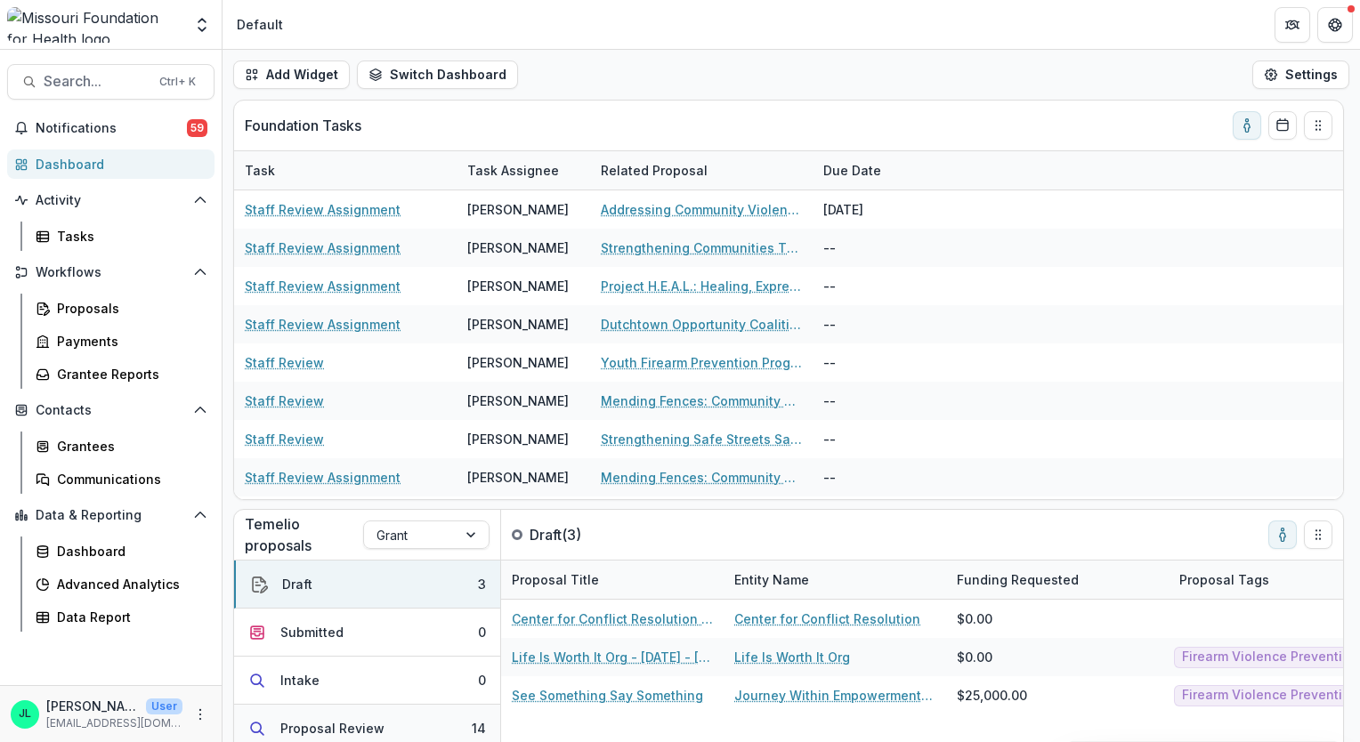
click at [345, 714] on button "Proposal Review 14" at bounding box center [367, 729] width 266 height 48
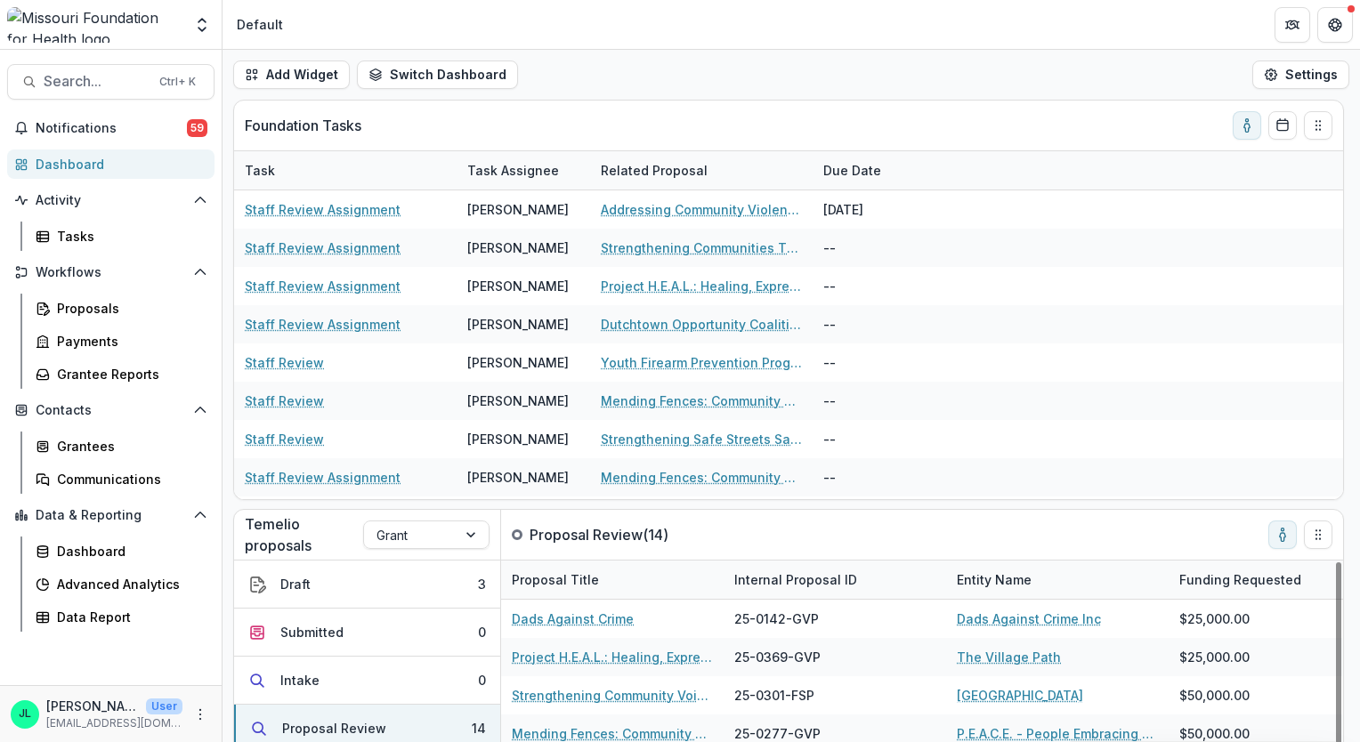
click at [797, 579] on div "Internal Proposal ID" at bounding box center [796, 579] width 144 height 19
click at [813, 460] on button "Sort Ascending" at bounding box center [834, 471] width 214 height 28
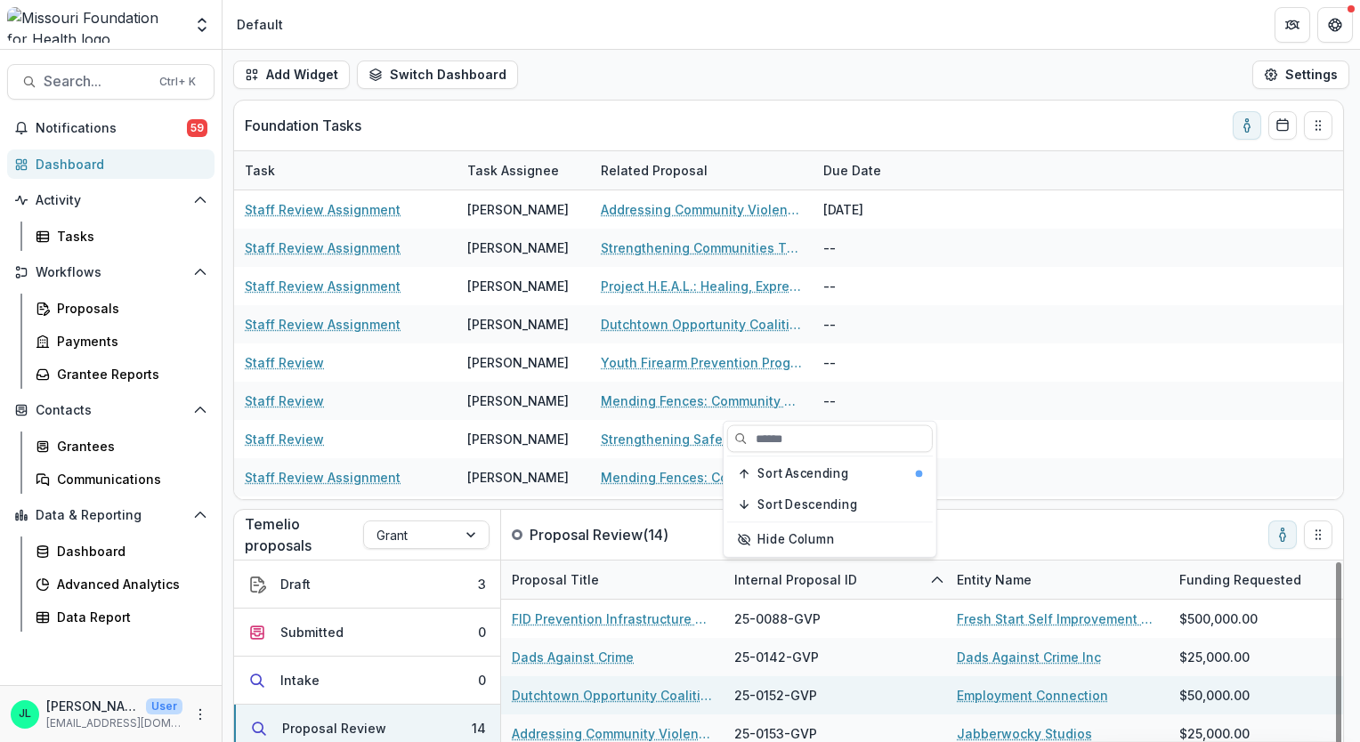
click at [663, 692] on link "Dutchtown Opportunity Coalition for Youth" at bounding box center [612, 695] width 201 height 19
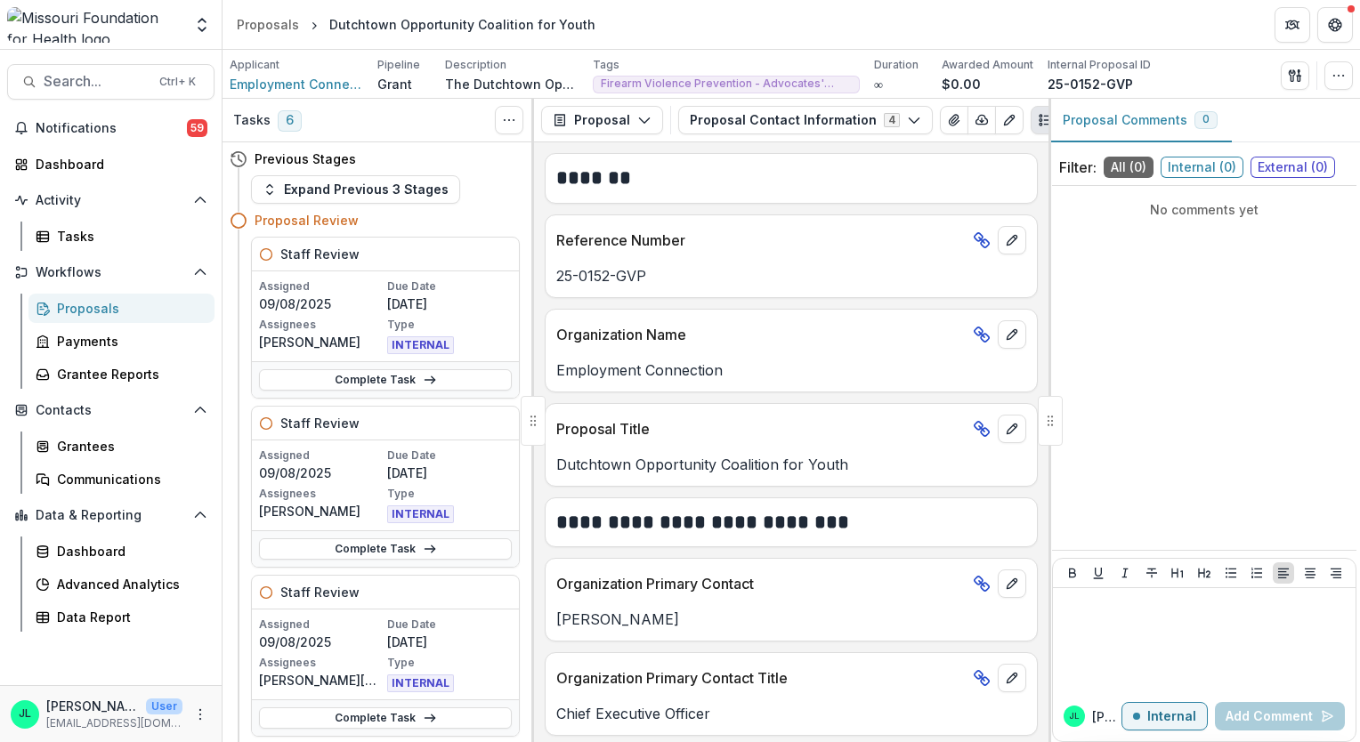
click at [1231, 151] on div "Filter: All ( 0 ) Internal ( 0 ) External ( 0 )" at bounding box center [1204, 168] width 304 height 36
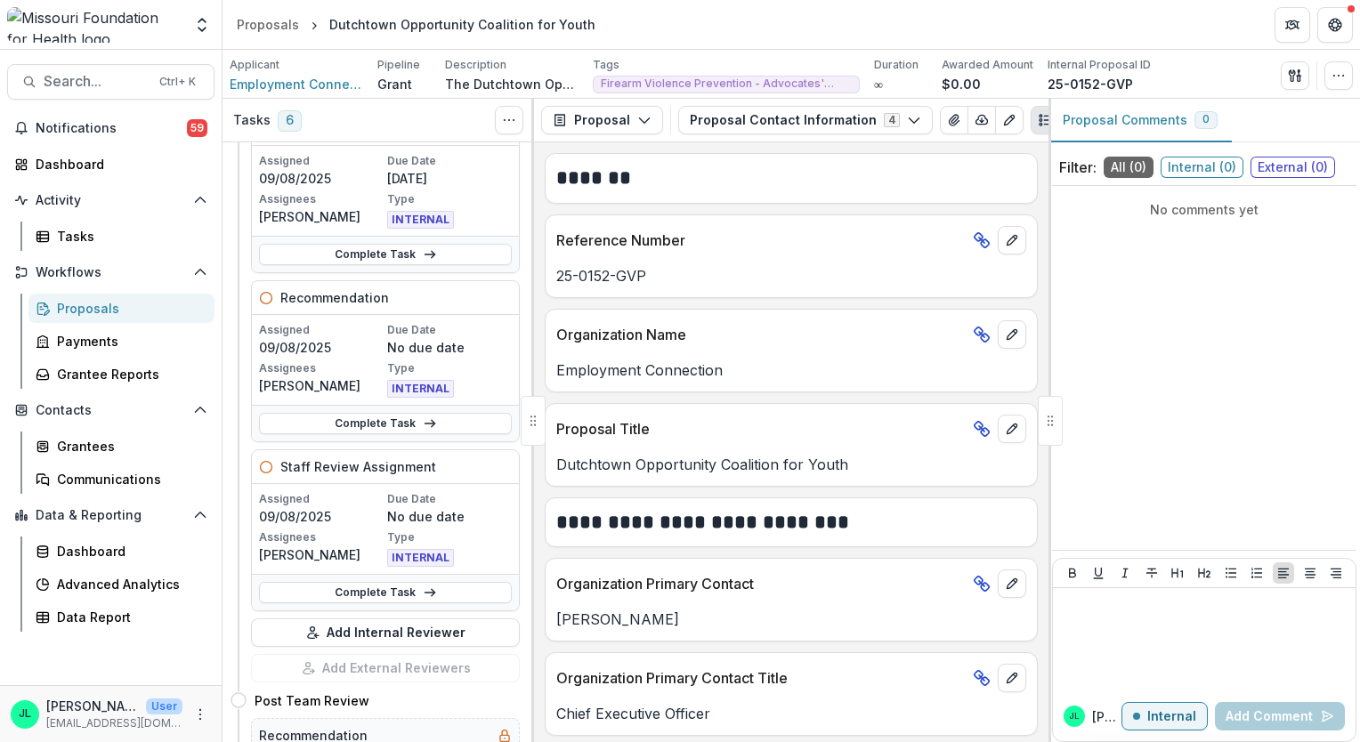
scroll to position [643, 0]
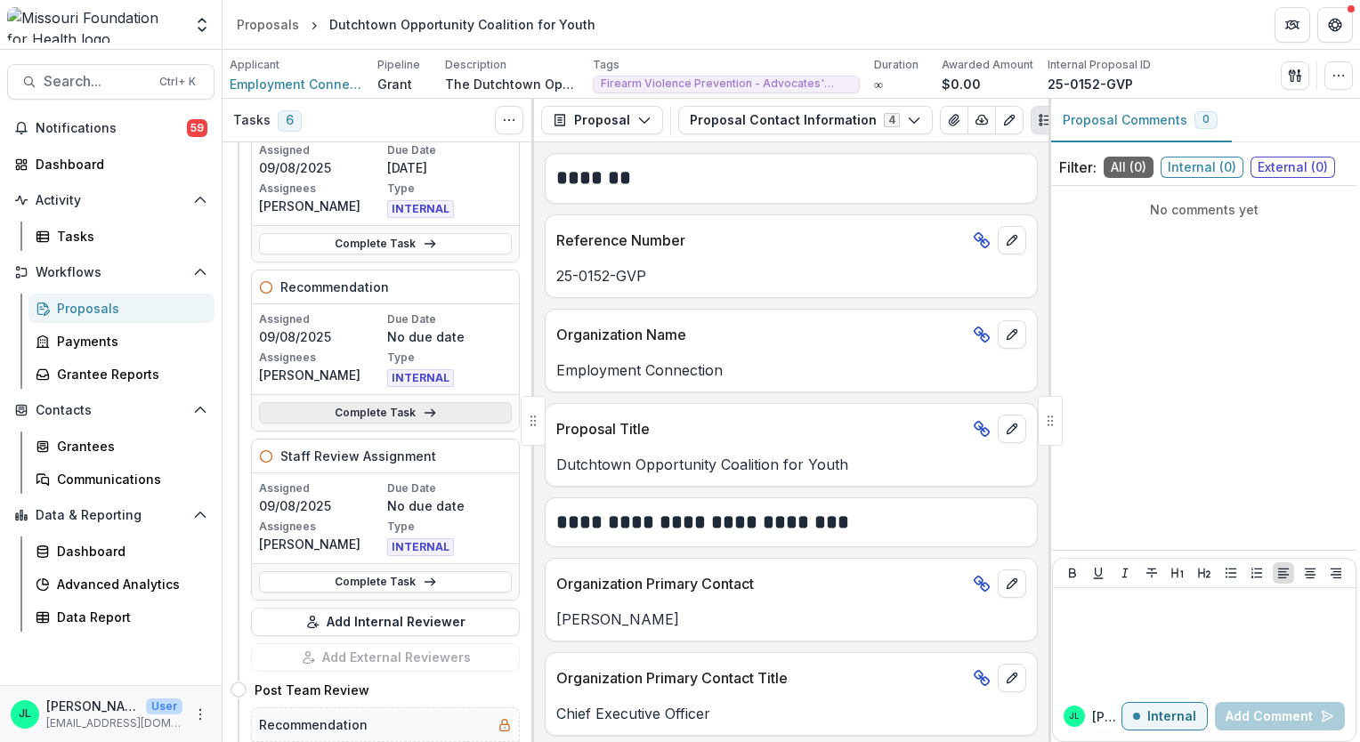
click at [424, 408] on icon at bounding box center [430, 413] width 14 height 14
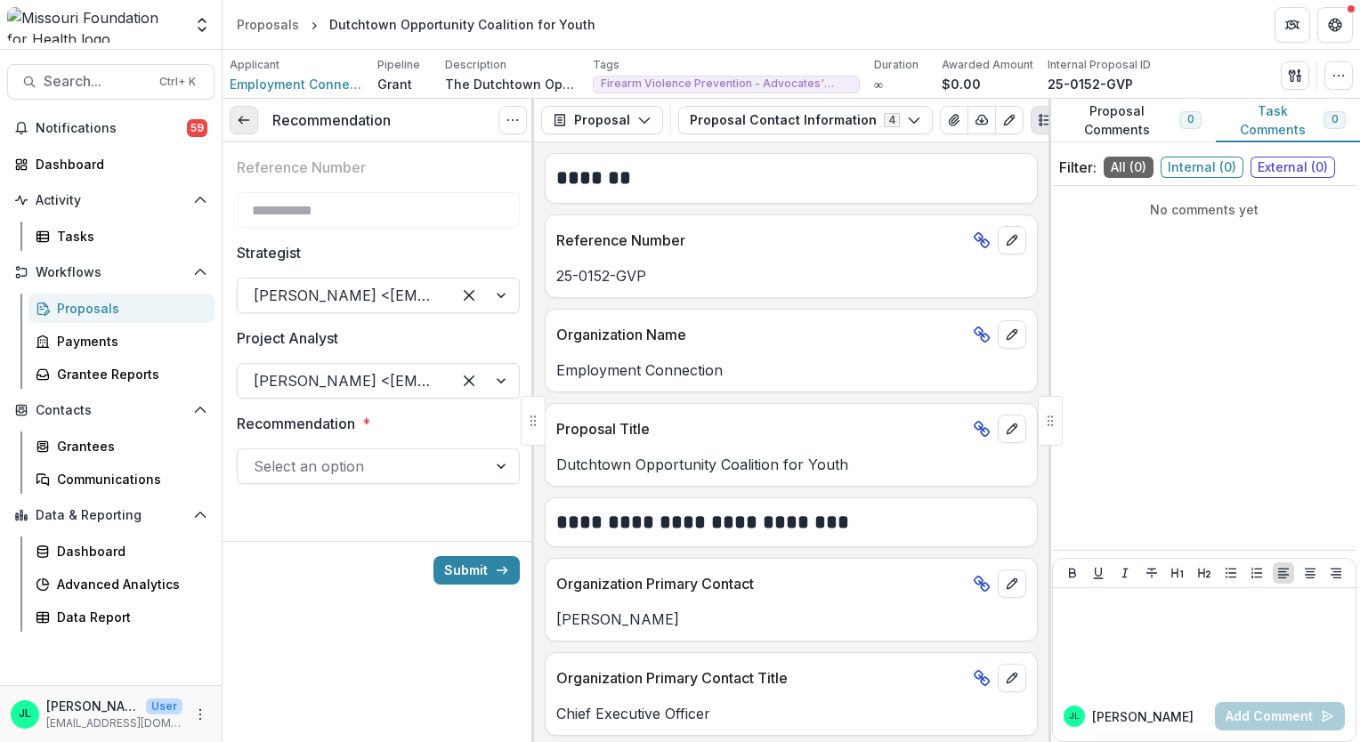
click at [248, 123] on icon at bounding box center [244, 120] width 14 height 14
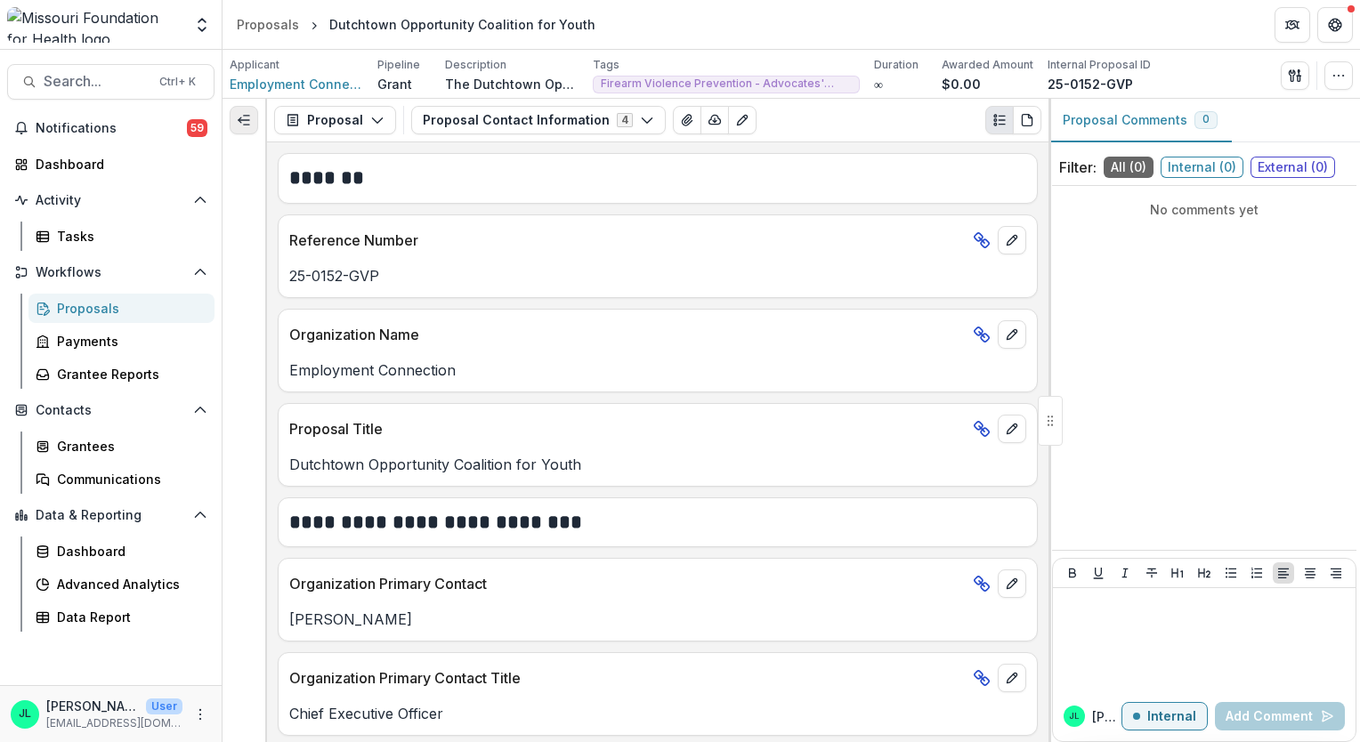
click at [242, 108] on button "Expand left" at bounding box center [244, 120] width 28 height 28
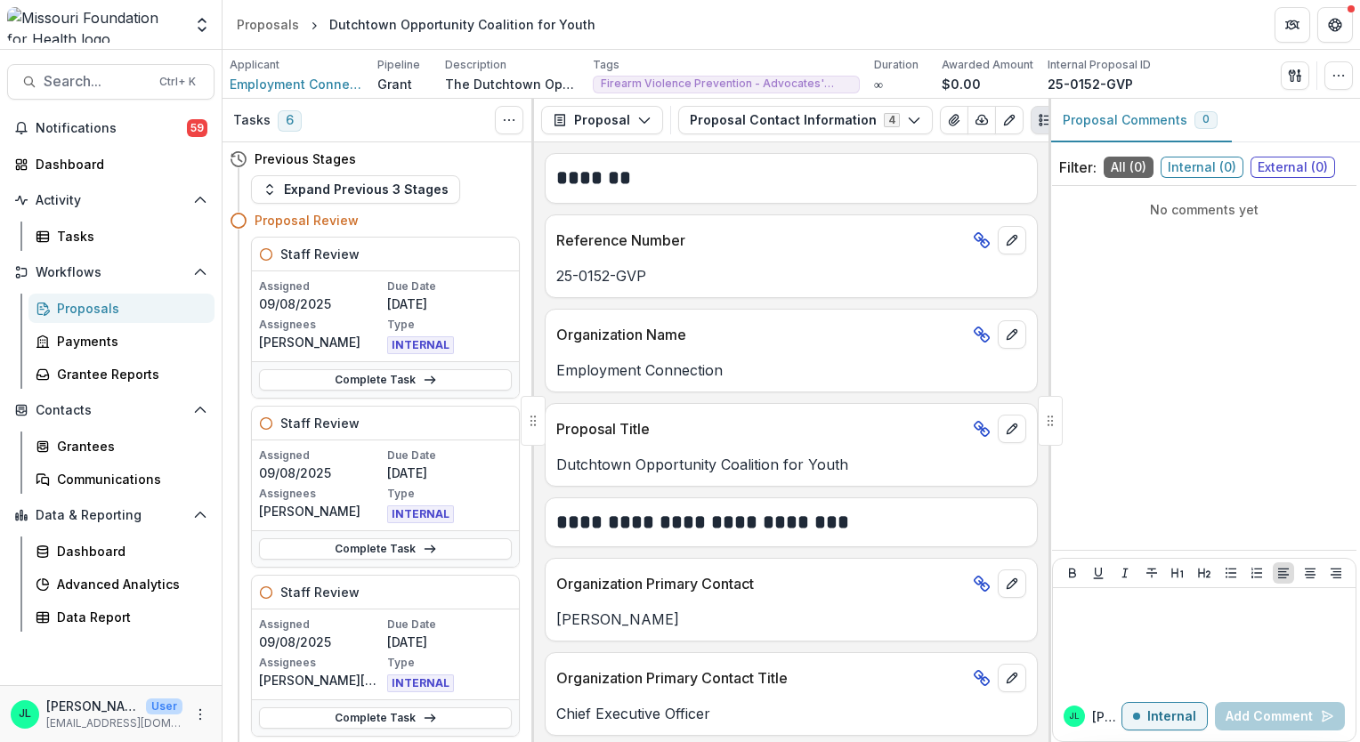
click at [522, 331] on div "Previous Stages Expand Previous 3 Stages Proposal Review Staff Review Assigned …" at bounding box center [379, 442] width 312 height 600
click at [533, 291] on div at bounding box center [532, 420] width 3 height 643
click at [515, 303] on div "Previous Stages Expand Previous 3 Stages Proposal Review Staff Review Assigned …" at bounding box center [379, 442] width 312 height 600
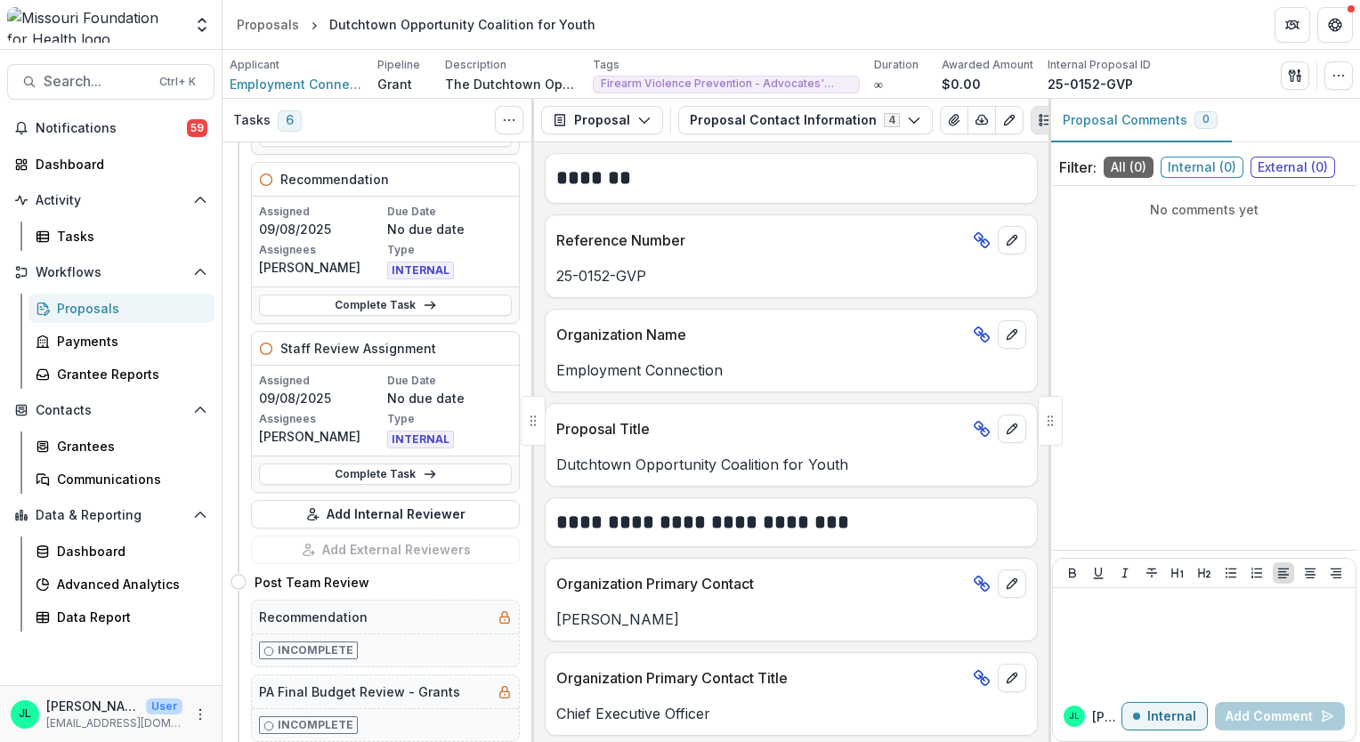
scroll to position [783, 0]
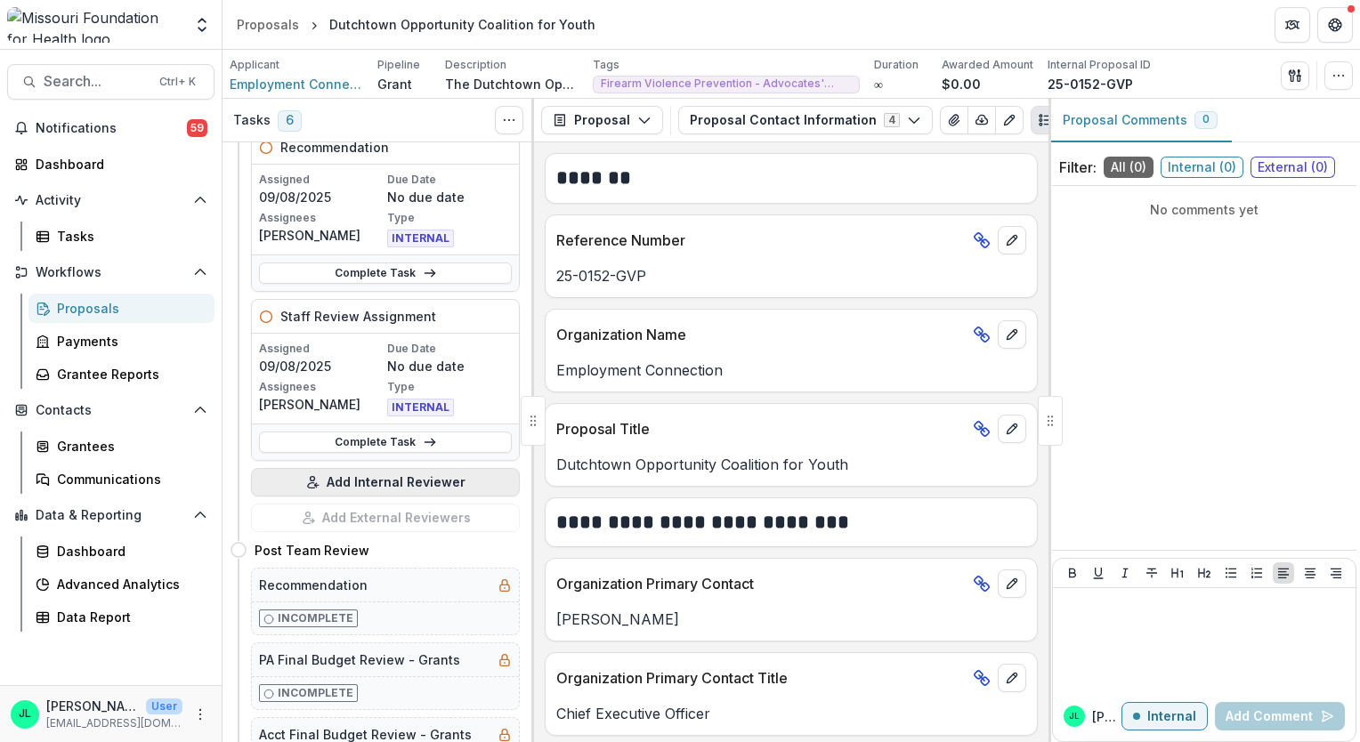
click at [386, 481] on button "Add Internal Reviewer" at bounding box center [385, 482] width 269 height 28
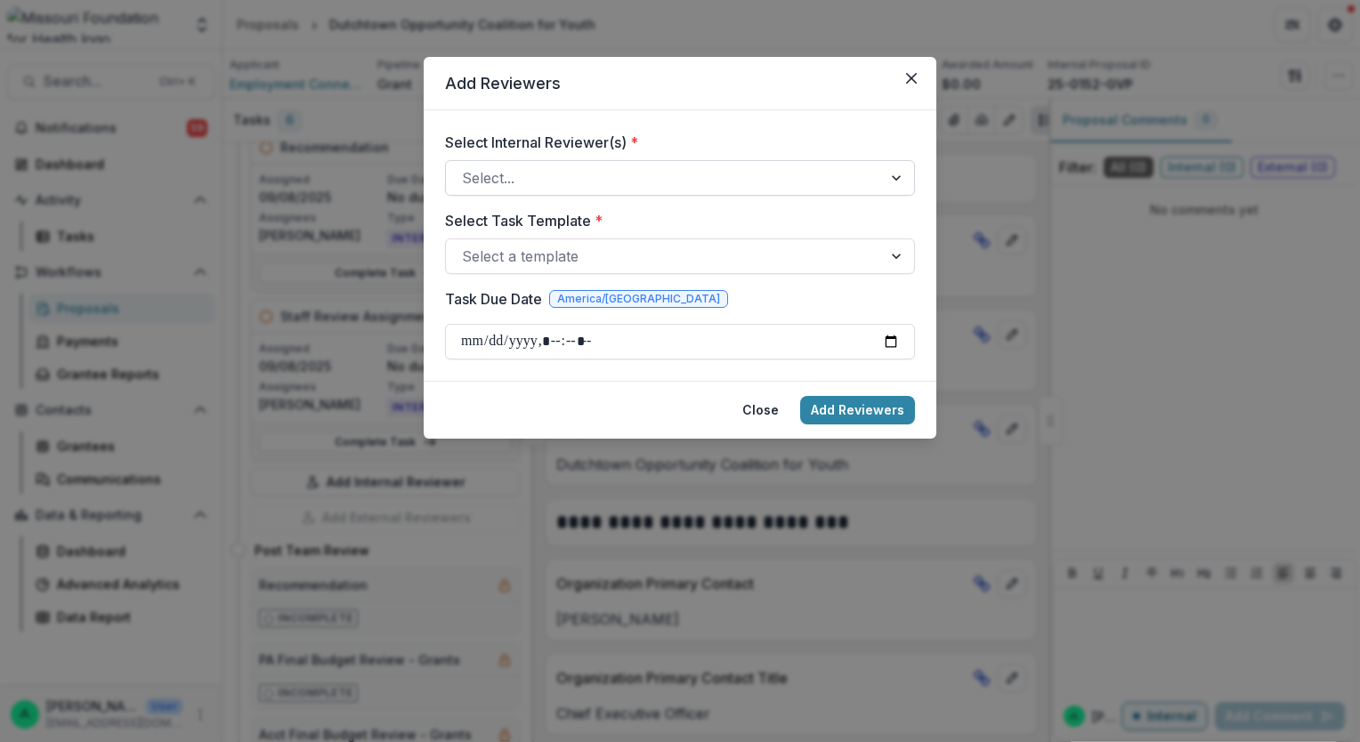
click at [673, 181] on div at bounding box center [664, 178] width 404 height 25
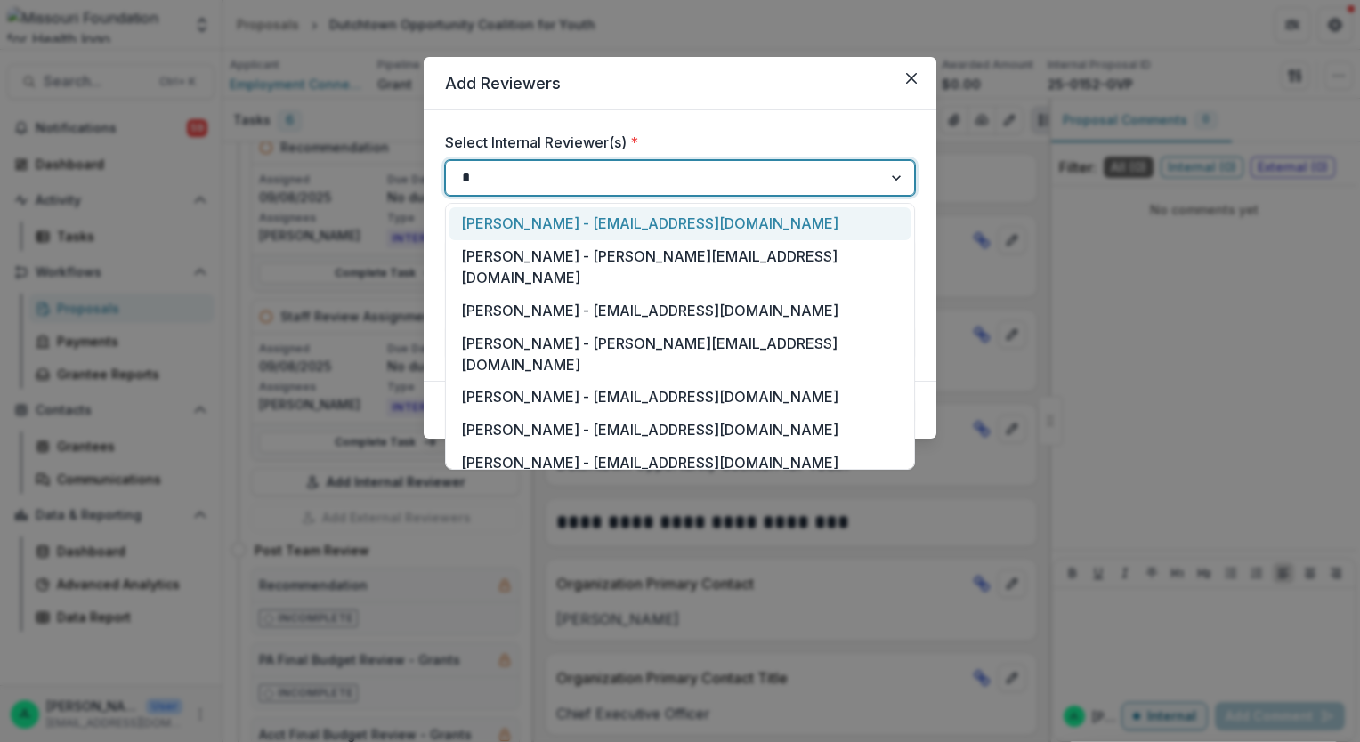
type input "**"
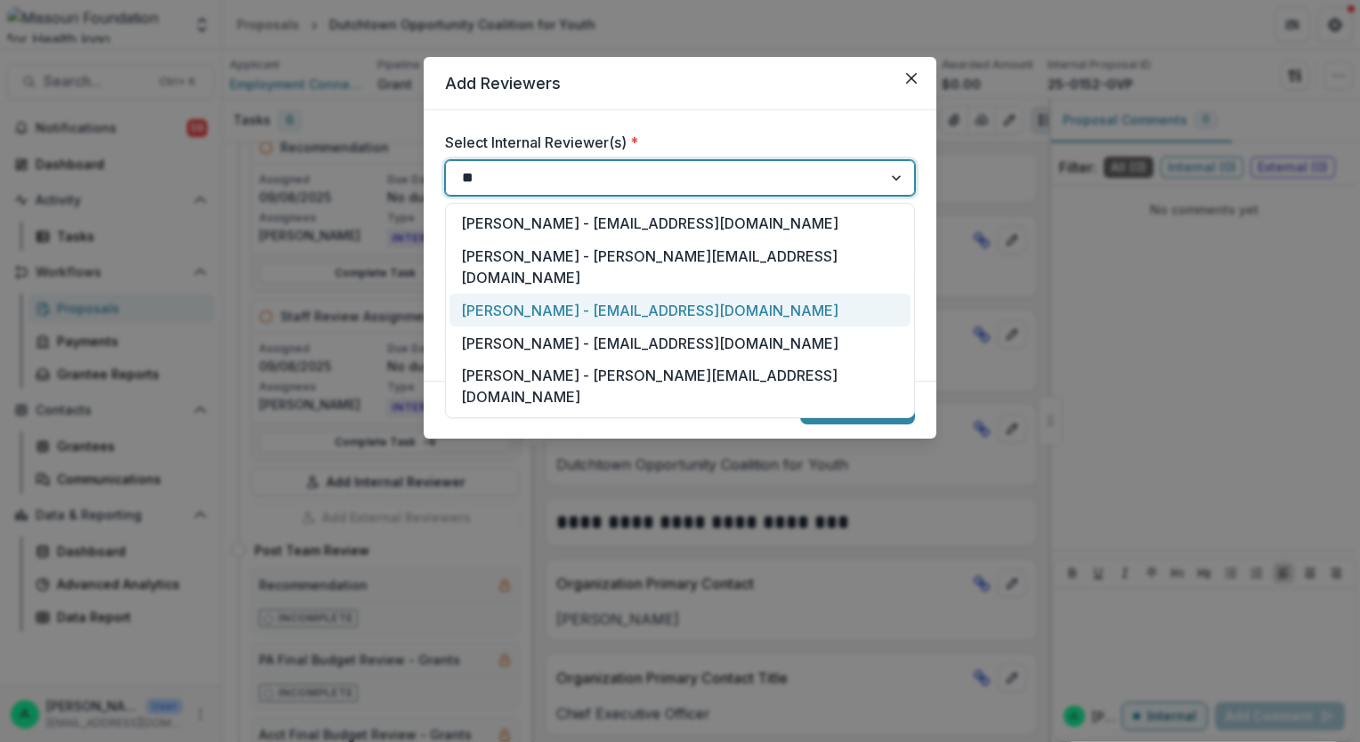
click at [623, 294] on div "[PERSON_NAME] - [EMAIL_ADDRESS][DOMAIN_NAME]" at bounding box center [679, 310] width 461 height 33
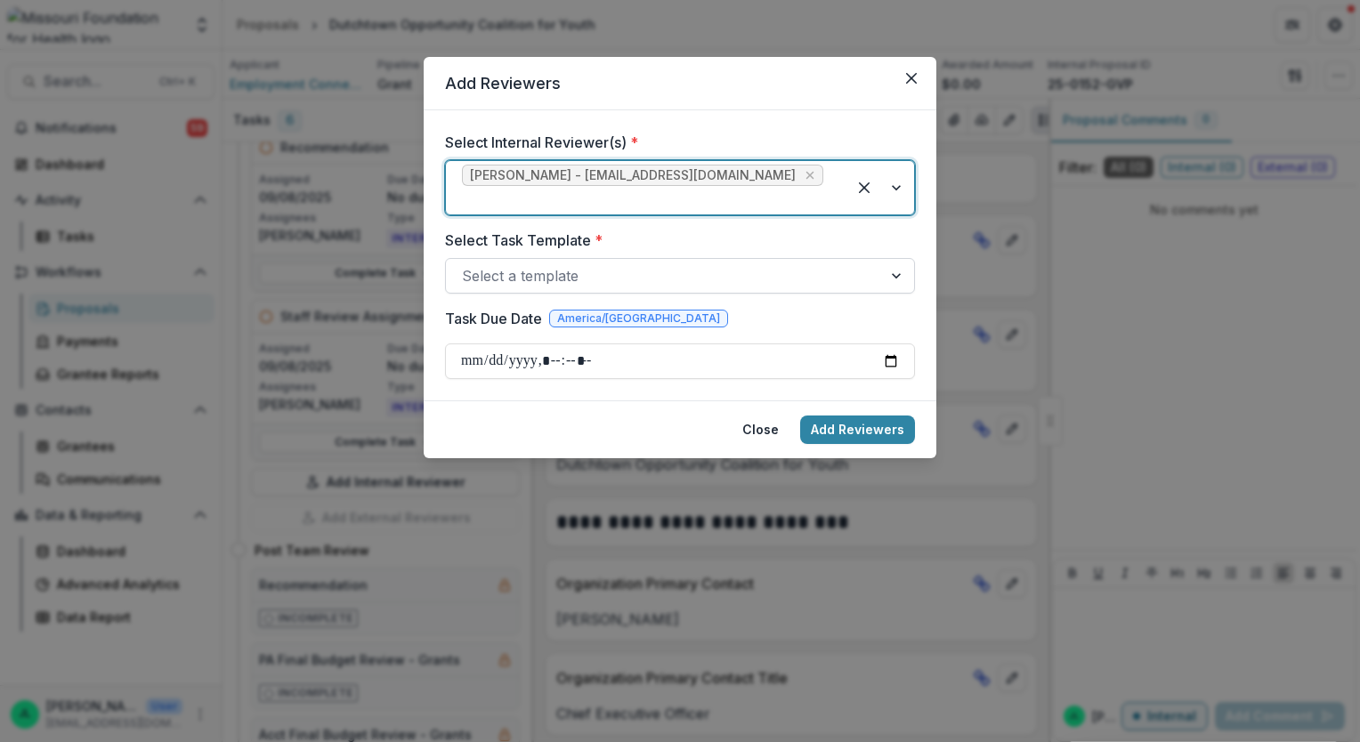
click at [631, 264] on div at bounding box center [664, 275] width 404 height 25
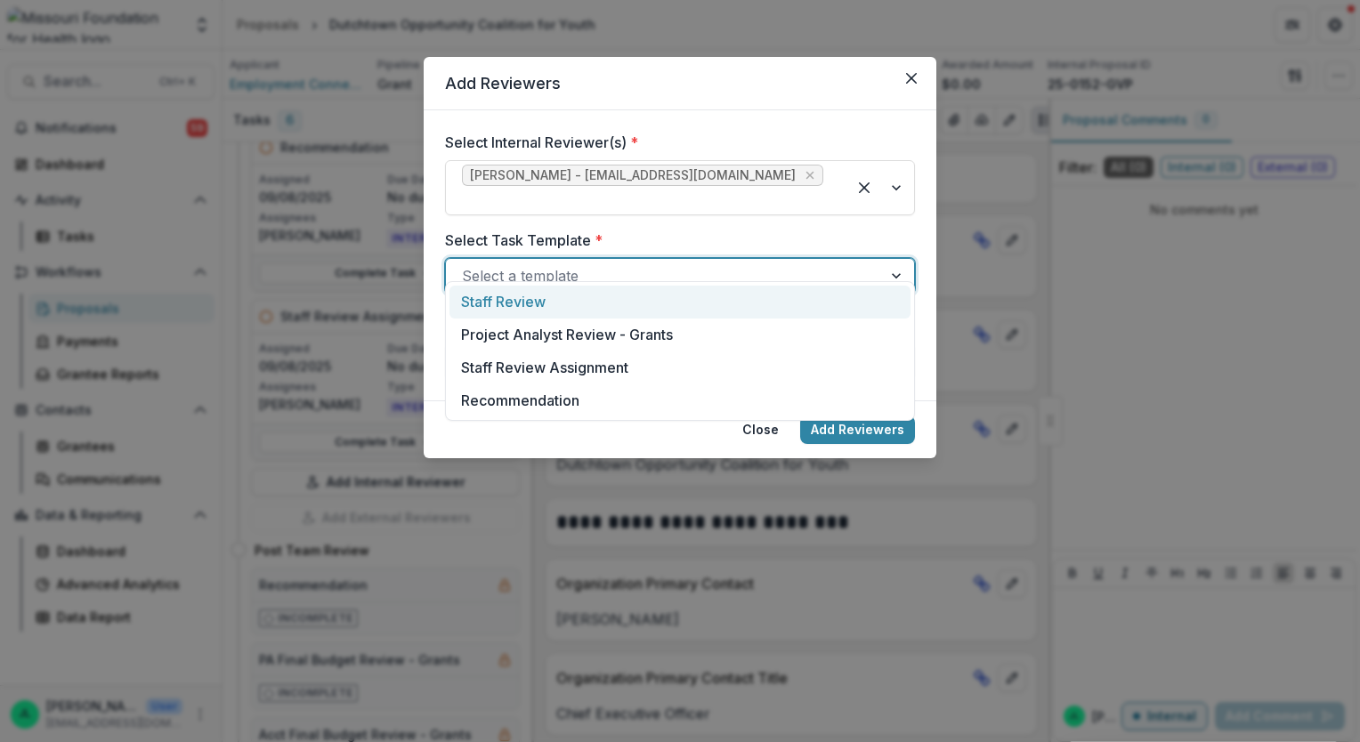
click at [614, 314] on div "Staff Review" at bounding box center [679, 302] width 461 height 33
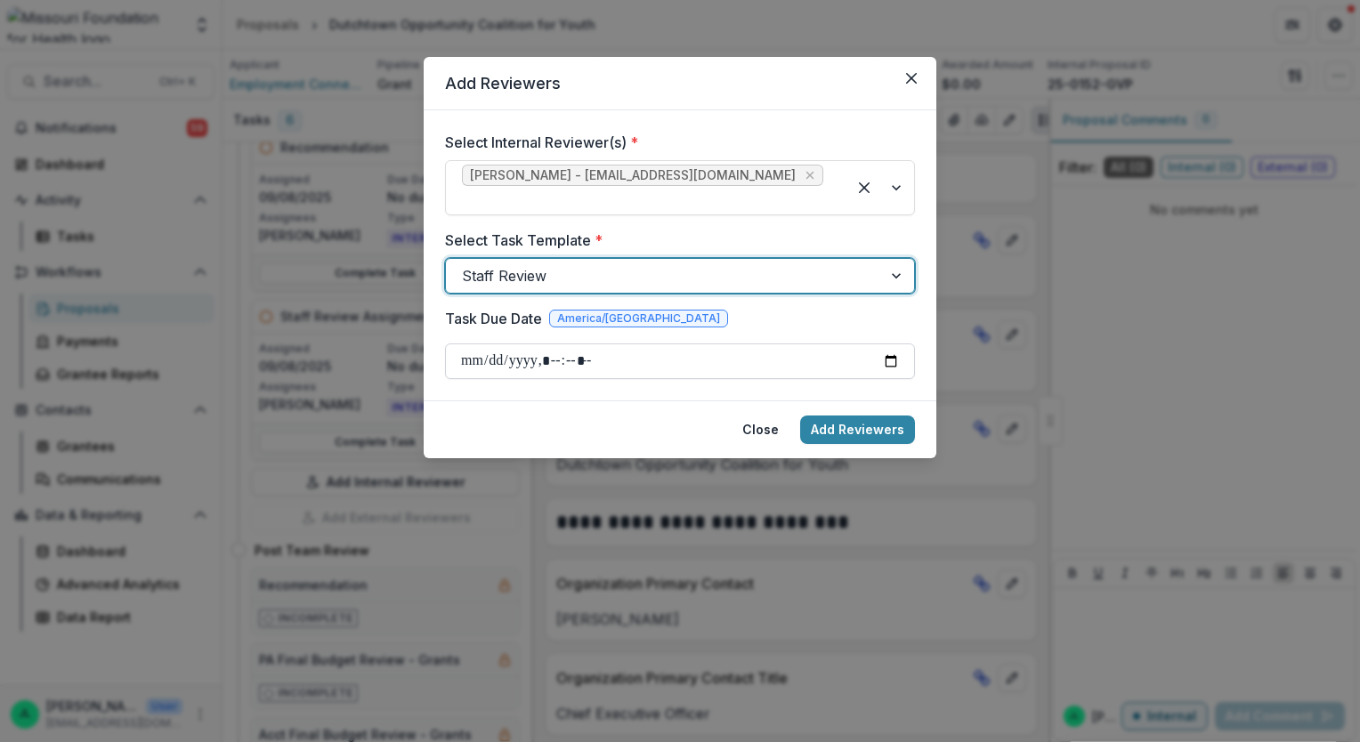
click at [883, 346] on input "Task Due Date" at bounding box center [680, 362] width 470 height 36
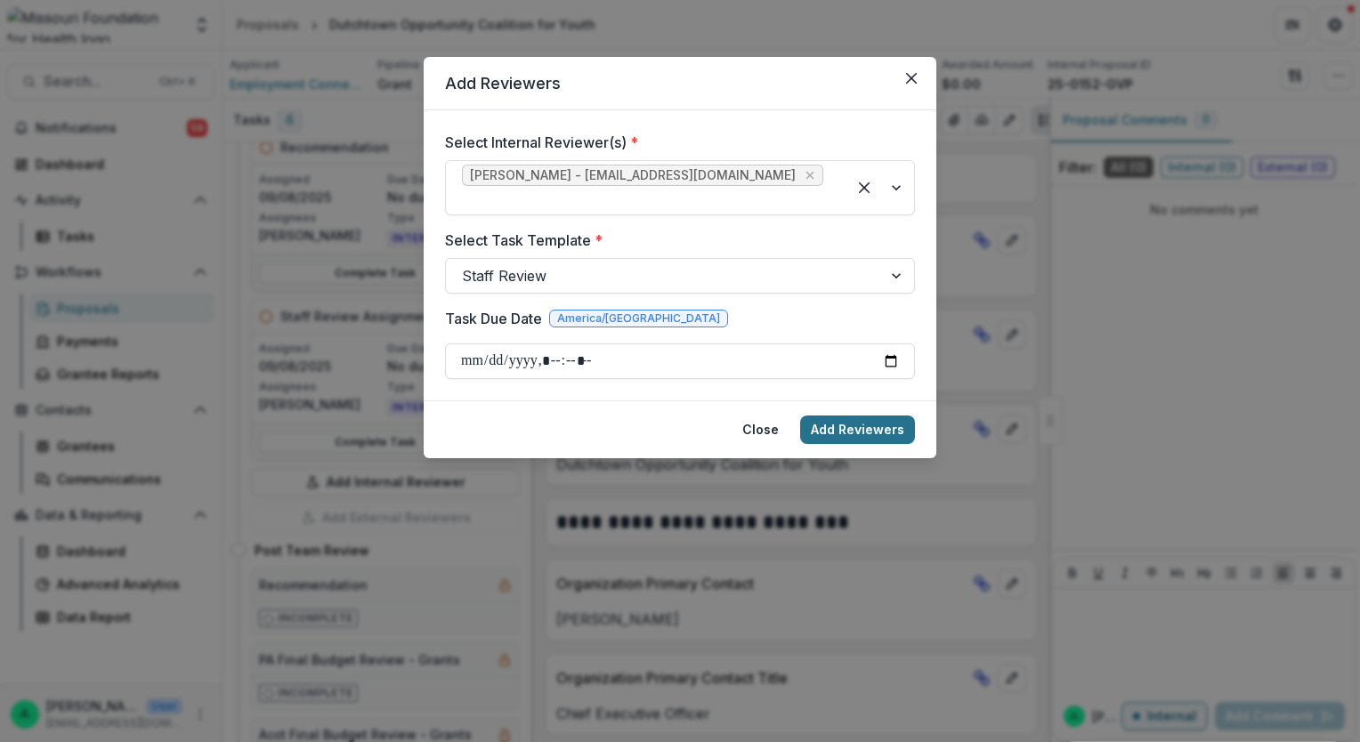
type input "**********"
click at [896, 416] on button "Add Reviewers" at bounding box center [857, 430] width 115 height 28
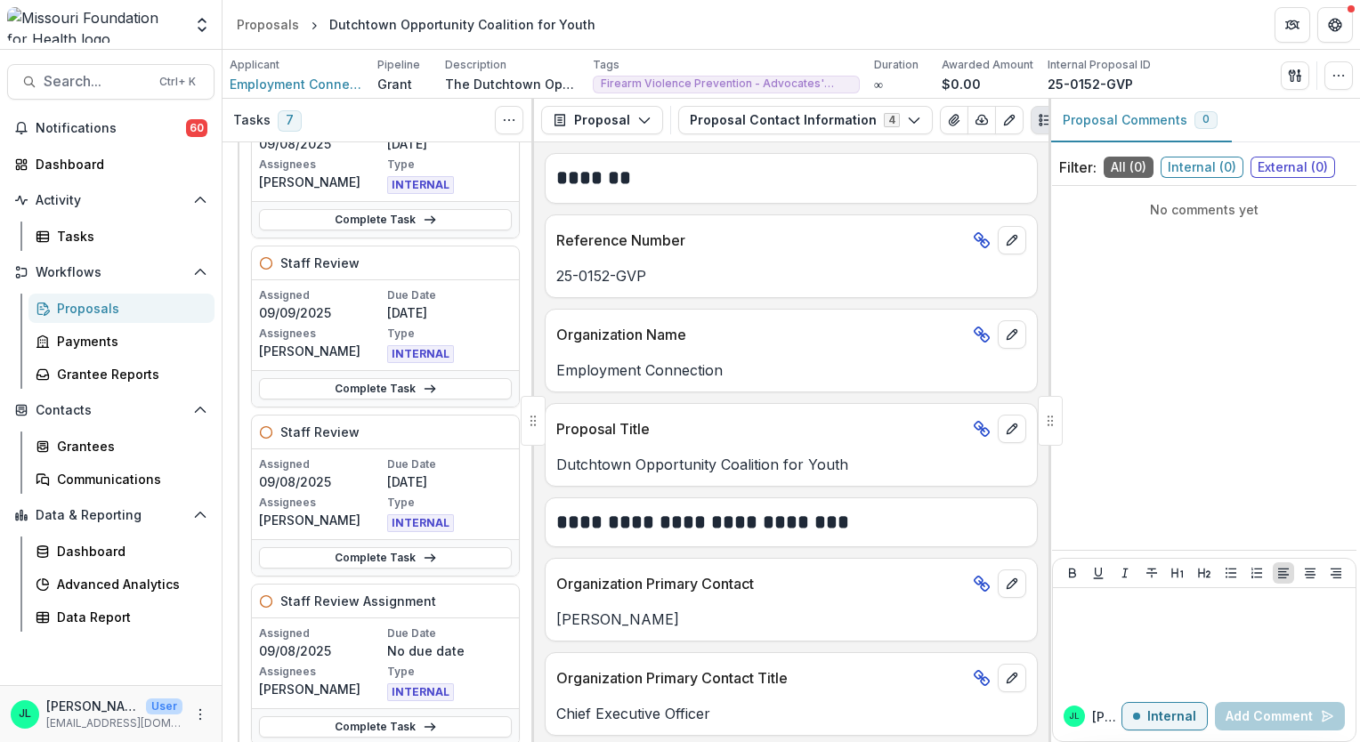
scroll to position [463, 0]
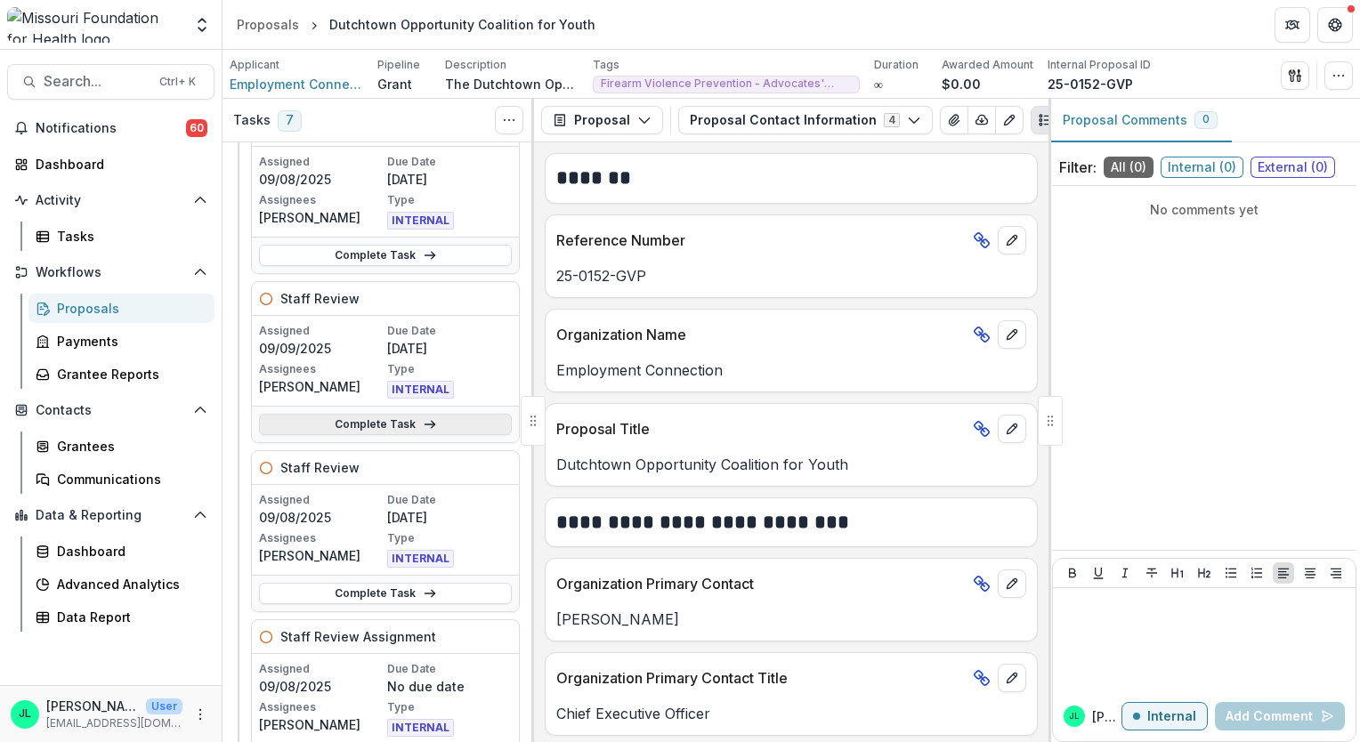
click at [431, 418] on icon at bounding box center [430, 424] width 14 height 14
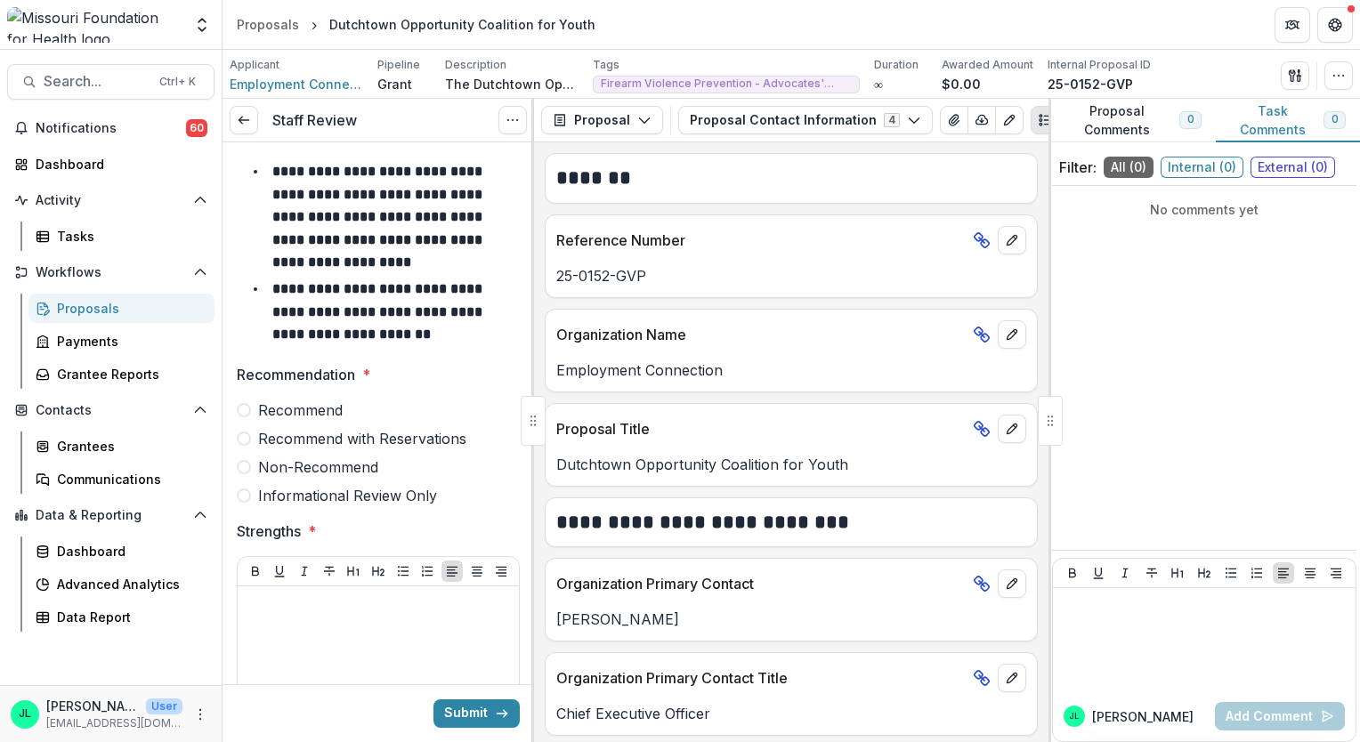
click at [259, 442] on span "Recommend with Reservations" at bounding box center [362, 438] width 208 height 21
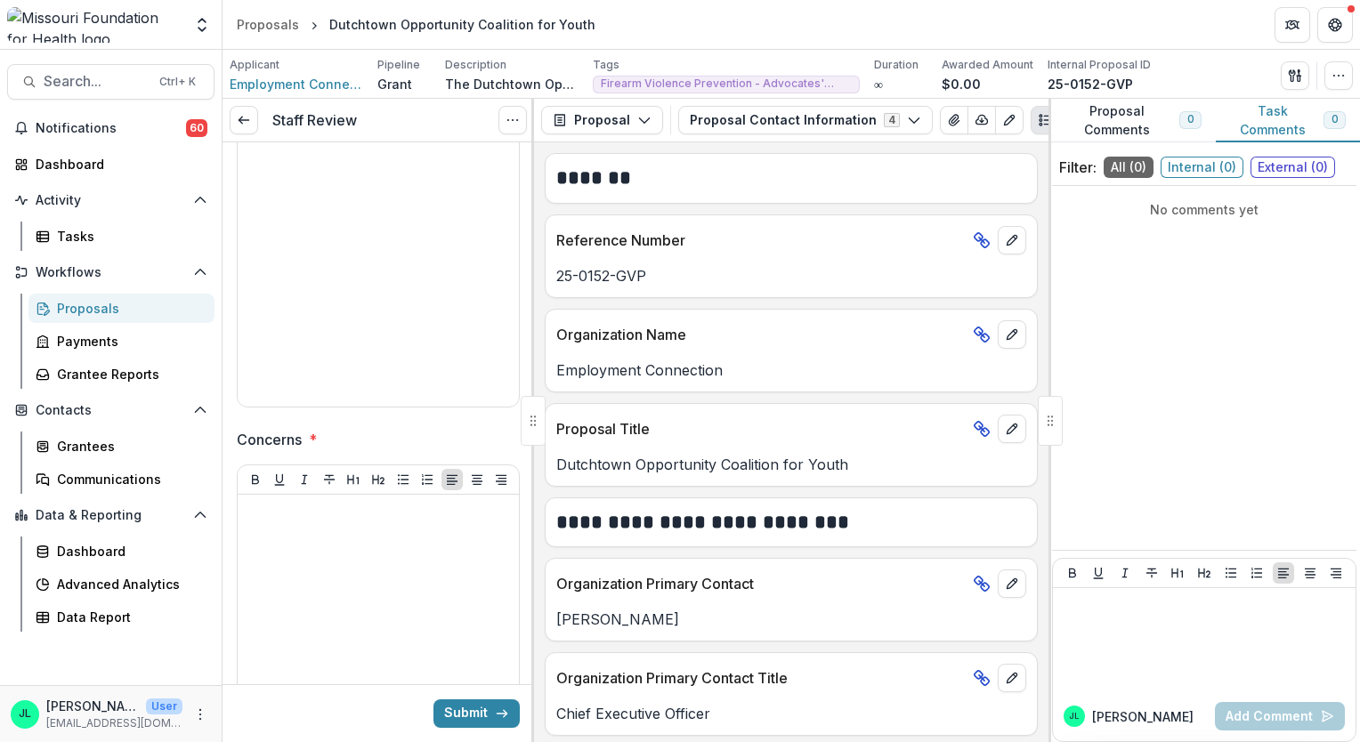
scroll to position [463, 0]
click at [468, 507] on p at bounding box center [378, 510] width 267 height 20
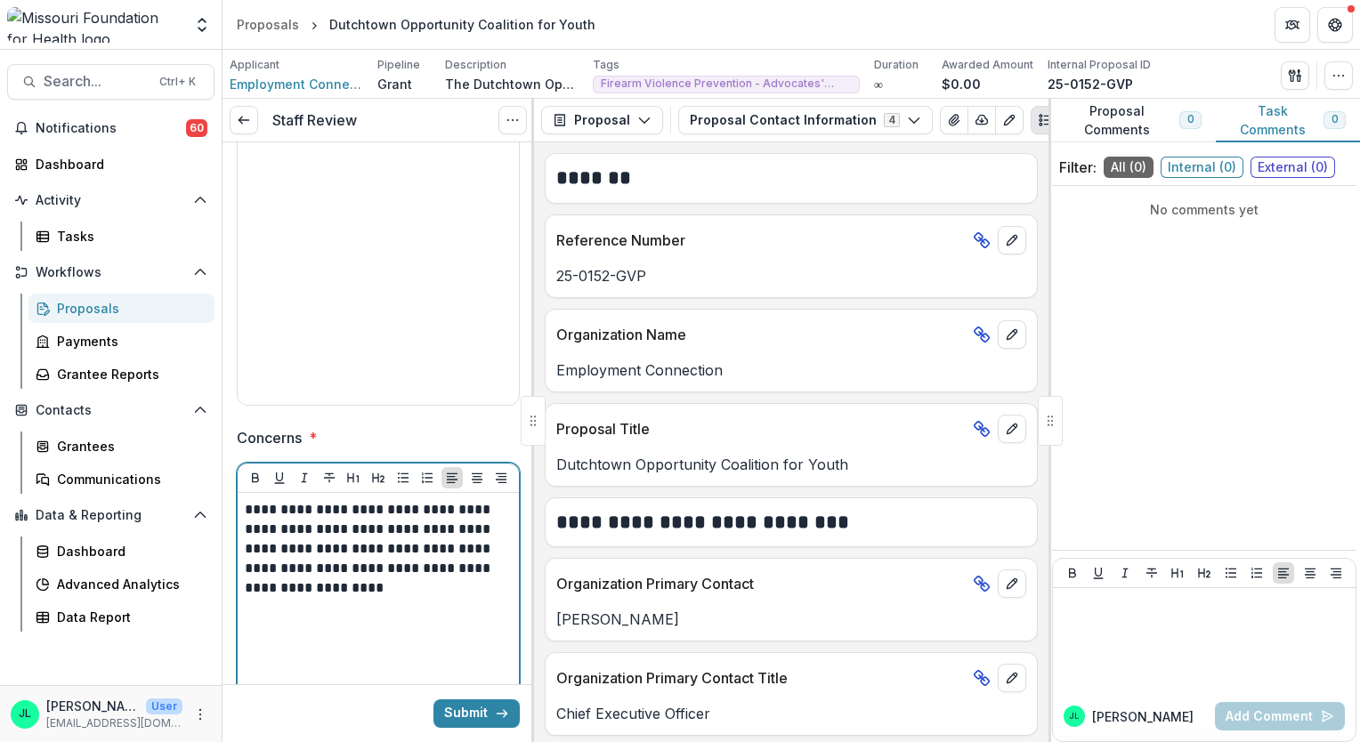
scroll to position [498, 0]
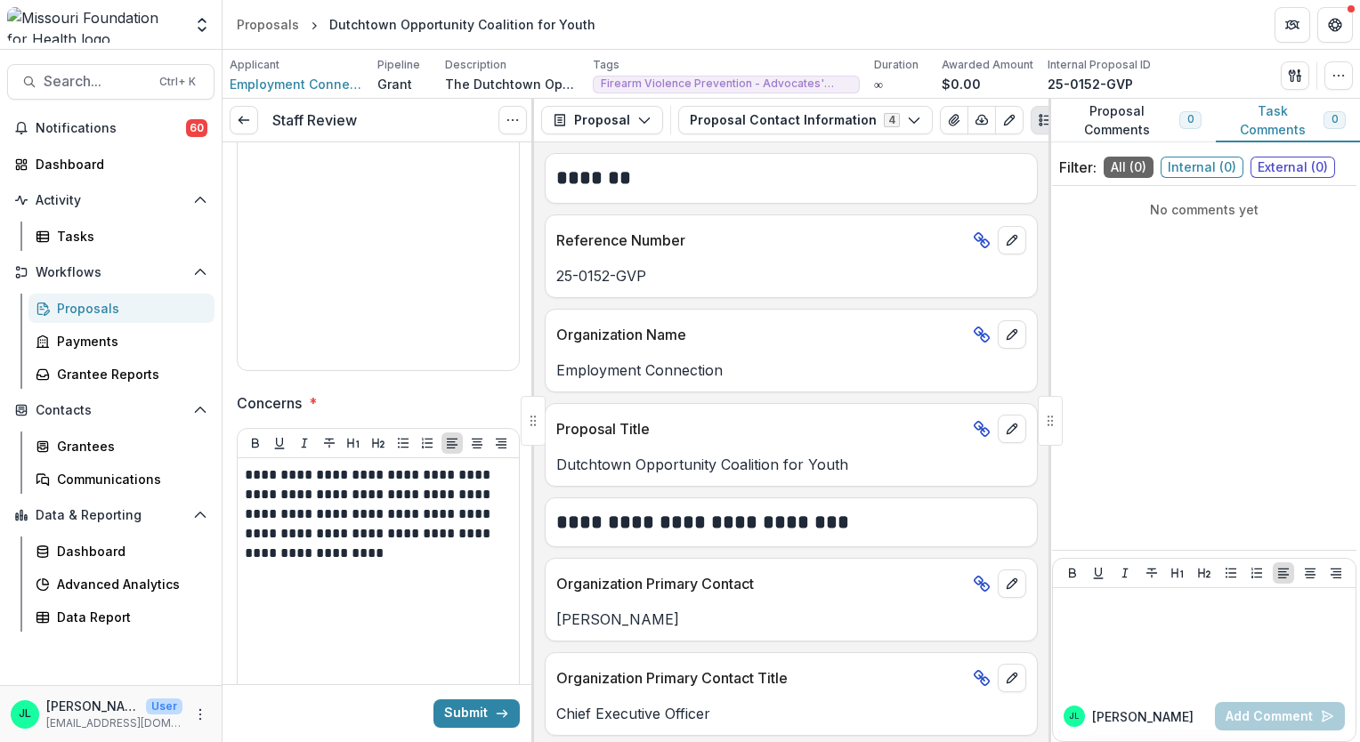
click at [531, 365] on div at bounding box center [532, 420] width 3 height 643
drag, startPoint x: 527, startPoint y: 370, endPoint x: 526, endPoint y: 351, distance: 19.6
click at [526, 351] on div "**********" at bounding box center [379, 395] width 312 height 1501
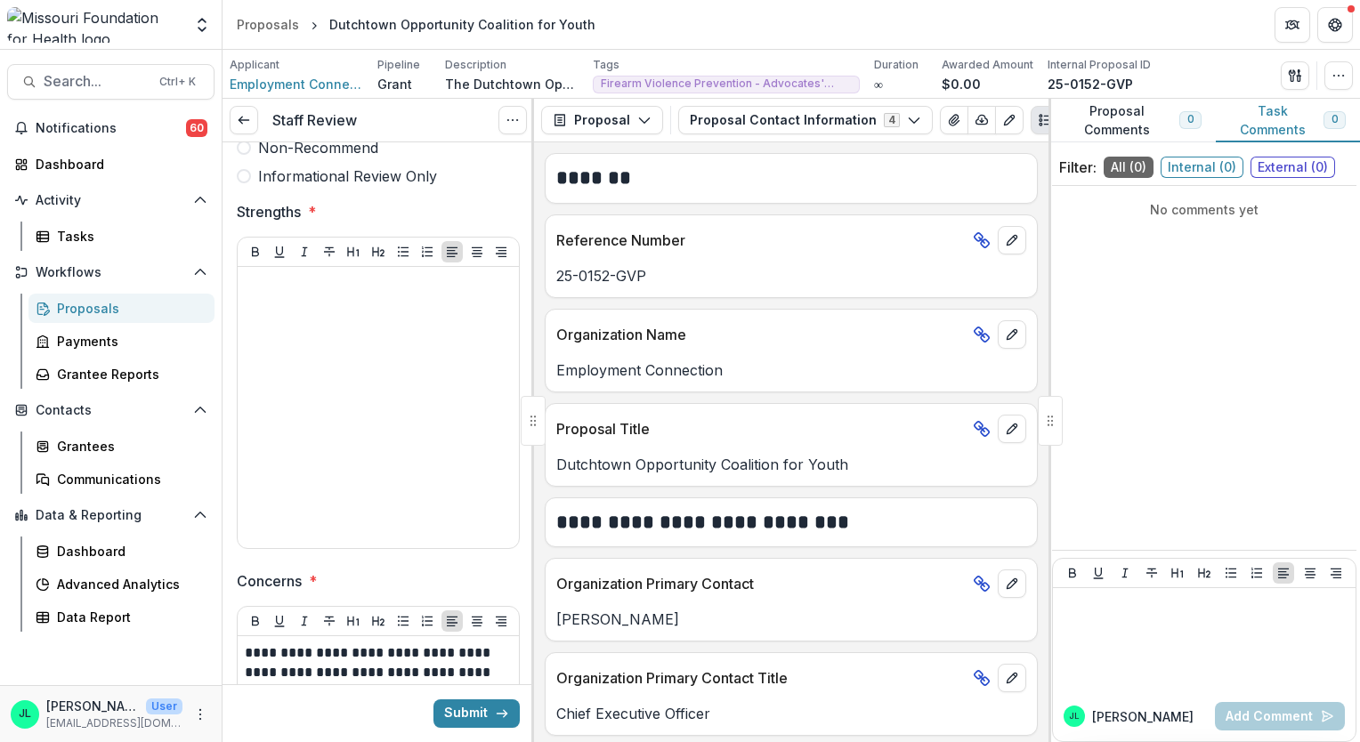
scroll to position [270, 0]
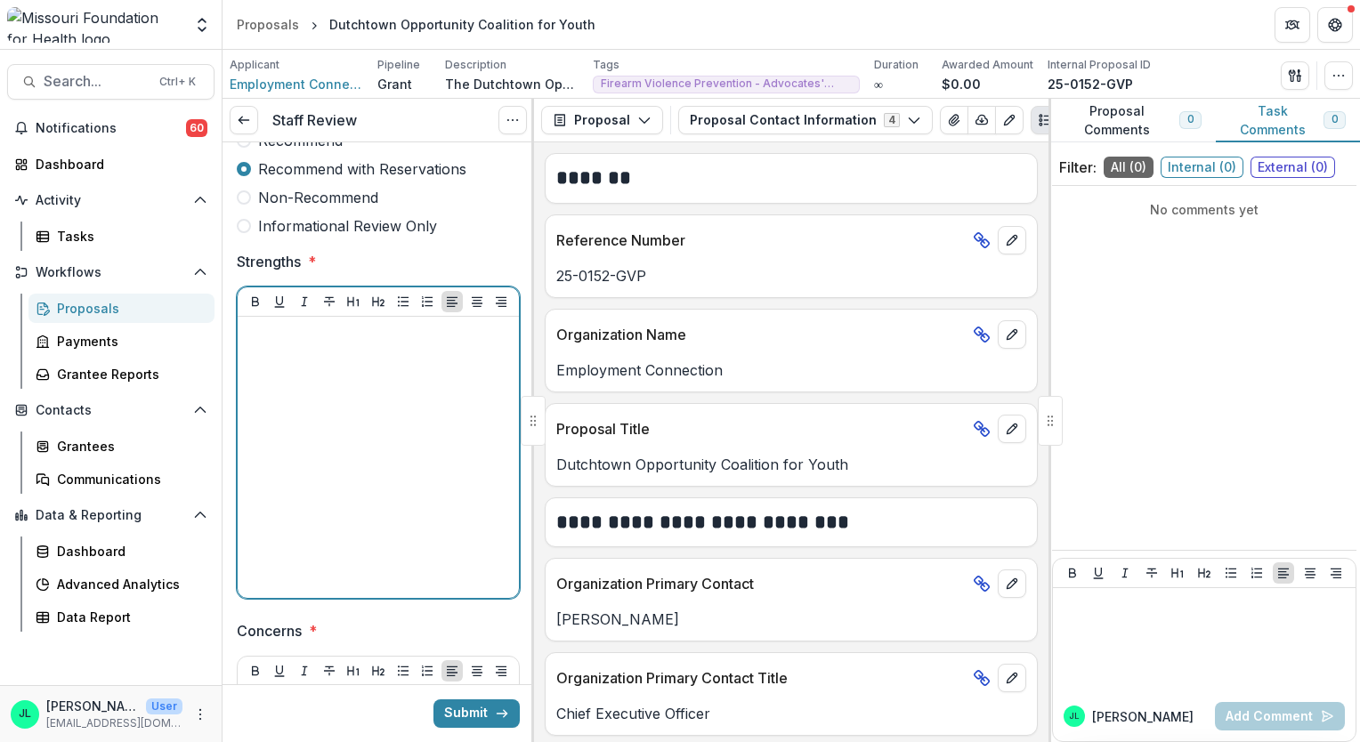
click at [330, 409] on div at bounding box center [378, 457] width 267 height 267
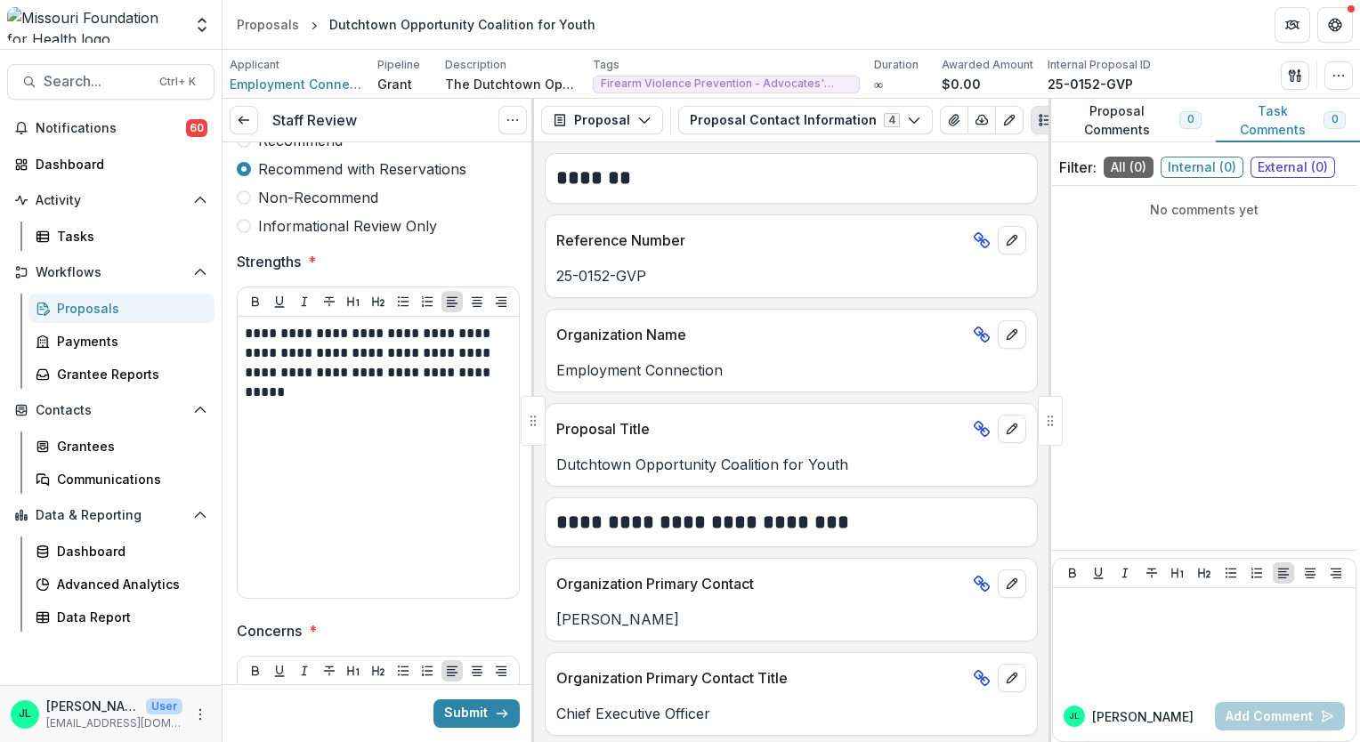
drag, startPoint x: 529, startPoint y: 304, endPoint x: 532, endPoint y: 349, distance: 44.6
click at [532, 349] on div at bounding box center [532, 420] width 3 height 643
drag, startPoint x: 527, startPoint y: 348, endPoint x: 530, endPoint y: 396, distance: 48.2
click at [530, 396] on div "**********" at bounding box center [379, 420] width 312 height 643
drag, startPoint x: 530, startPoint y: 396, endPoint x: 529, endPoint y: 483, distance: 87.2
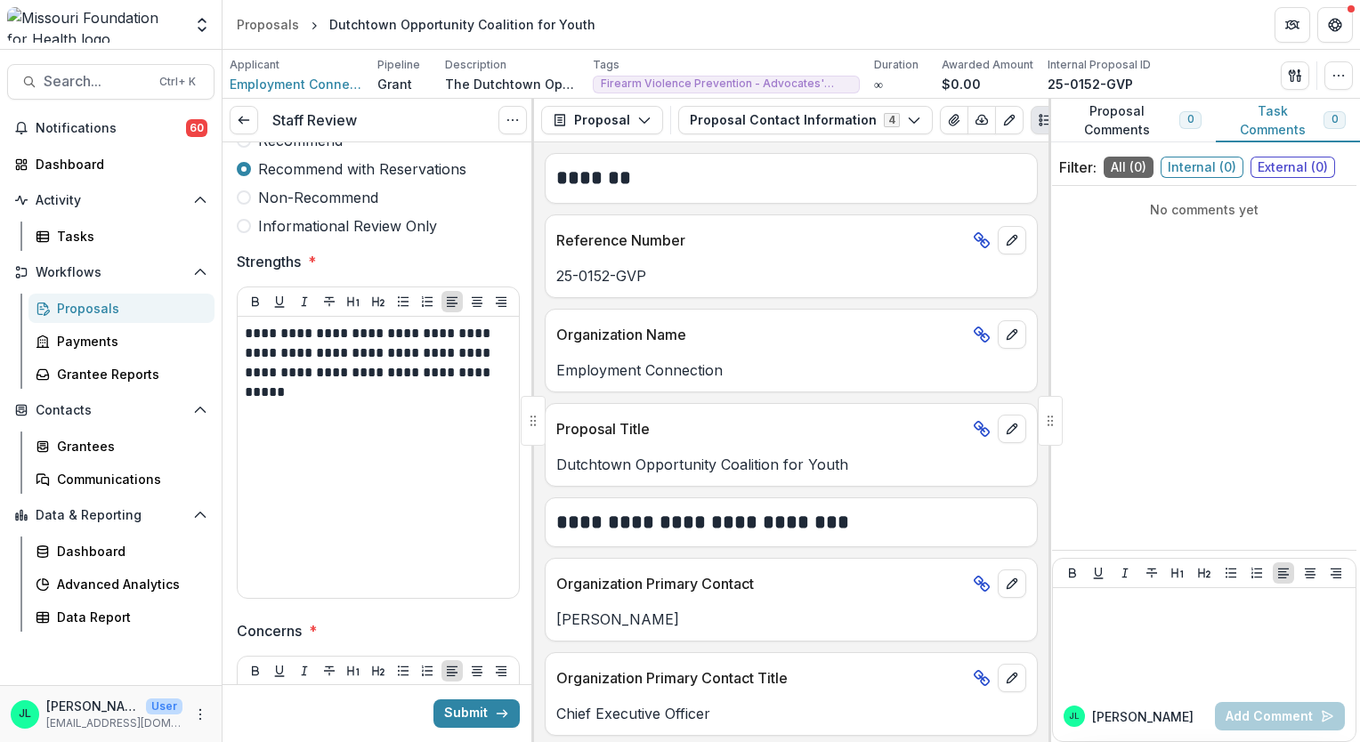
click at [529, 483] on div "**********" at bounding box center [379, 442] width 312 height 600
click at [526, 465] on div "**********" at bounding box center [379, 623] width 312 height 1501
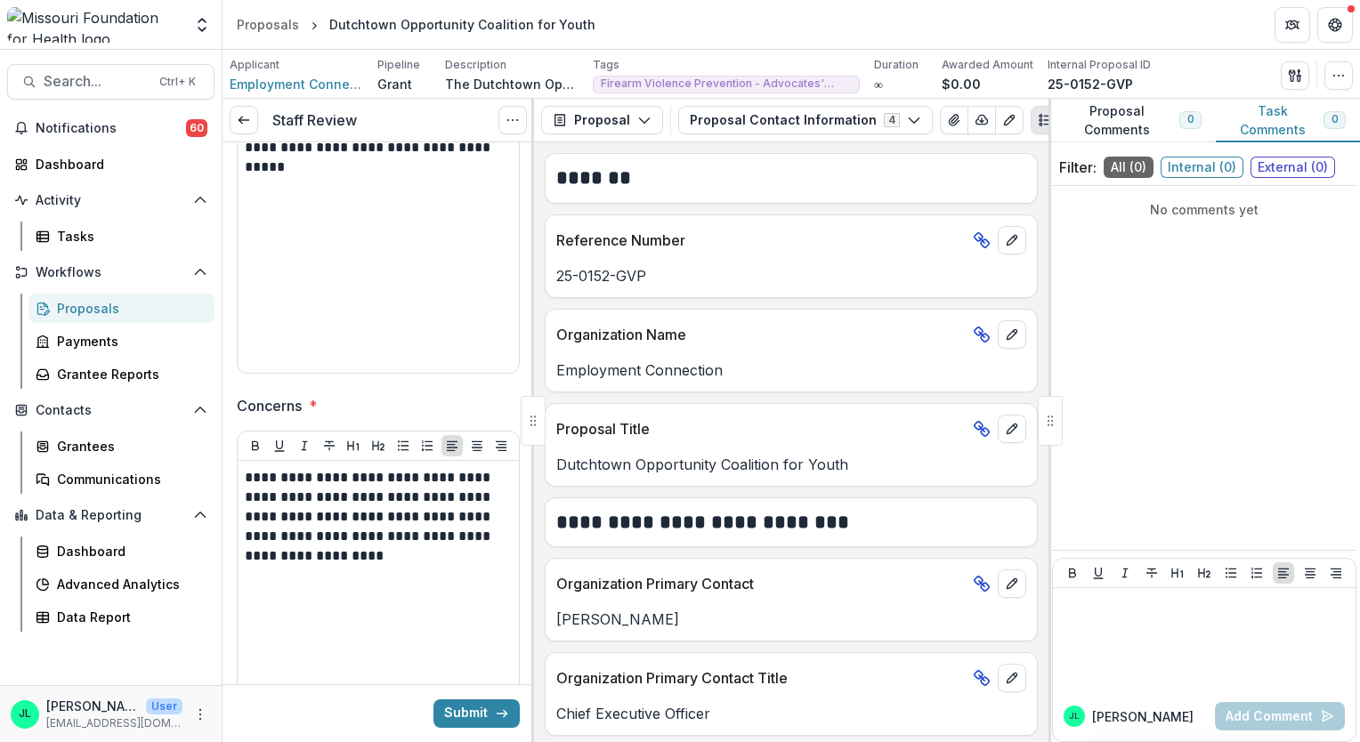
scroll to position [498, 0]
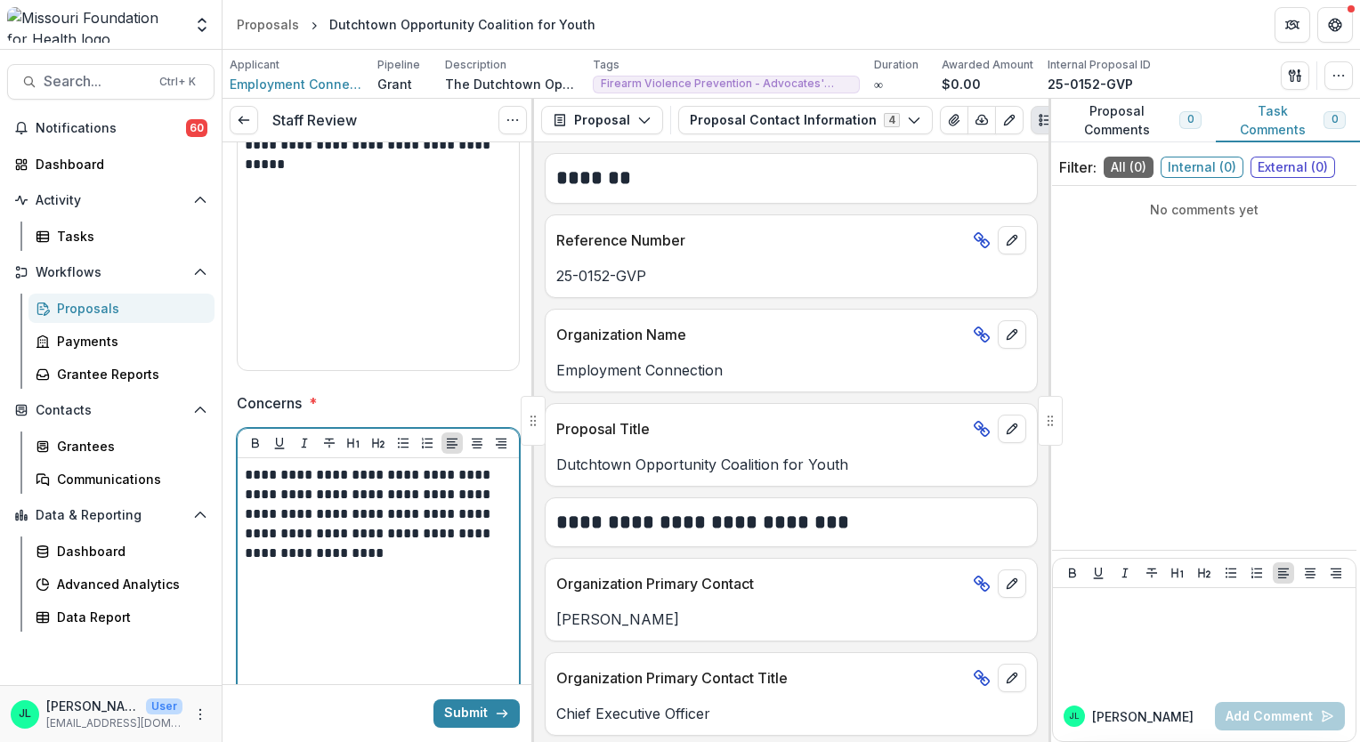
click at [415, 544] on p "**********" at bounding box center [376, 514] width 263 height 98
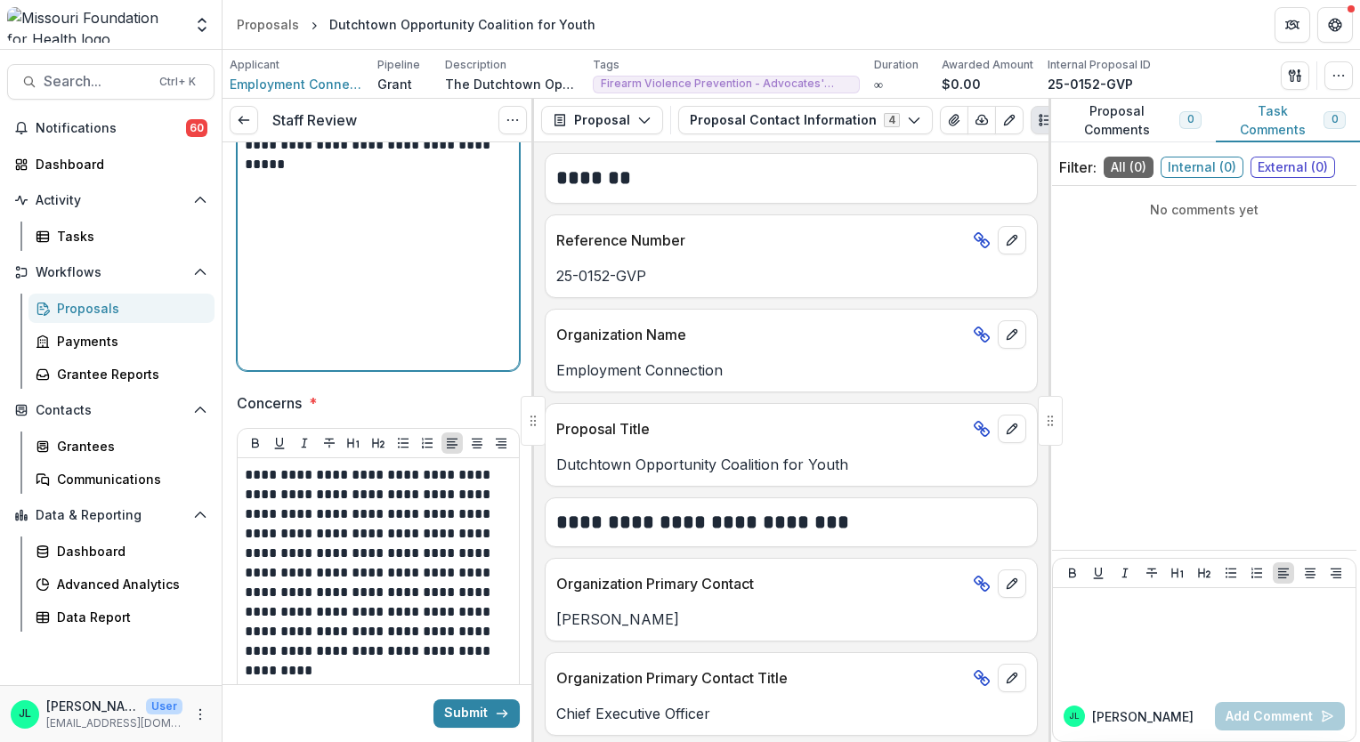
click at [406, 246] on div "**********" at bounding box center [378, 229] width 267 height 267
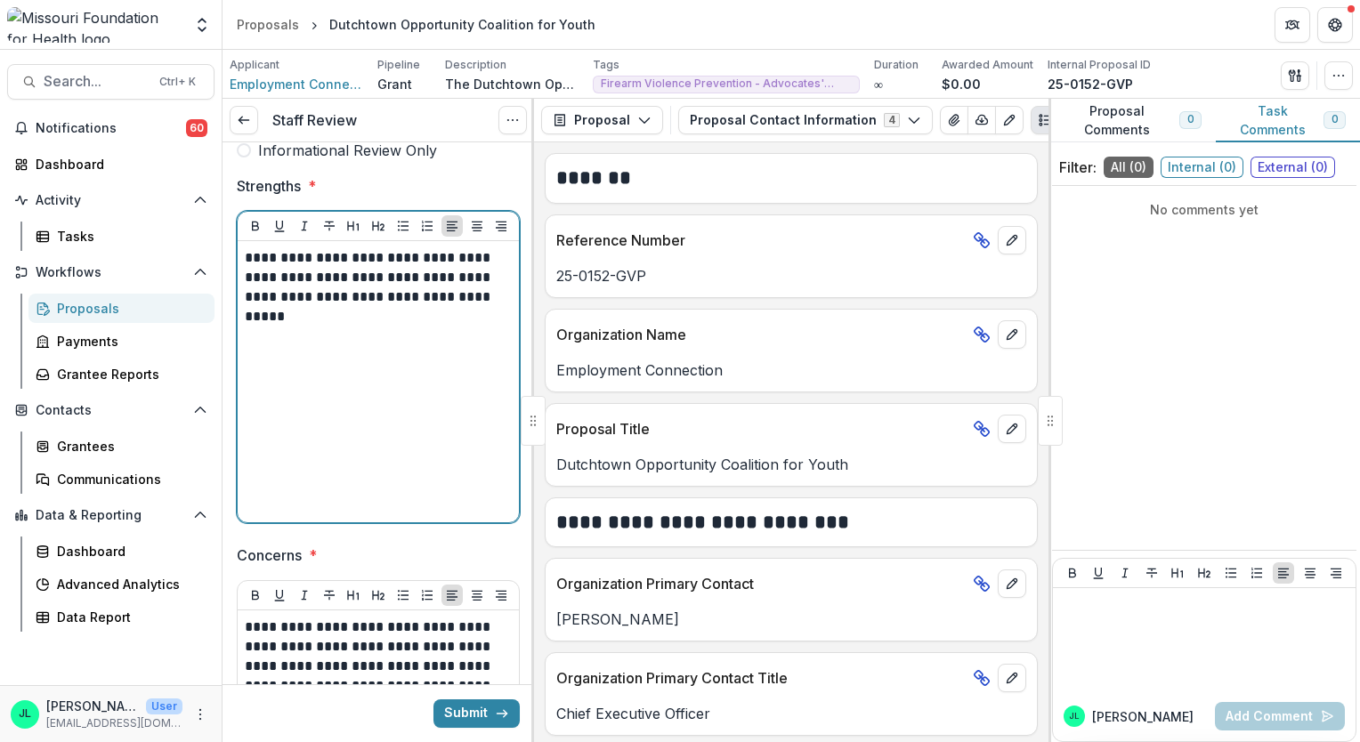
scroll to position [336, 0]
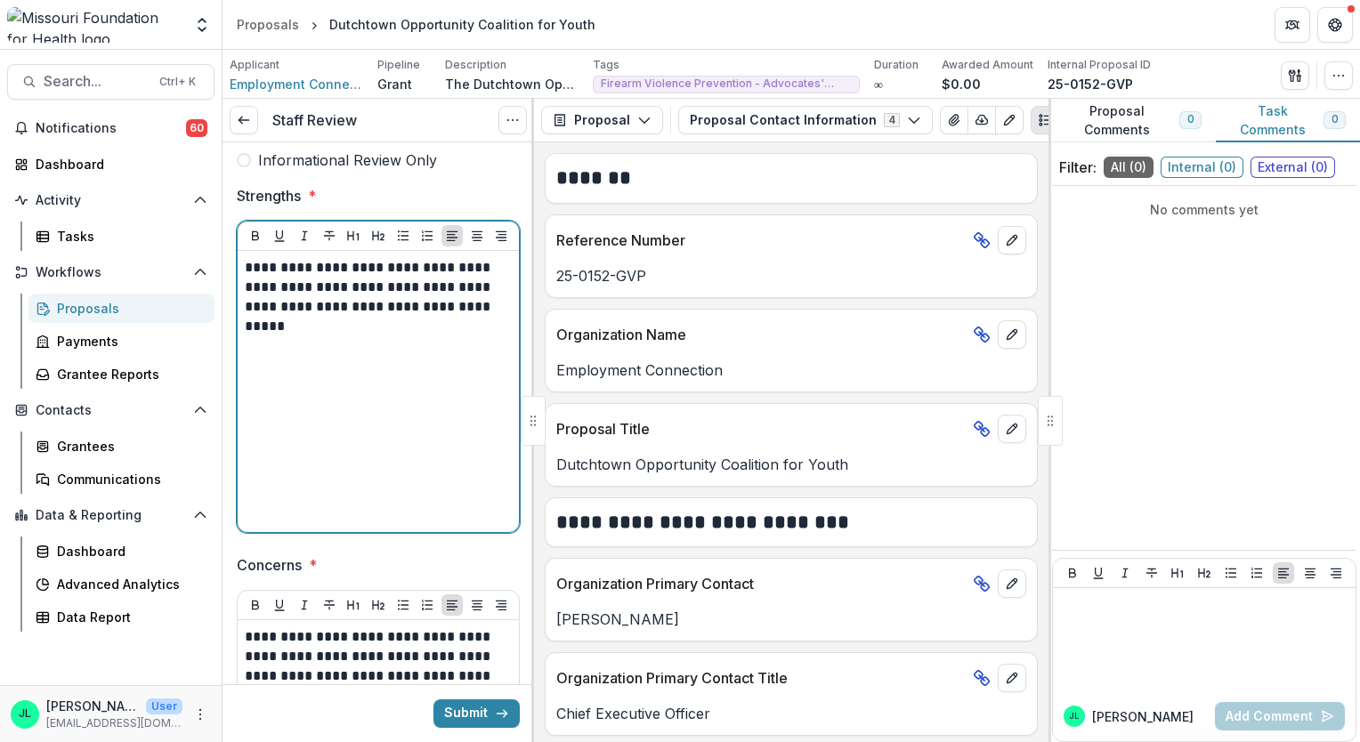
click at [399, 310] on p "**********" at bounding box center [376, 297] width 263 height 78
click at [401, 318] on p "**********" at bounding box center [376, 297] width 263 height 78
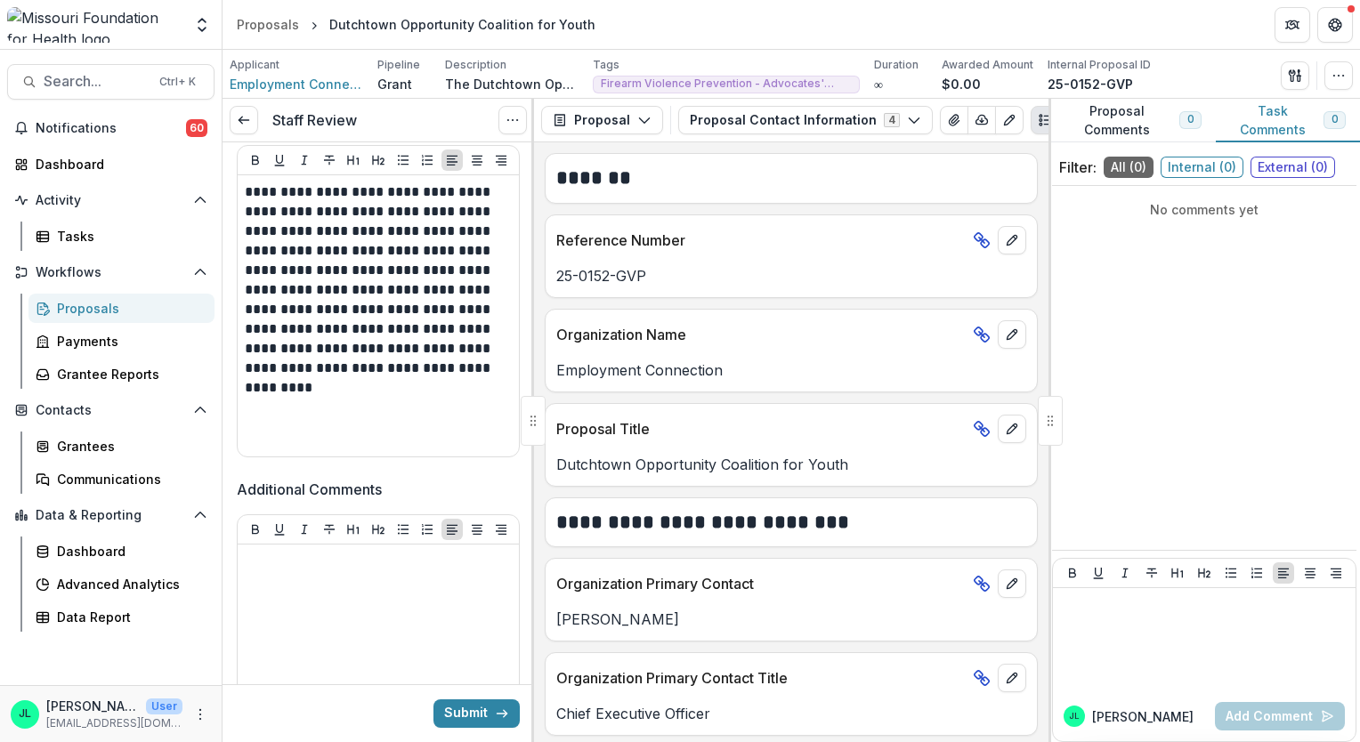
scroll to position [862, 0]
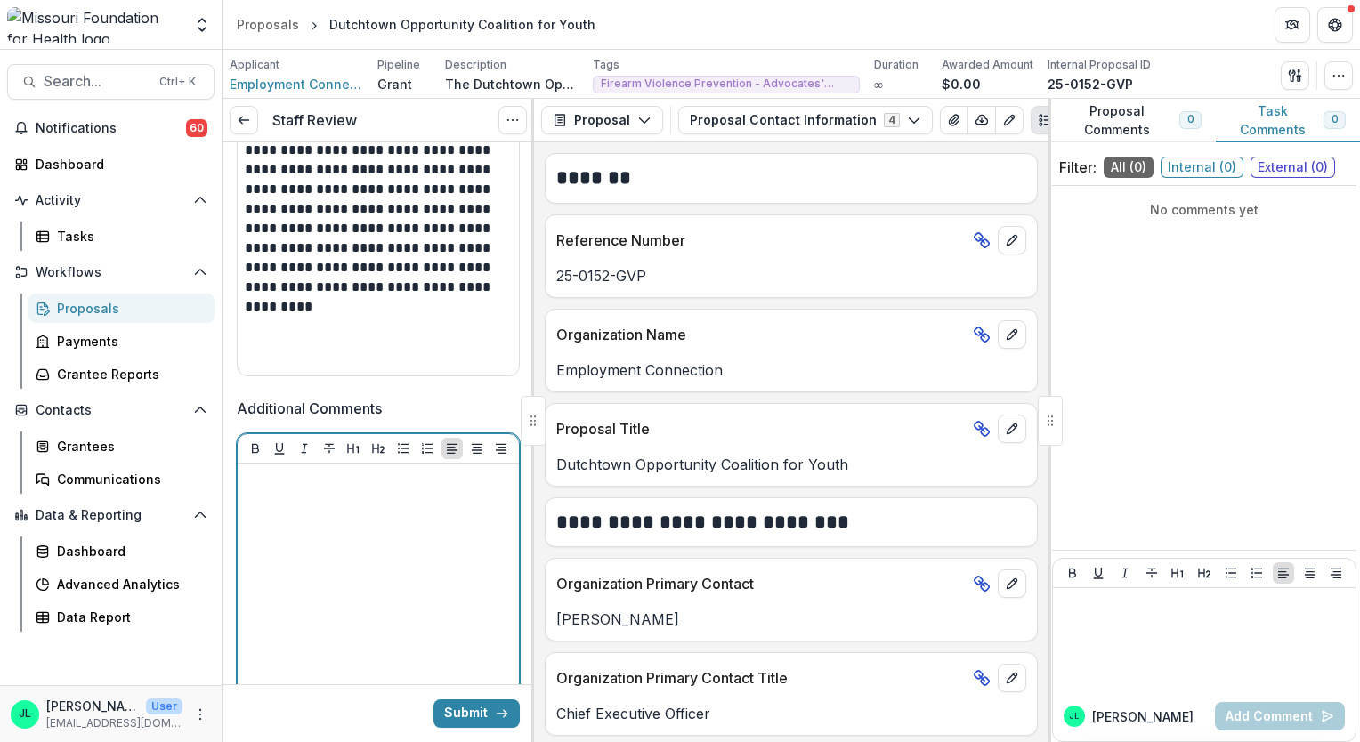
click at [402, 538] on div at bounding box center [378, 604] width 267 height 267
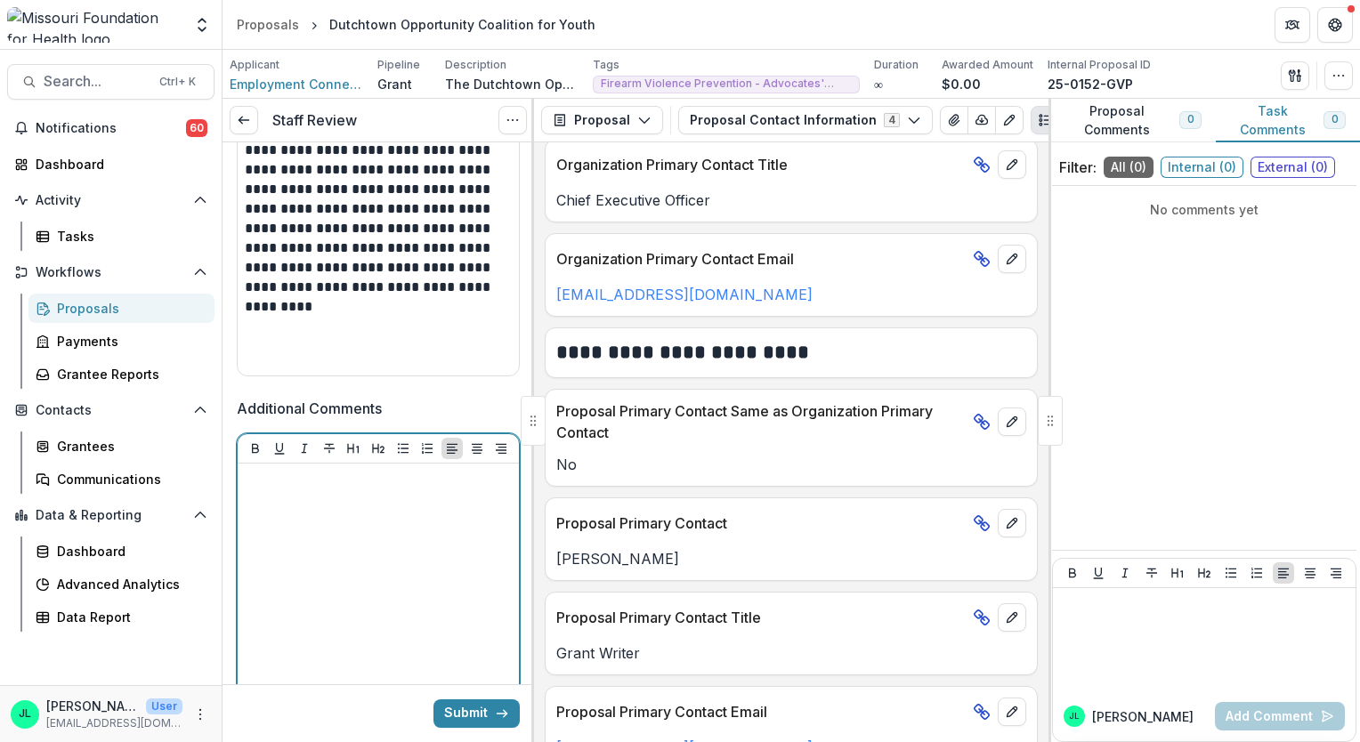
scroll to position [436, 0]
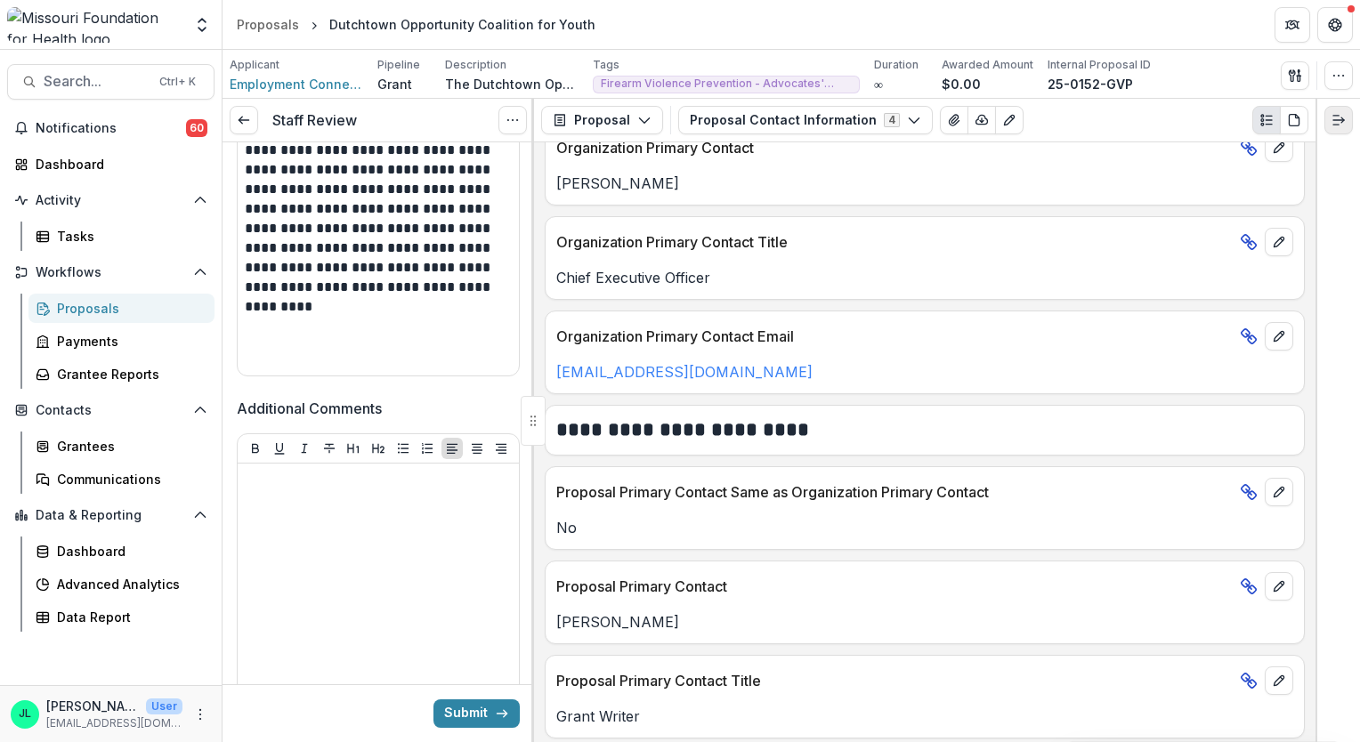
click at [1331, 117] on button "Expand right" at bounding box center [1338, 120] width 28 height 28
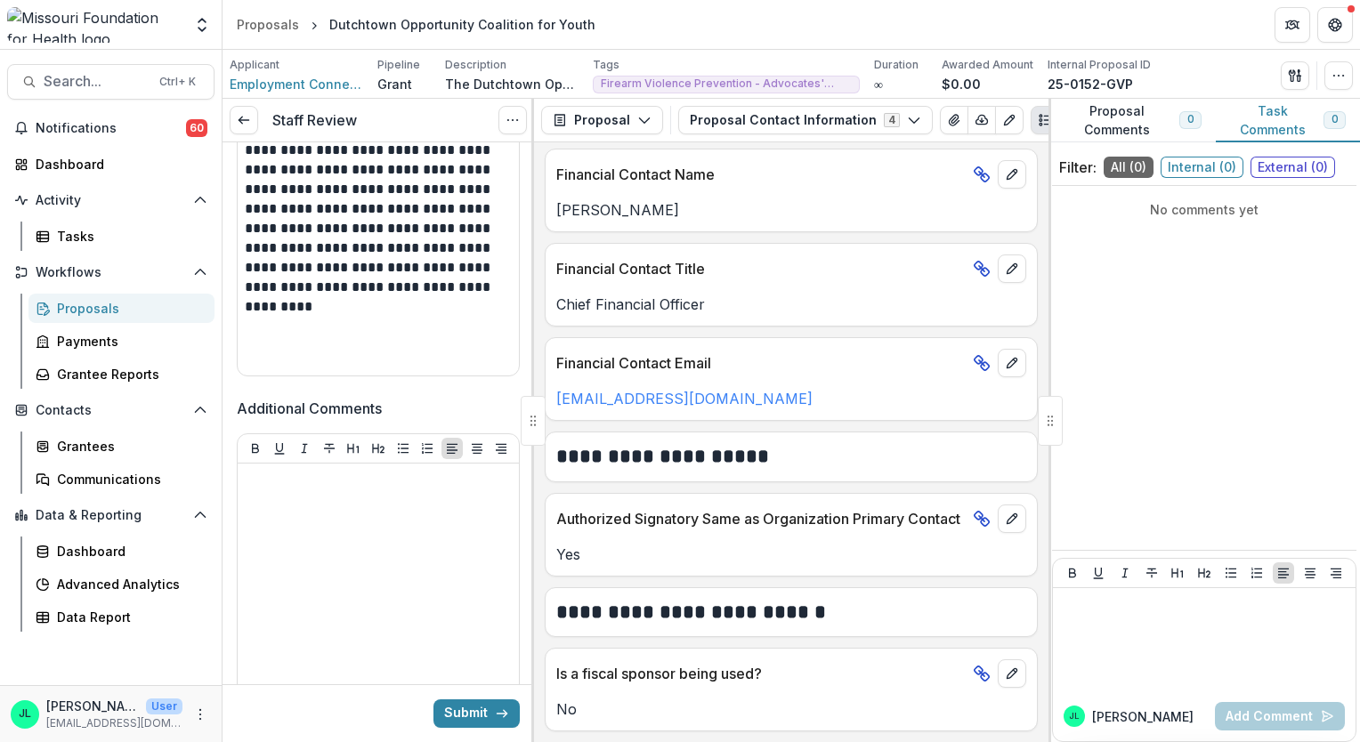
scroll to position [1323, 0]
click at [1294, 64] on button "button" at bounding box center [1295, 75] width 28 height 28
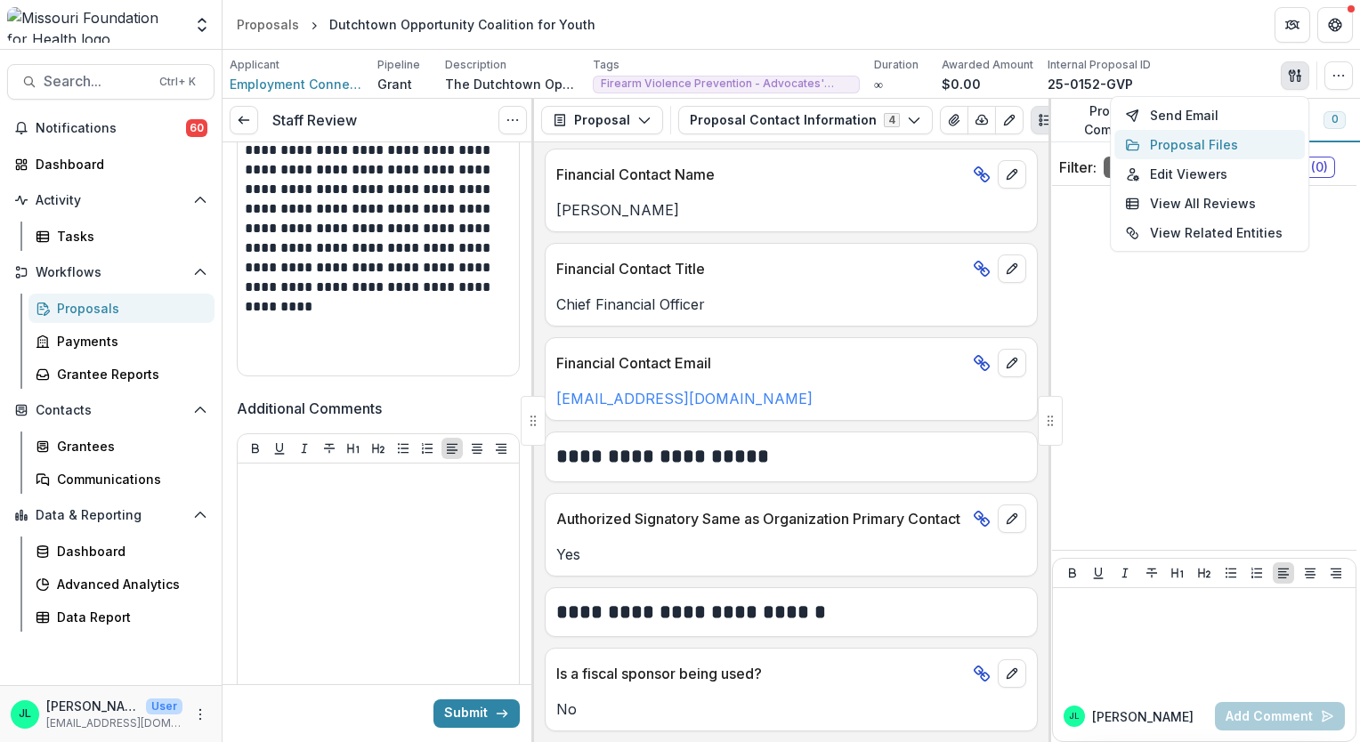
click at [1242, 149] on button "Proposal Files" at bounding box center [1209, 144] width 190 height 29
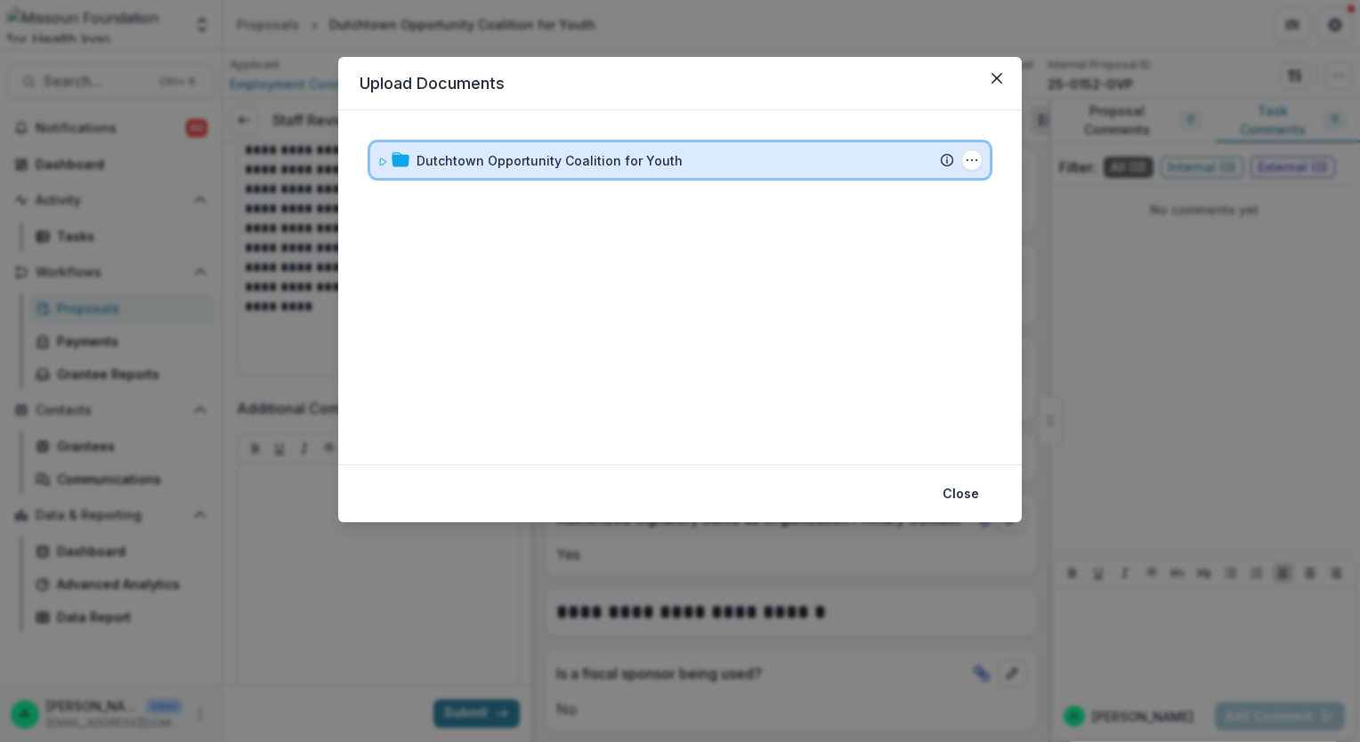
click at [384, 161] on icon at bounding box center [382, 162] width 11 height 11
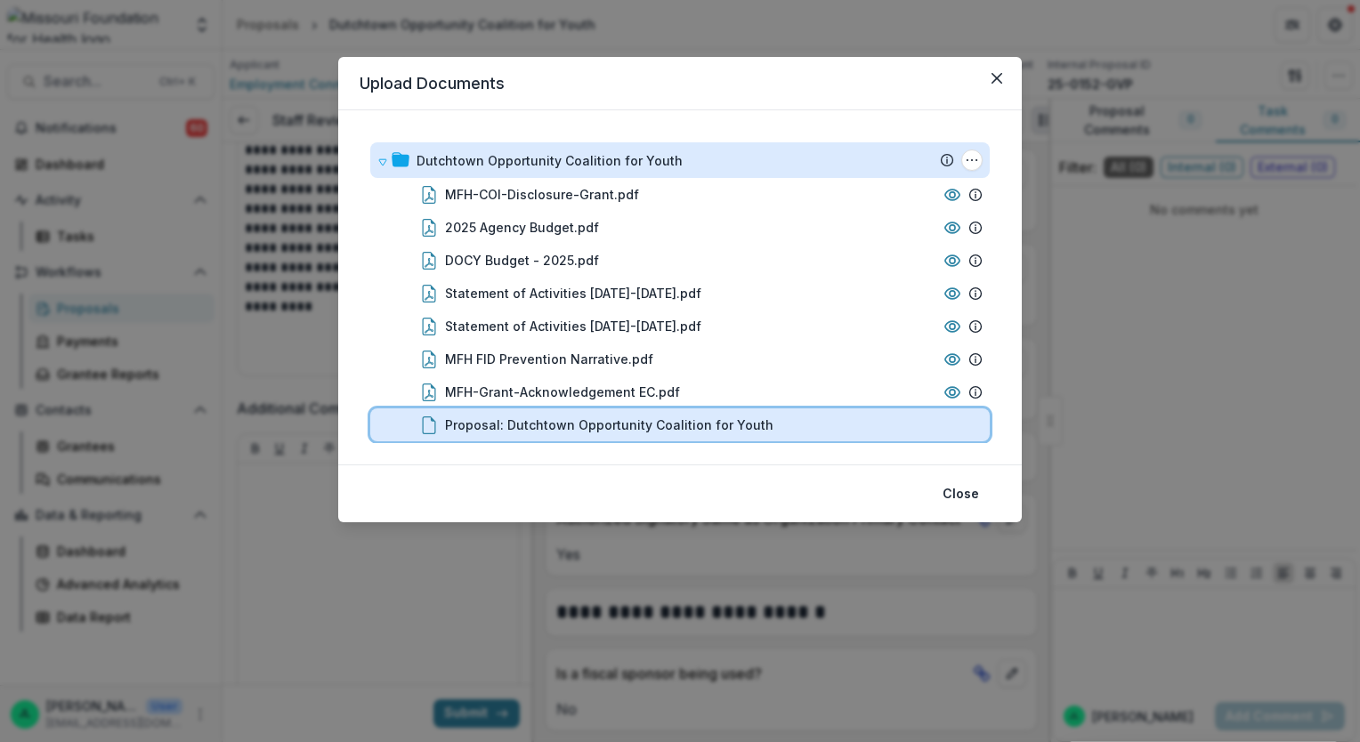
click at [465, 435] on div "Proposal: Dutchtown Opportunity Coalition for Youth" at bounding box center [679, 425] width 619 height 33
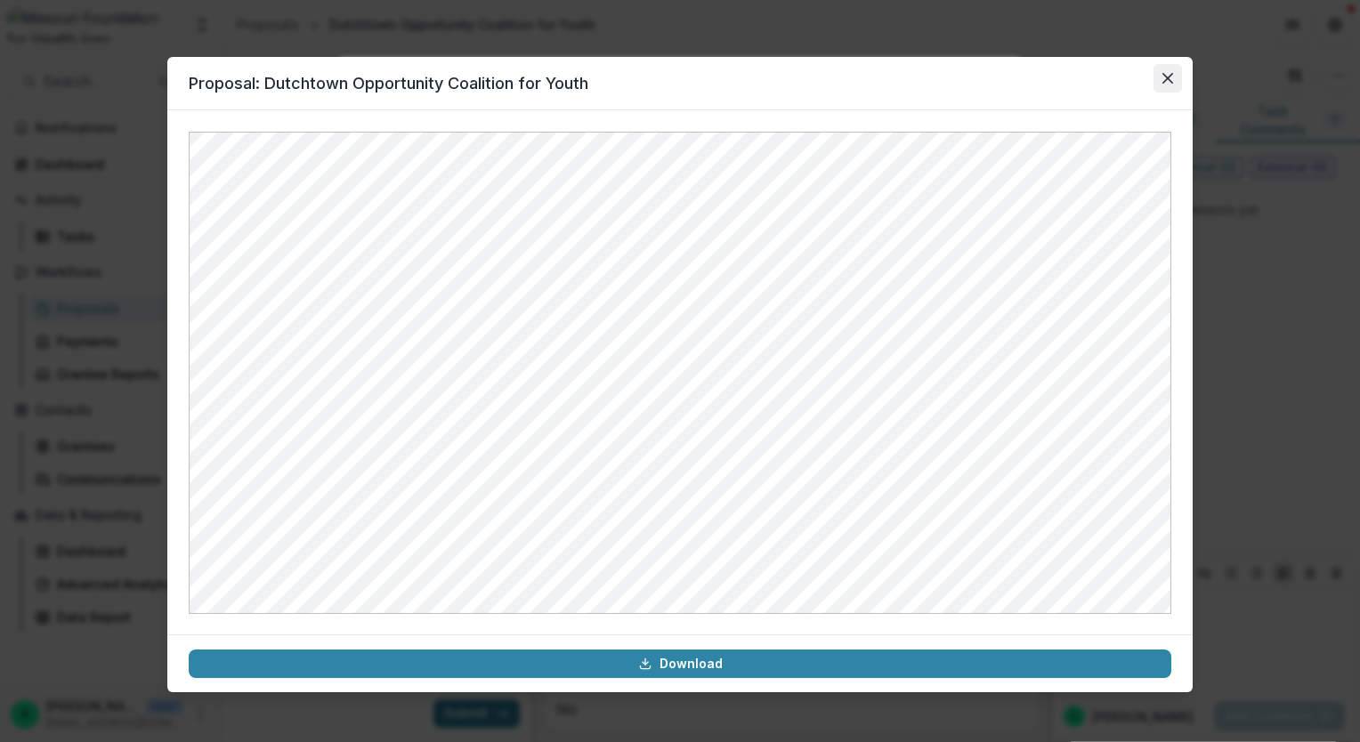
click at [1171, 80] on icon "Close" at bounding box center [1167, 78] width 11 height 11
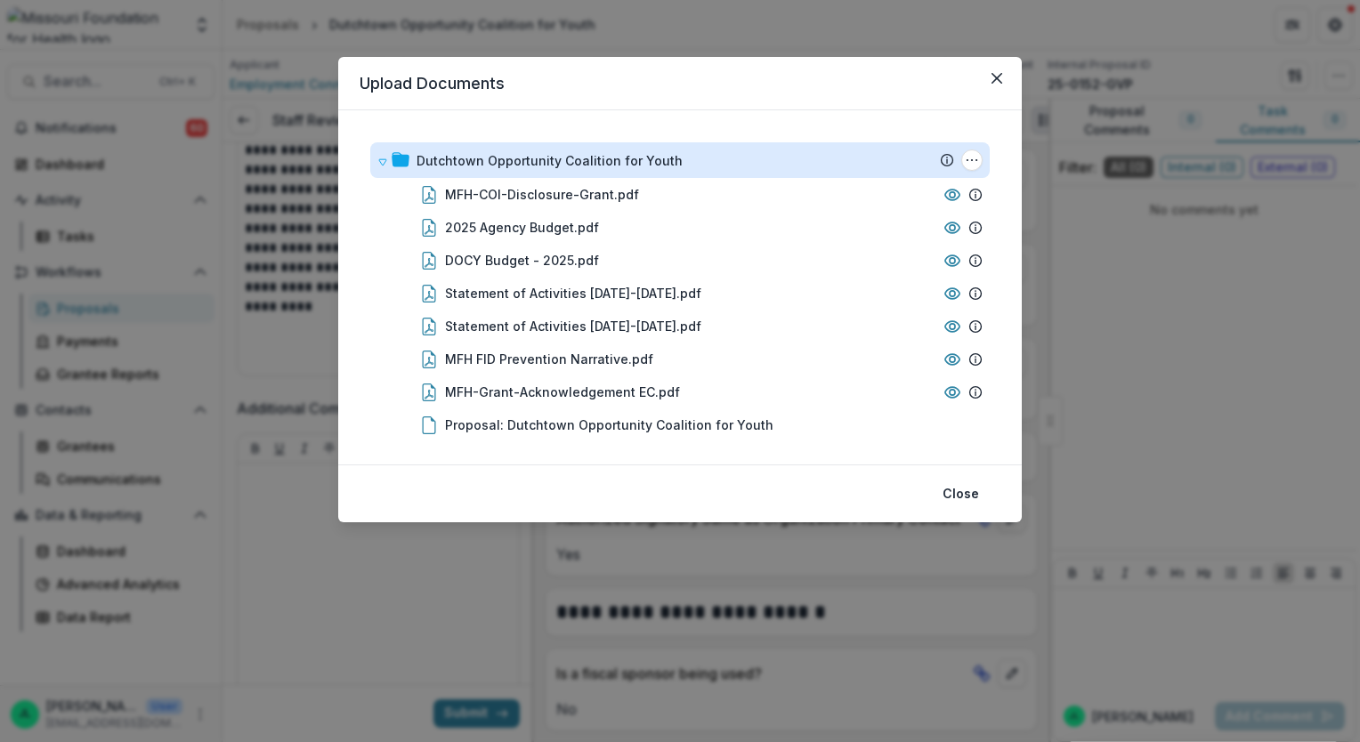
drag, startPoint x: 1006, startPoint y: 73, endPoint x: 990, endPoint y: 60, distance: 20.9
click at [990, 60] on header "Upload Documents" at bounding box center [680, 83] width 684 height 53
click at [993, 70] on button "Close" at bounding box center [997, 78] width 28 height 28
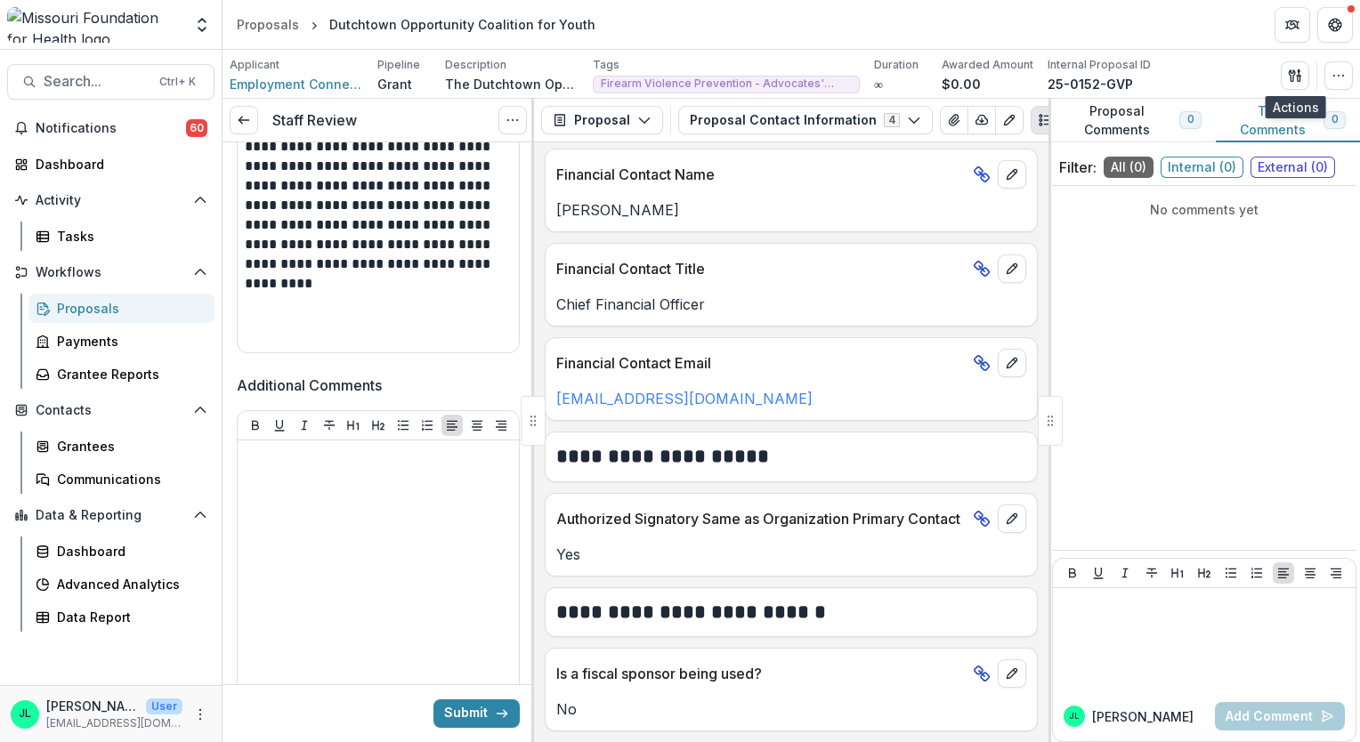
scroll to position [886, 0]
click at [451, 712] on button "Submit" at bounding box center [476, 714] width 86 height 28
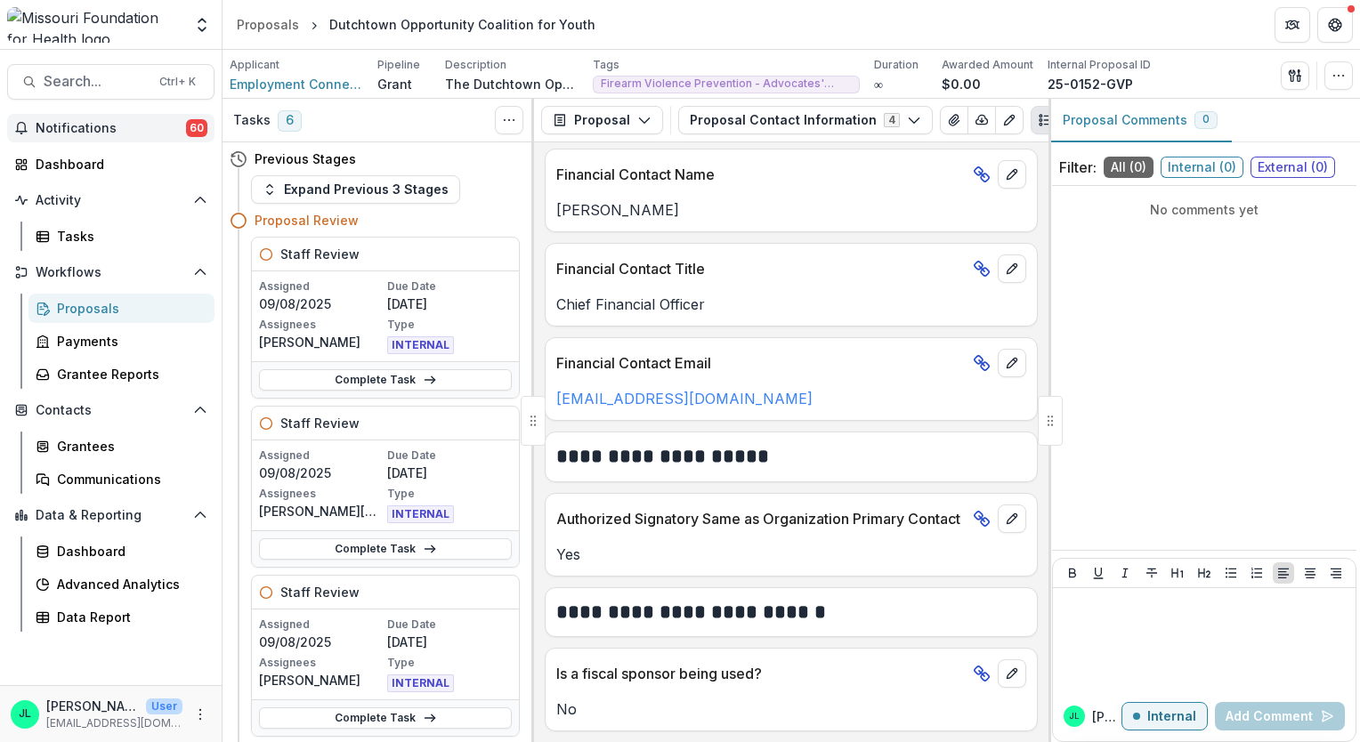
click at [137, 130] on span "Notifications" at bounding box center [111, 128] width 150 height 15
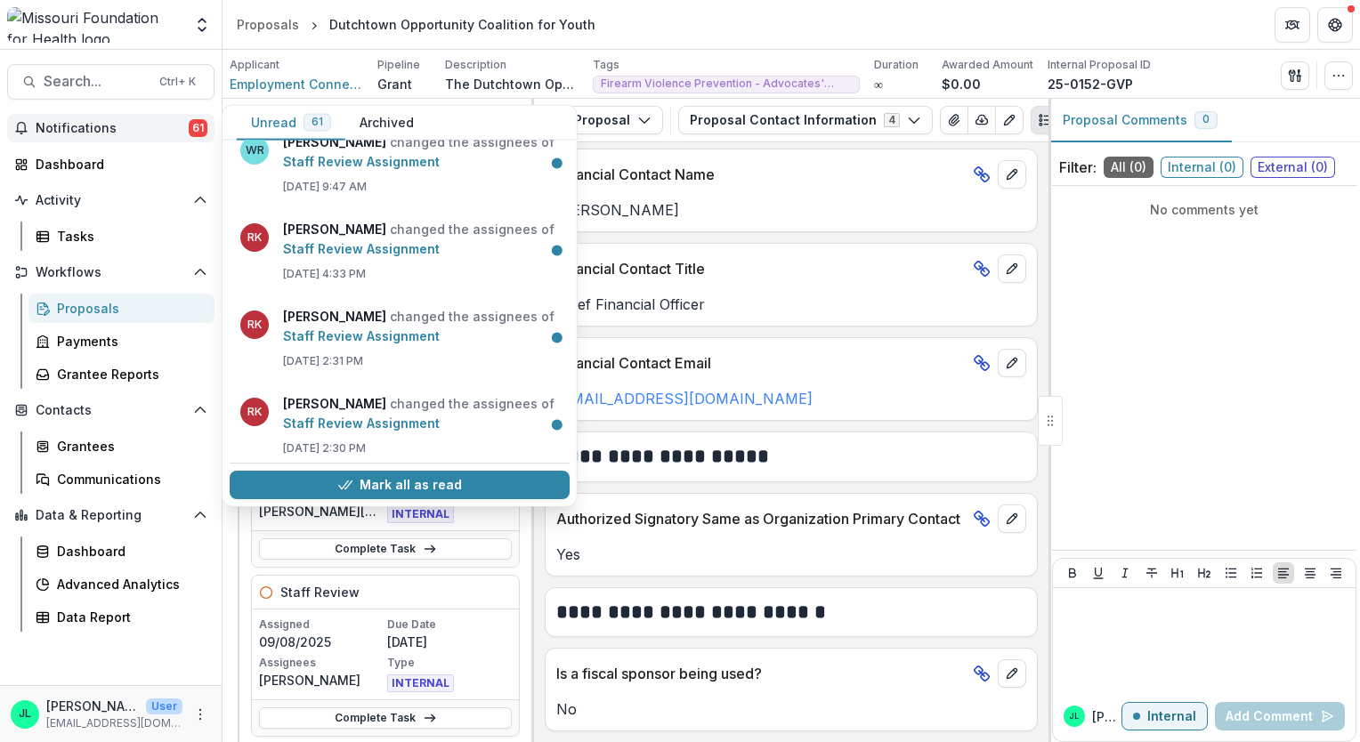
scroll to position [1314, 0]
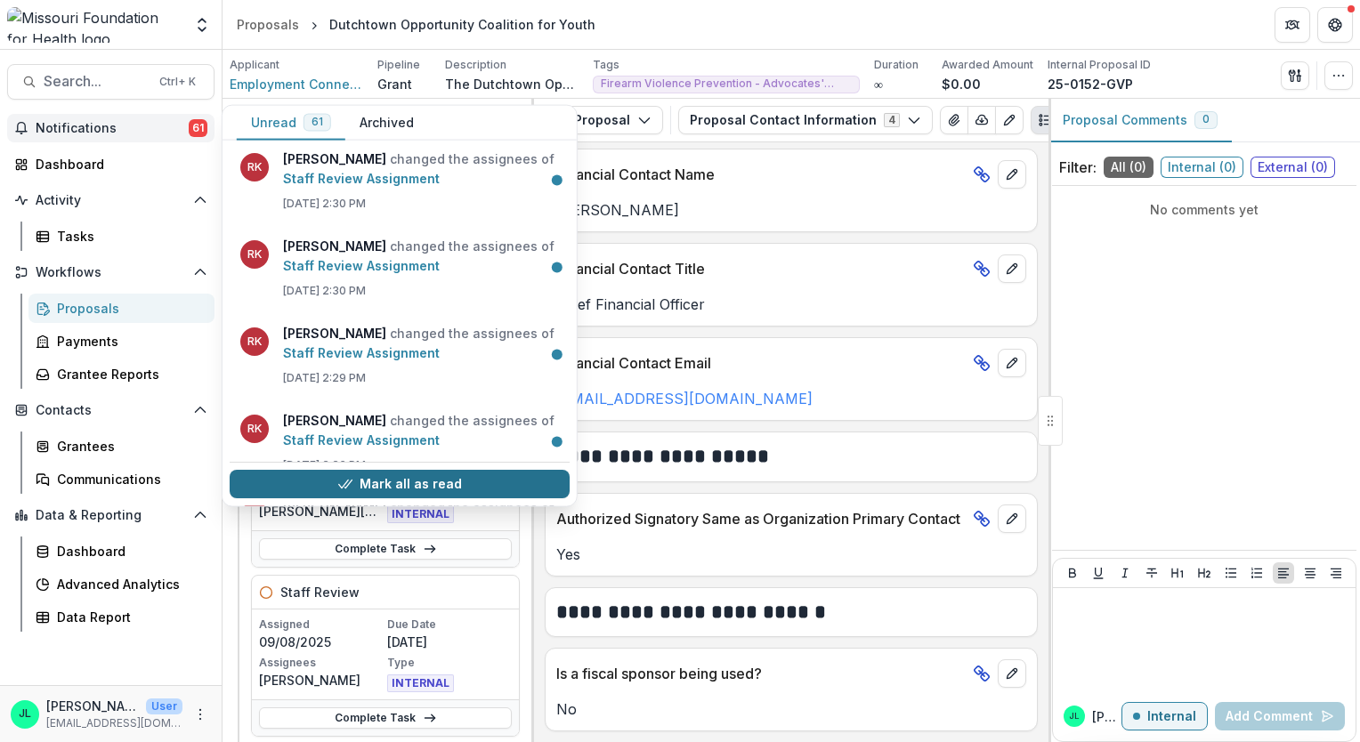
click at [387, 482] on button "Mark all as read" at bounding box center [400, 485] width 340 height 28
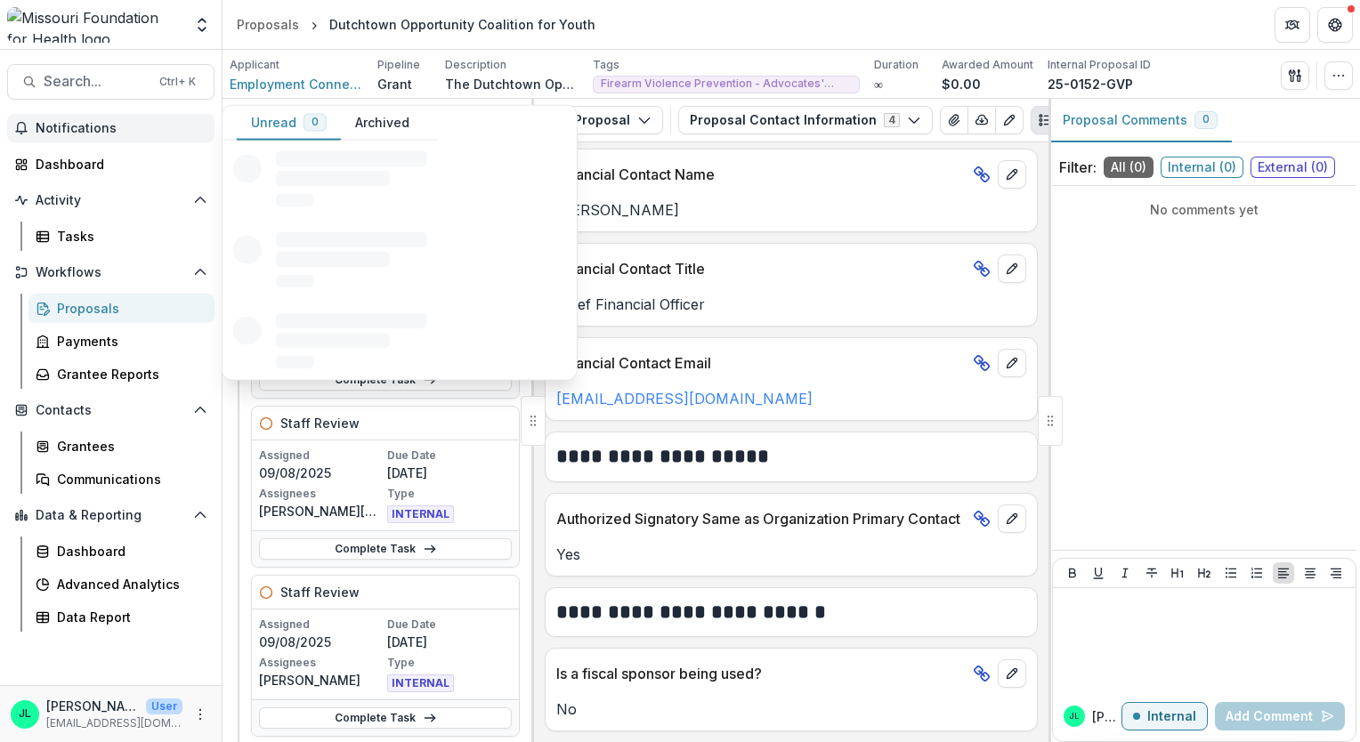
scroll to position [0, 0]
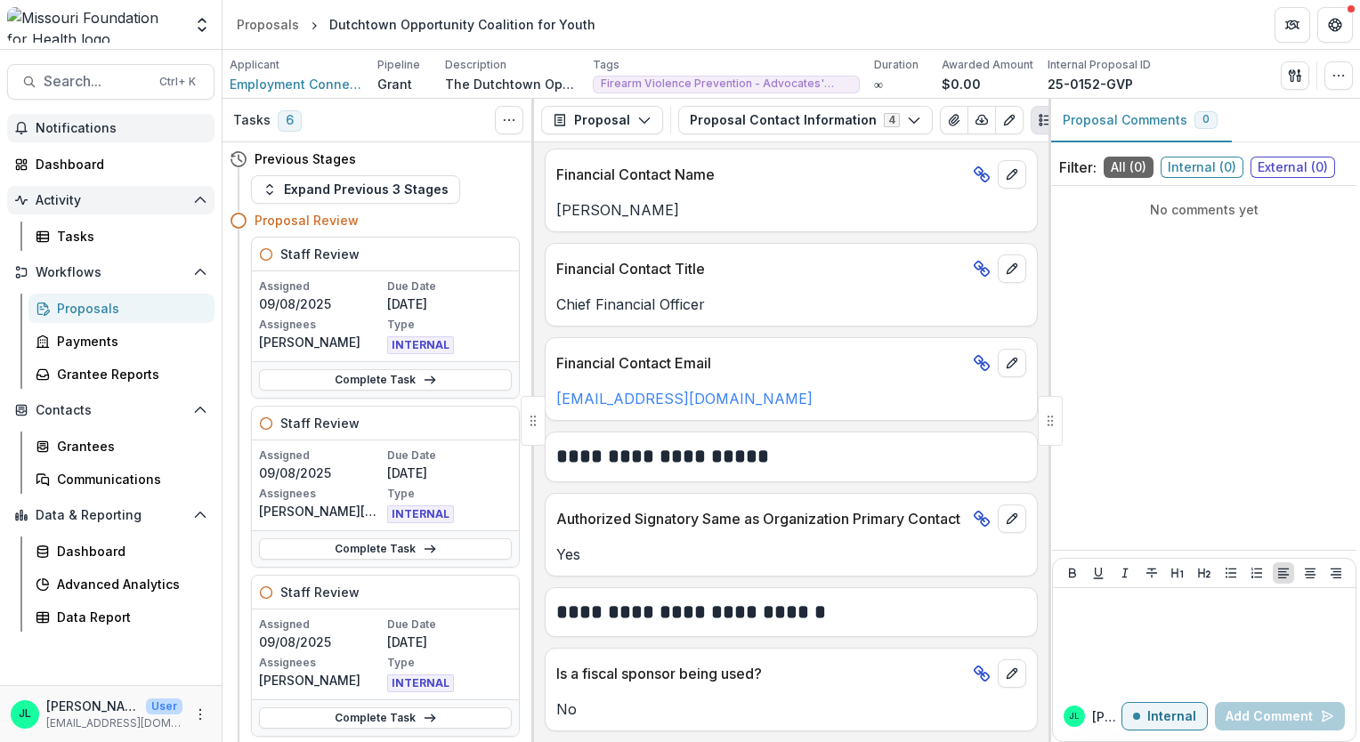
click at [78, 186] on button "Activity" at bounding box center [110, 200] width 207 height 28
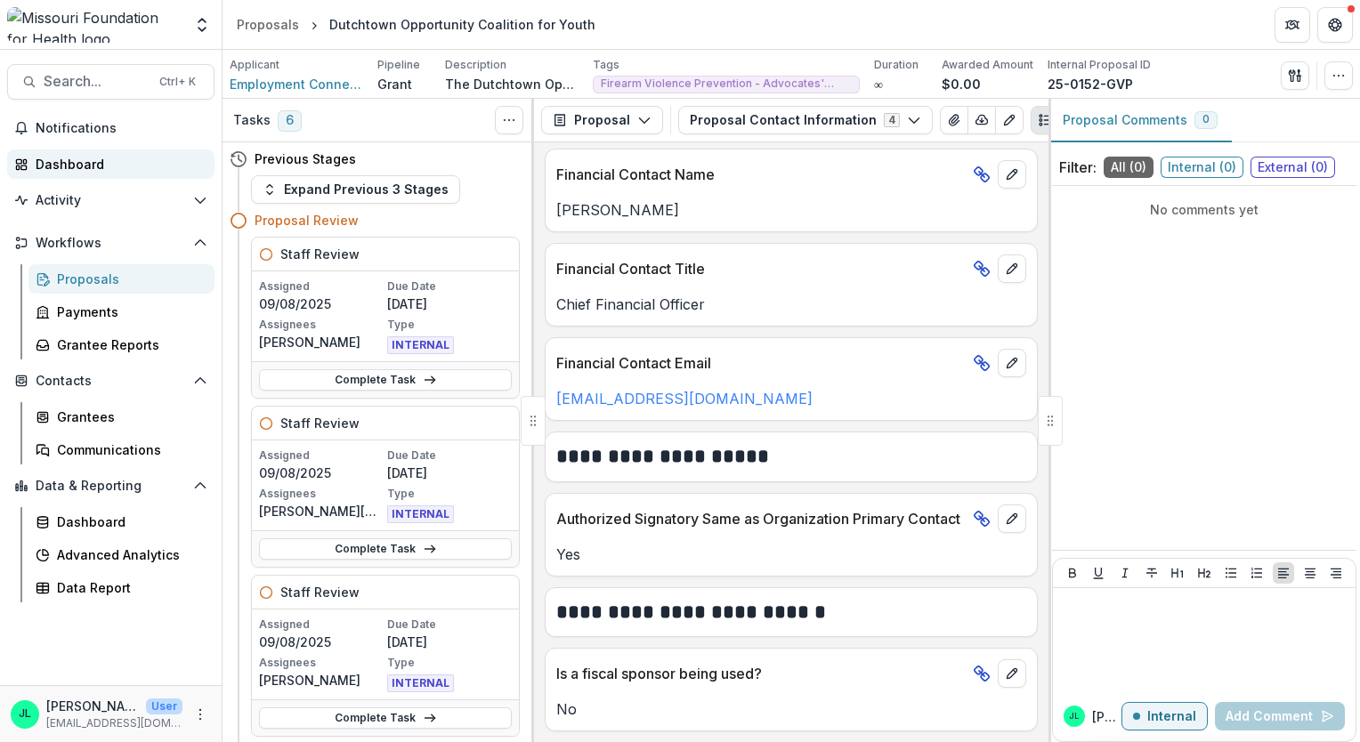
click at [74, 162] on div "Dashboard" at bounding box center [118, 164] width 165 height 19
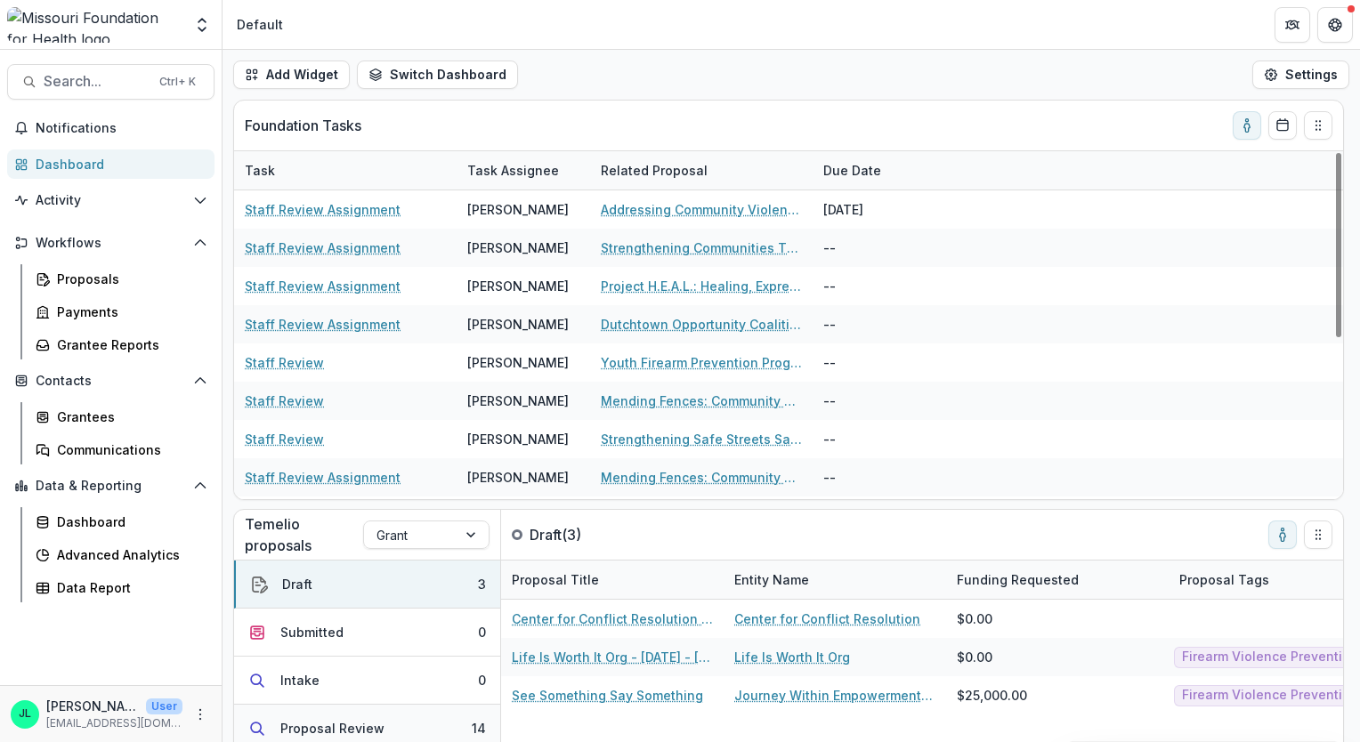
click at [418, 715] on button "Proposal Review 14" at bounding box center [367, 729] width 266 height 48
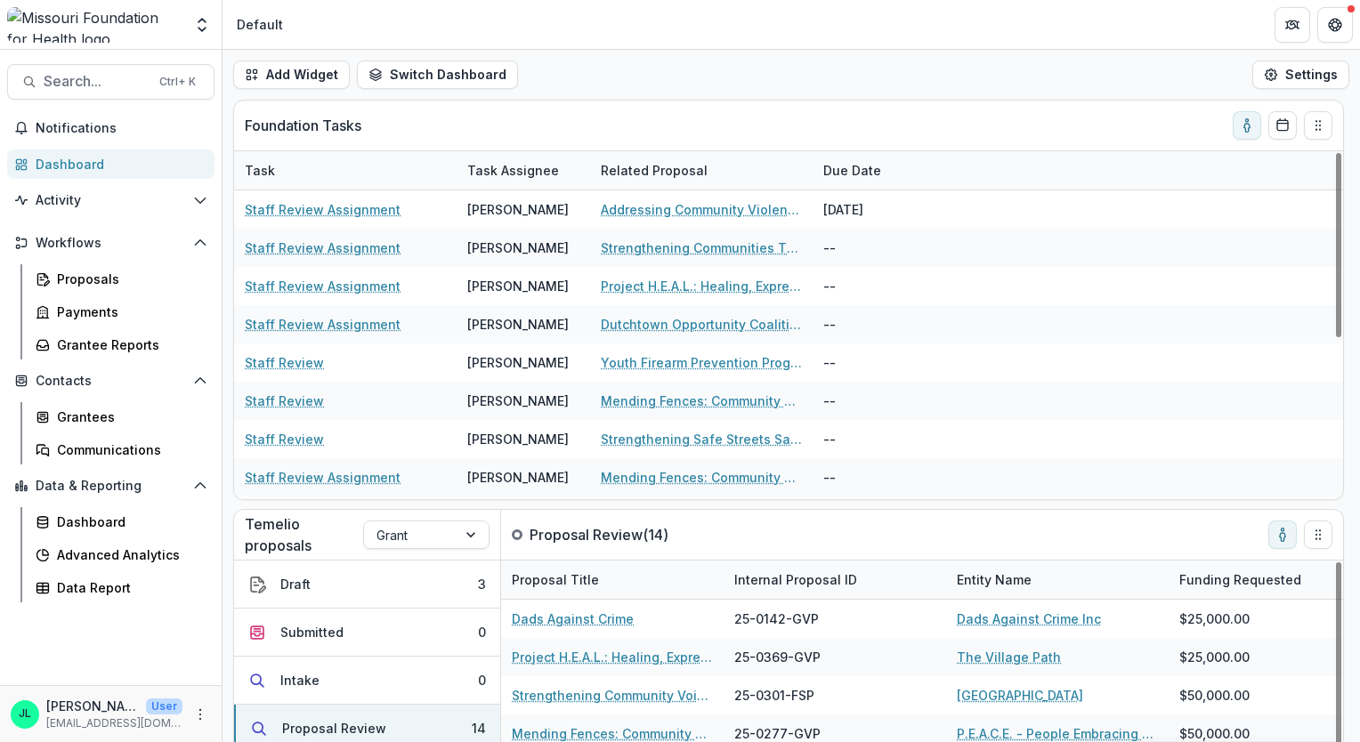
click at [790, 571] on div "Internal Proposal ID" at bounding box center [796, 579] width 144 height 19
click at [794, 469] on span "Sort Ascending" at bounding box center [806, 470] width 94 height 15
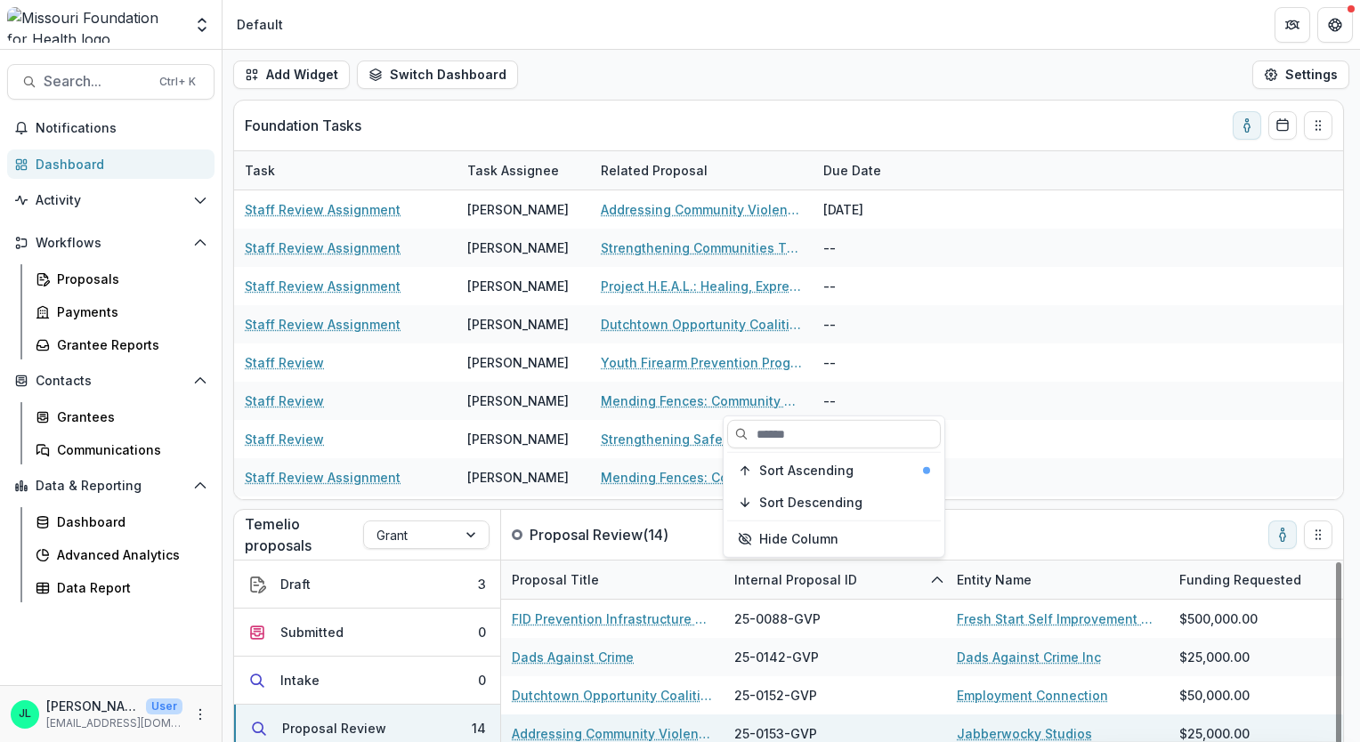
click at [581, 729] on link "Addressing Community Violence Through High-quality Arts and Education Experienc…" at bounding box center [612, 733] width 201 height 19
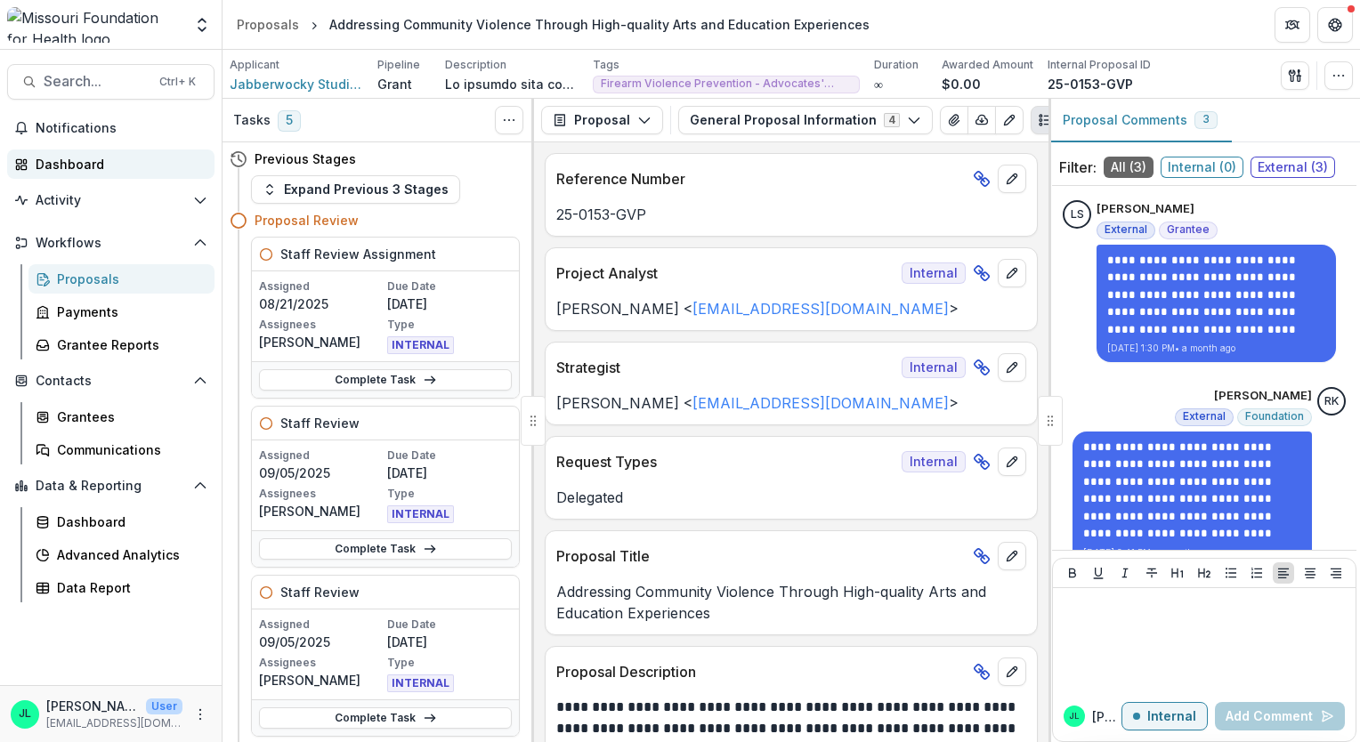
click at [71, 163] on div "Dashboard" at bounding box center [118, 164] width 165 height 19
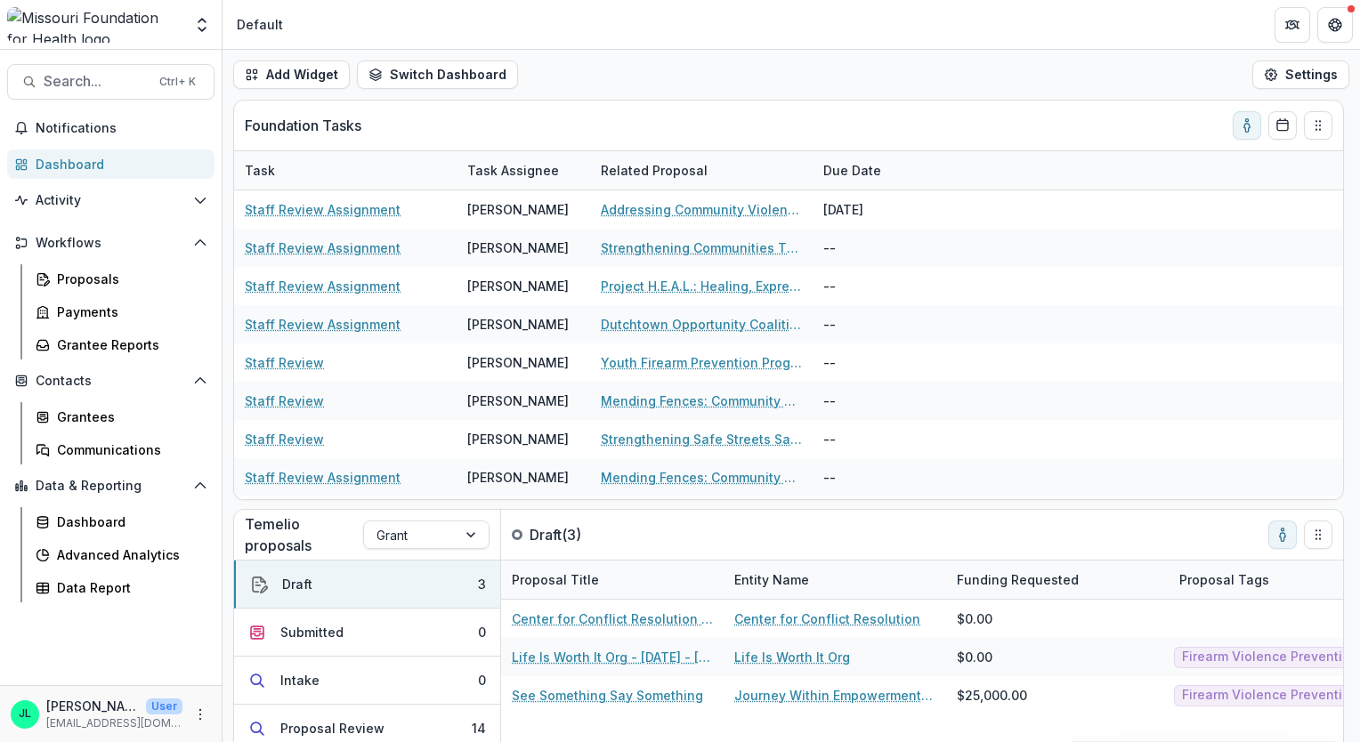
click at [71, 163] on div "Dashboard" at bounding box center [118, 164] width 165 height 19
click at [374, 720] on div "Proposal Review" at bounding box center [332, 728] width 104 height 19
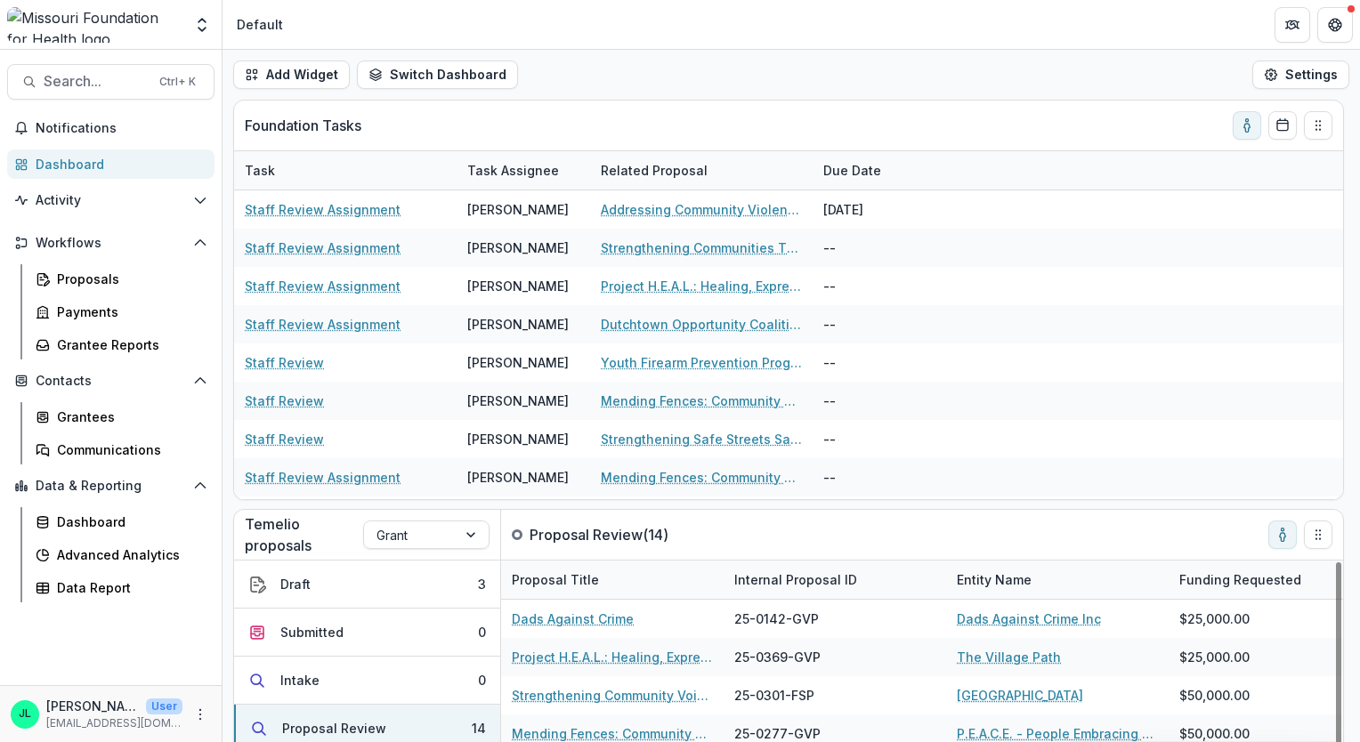
click at [757, 580] on div "Internal Proposal ID" at bounding box center [796, 579] width 144 height 19
click at [757, 579] on div "Internal Proposal ID" at bounding box center [796, 579] width 144 height 19
click at [783, 578] on div "Internal Proposal ID" at bounding box center [796, 579] width 144 height 19
click at [781, 468] on span "Sort Ascending" at bounding box center [806, 470] width 94 height 15
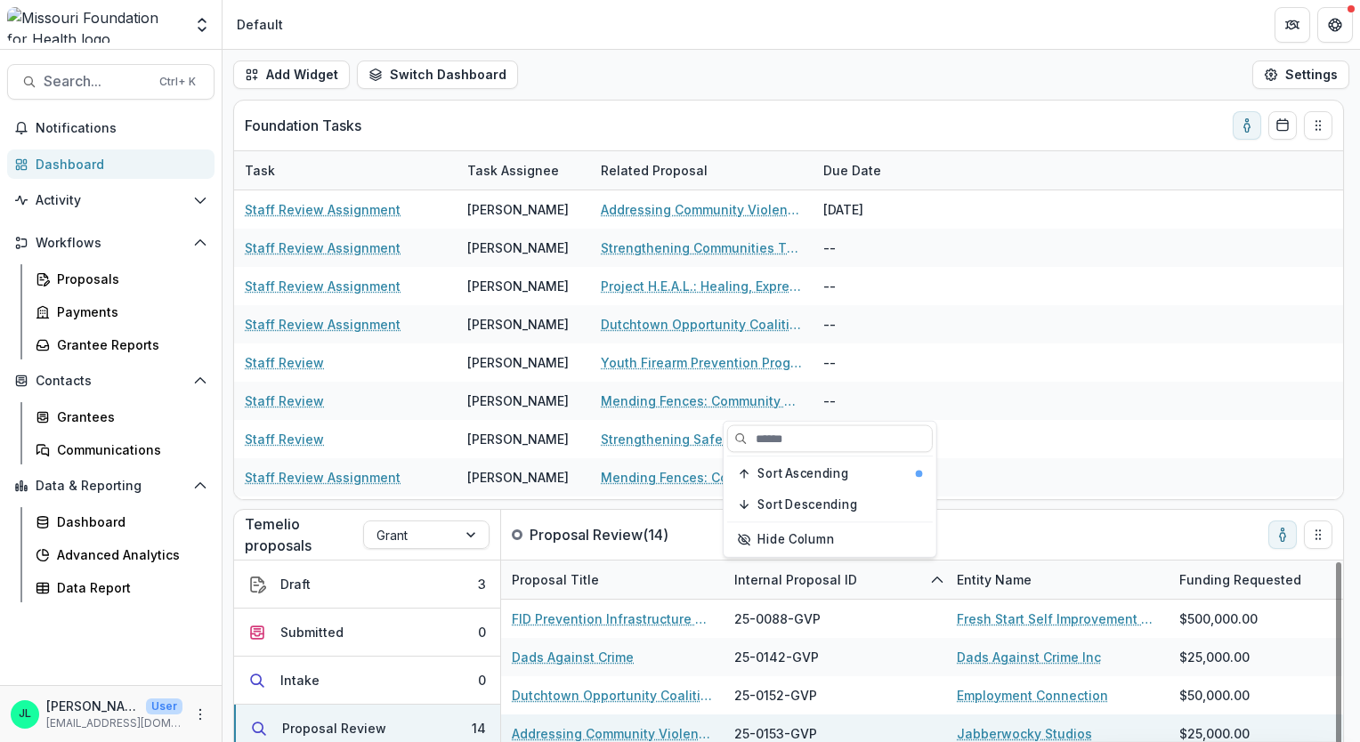
click at [622, 734] on link "Addressing Community Violence Through High-quality Arts and Education Experienc…" at bounding box center [612, 733] width 201 height 19
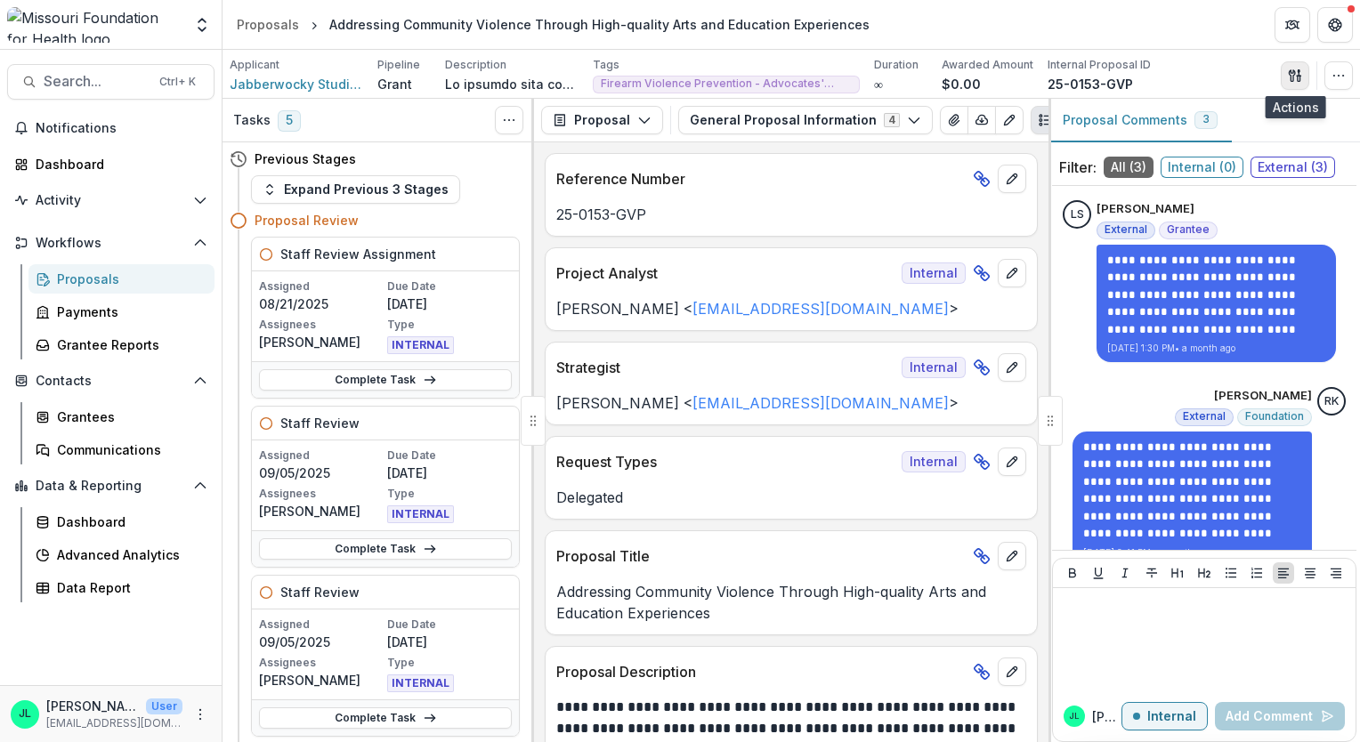
click at [1285, 77] on button "button" at bounding box center [1295, 75] width 28 height 28
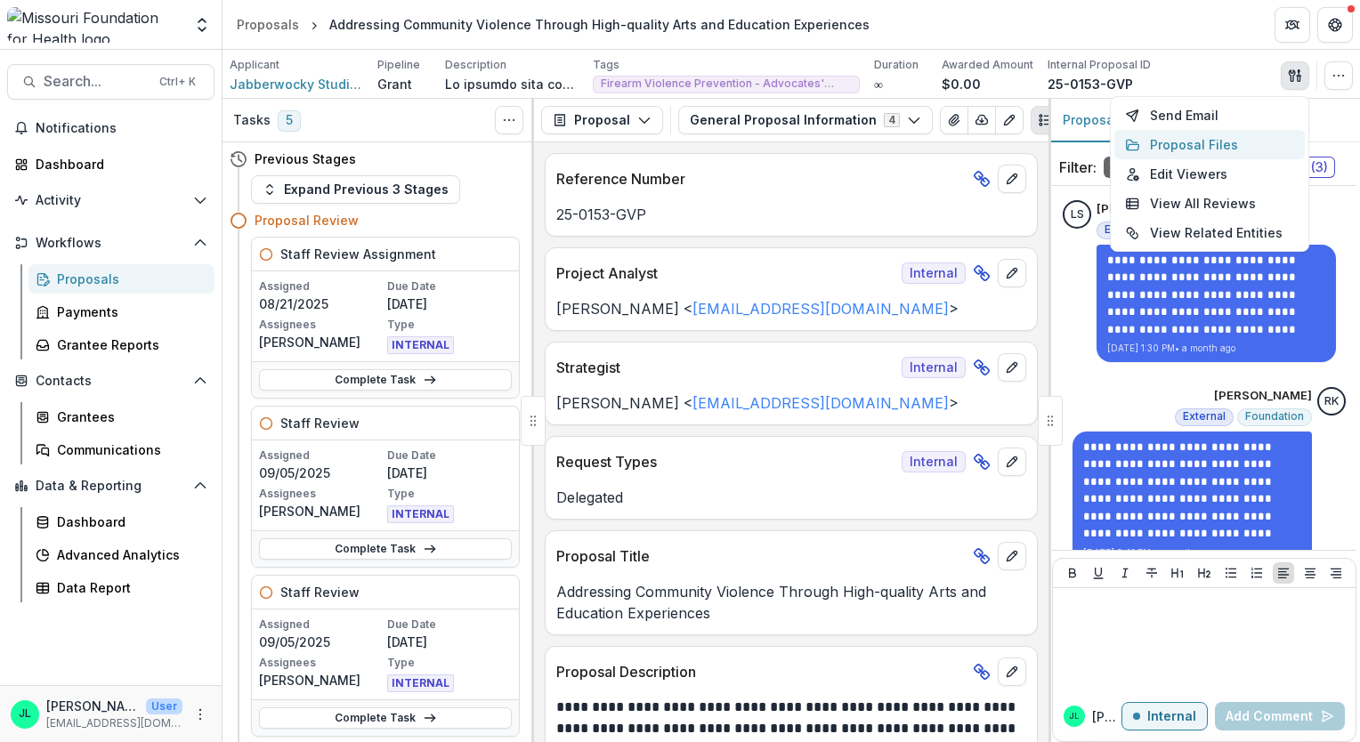
click at [1216, 142] on button "Proposal Files" at bounding box center [1209, 144] width 190 height 29
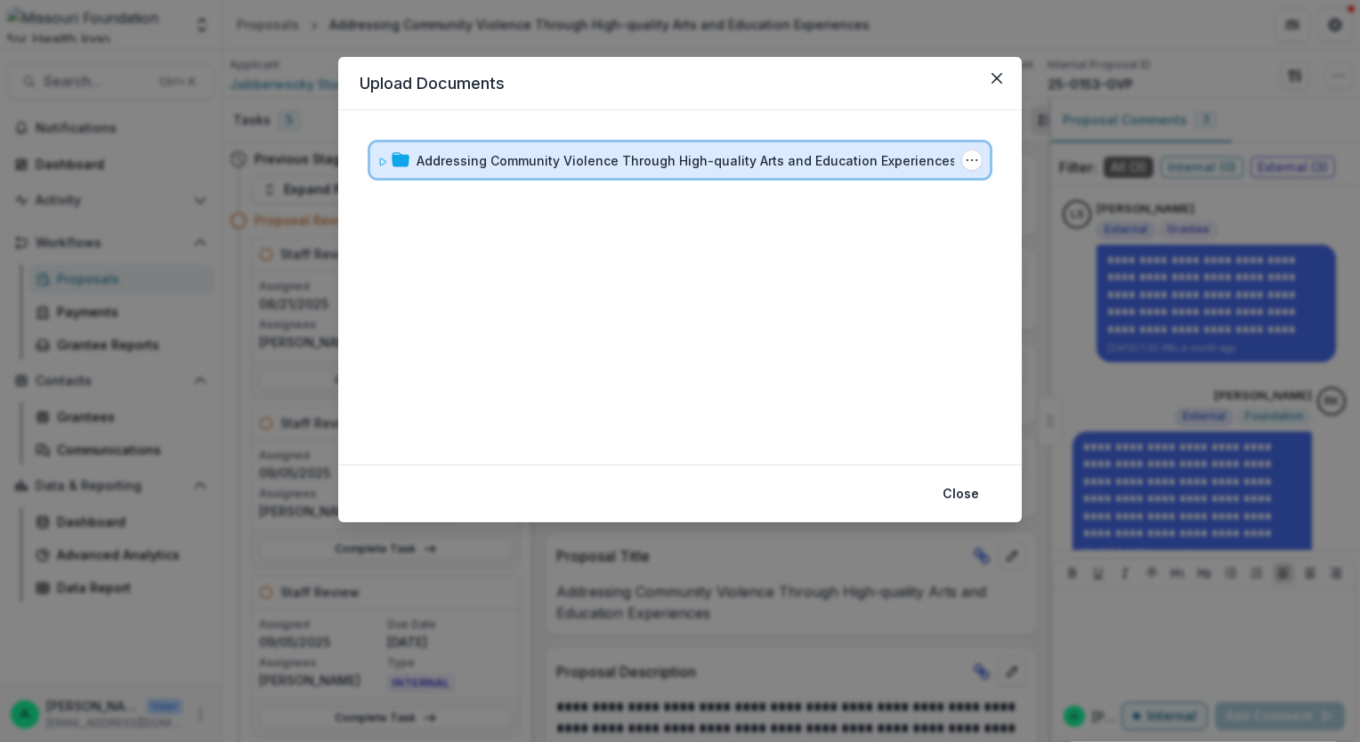
click at [380, 162] on icon at bounding box center [383, 161] width 6 height 7
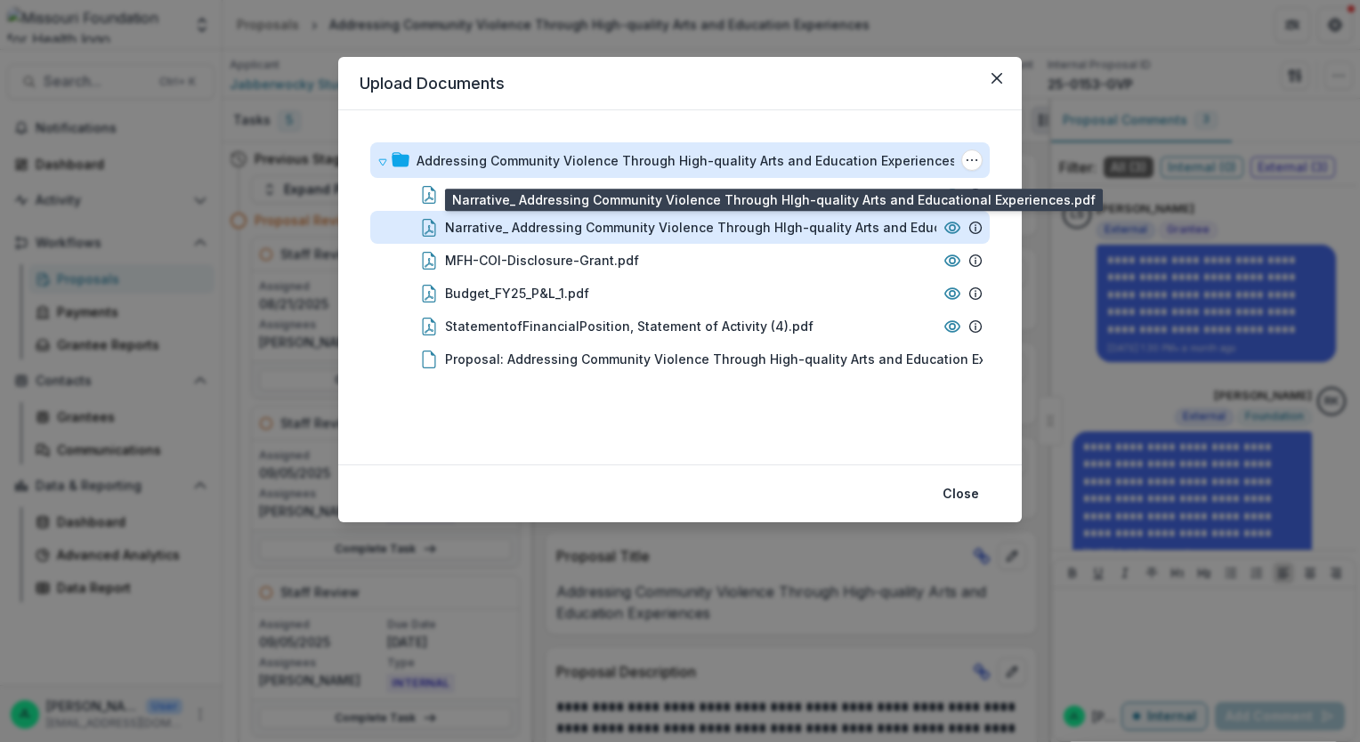
click at [582, 223] on div "Narrative_ Addressing Community Violence Through HIgh-quality Arts and Educatio…" at bounding box center [738, 227] width 587 height 19
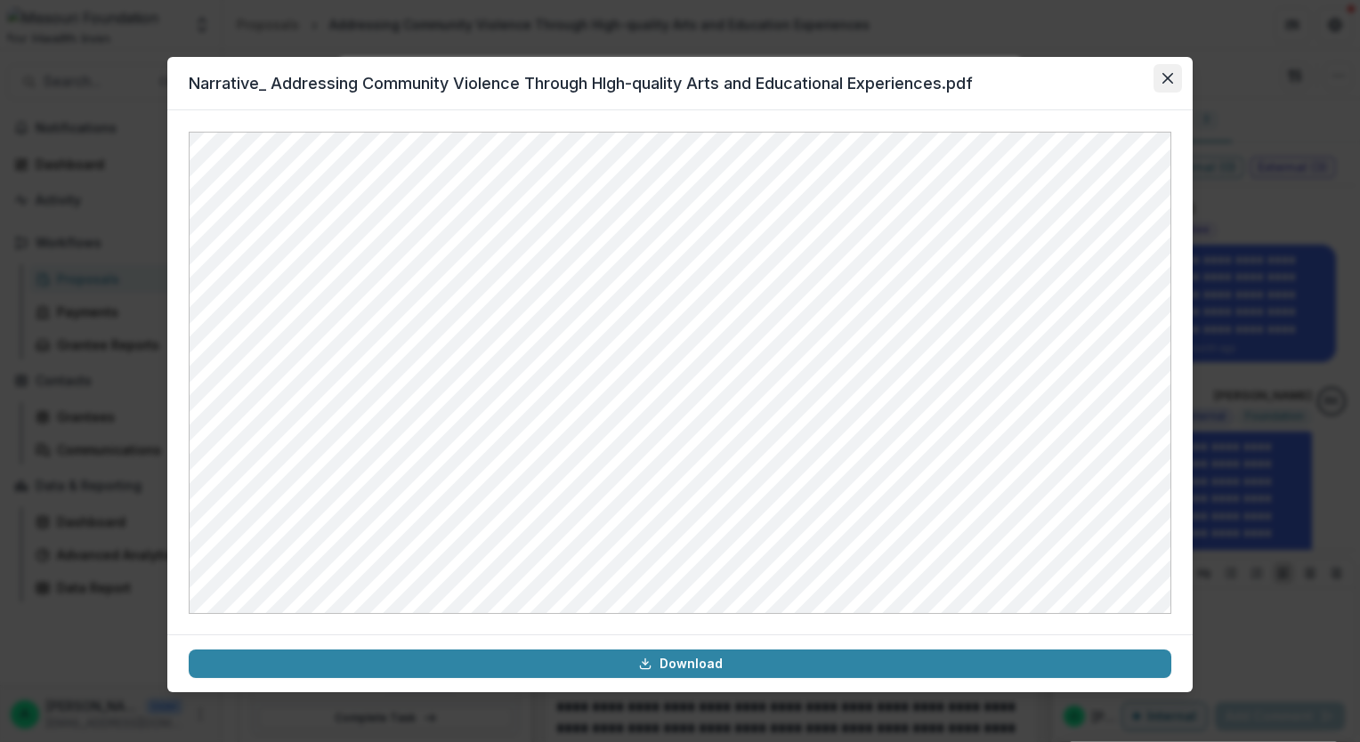
click at [1173, 86] on button "Close" at bounding box center [1167, 78] width 28 height 28
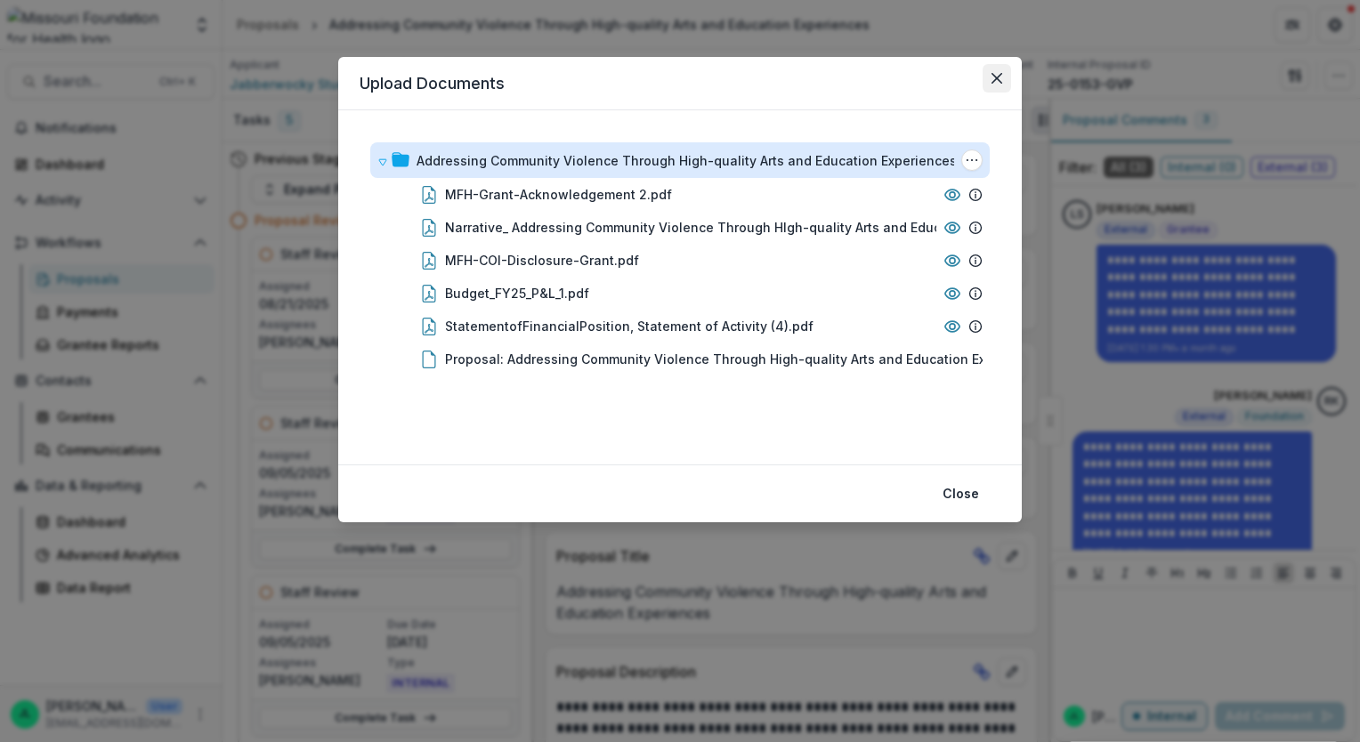
click at [991, 77] on icon "Close" at bounding box center [996, 78] width 11 height 11
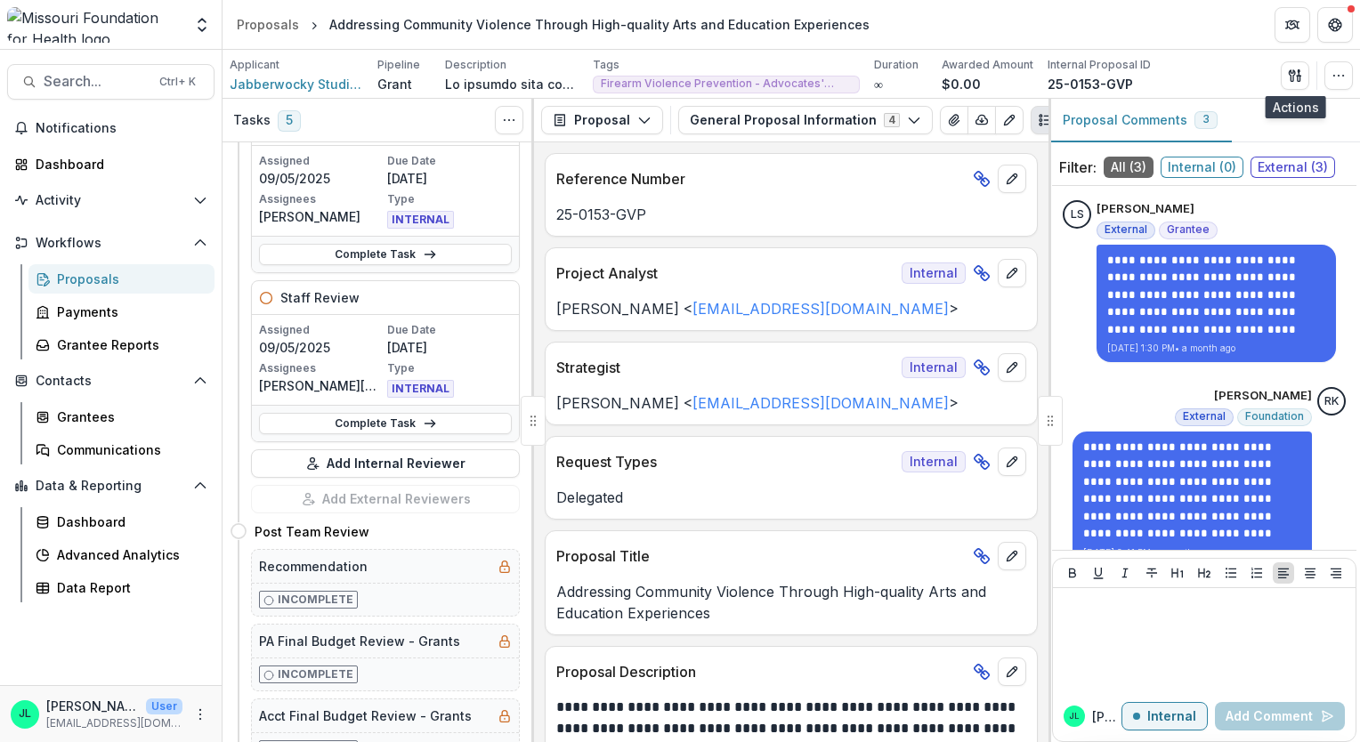
scroll to position [643, 0]
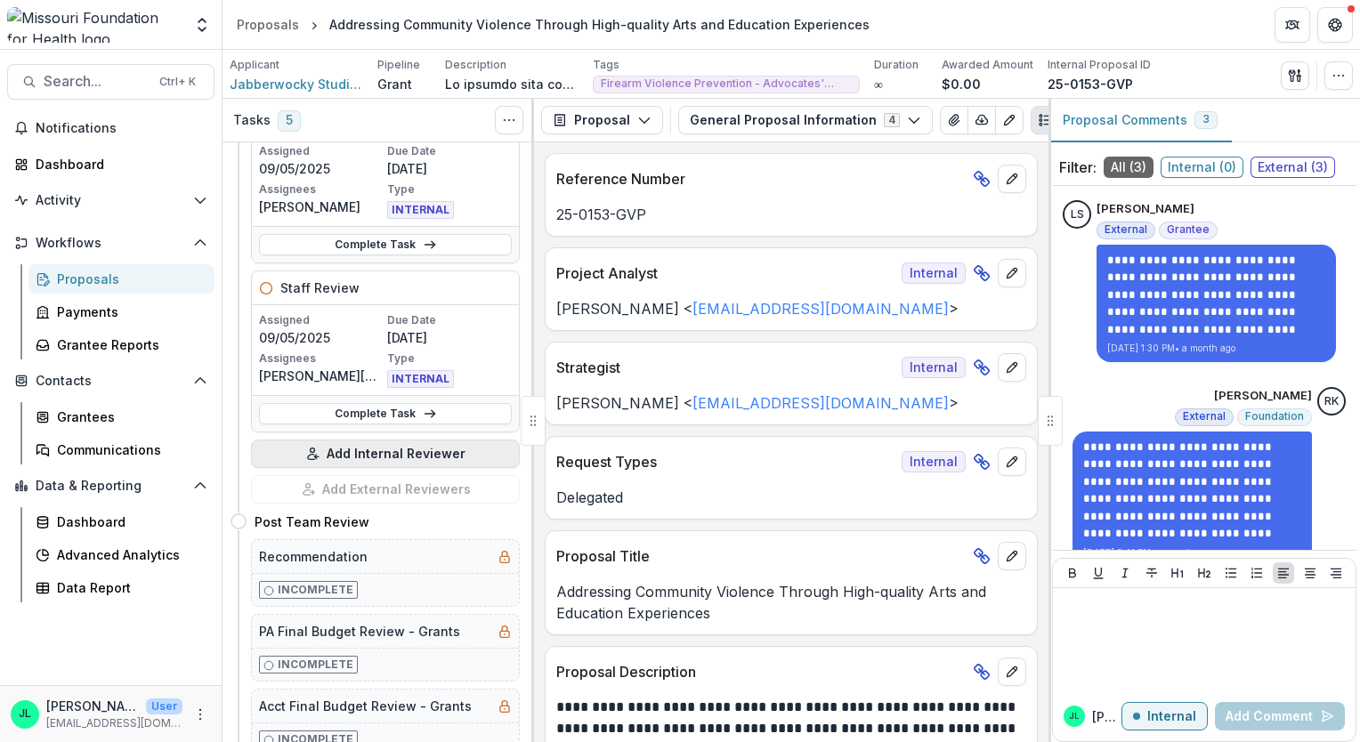
click at [392, 450] on button "Add Internal Reviewer" at bounding box center [385, 454] width 269 height 28
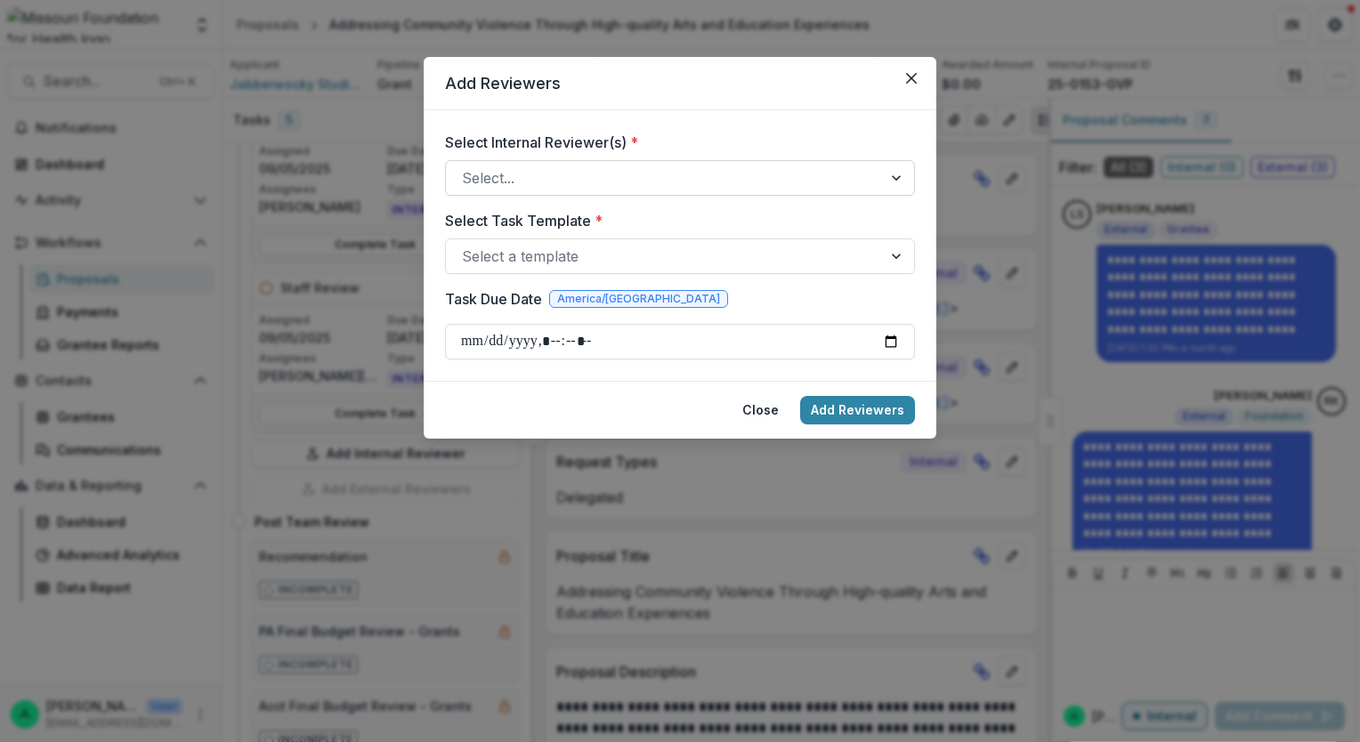
click at [504, 182] on div at bounding box center [664, 178] width 404 height 25
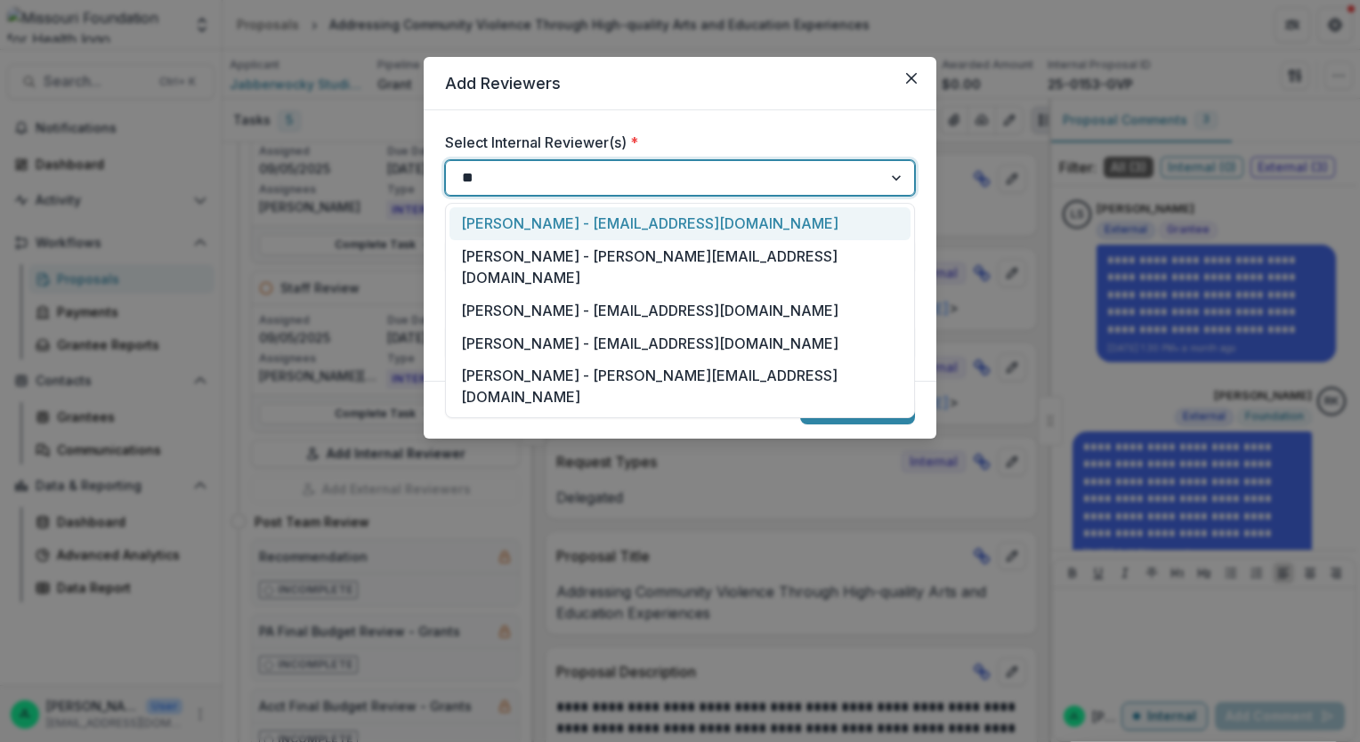
type input "***"
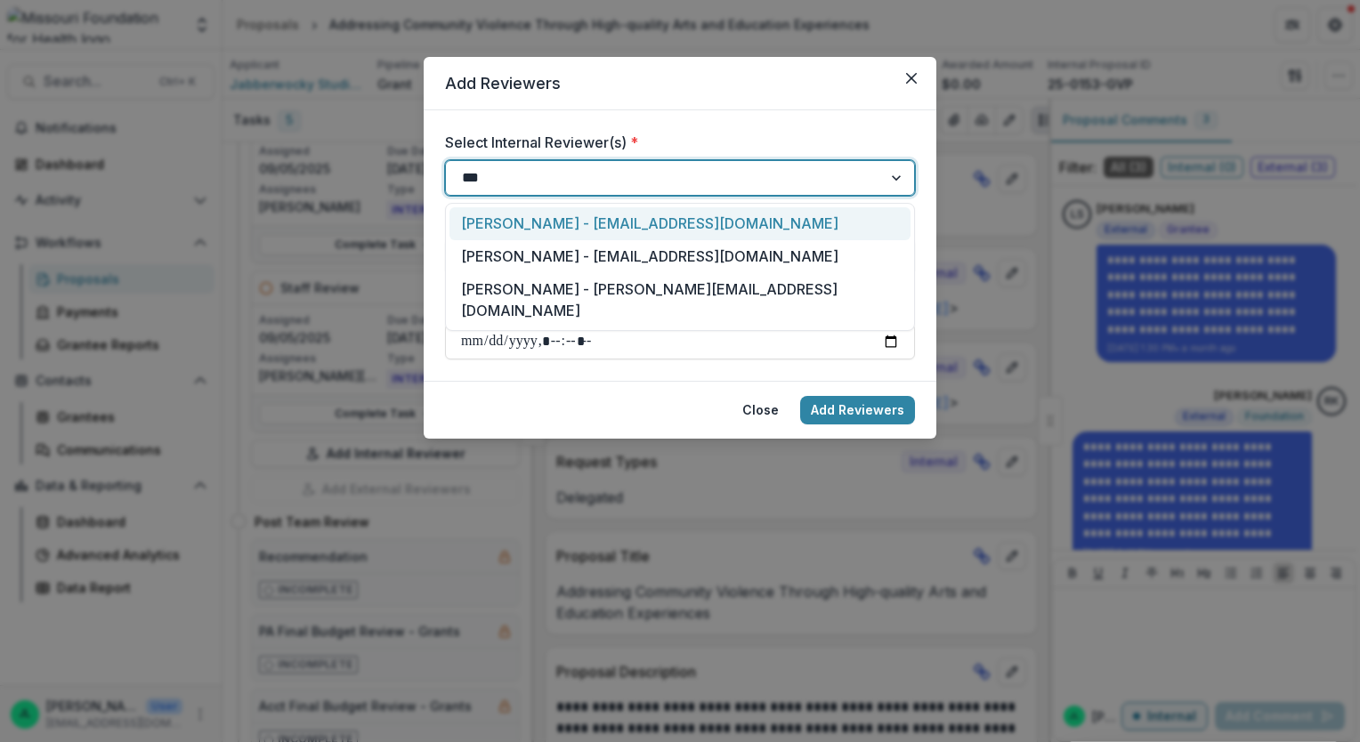
click at [516, 224] on div "[PERSON_NAME] - [EMAIL_ADDRESS][DOMAIN_NAME]" at bounding box center [679, 223] width 461 height 33
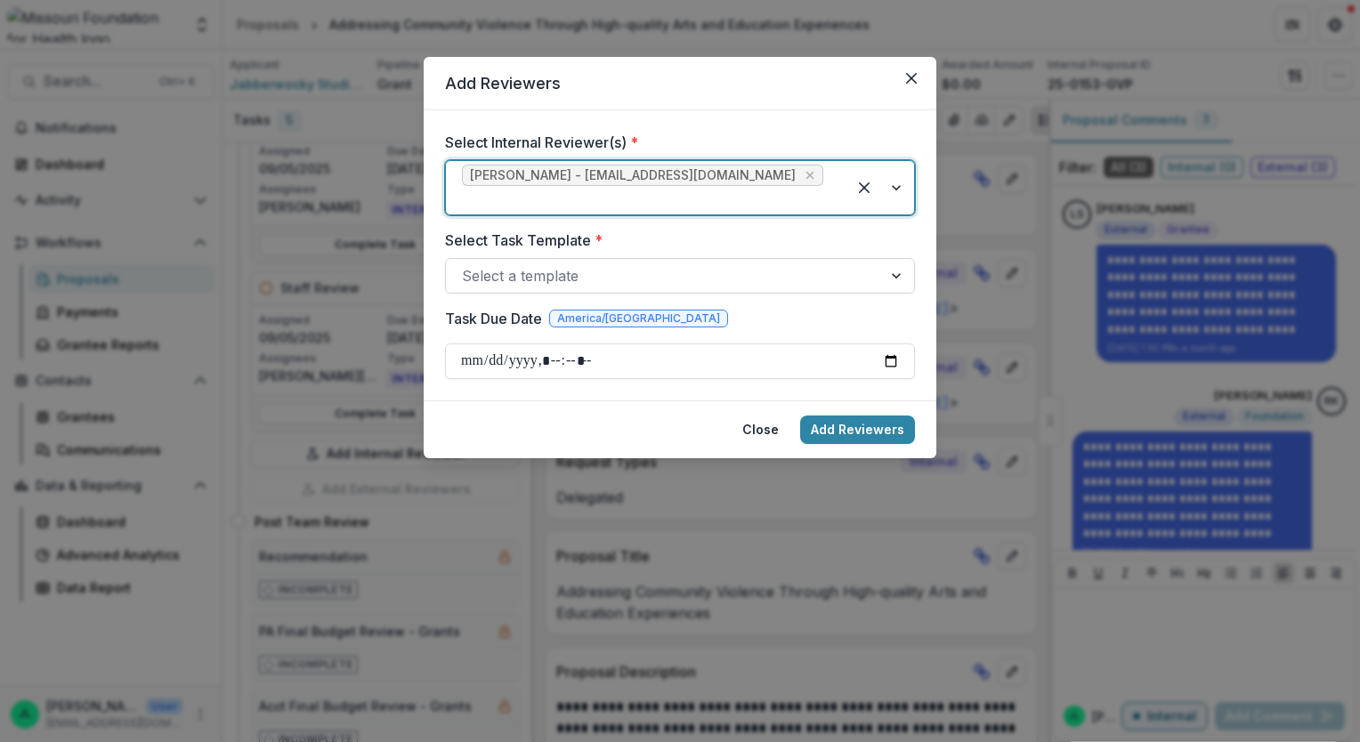
click at [538, 263] on div at bounding box center [664, 275] width 404 height 25
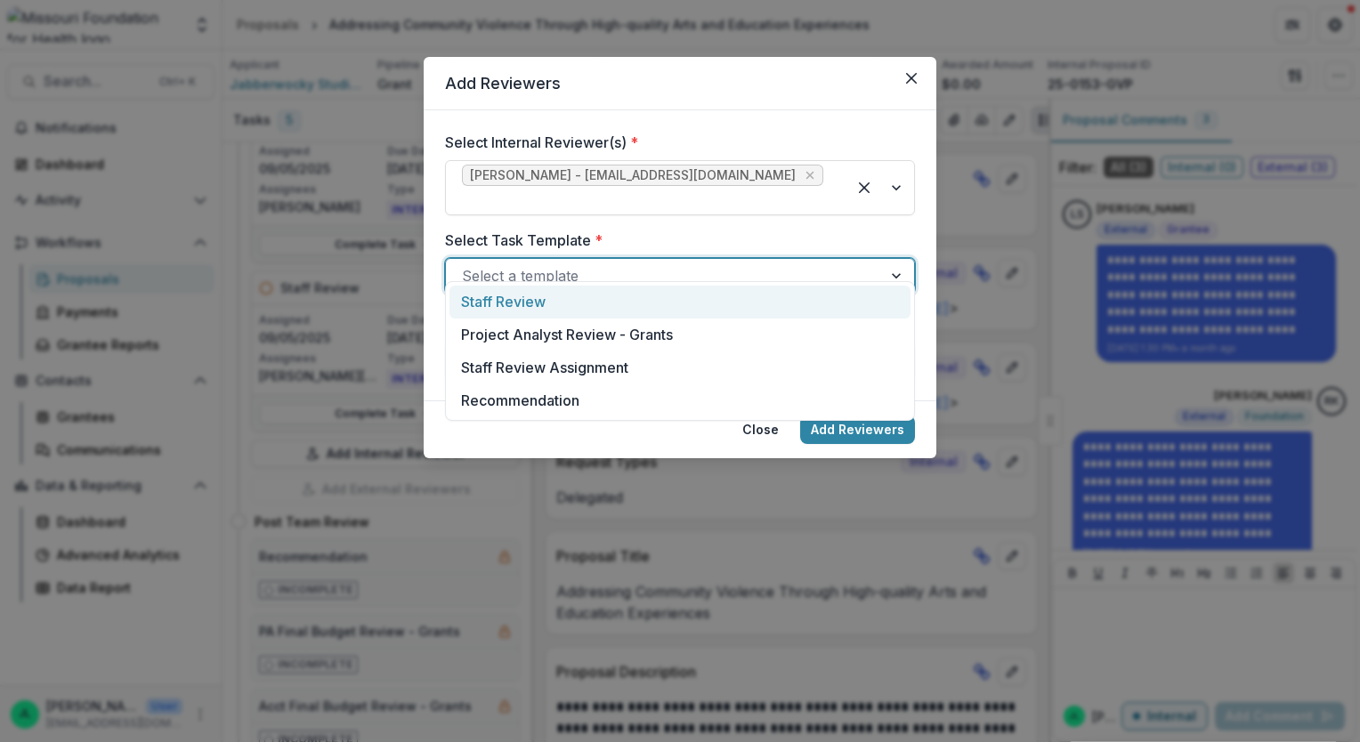
click at [538, 309] on div "Staff Review" at bounding box center [679, 302] width 461 height 33
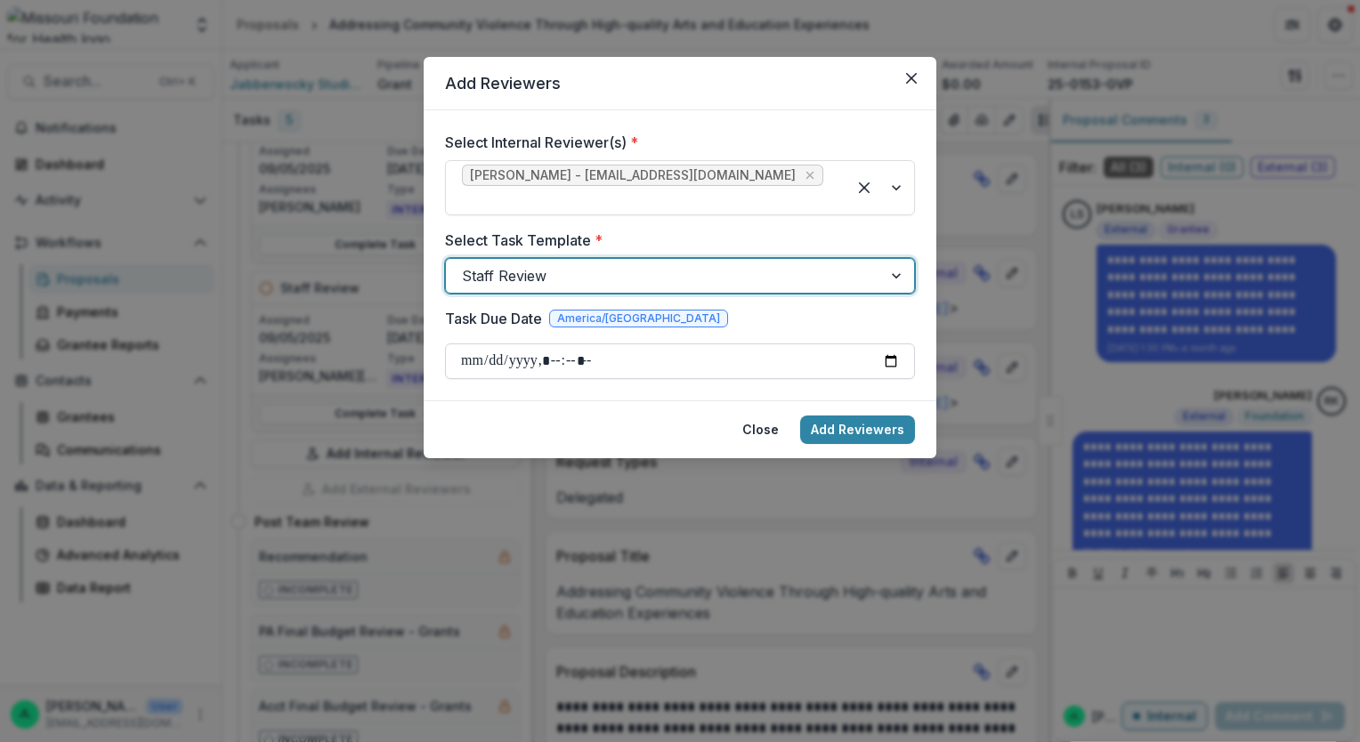
click at [896, 344] on input "Task Due Date" at bounding box center [680, 362] width 470 height 36
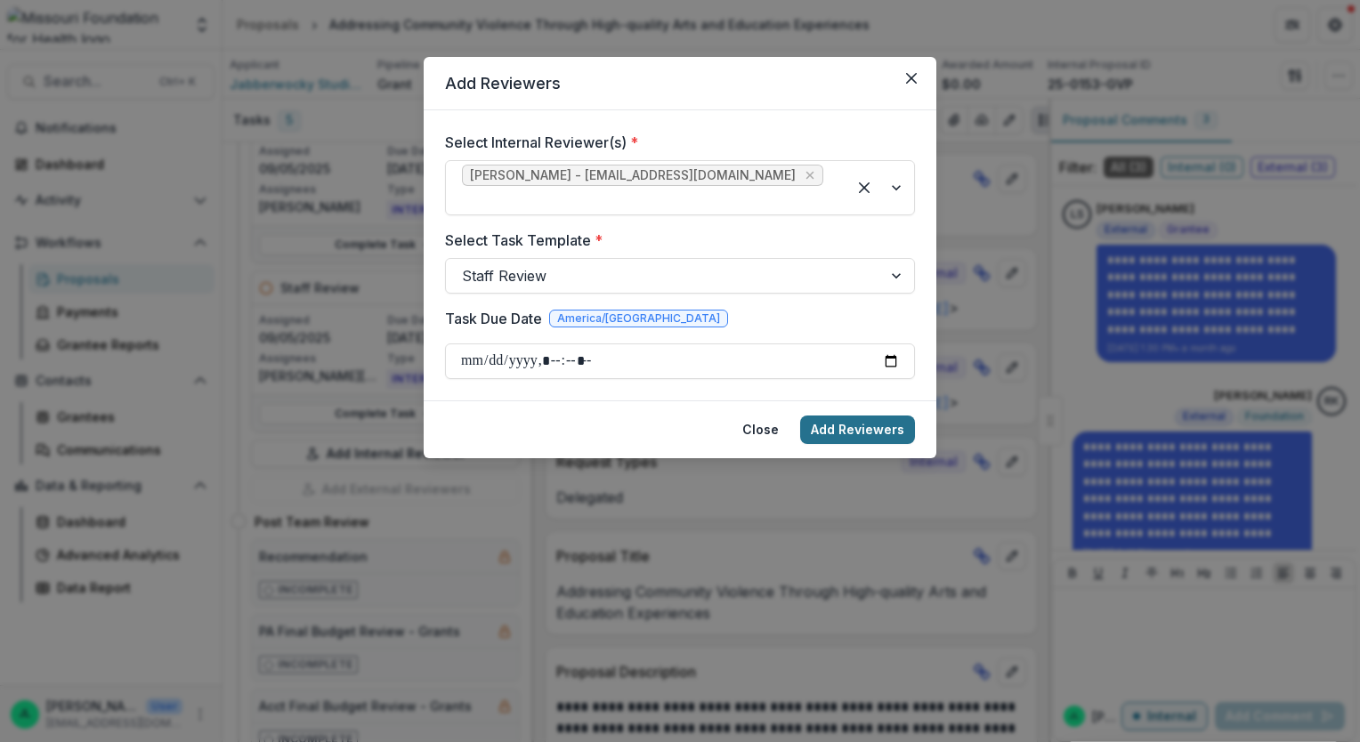
type input "**********"
click at [837, 416] on button "Add Reviewers" at bounding box center [857, 430] width 115 height 28
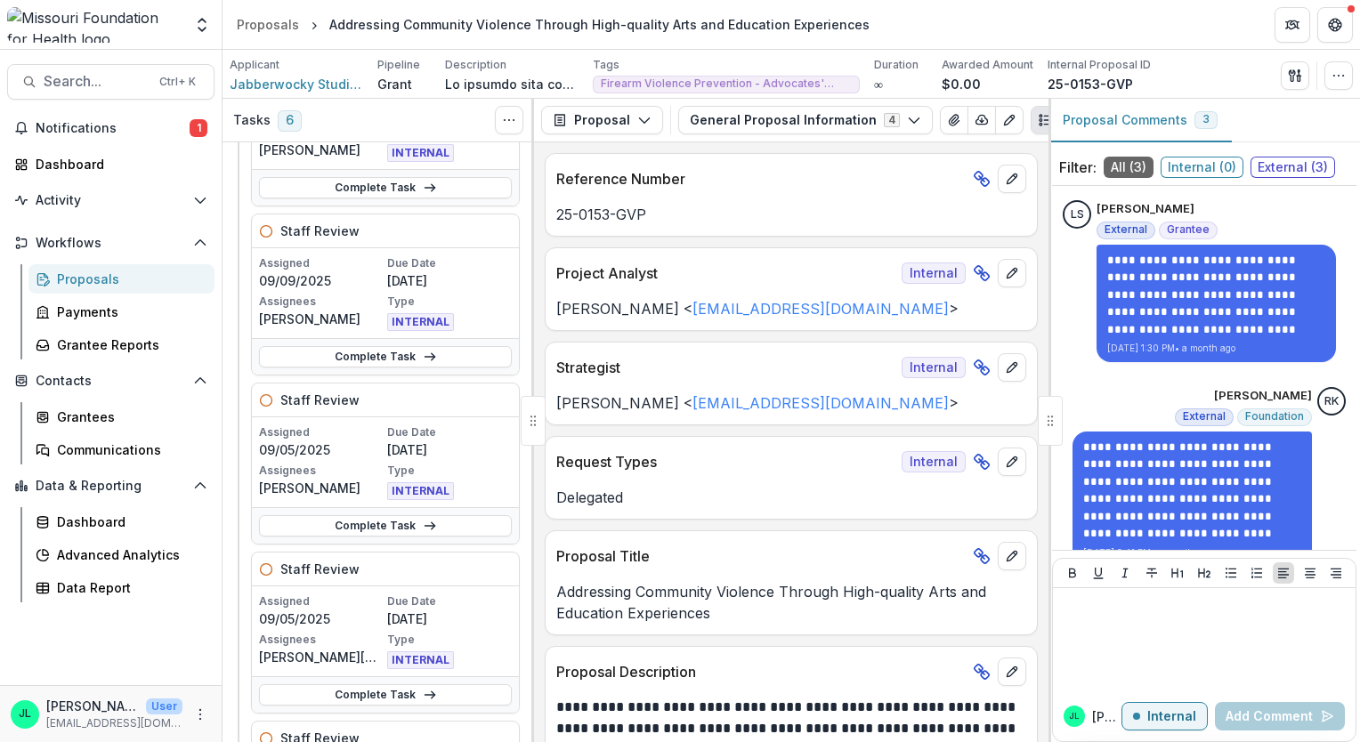
scroll to position [190, 0]
click at [353, 351] on link "Complete Task" at bounding box center [385, 359] width 253 height 21
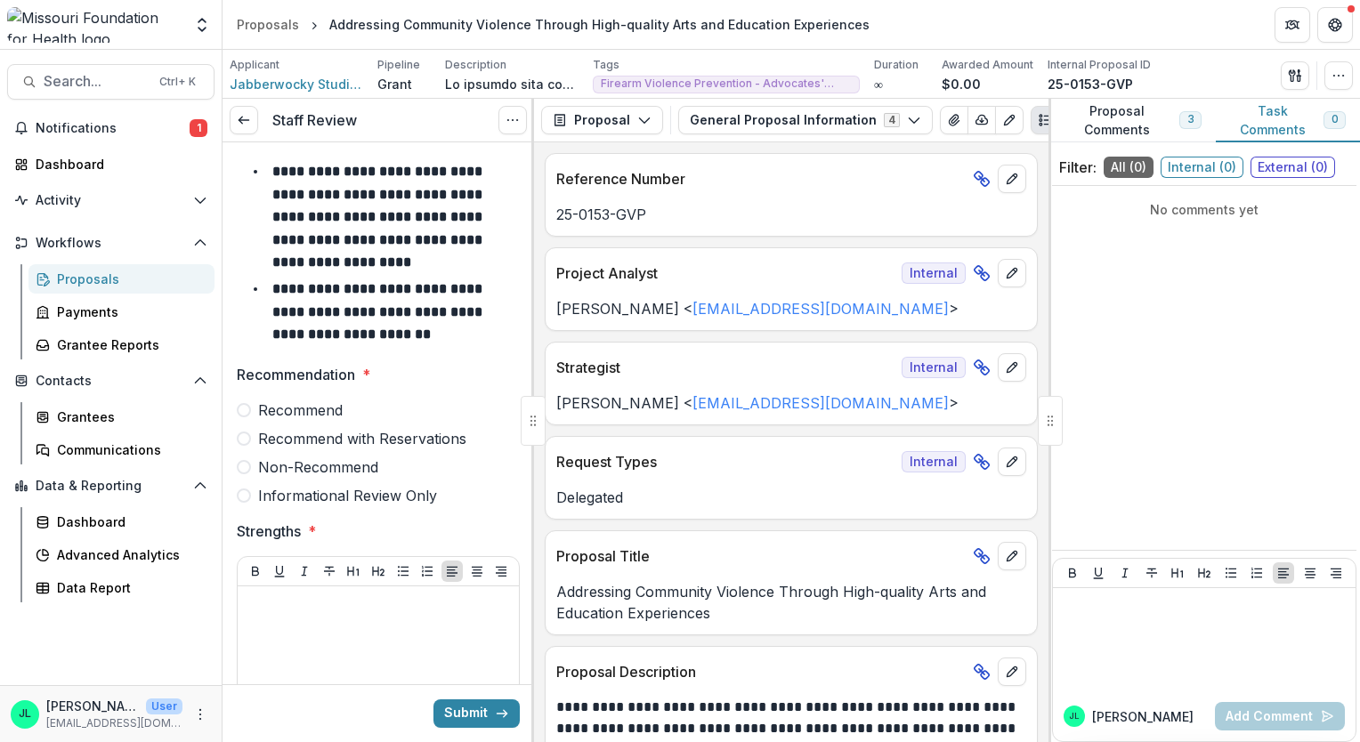
click at [246, 465] on span at bounding box center [244, 467] width 14 height 14
click at [532, 269] on div at bounding box center [532, 420] width 3 height 643
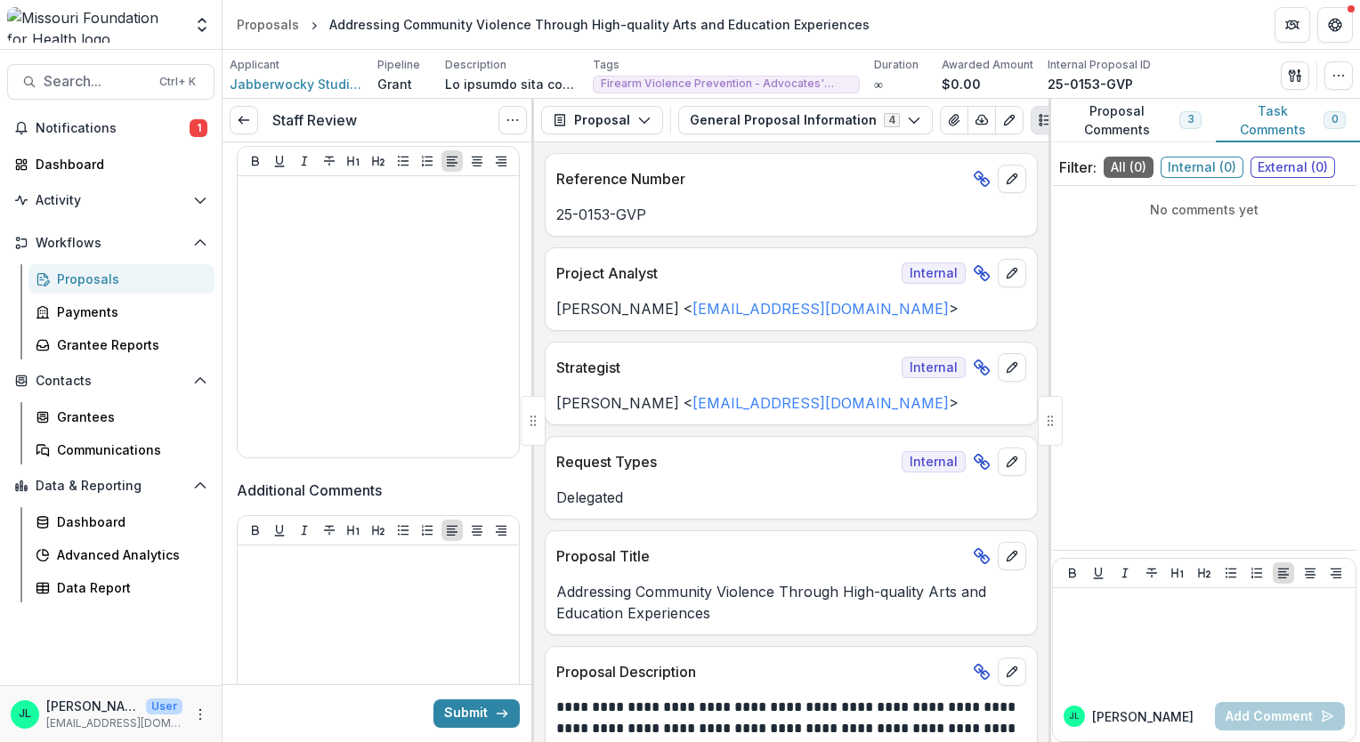
scroll to position [812, 0]
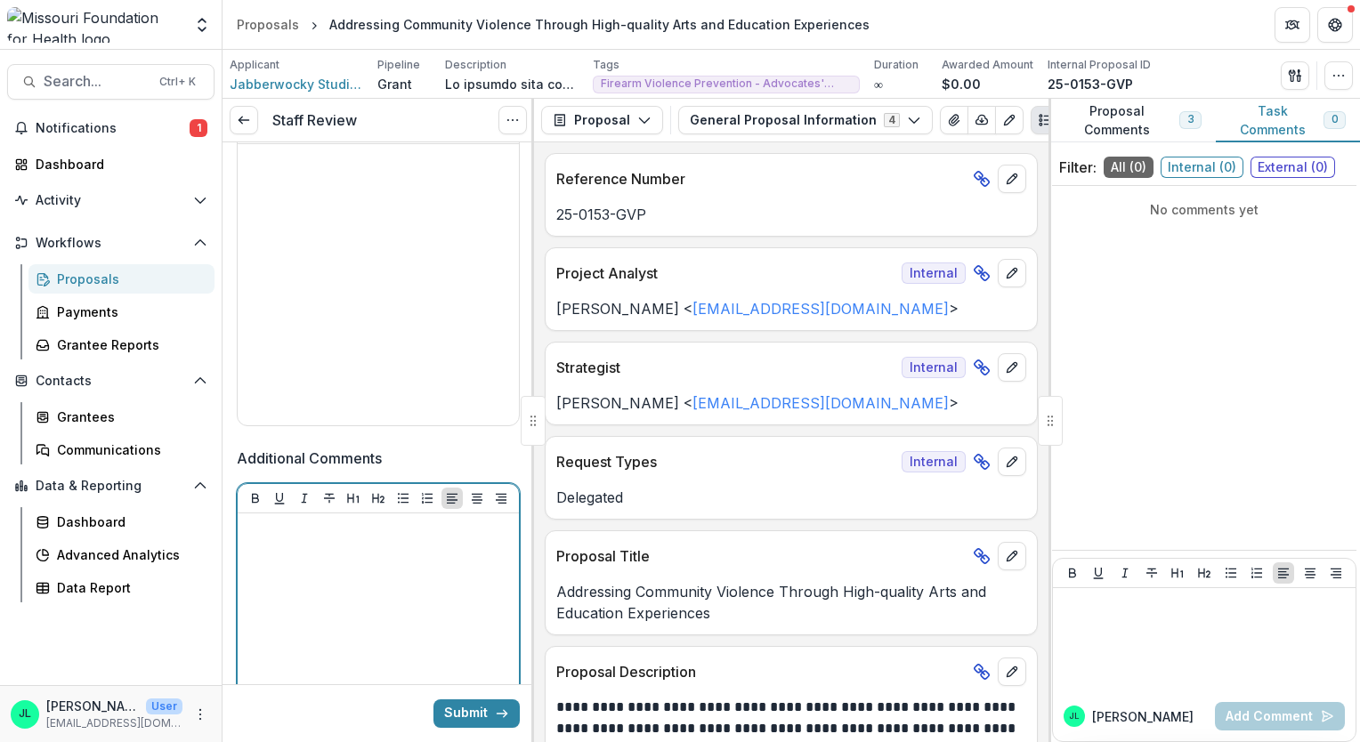
click at [426, 586] on div at bounding box center [378, 654] width 267 height 267
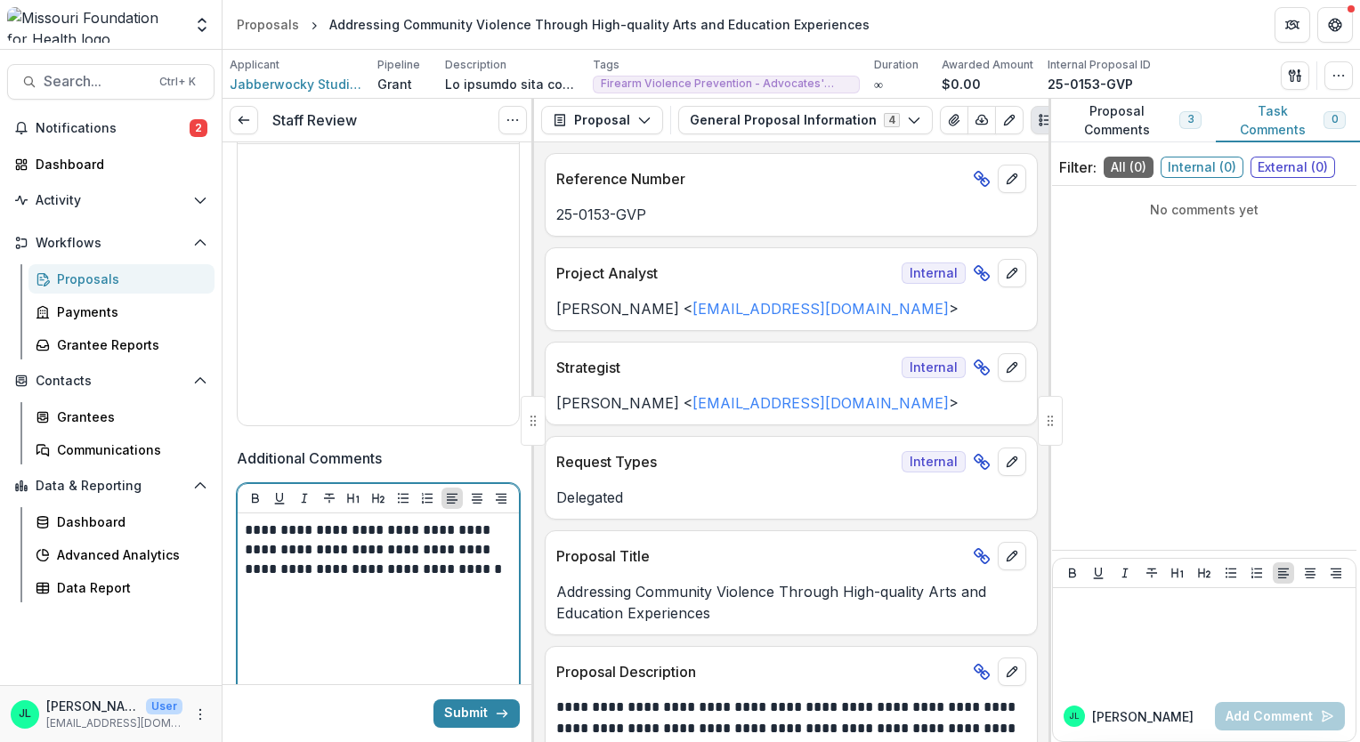
scroll to position [840, 0]
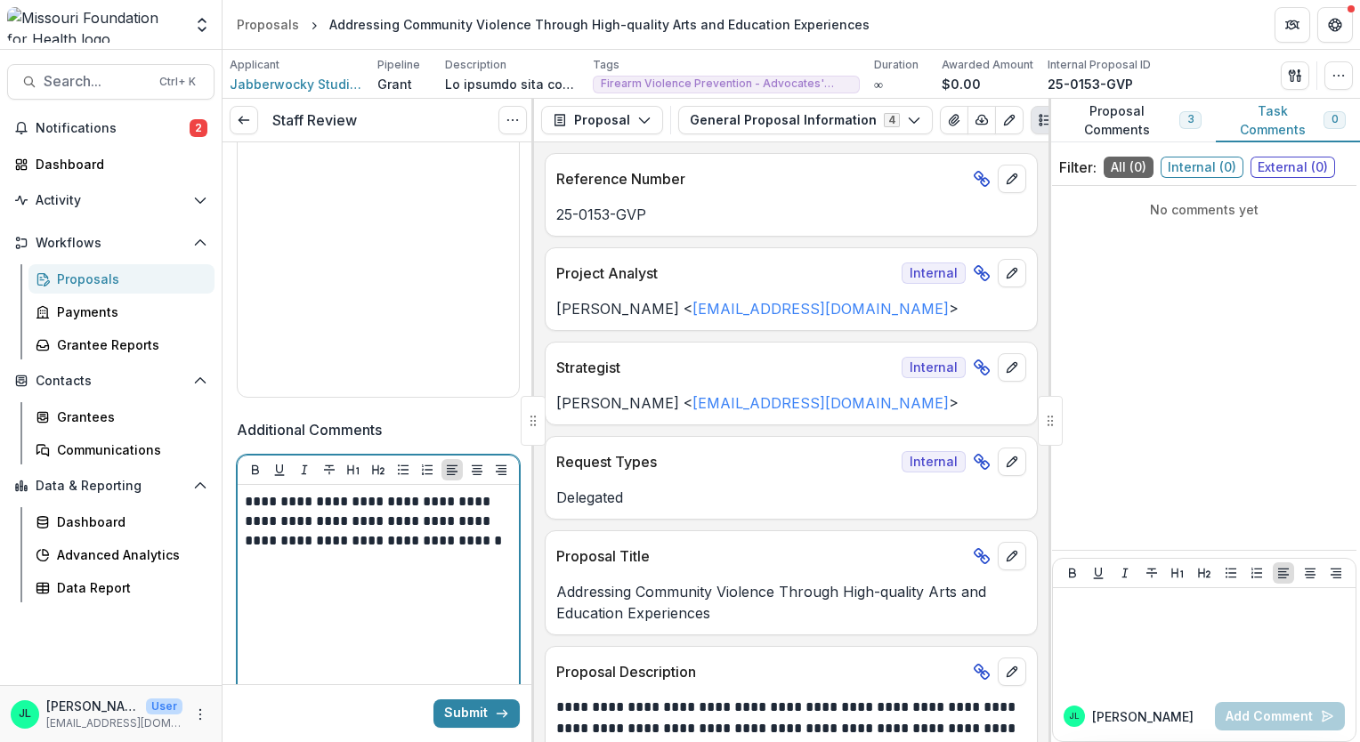
click at [497, 538] on p "**********" at bounding box center [376, 521] width 263 height 59
click at [505, 545] on p "**********" at bounding box center [376, 521] width 263 height 59
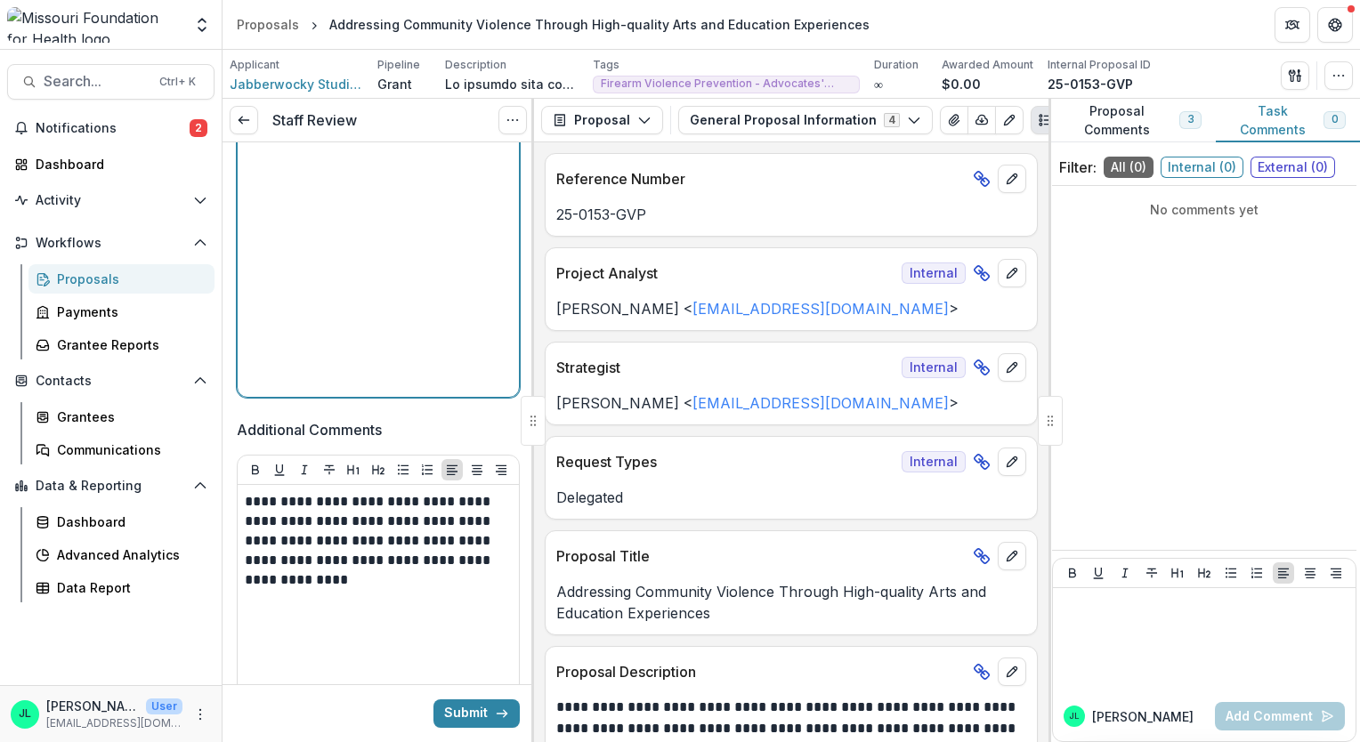
click at [467, 258] on div at bounding box center [378, 256] width 267 height 267
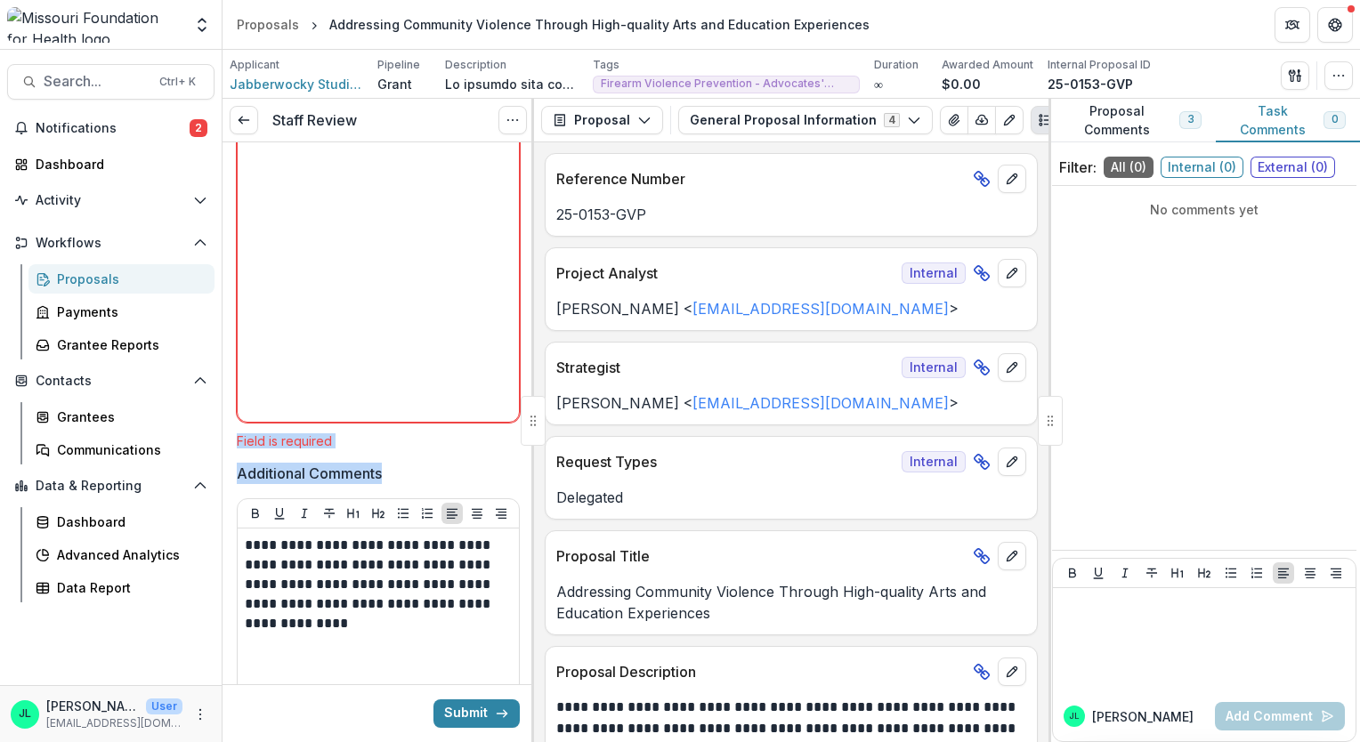
drag, startPoint x: 527, startPoint y: 459, endPoint x: 515, endPoint y: 372, distance: 88.0
click at [515, 372] on div "**********" at bounding box center [379, 86] width 312 height 1519
drag, startPoint x: 515, startPoint y: 372, endPoint x: 408, endPoint y: 287, distance: 137.5
click at [408, 287] on div at bounding box center [378, 281] width 267 height 267
click at [535, 493] on div "**********" at bounding box center [791, 442] width 514 height 600
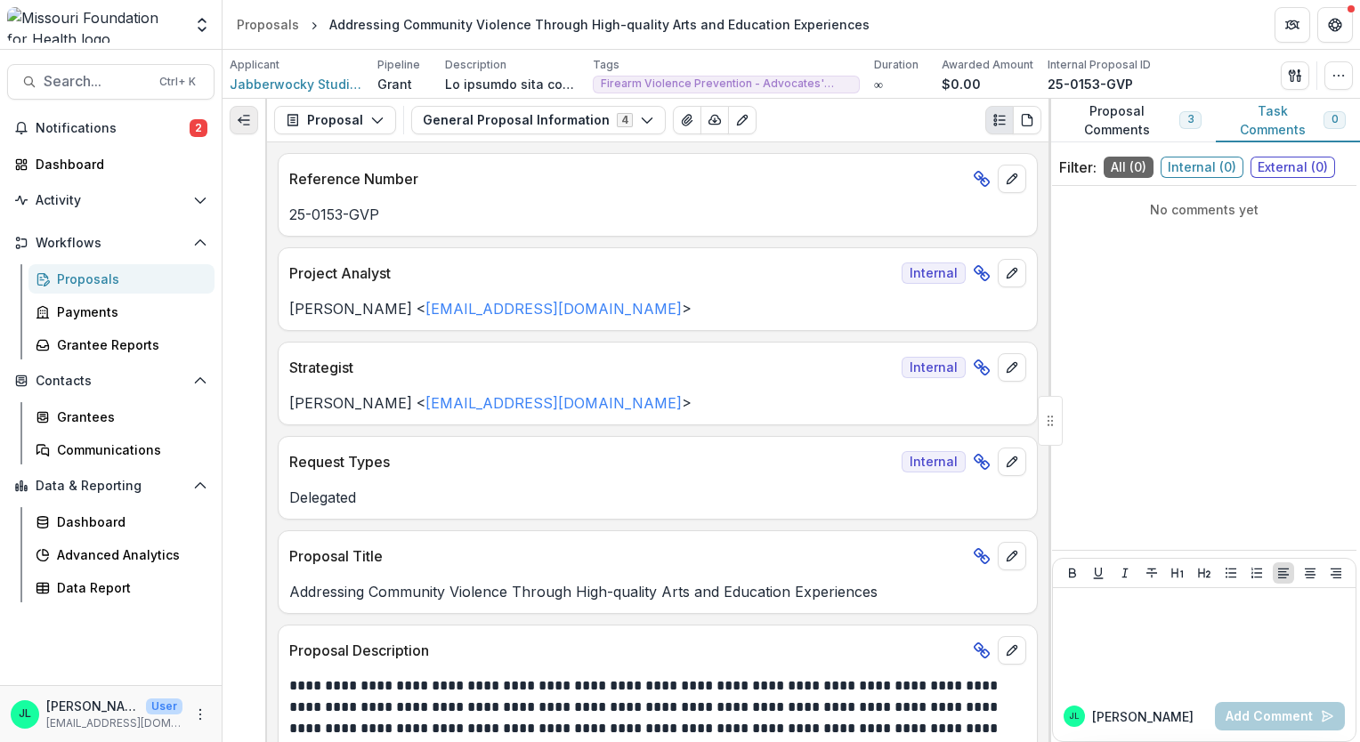
click at [245, 110] on button "Expand left" at bounding box center [244, 120] width 28 height 28
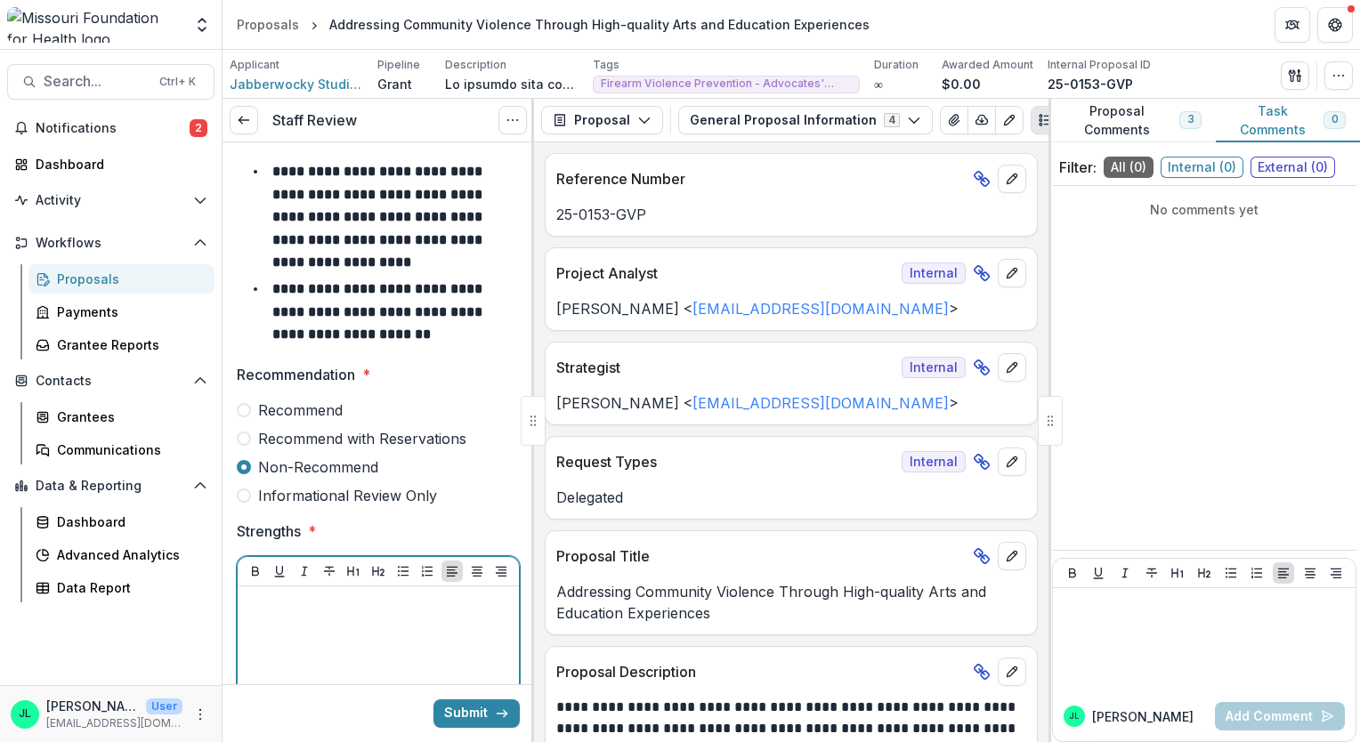
click at [358, 640] on div at bounding box center [378, 727] width 267 height 267
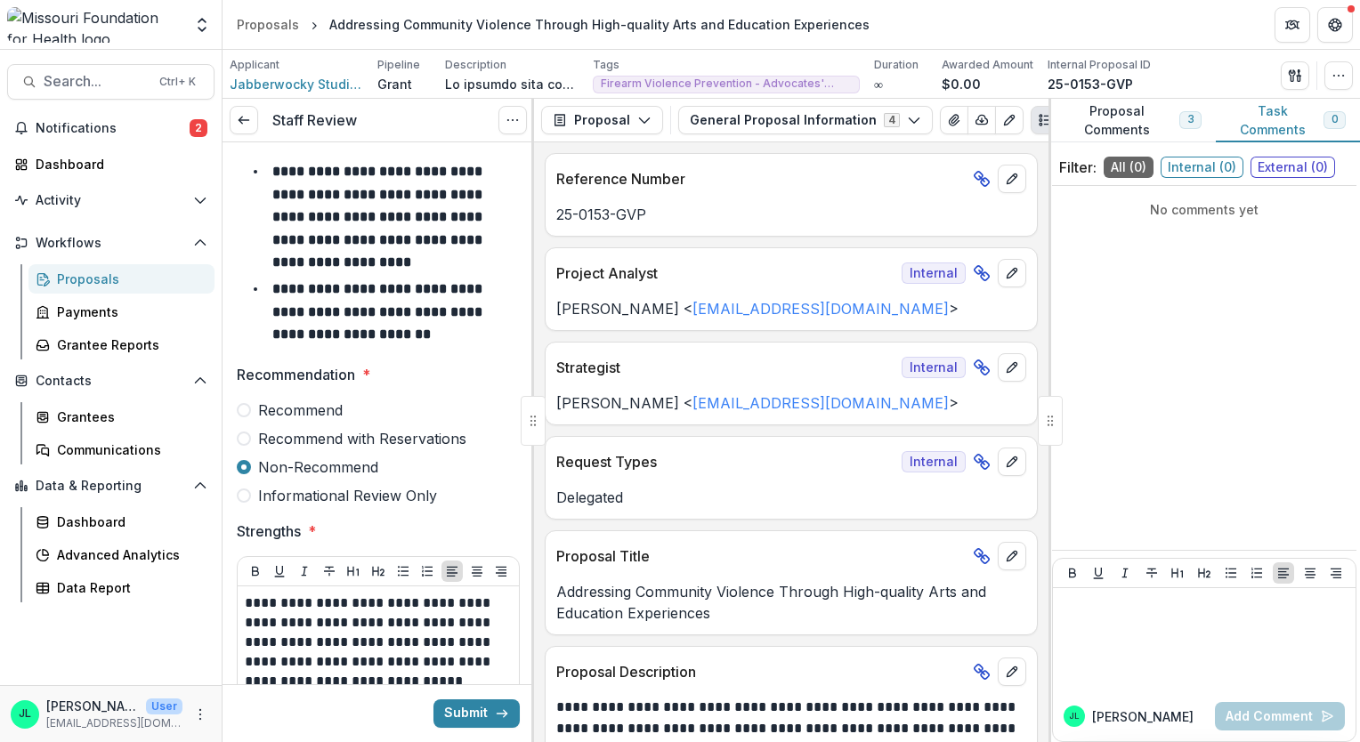
click at [534, 354] on div "**********" at bounding box center [791, 442] width 514 height 600
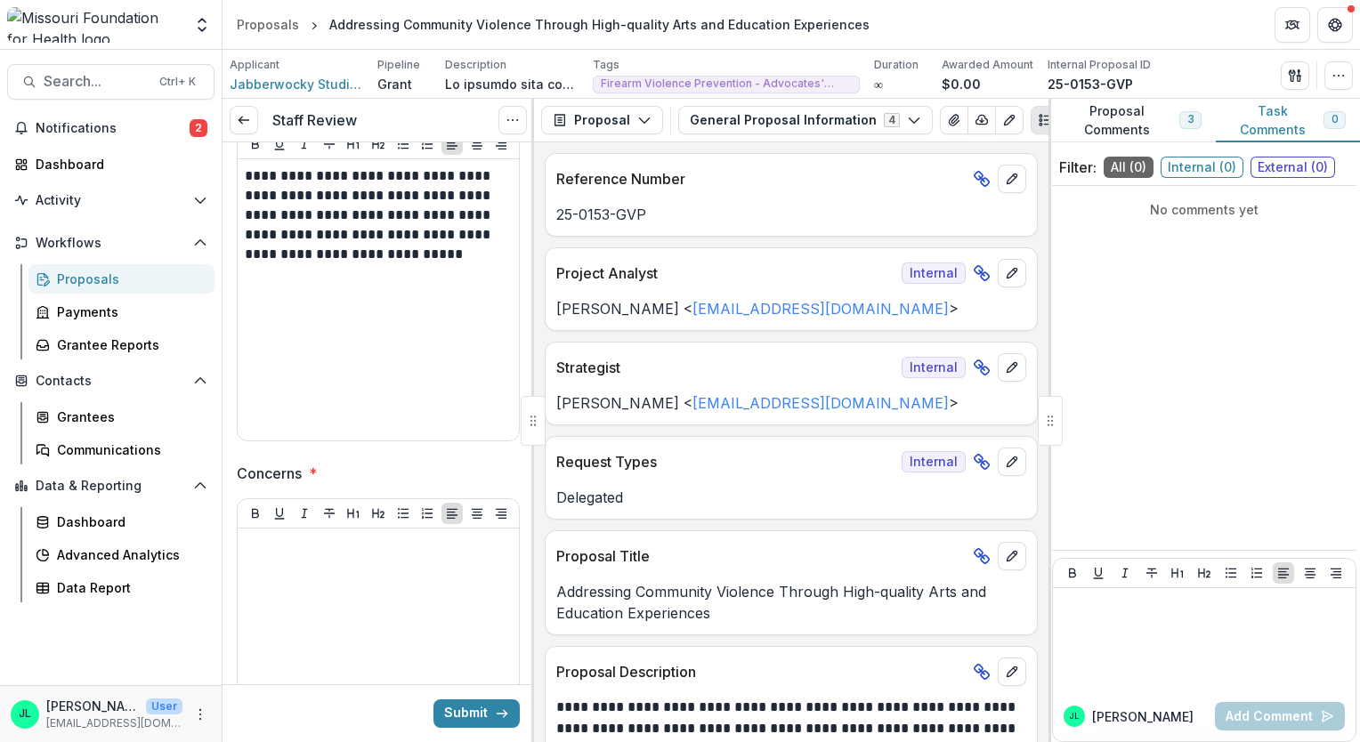
scroll to position [481, 0]
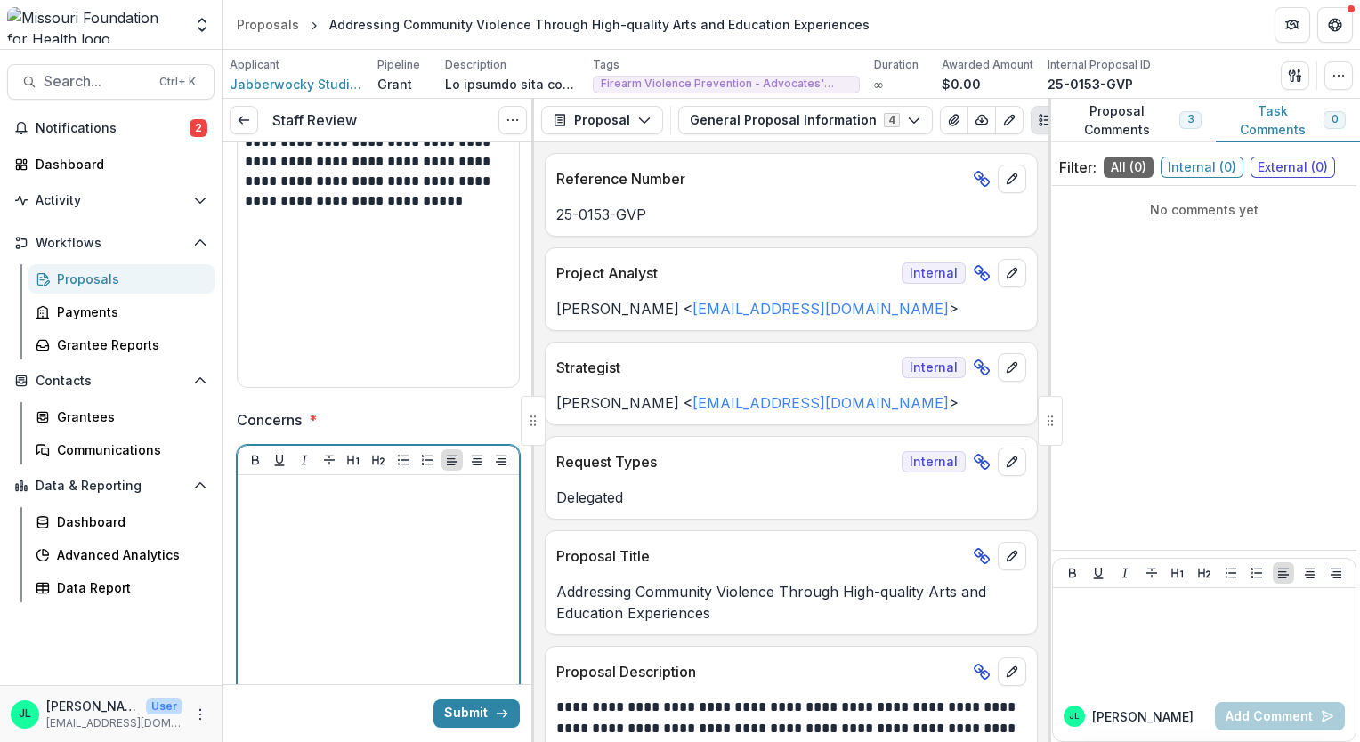
click at [413, 530] on div at bounding box center [378, 615] width 267 height 267
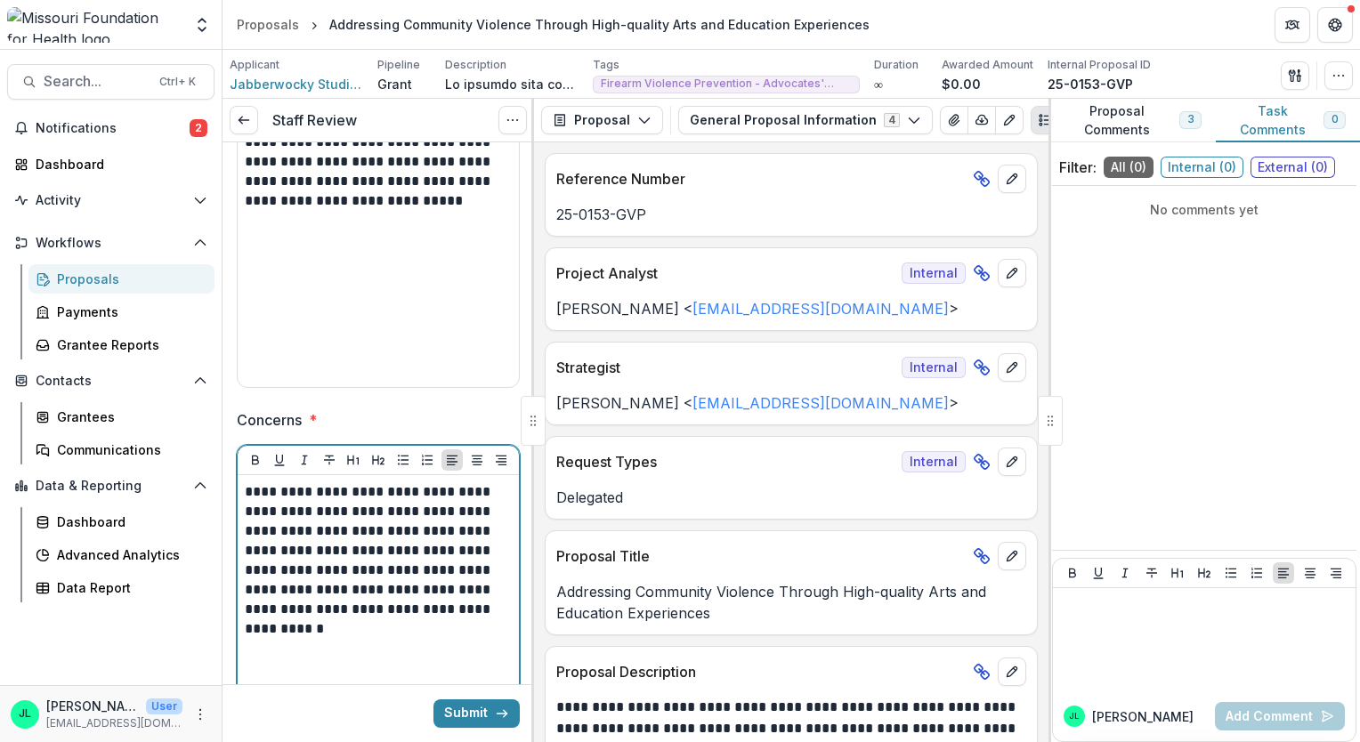
click at [367, 508] on p "**********" at bounding box center [376, 560] width 263 height 157
click at [345, 668] on p "**********" at bounding box center [376, 580] width 263 height 196
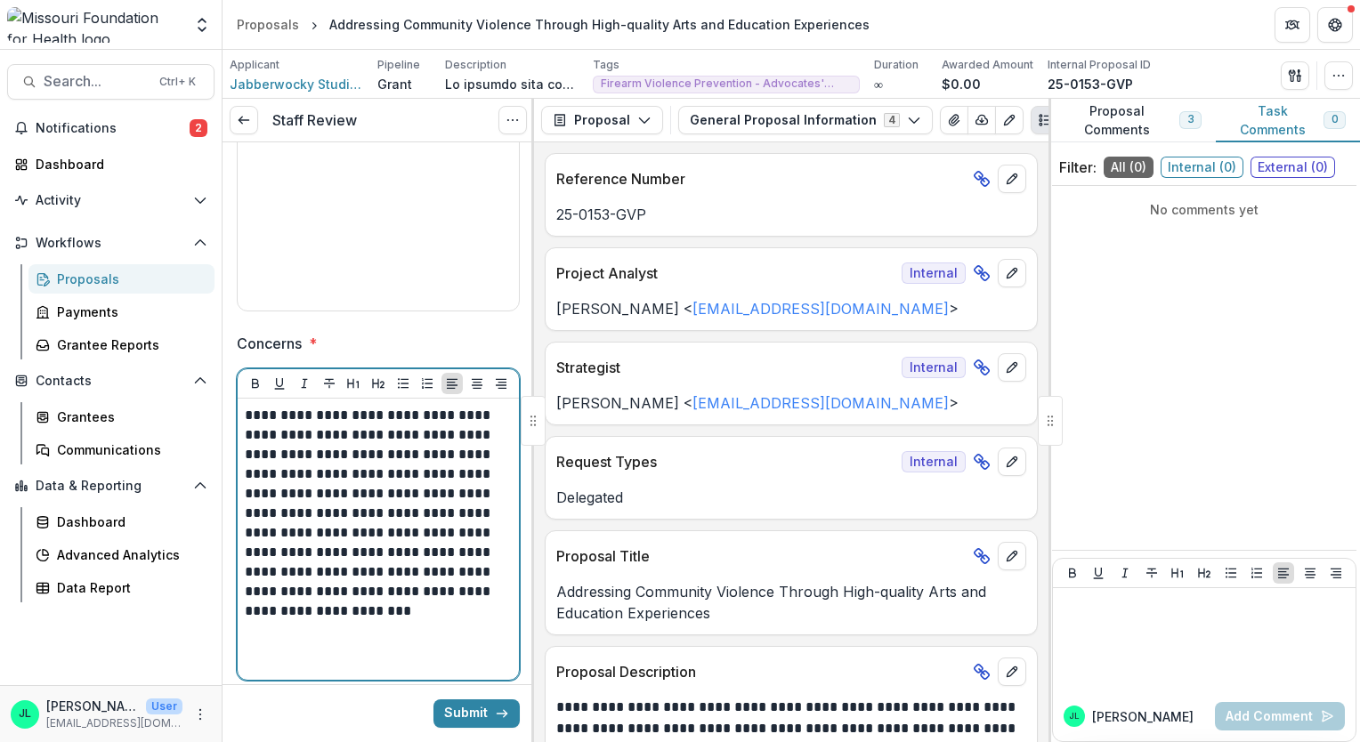
scroll to position [579, 0]
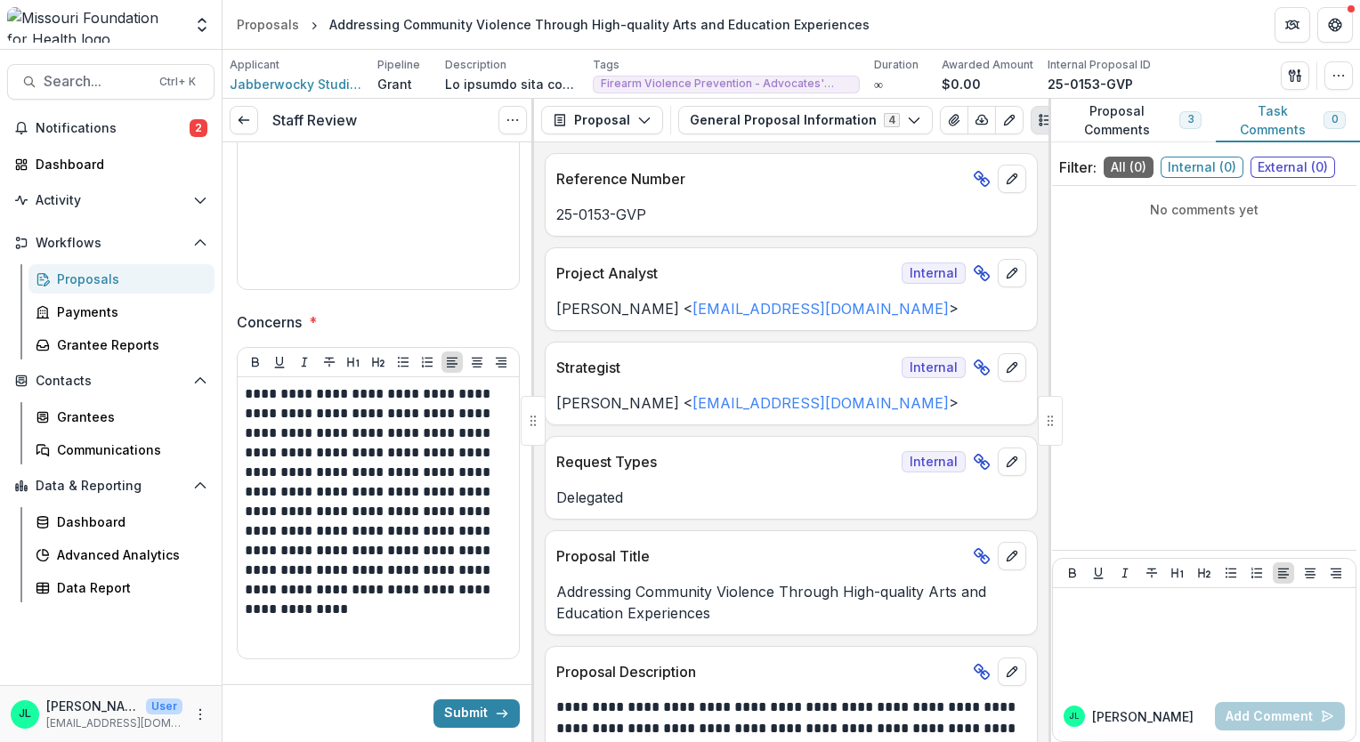
click at [531, 461] on div at bounding box center [532, 420] width 3 height 643
click at [523, 464] on div "**********" at bounding box center [379, 314] width 312 height 1501
click at [532, 473] on div at bounding box center [532, 420] width 3 height 643
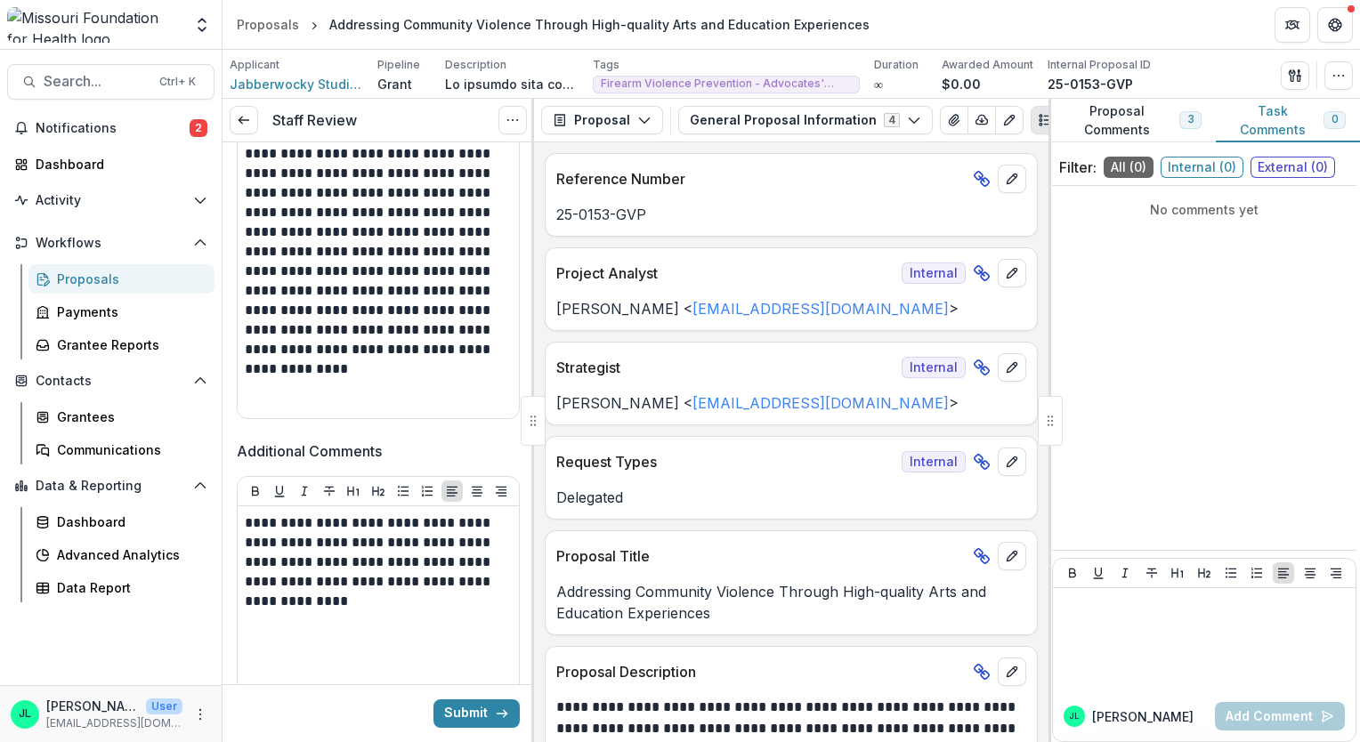
scroll to position [871, 0]
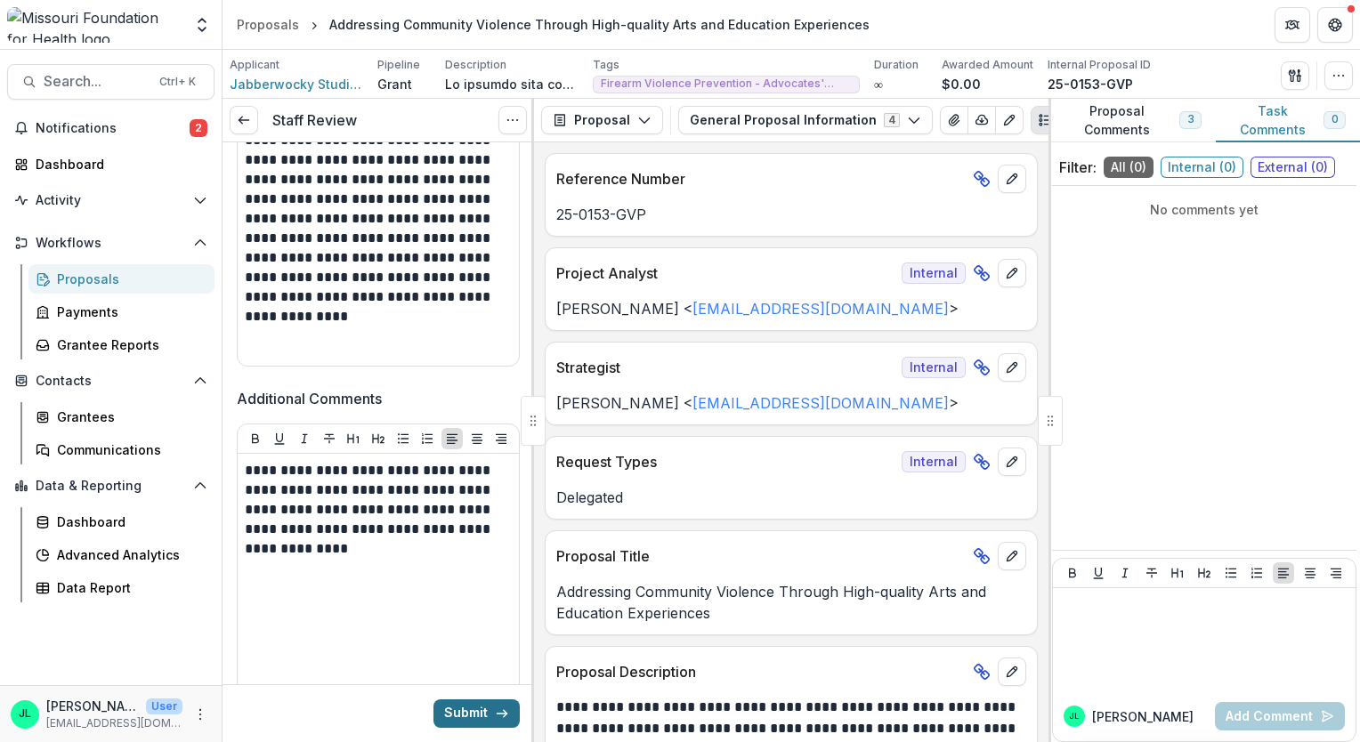
click at [456, 710] on button "Submit" at bounding box center [476, 714] width 86 height 28
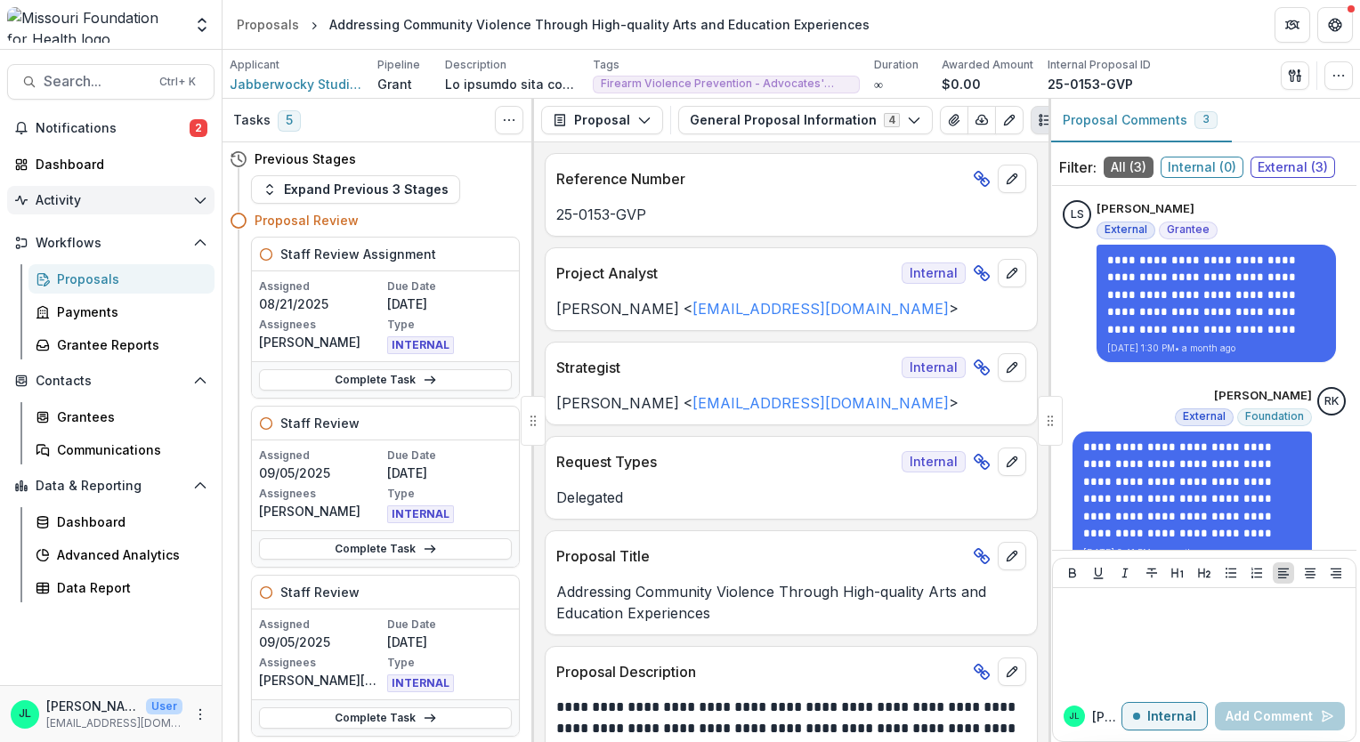
click at [75, 206] on span "Activity" at bounding box center [111, 200] width 150 height 15
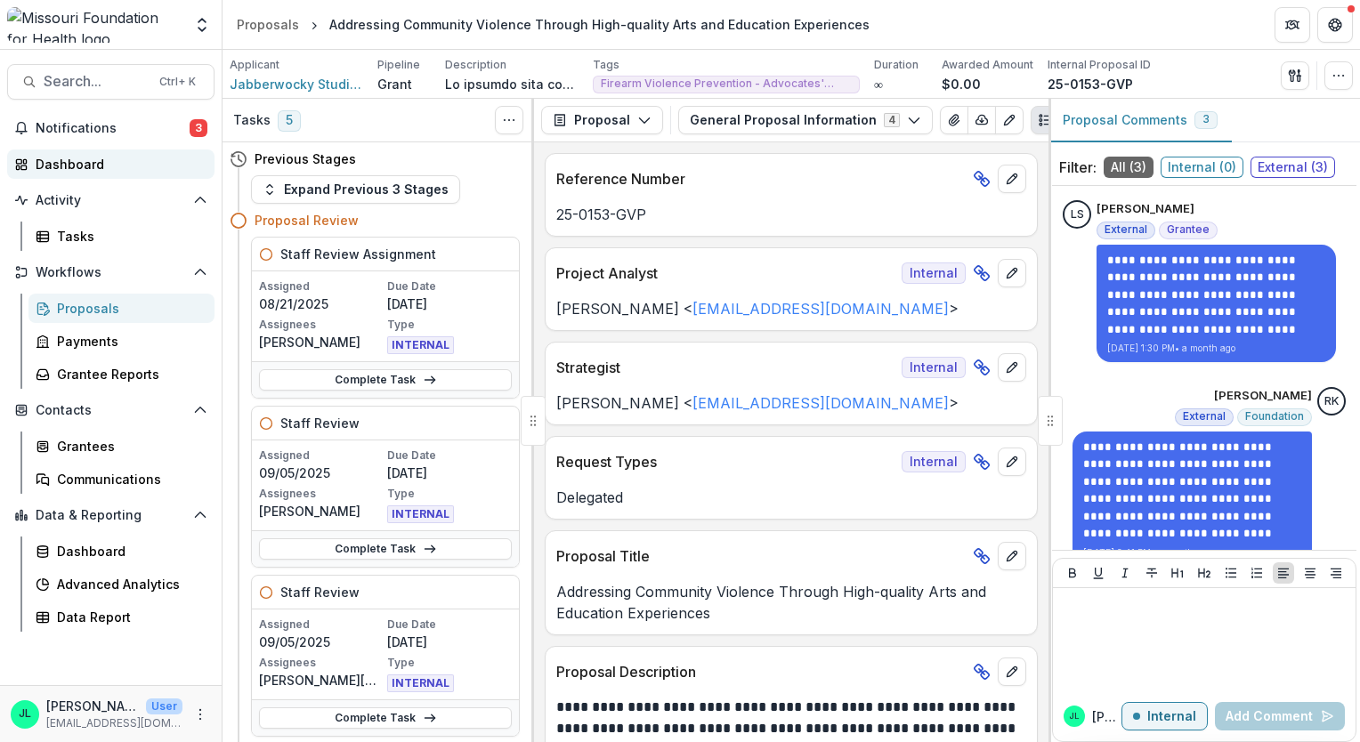
click at [93, 166] on div "Dashboard" at bounding box center [118, 164] width 165 height 19
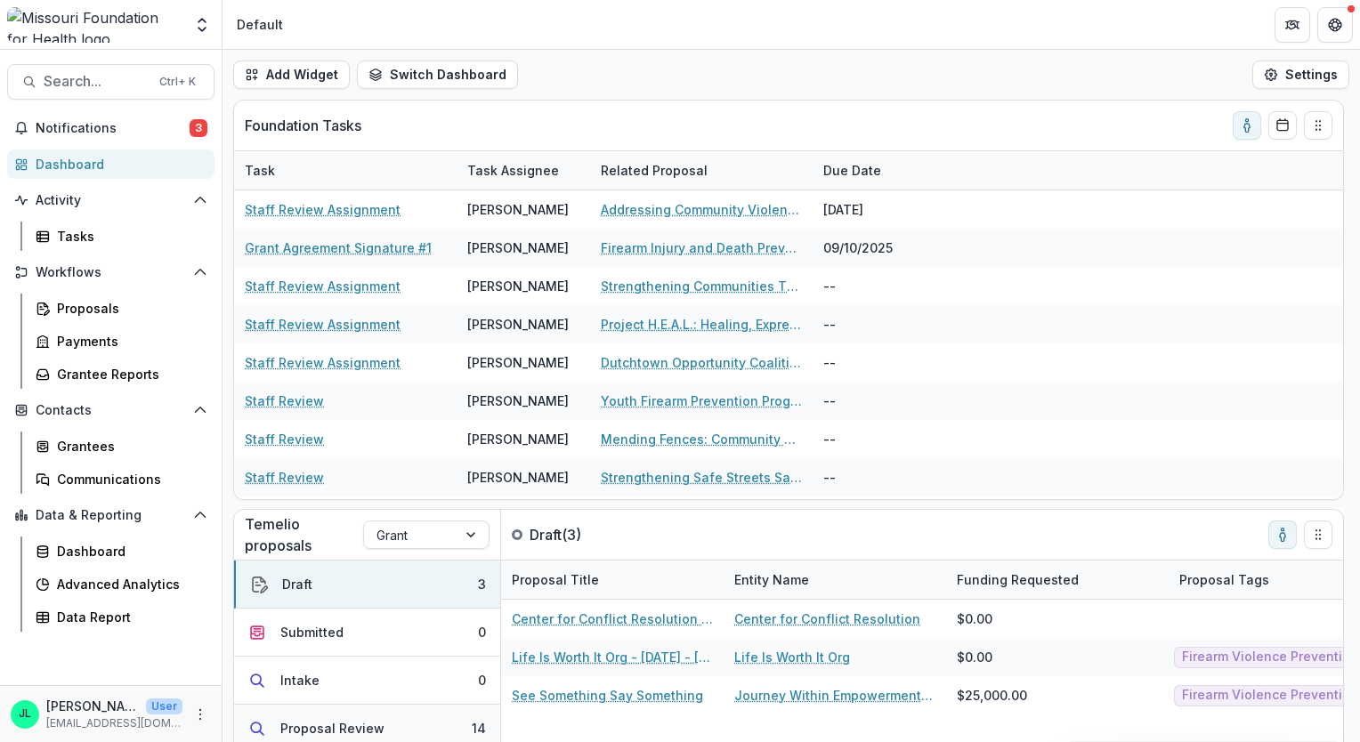
click at [456, 707] on button "Proposal Review 14" at bounding box center [367, 729] width 266 height 48
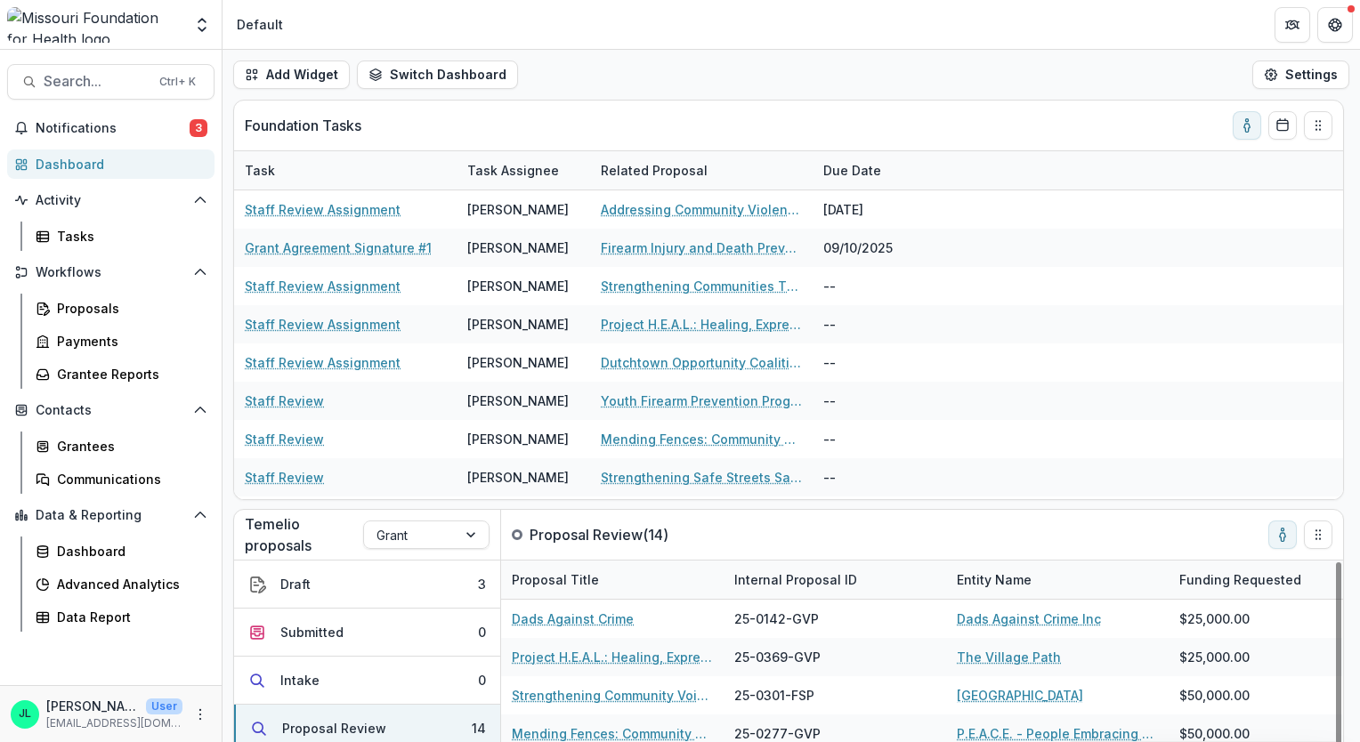
click at [782, 570] on div "Internal Proposal ID" at bounding box center [796, 579] width 144 height 19
click at [788, 468] on span "Sort Ascending" at bounding box center [806, 470] width 94 height 15
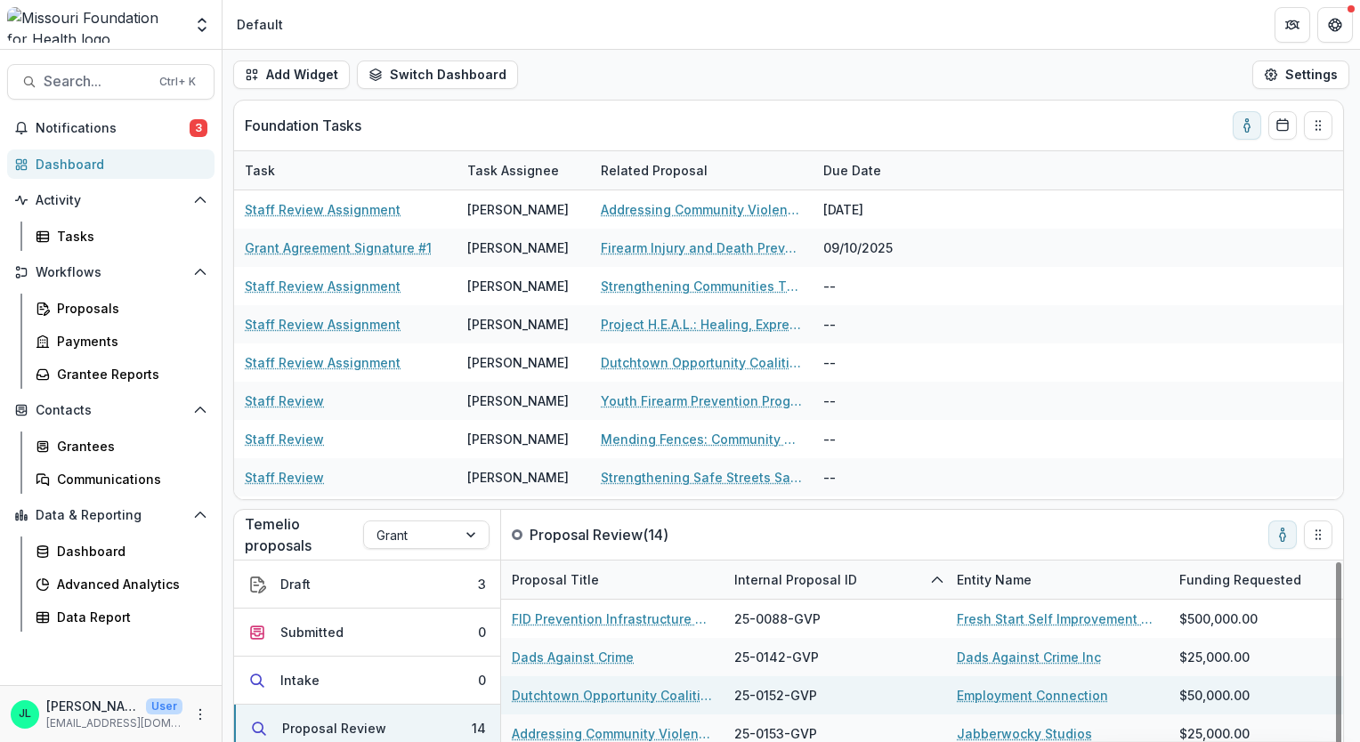
click at [1301, 710] on div "$50,000.00" at bounding box center [1280, 695] width 223 height 38
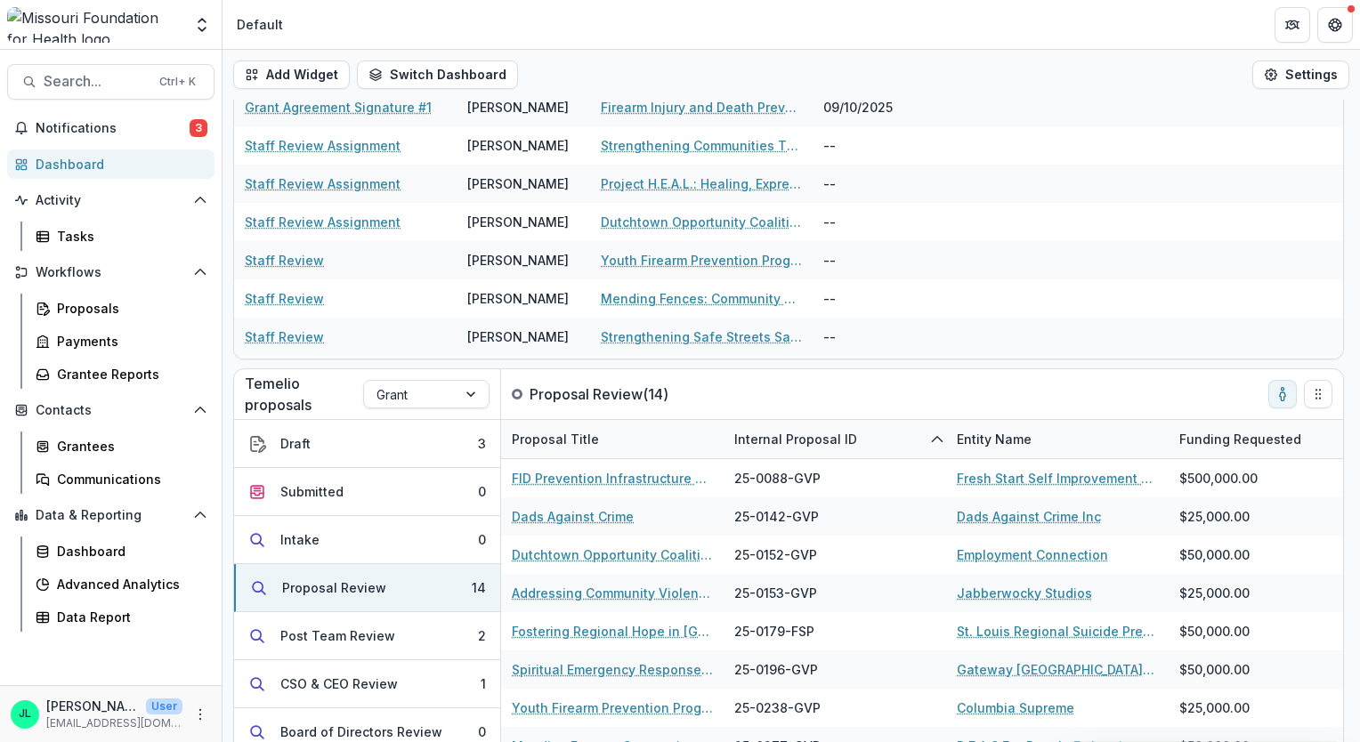
scroll to position [142, 0]
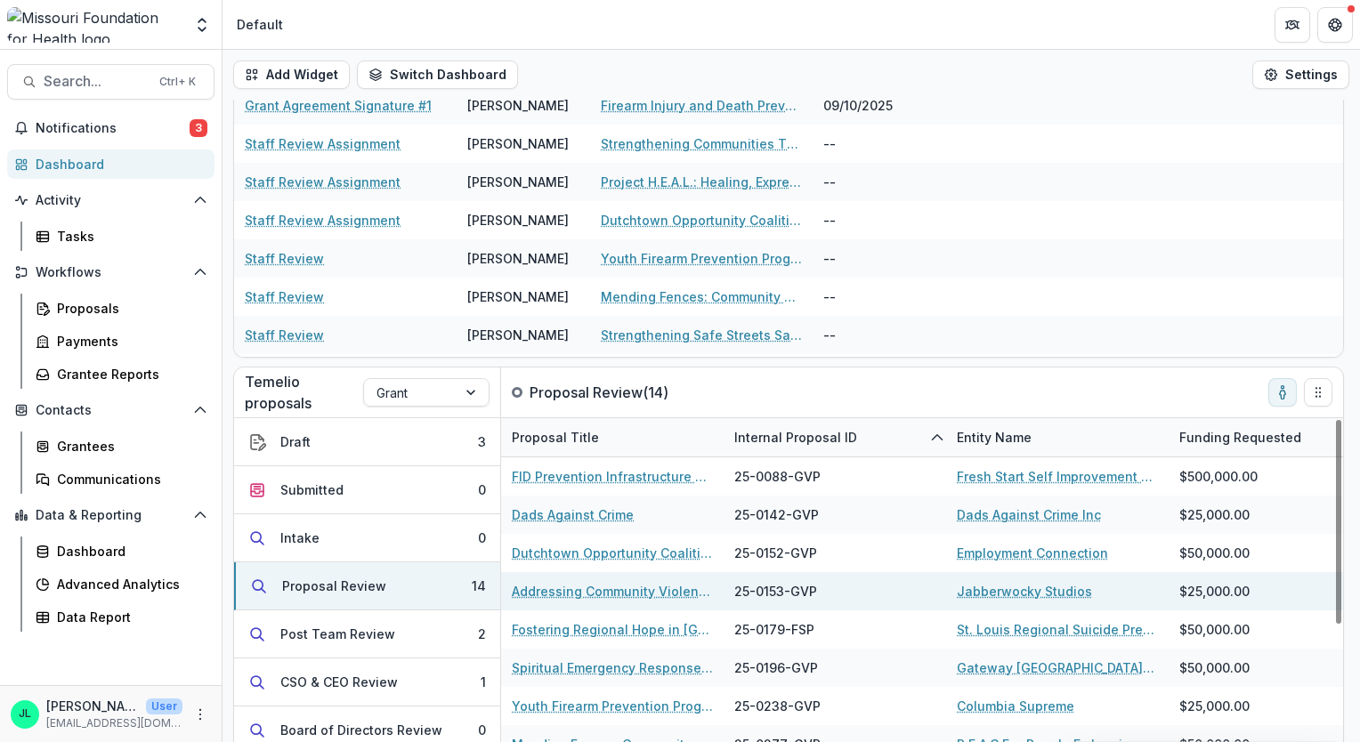
click at [617, 598] on link "Addressing Community Violence Through High-quality Arts and Education Experienc…" at bounding box center [612, 591] width 201 height 19
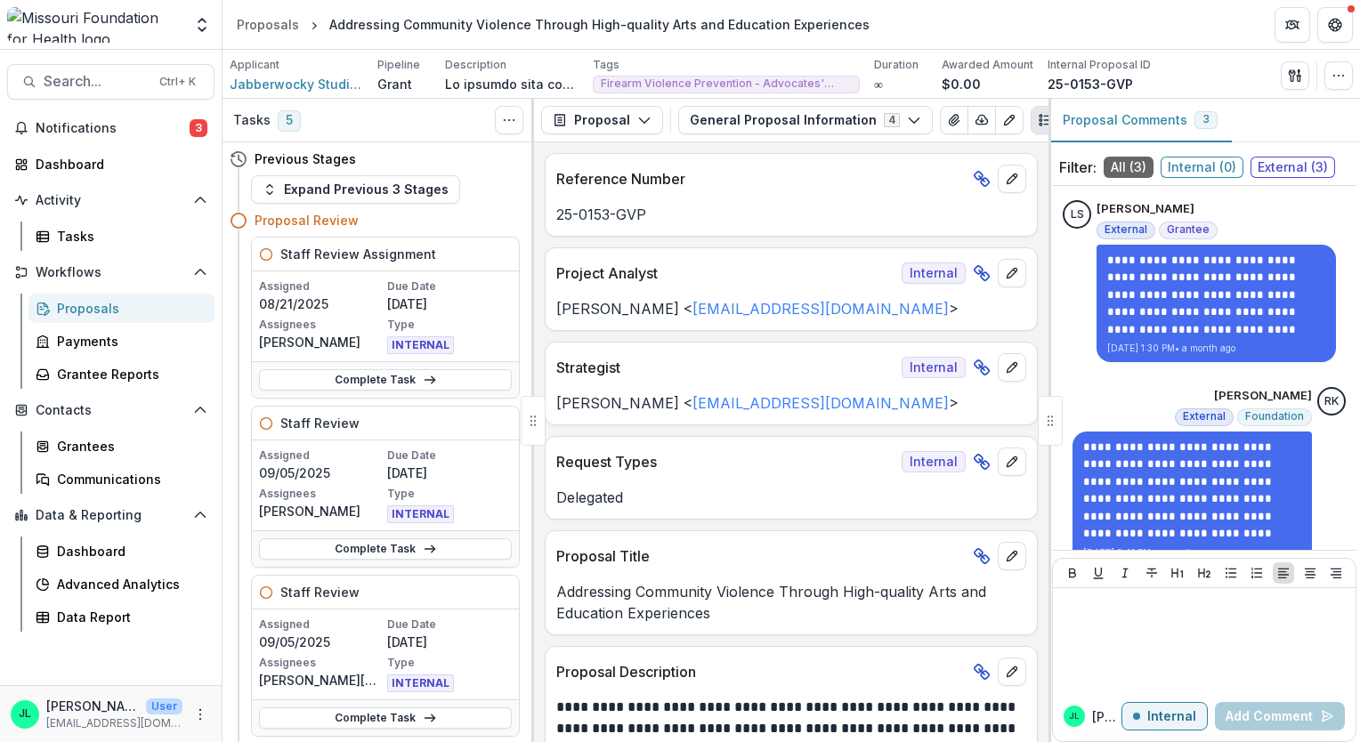
drag, startPoint x: 526, startPoint y: 296, endPoint x: 521, endPoint y: 340, distance: 43.9
click at [521, 340] on div "Previous Stages Expand Previous 3 Stages Proposal Review Staff Review Assignmen…" at bounding box center [379, 442] width 312 height 600
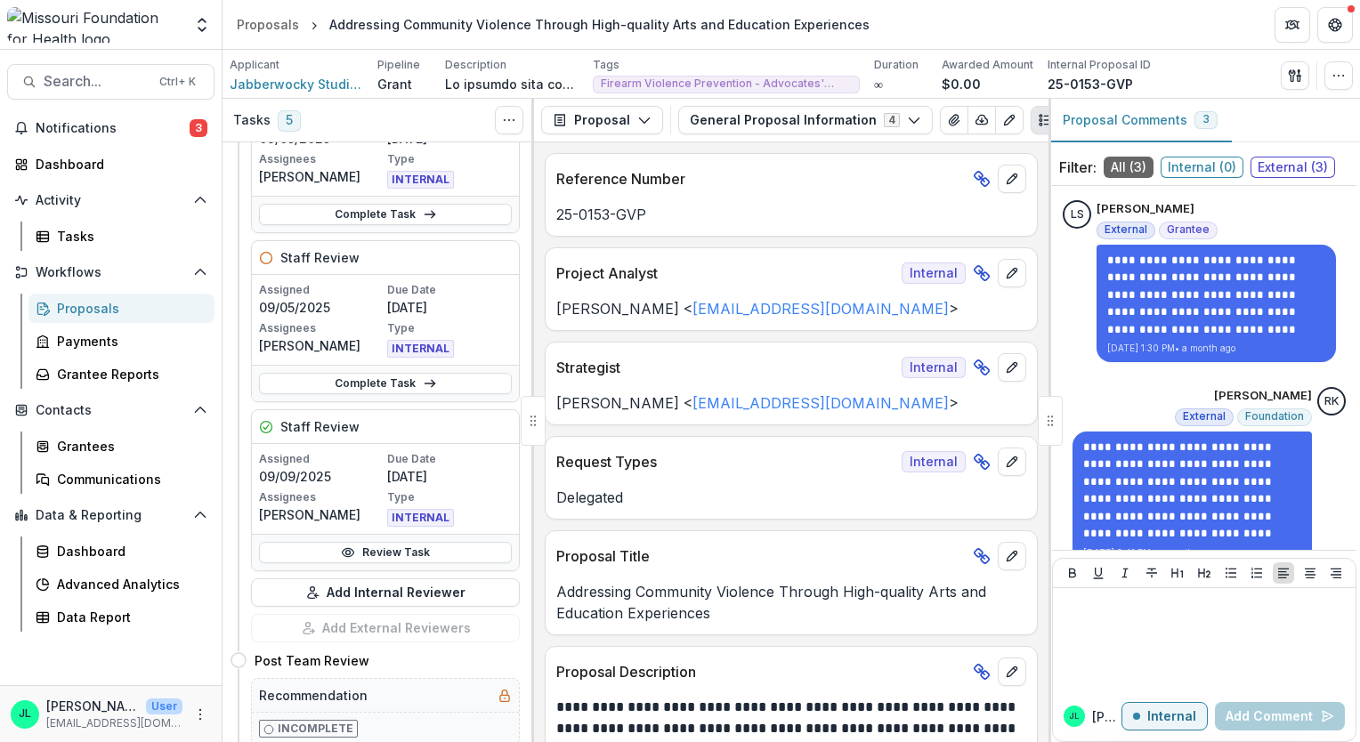
scroll to position [676, 0]
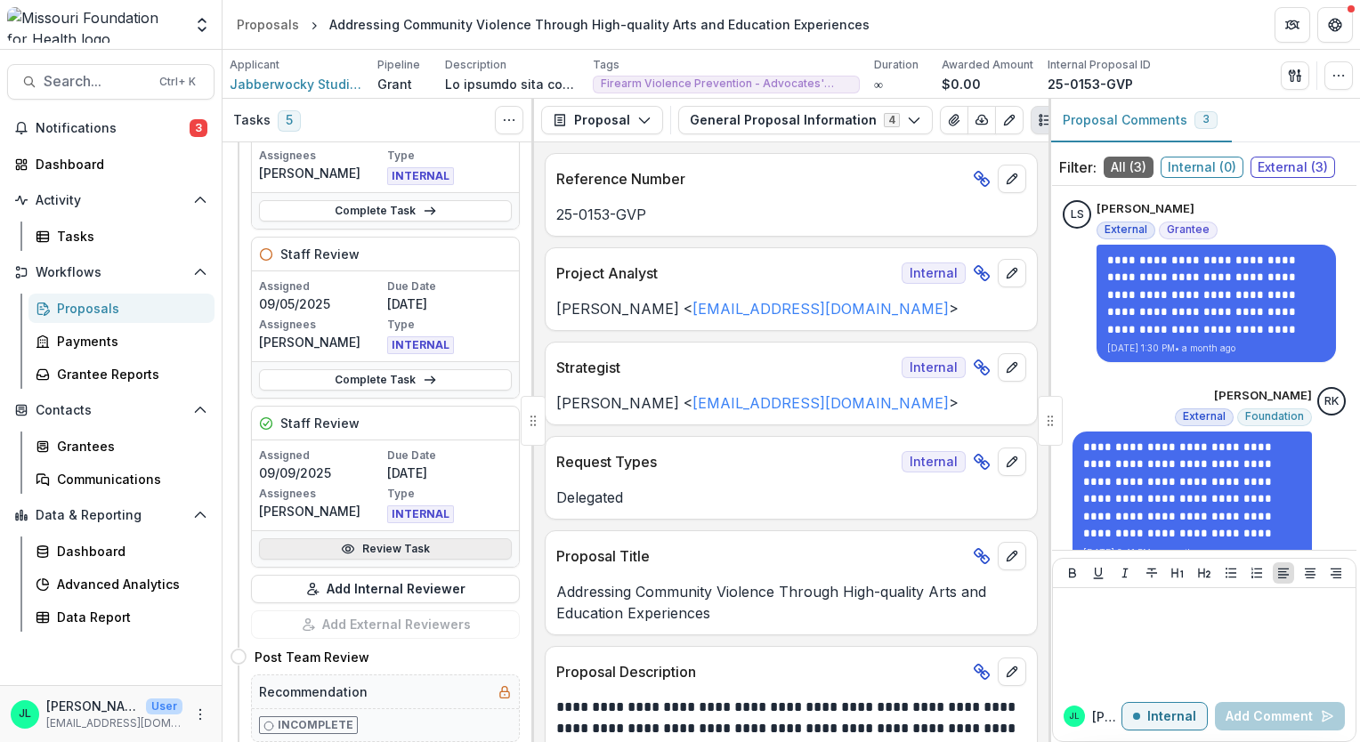
click at [412, 538] on link "Review Task" at bounding box center [385, 548] width 253 height 21
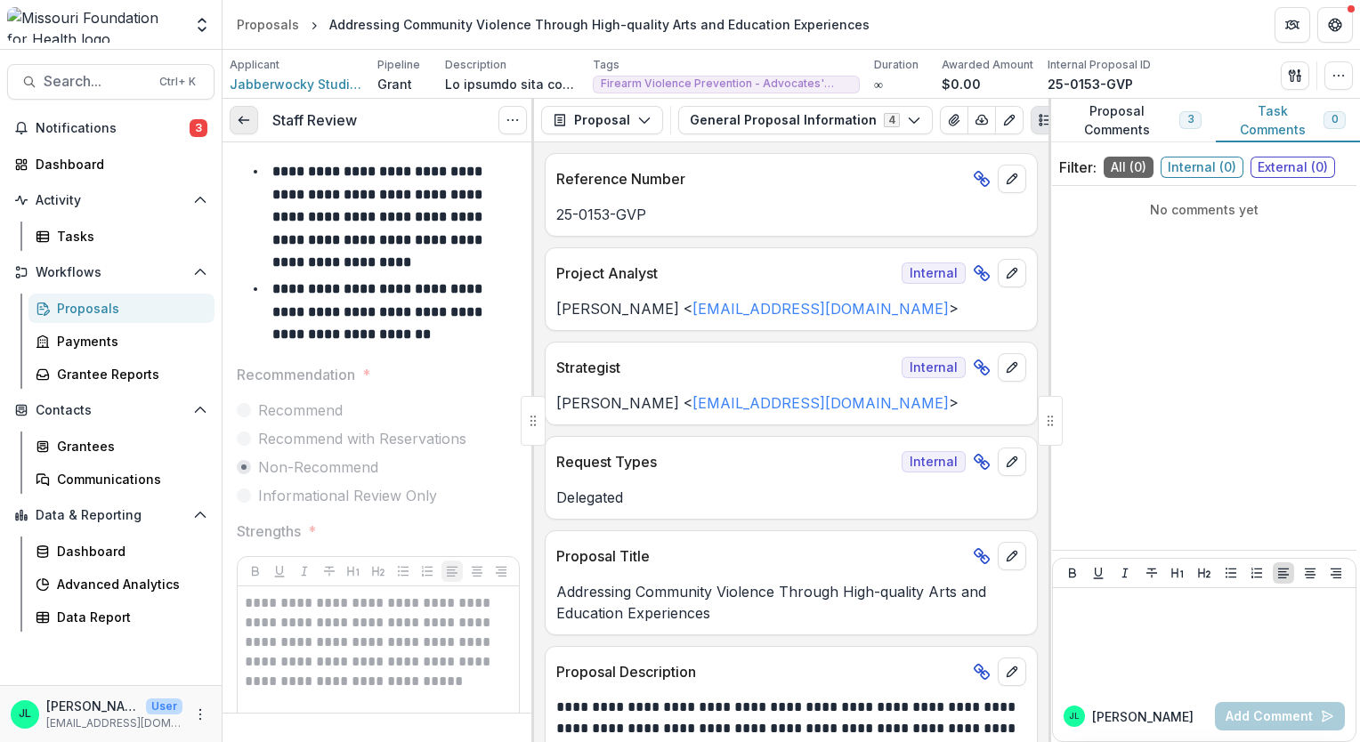
click at [236, 130] on link at bounding box center [244, 120] width 28 height 28
